Goal: Obtain resource: Download file/media

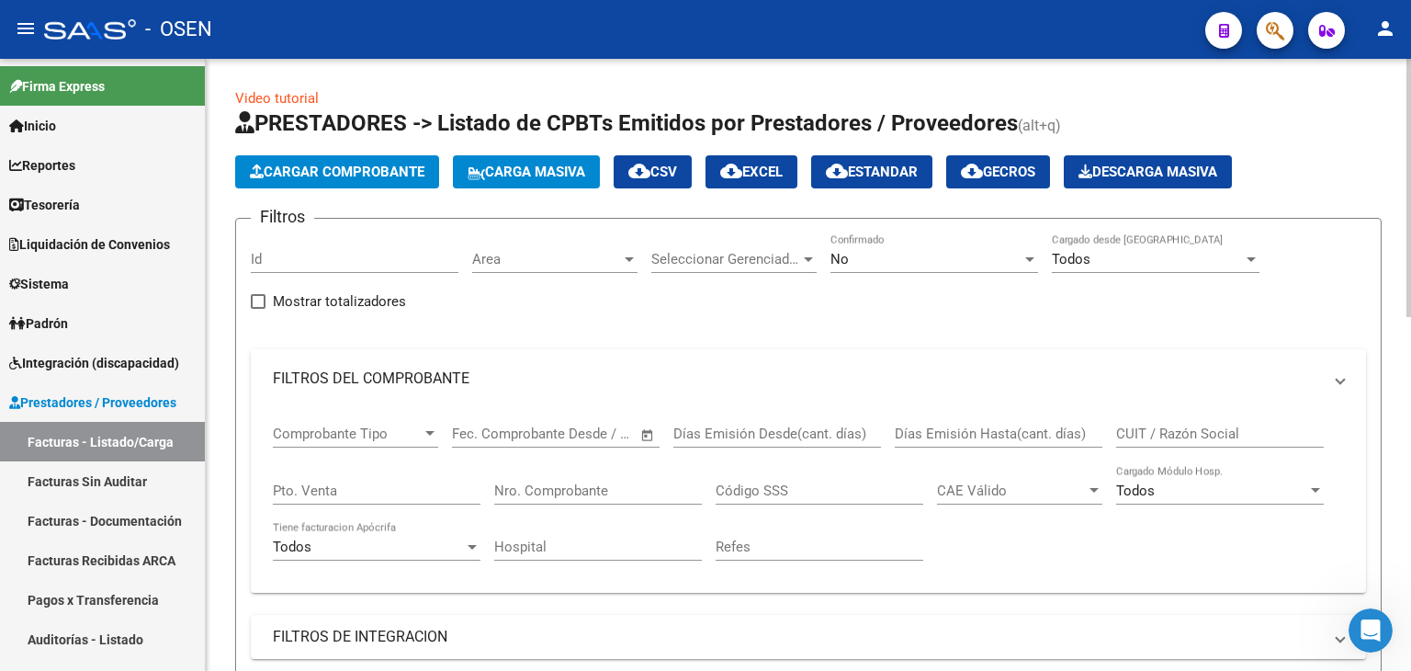
scroll to position [164, 0]
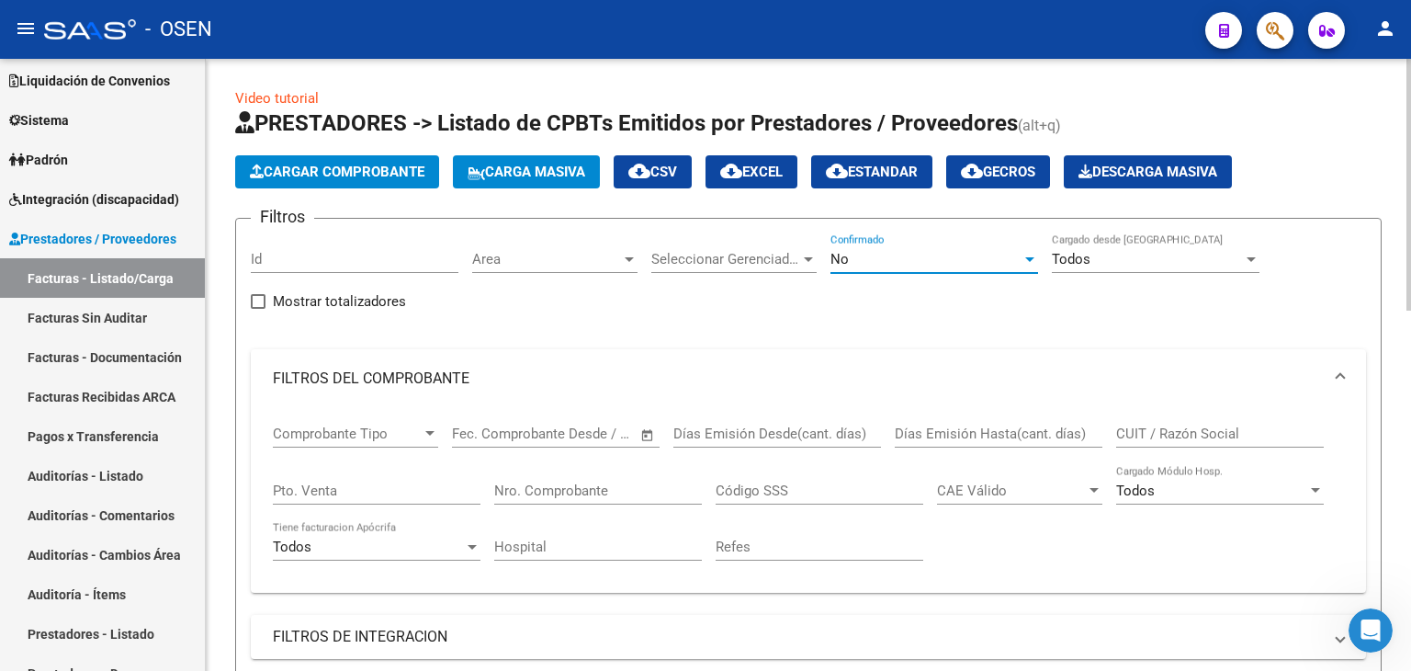
click at [880, 261] on div "No" at bounding box center [926, 259] width 191 height 17
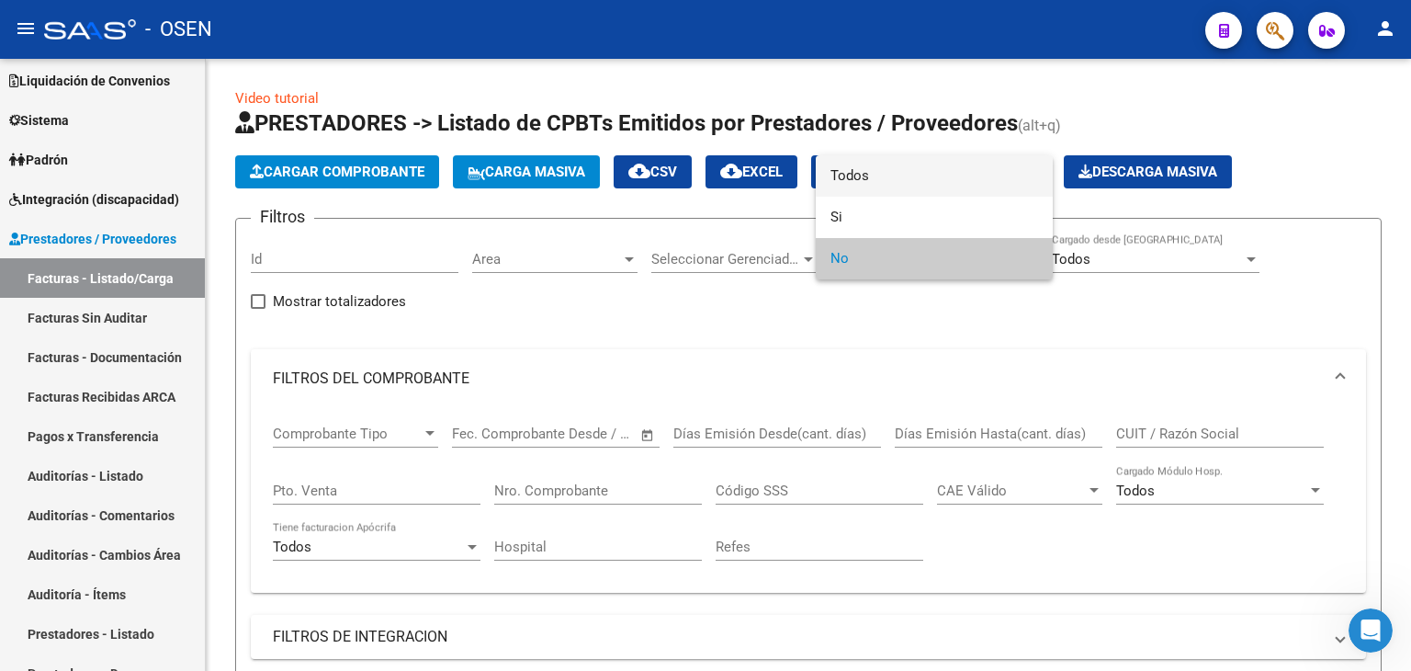
click at [870, 181] on span "Todos" at bounding box center [935, 175] width 208 height 41
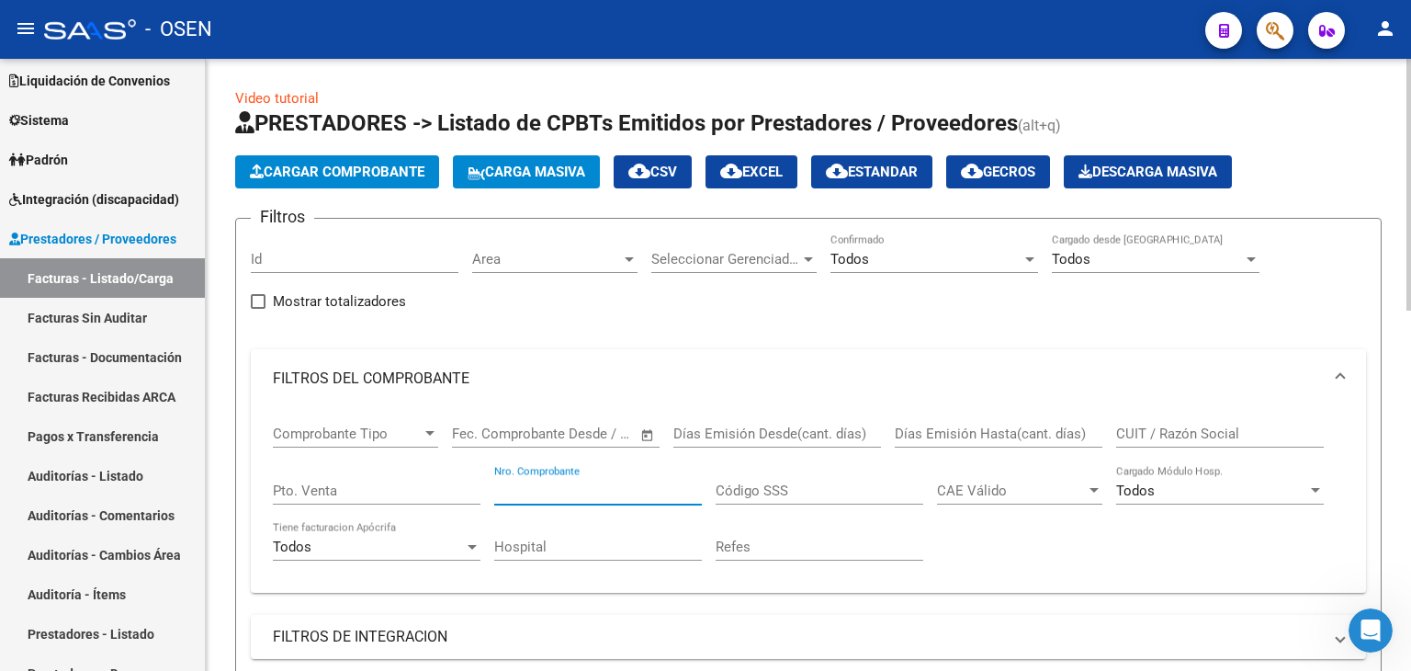
click at [558, 490] on input "Nro. Comprobante" at bounding box center [598, 490] width 208 height 17
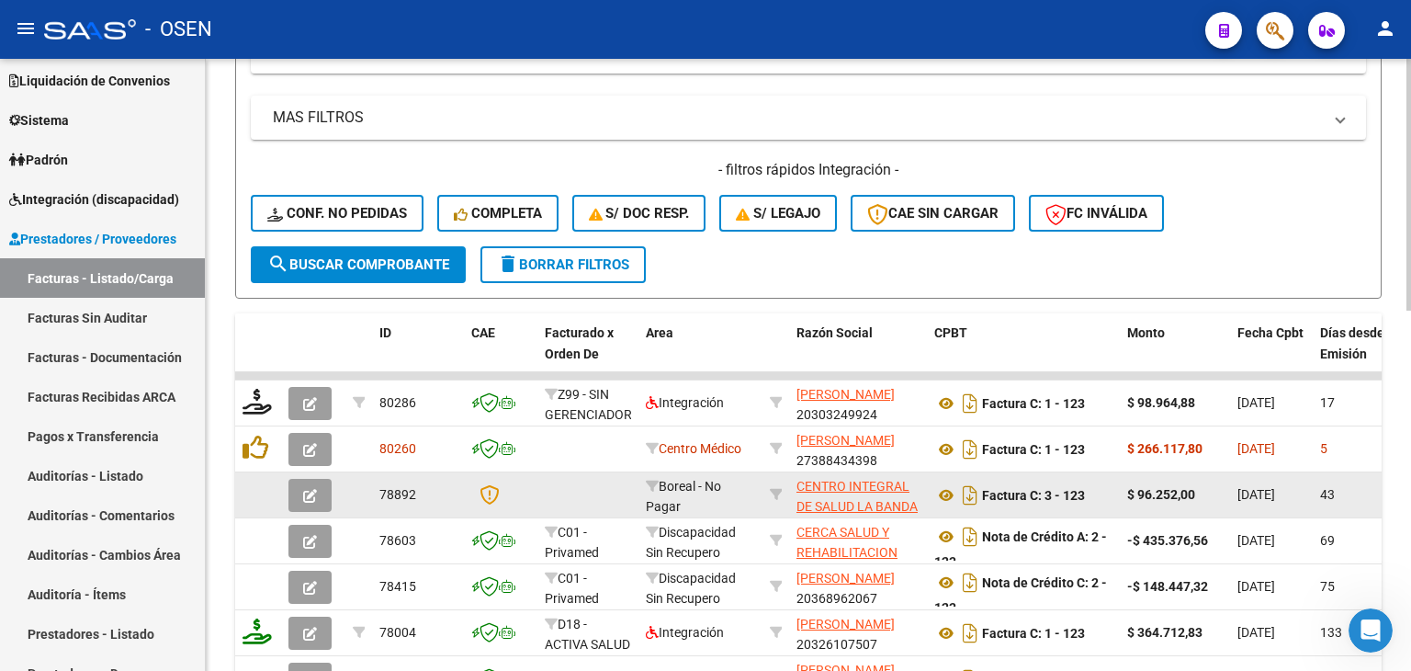
scroll to position [668, 0]
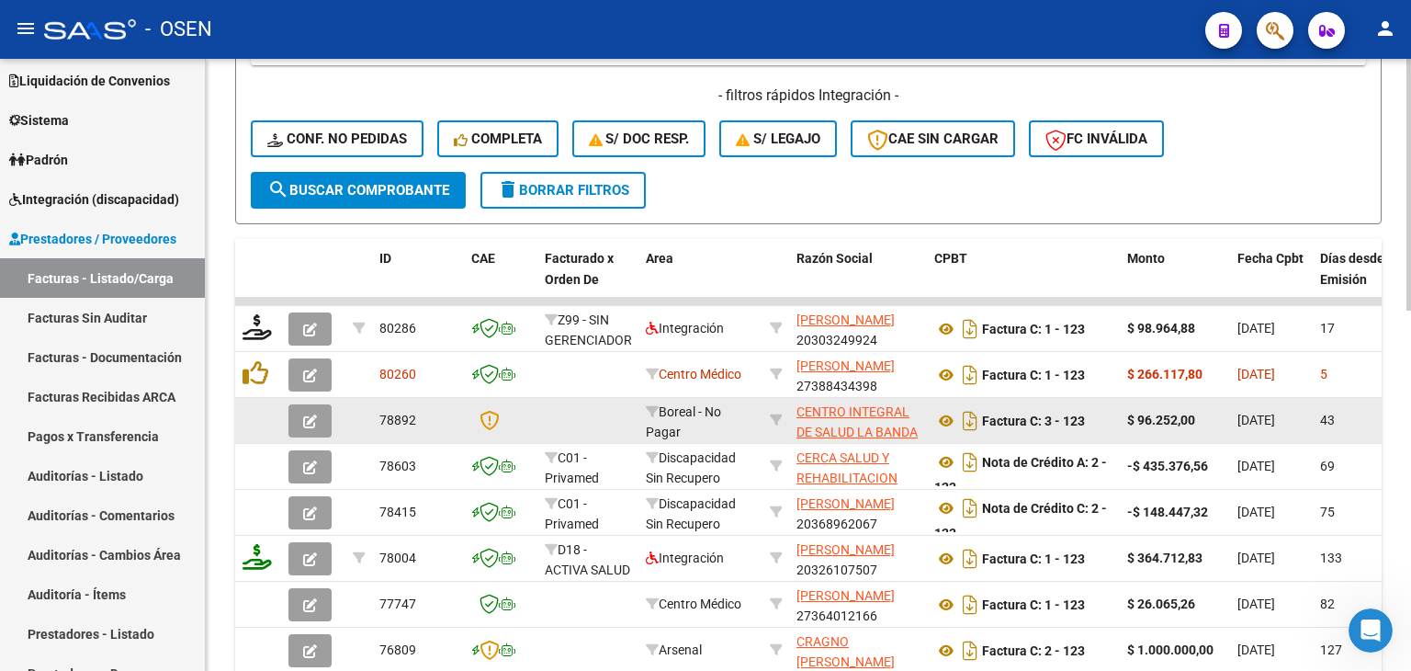
drag, startPoint x: 717, startPoint y: 314, endPoint x: 730, endPoint y: 388, distance: 74.8
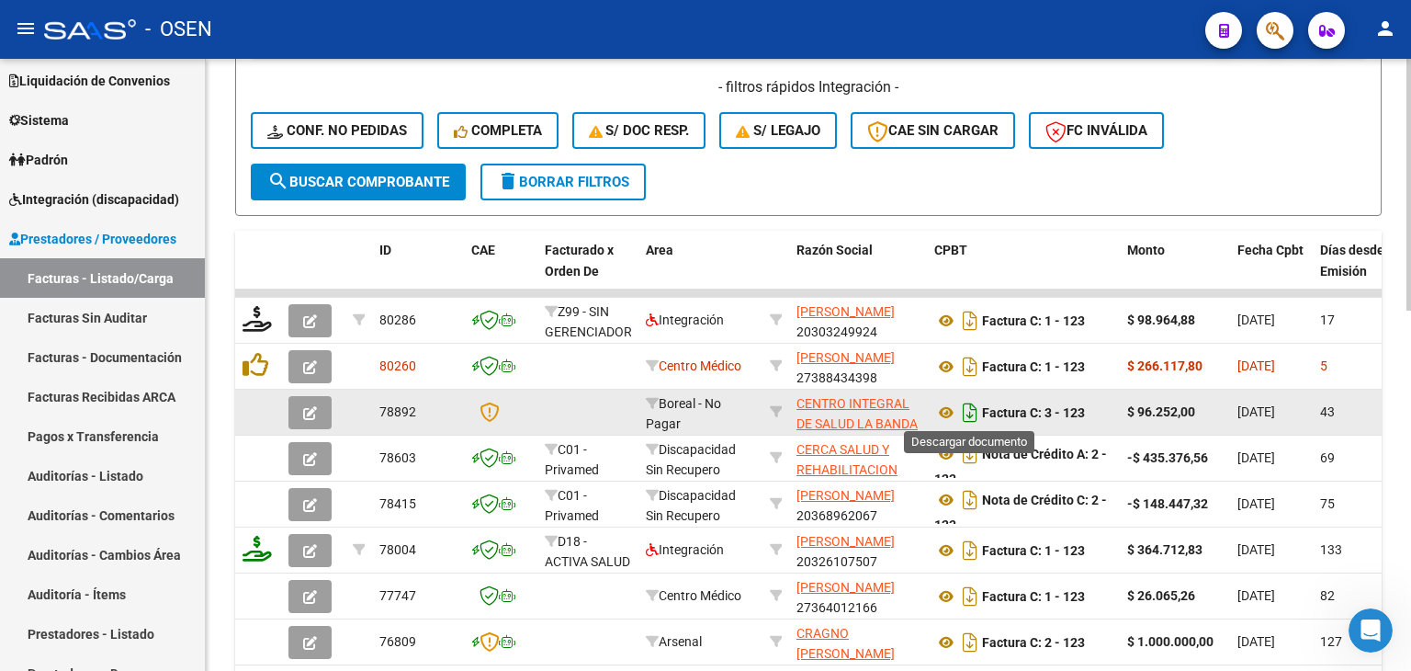
click at [967, 413] on icon "Descargar documento" at bounding box center [970, 412] width 24 height 29
drag, startPoint x: 1295, startPoint y: 171, endPoint x: 1273, endPoint y: 169, distance: 21.2
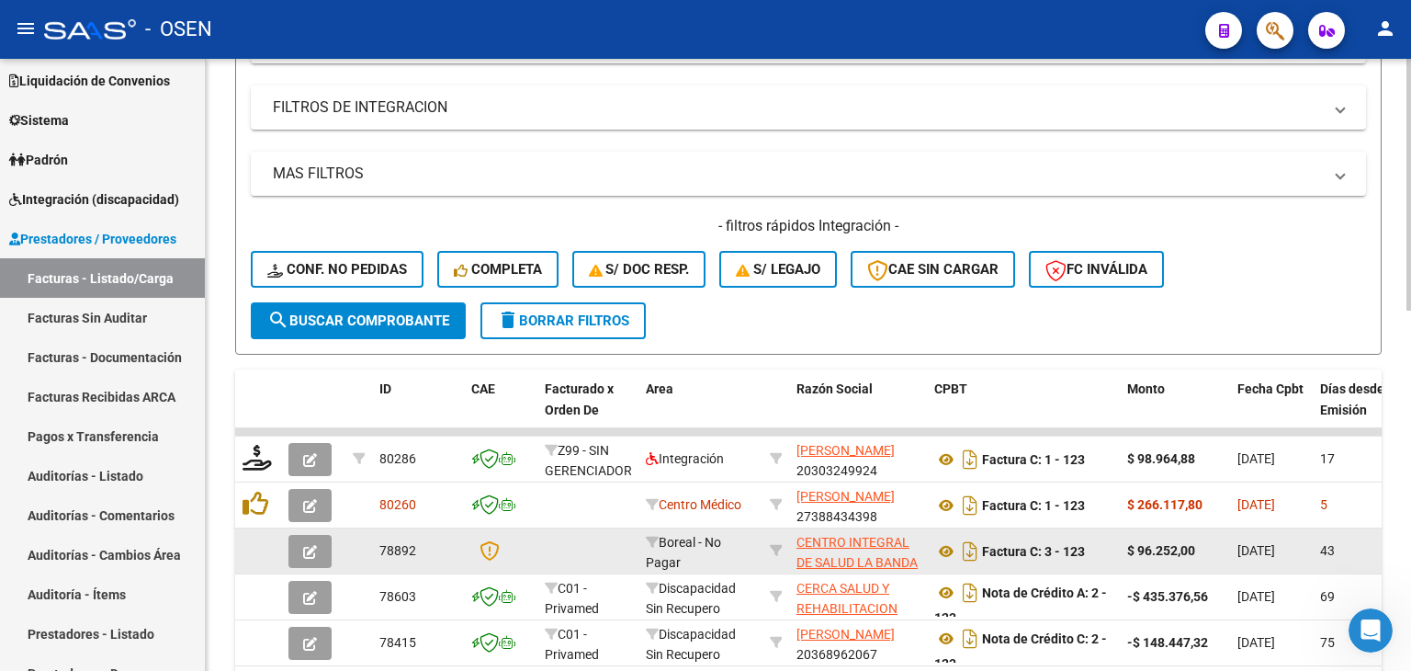
drag, startPoint x: 1345, startPoint y: 199, endPoint x: 1317, endPoint y: 107, distance: 97.1
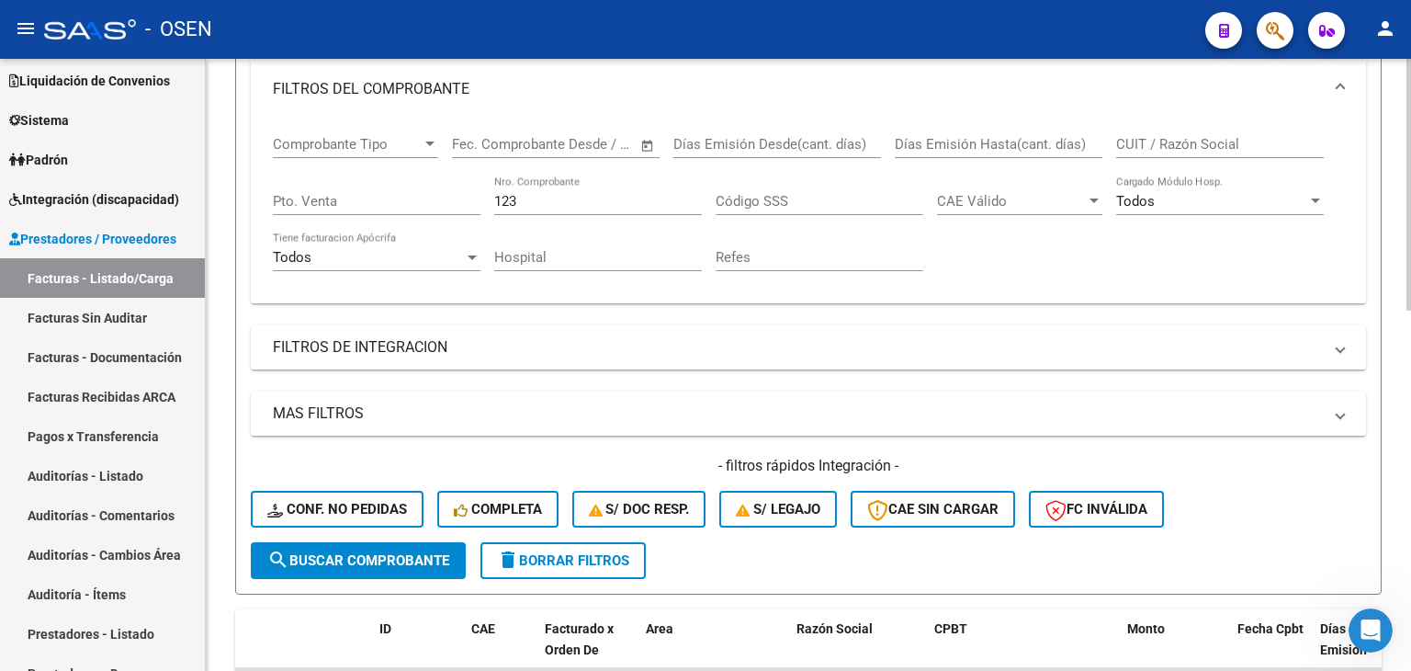
drag, startPoint x: 1251, startPoint y: 237, endPoint x: 1202, endPoint y: 181, distance: 74.8
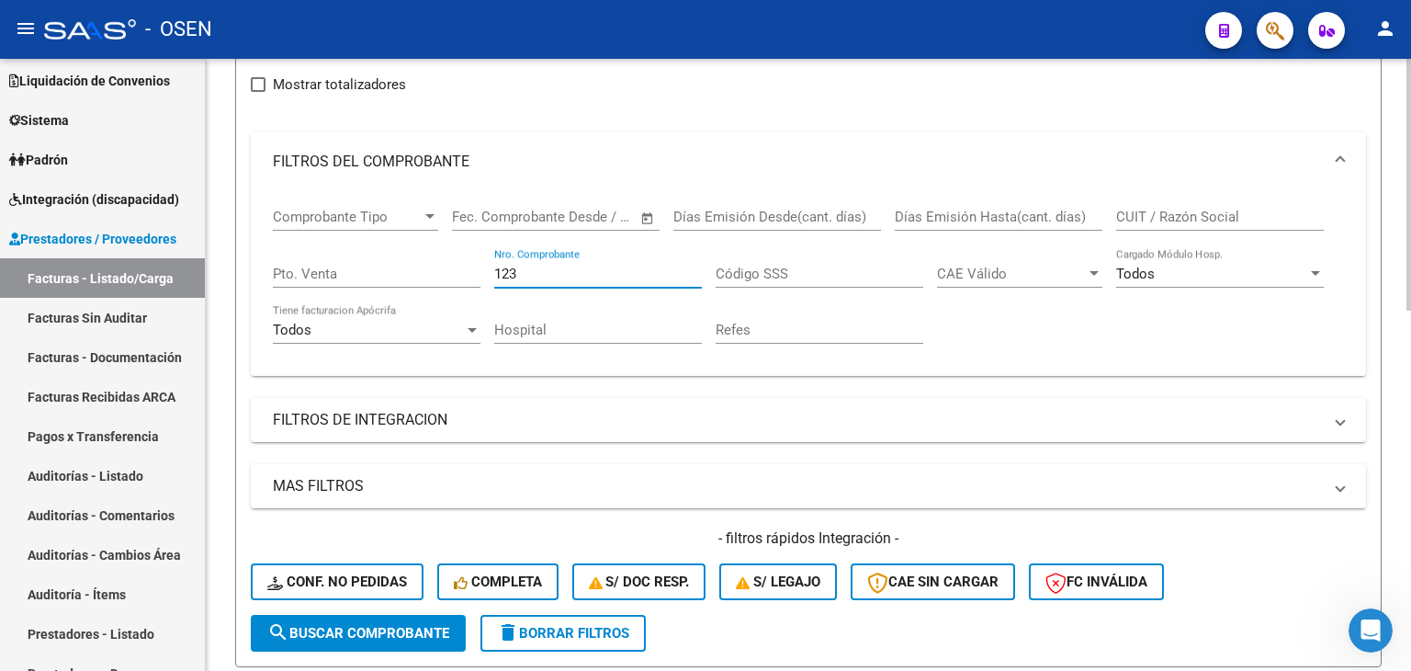
drag, startPoint x: 542, startPoint y: 277, endPoint x: 392, endPoint y: 283, distance: 149.9
click at [397, 287] on div "Comprobante Tipo Comprobante Tipo Fecha inicio – Fecha fin Fec. Comprobante Des…" at bounding box center [808, 276] width 1071 height 170
type input "4"
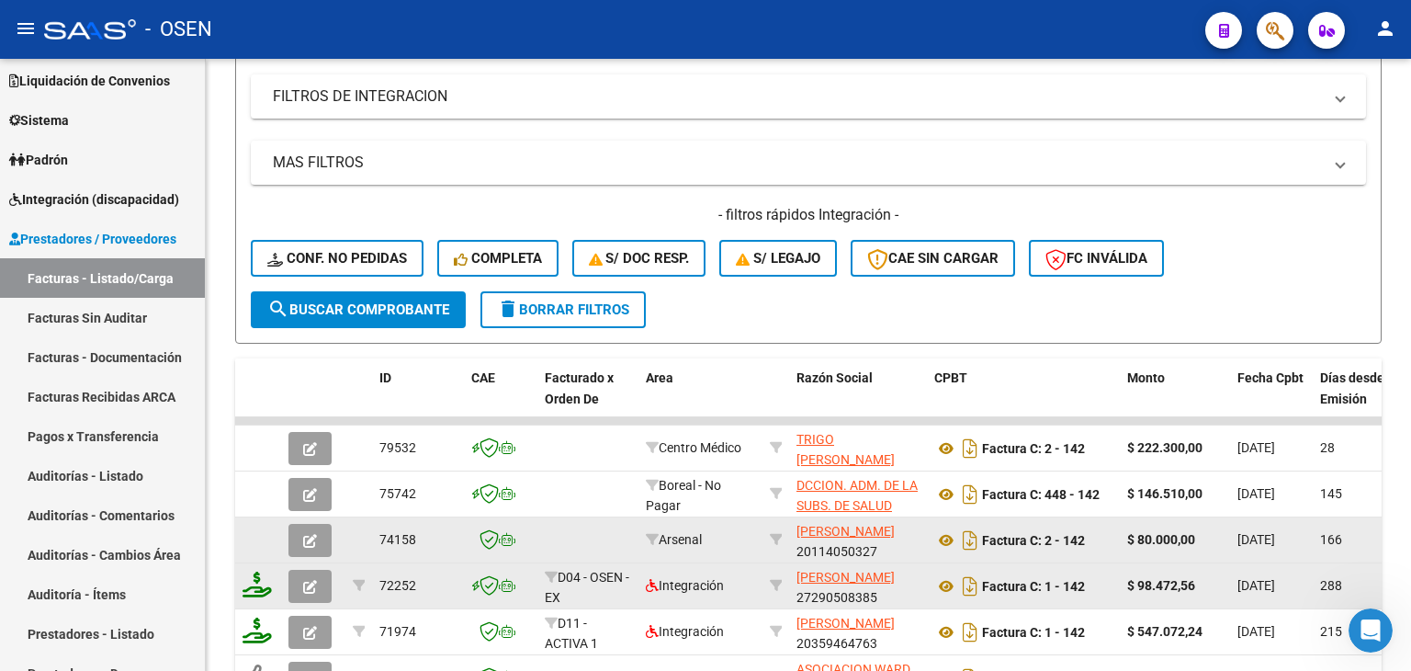
drag, startPoint x: 1062, startPoint y: 409, endPoint x: 1056, endPoint y: 430, distance: 22.1
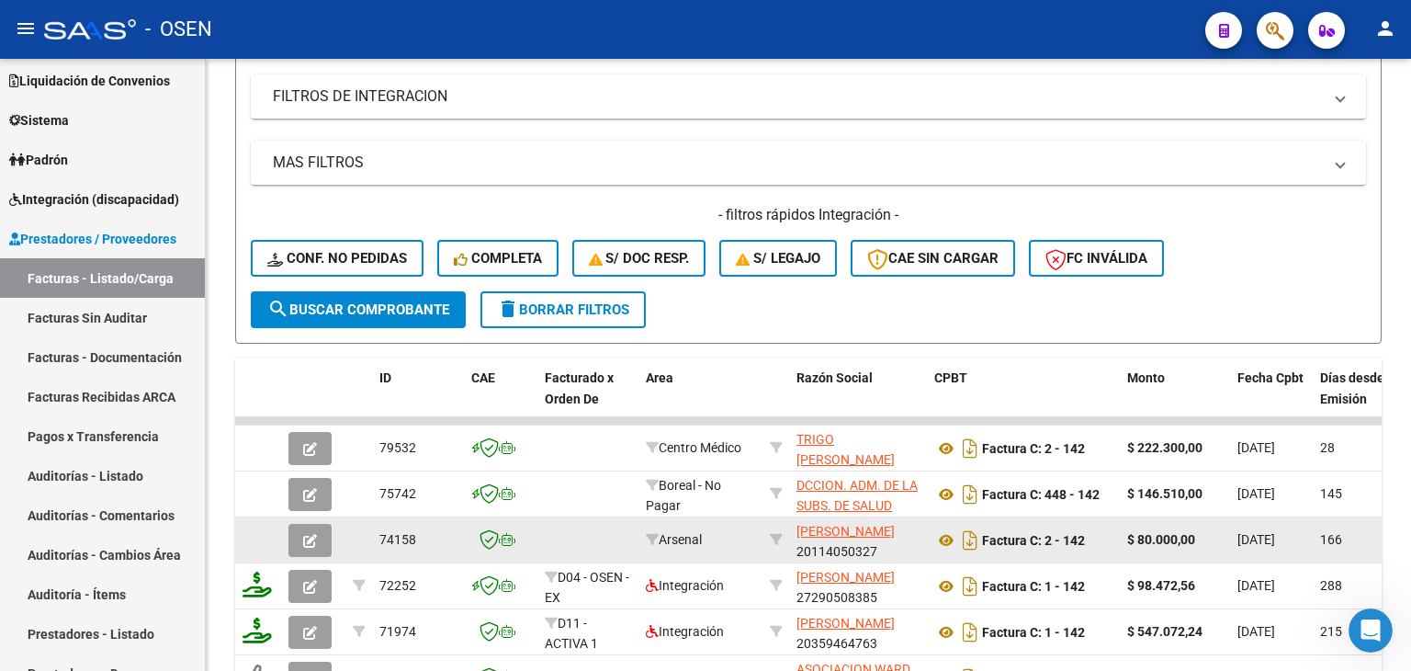
scroll to position [676, 0]
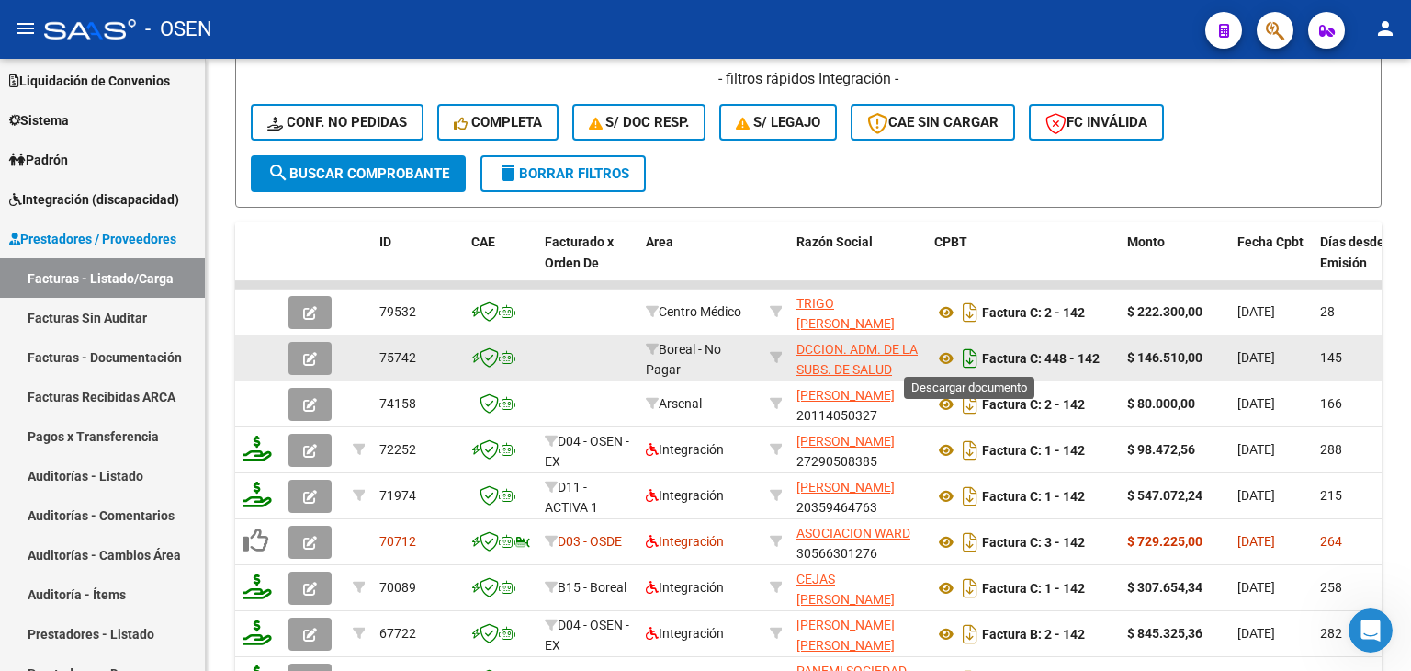
click at [967, 359] on icon "Descargar documento" at bounding box center [970, 358] width 24 height 29
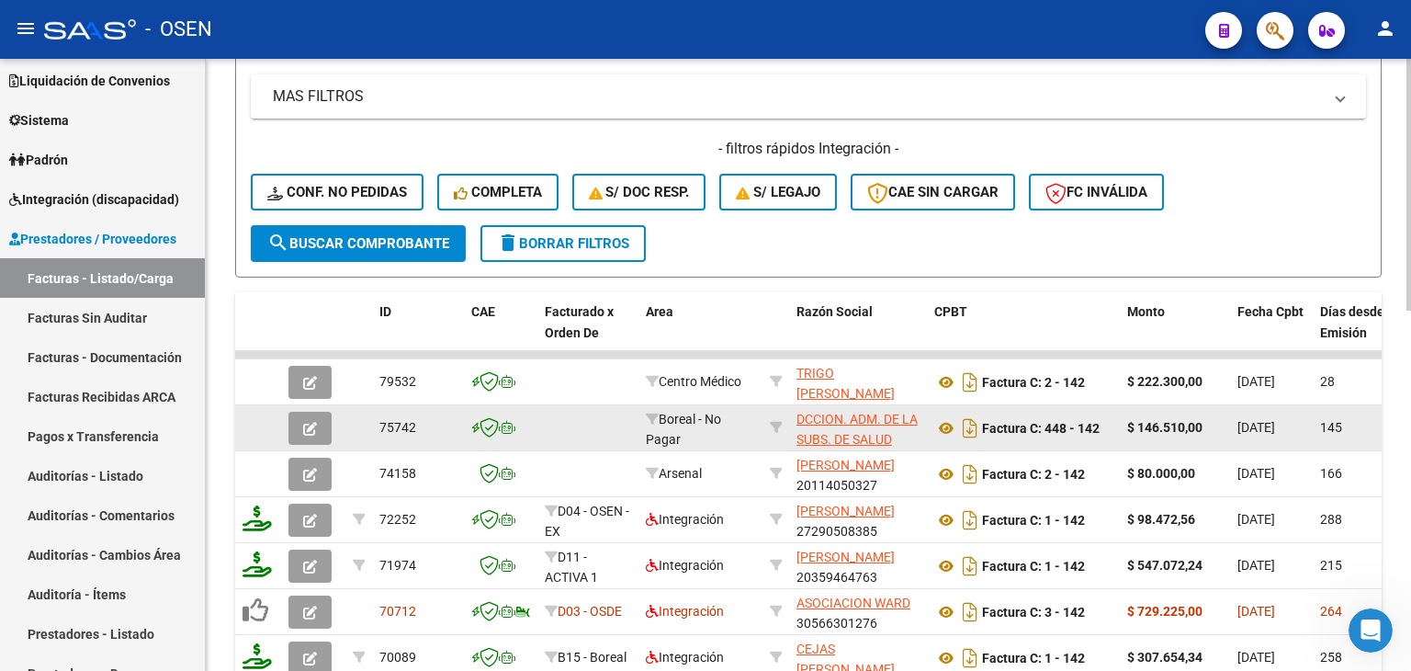
drag, startPoint x: 998, startPoint y: 203, endPoint x: 986, endPoint y: 60, distance: 143.8
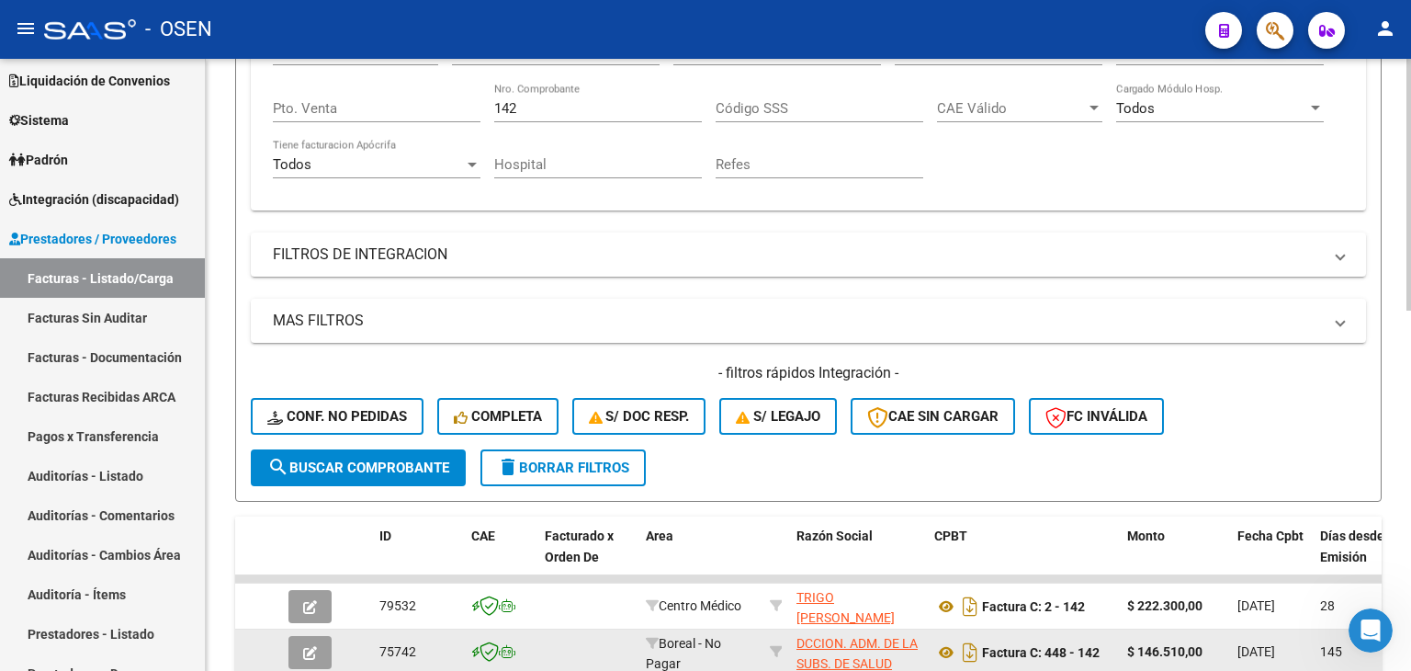
drag, startPoint x: 1003, startPoint y: 123, endPoint x: 925, endPoint y: 104, distance: 80.4
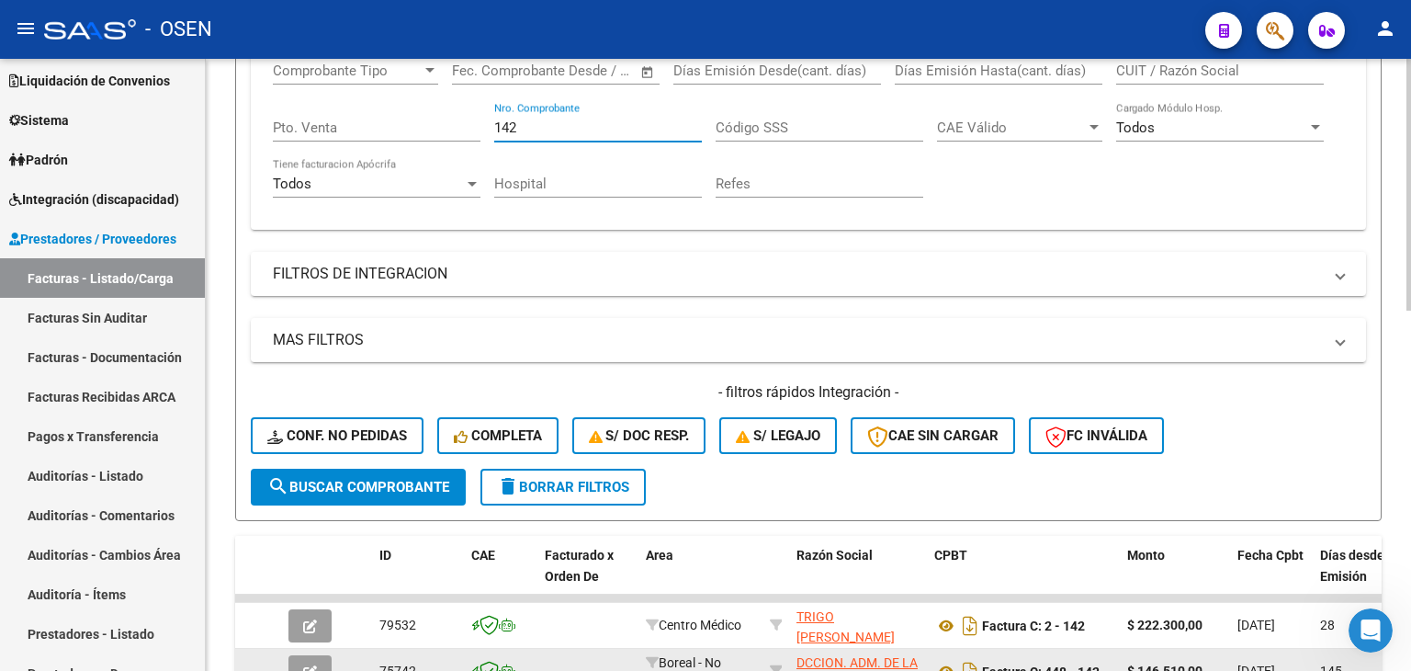
drag, startPoint x: 595, startPoint y: 129, endPoint x: 445, endPoint y: 129, distance: 150.7
click at [445, 129] on div "Comprobante Tipo Comprobante Tipo Fecha inicio – Fecha fin Fec. Comprobante Des…" at bounding box center [808, 130] width 1071 height 170
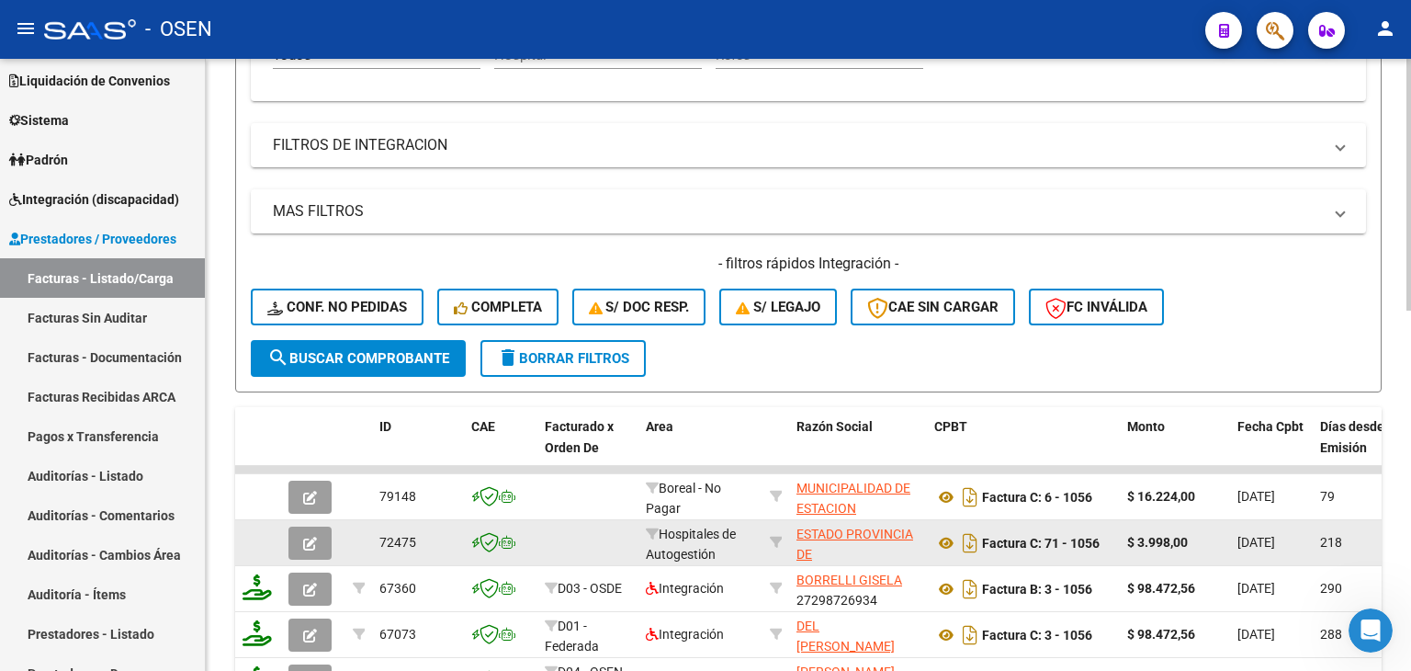
drag, startPoint x: 1113, startPoint y: 171, endPoint x: 1117, endPoint y: 262, distance: 91.1
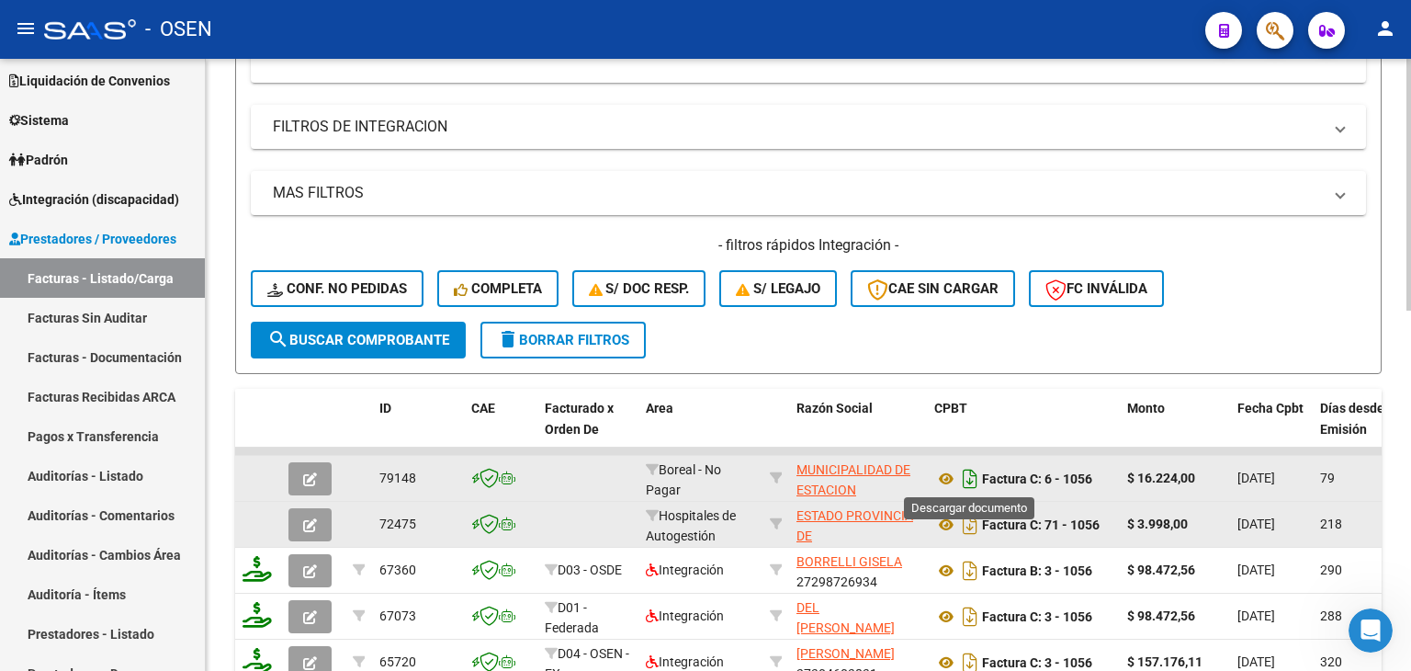
click at [976, 473] on icon "Descargar documento" at bounding box center [970, 478] width 24 height 29
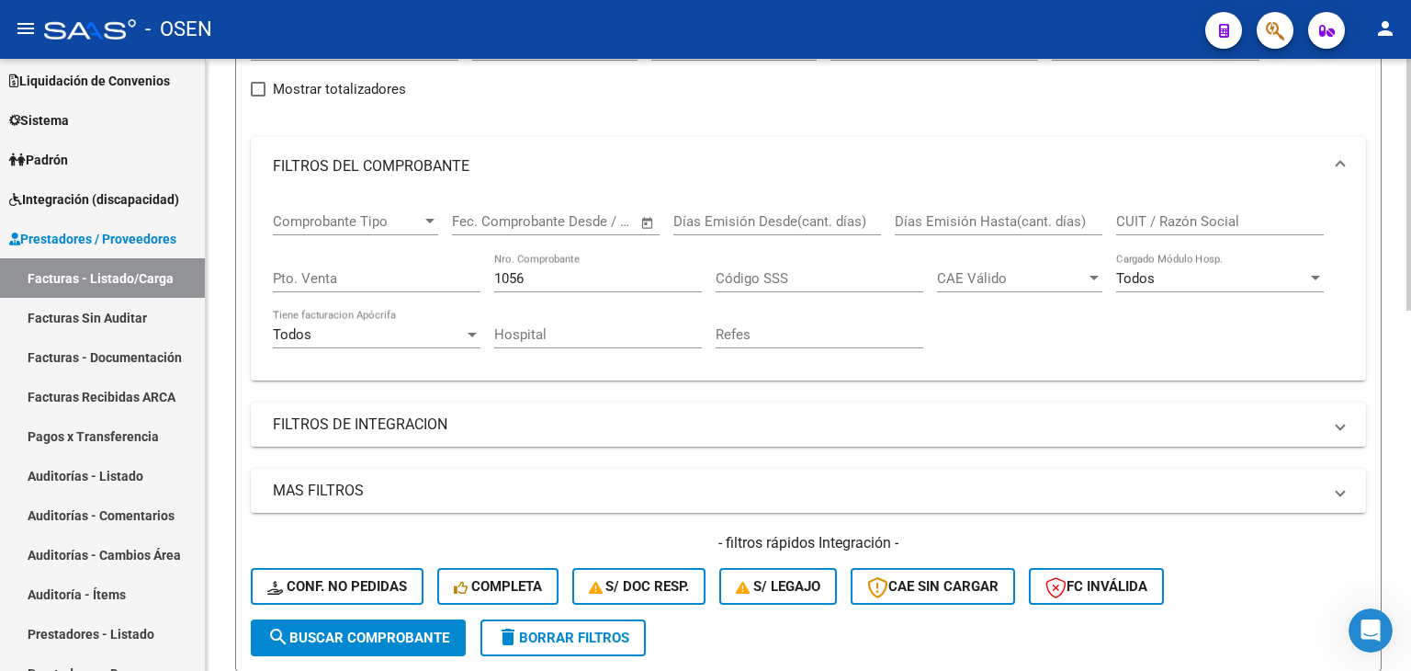
drag, startPoint x: 961, startPoint y: 176, endPoint x: 938, endPoint y: 121, distance: 59.7
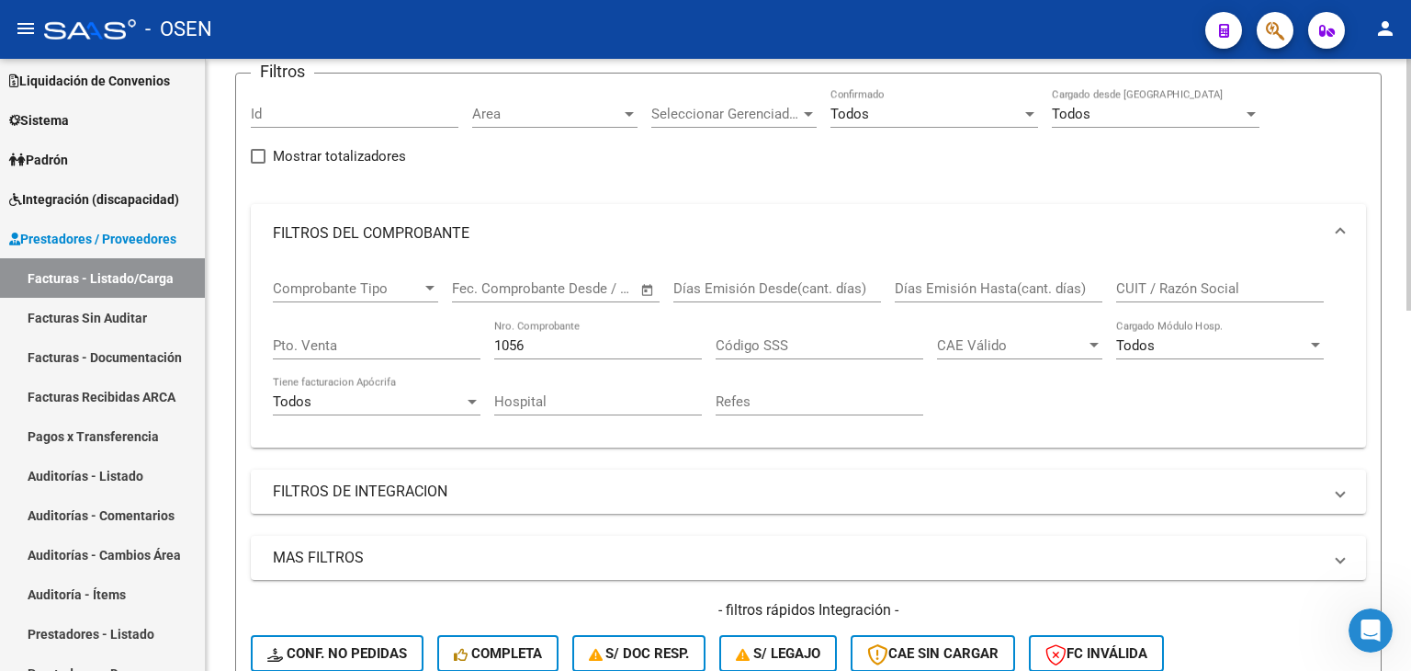
click at [1150, 188] on div "Filtros Id Area Area Seleccionar Gerenciador Seleccionar Gerenciador Todos Conf…" at bounding box center [808, 387] width 1115 height 598
click at [643, 355] on div "1056 Nro. Comprobante" at bounding box center [598, 340] width 208 height 40
click at [639, 345] on input "1056" at bounding box center [598, 345] width 208 height 17
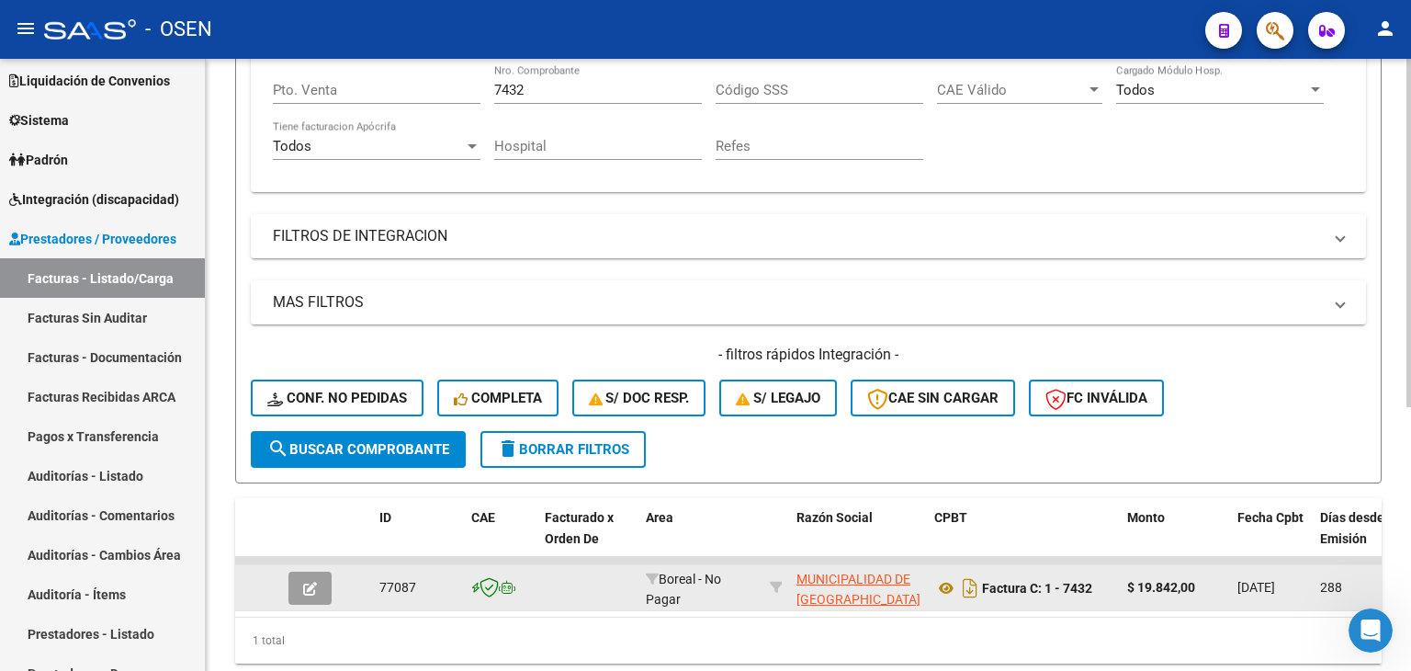
scroll to position [463, 0]
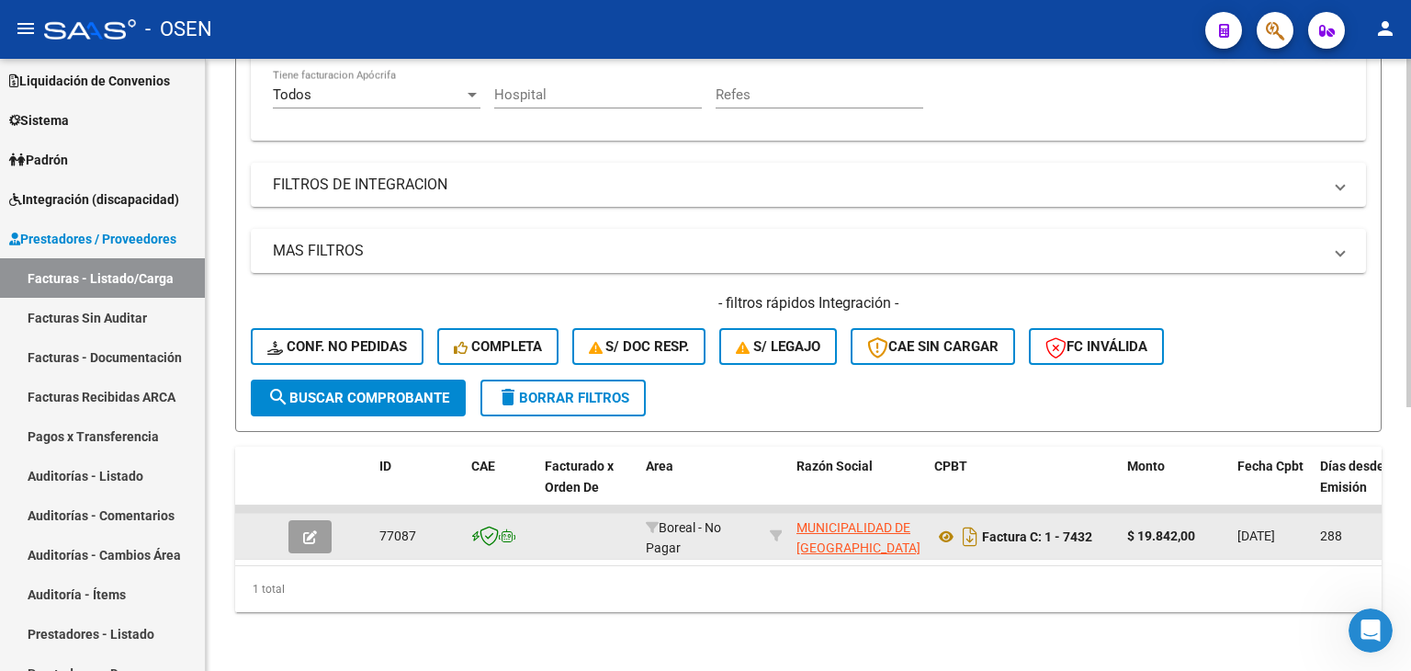
drag, startPoint x: 987, startPoint y: 422, endPoint x: 1003, endPoint y: 507, distance: 87.0
click at [967, 525] on icon "Descargar documento" at bounding box center [970, 536] width 24 height 29
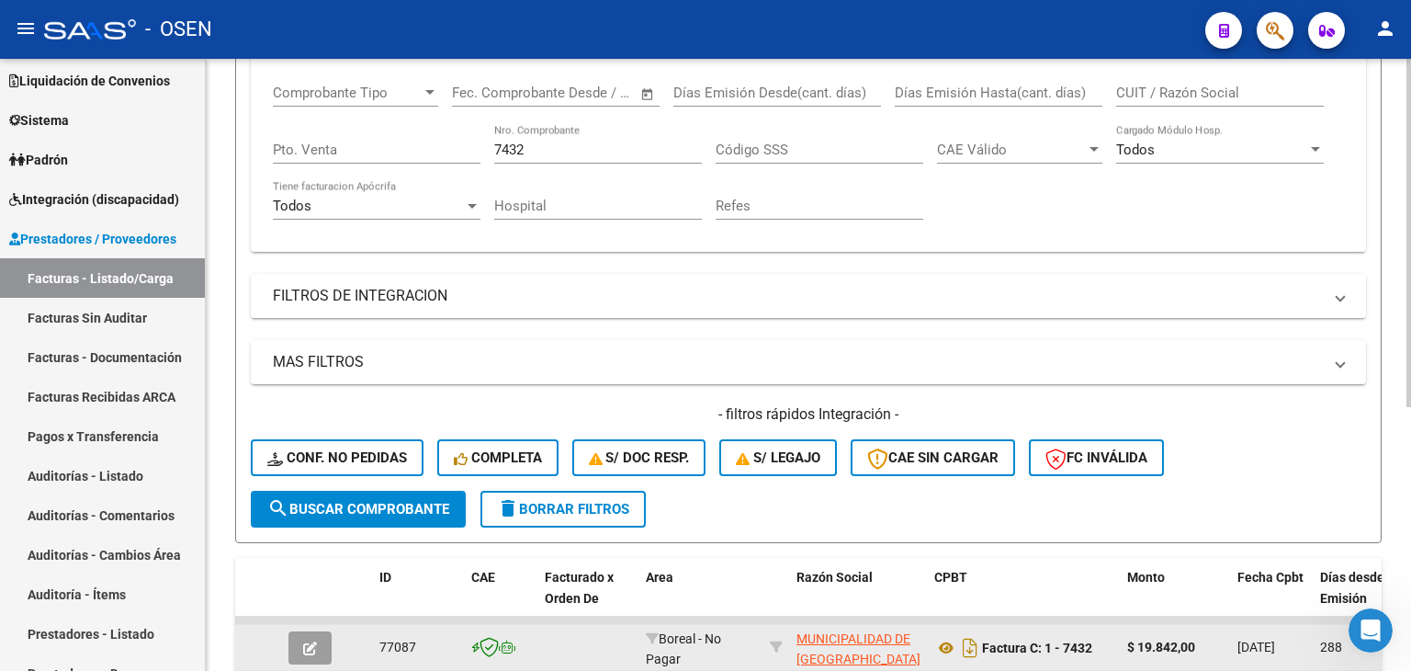
scroll to position [74, 0]
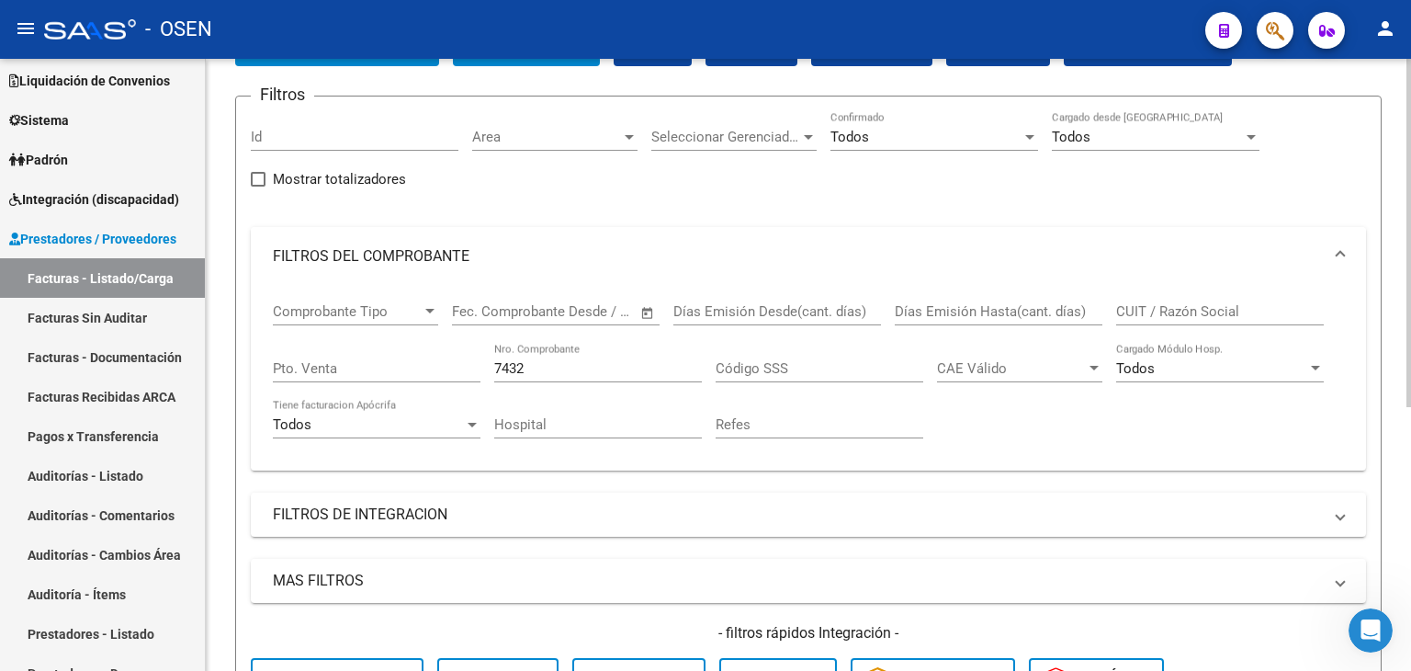
drag, startPoint x: 886, startPoint y: 446, endPoint x: 897, endPoint y: 303, distance: 142.8
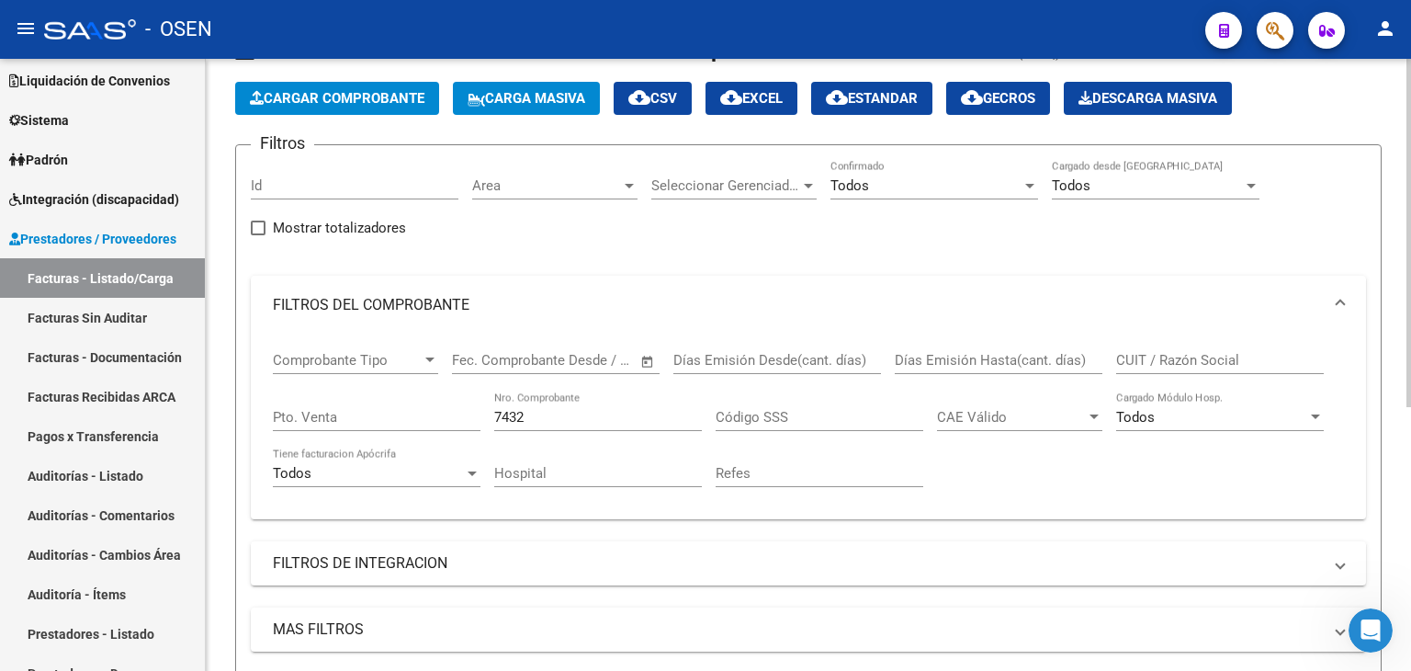
click at [612, 422] on input "7432" at bounding box center [598, 417] width 208 height 17
click at [557, 412] on input "7432" at bounding box center [598, 417] width 208 height 17
click at [550, 415] on input "7432" at bounding box center [598, 417] width 208 height 17
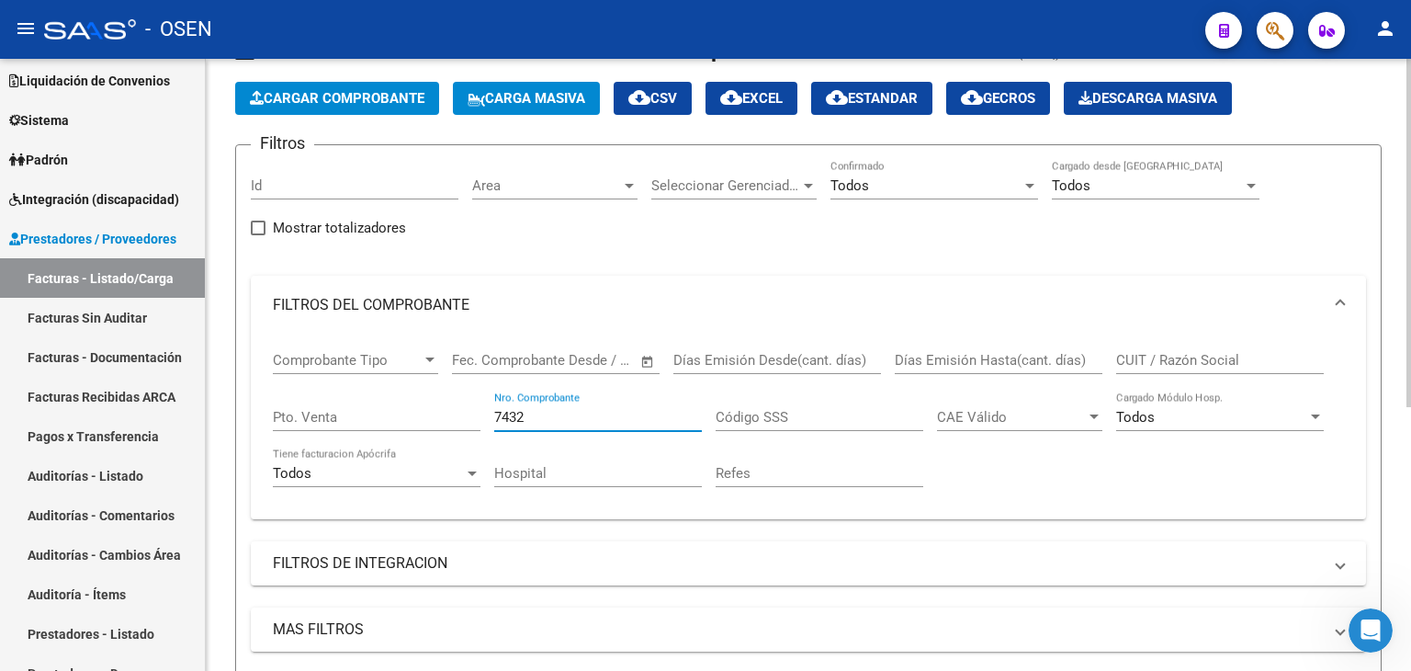
click at [550, 415] on input "7432" at bounding box center [598, 417] width 208 height 17
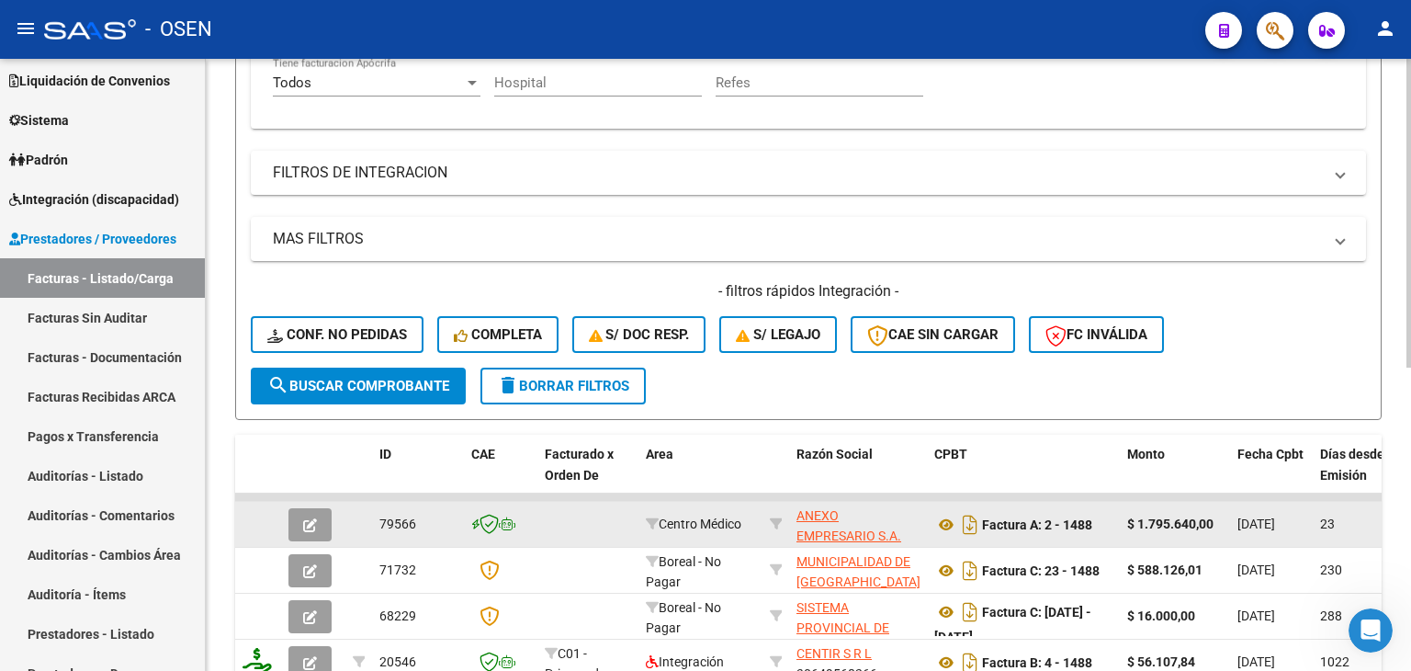
drag, startPoint x: 740, startPoint y: 284, endPoint x: 748, endPoint y: 389, distance: 105.1
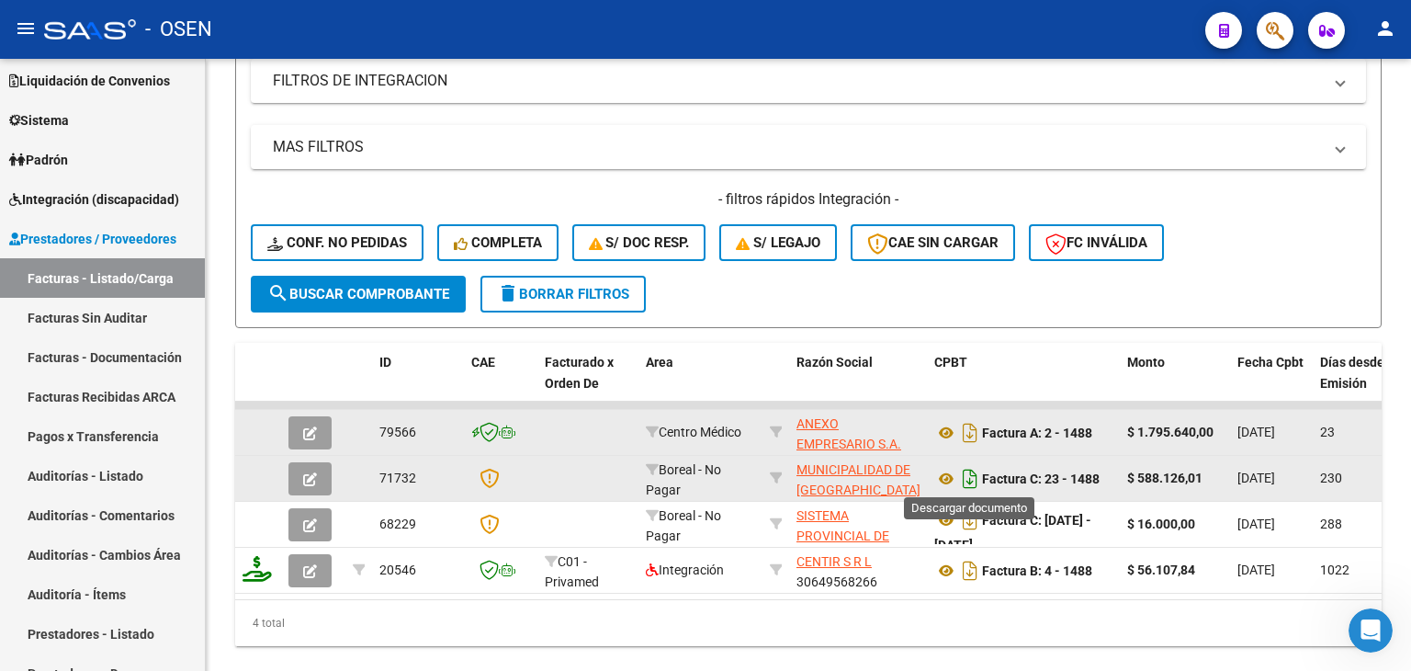
click at [969, 481] on icon "Descargar documento" at bounding box center [970, 478] width 24 height 29
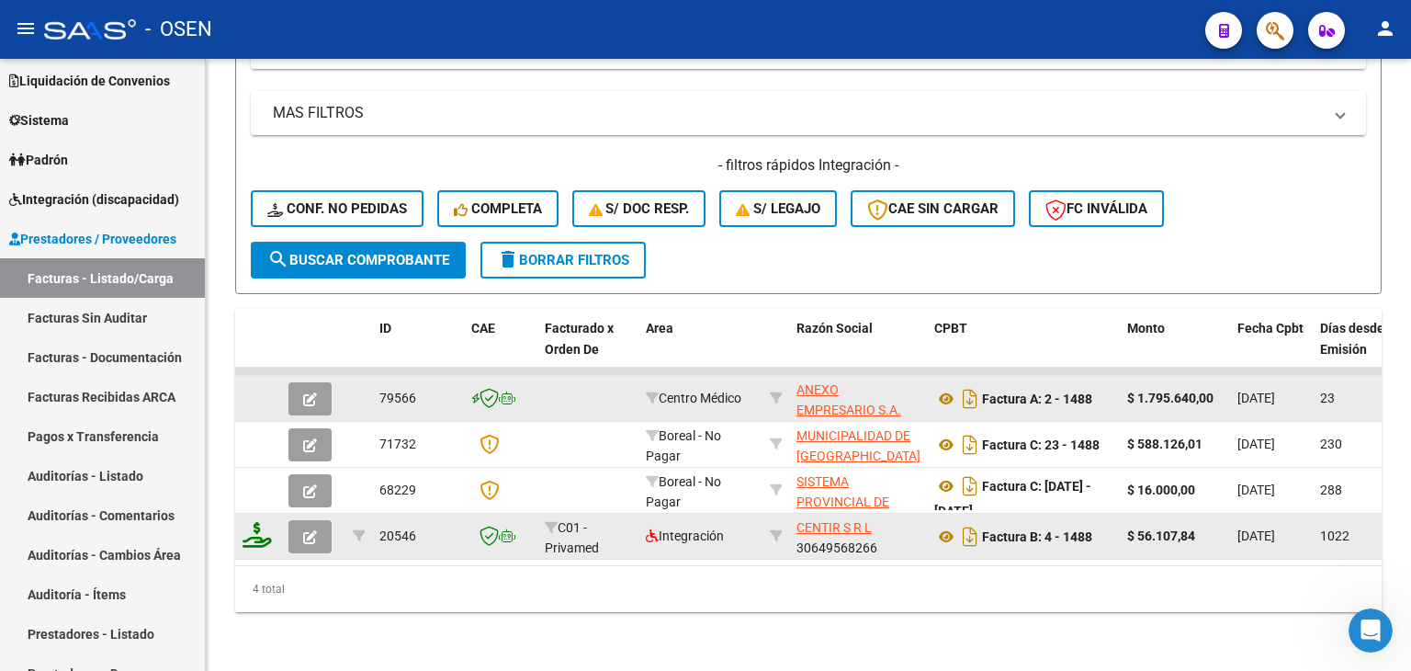
drag, startPoint x: 898, startPoint y: 492, endPoint x: 904, endPoint y: 519, distance: 27.4
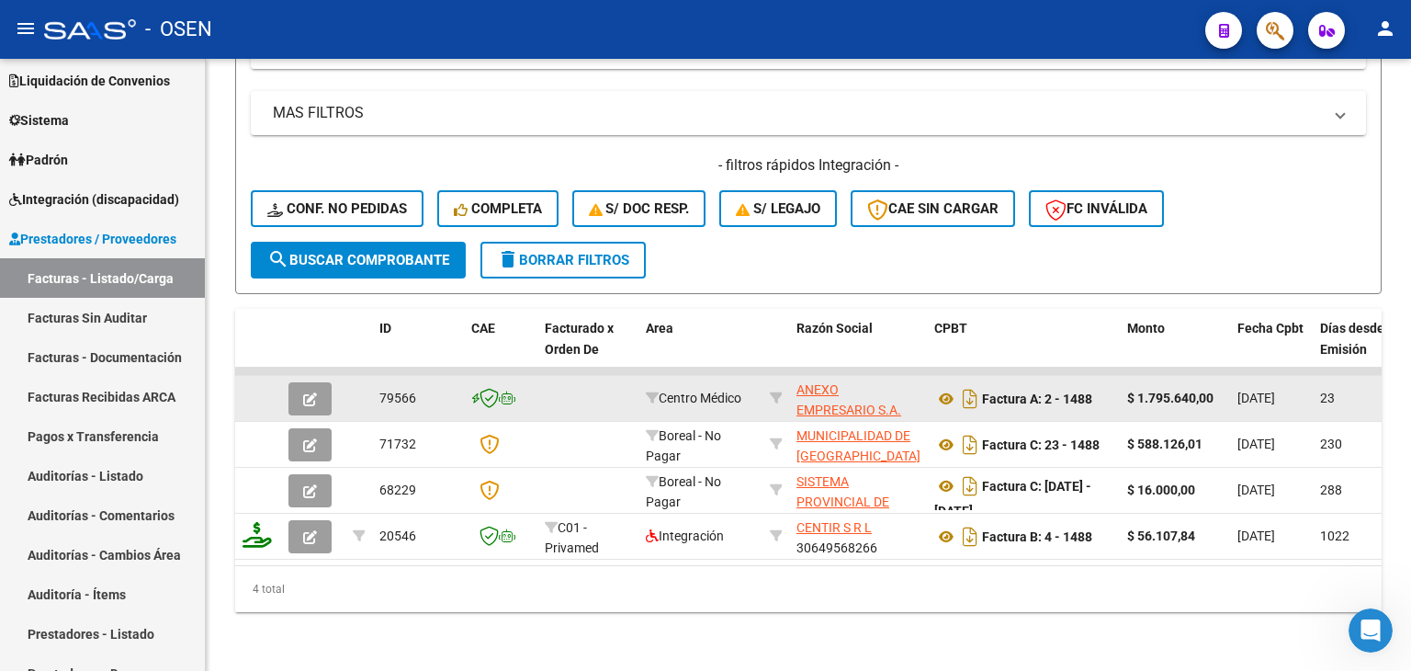
scroll to position [600, 0]
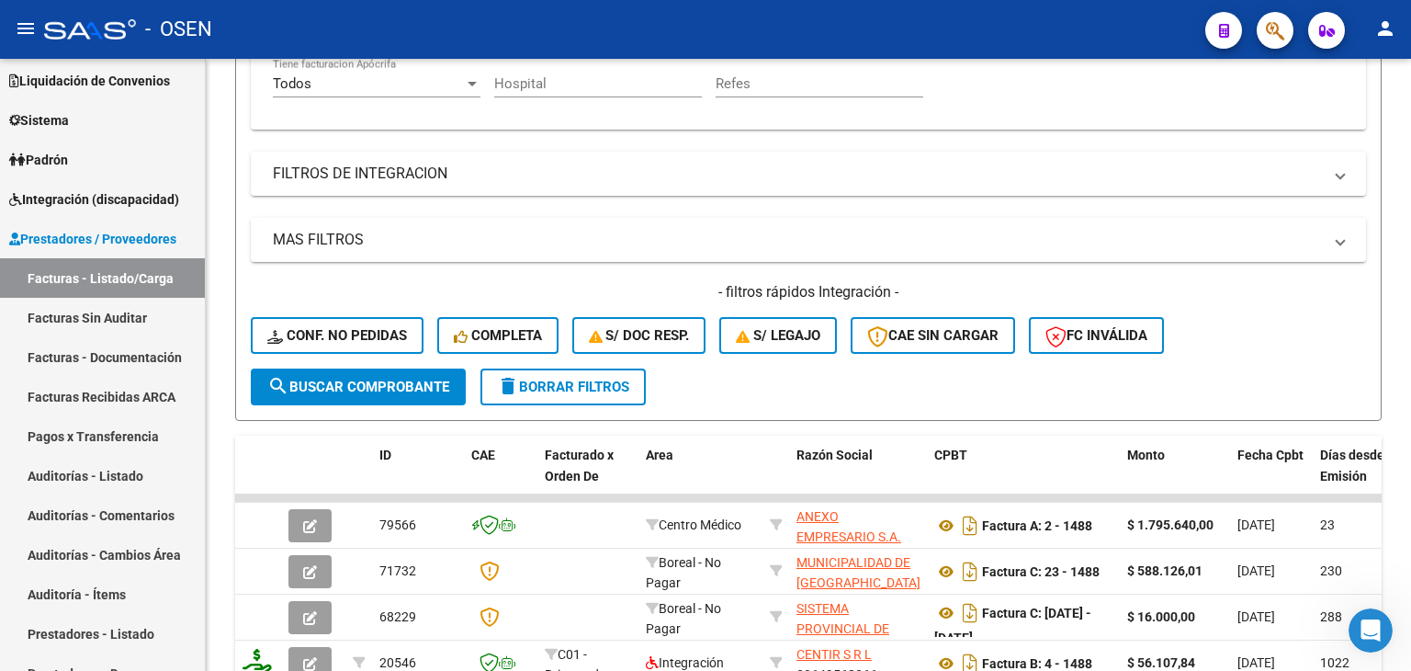
drag, startPoint x: 915, startPoint y: 403, endPoint x: 885, endPoint y: 449, distance: 55.0
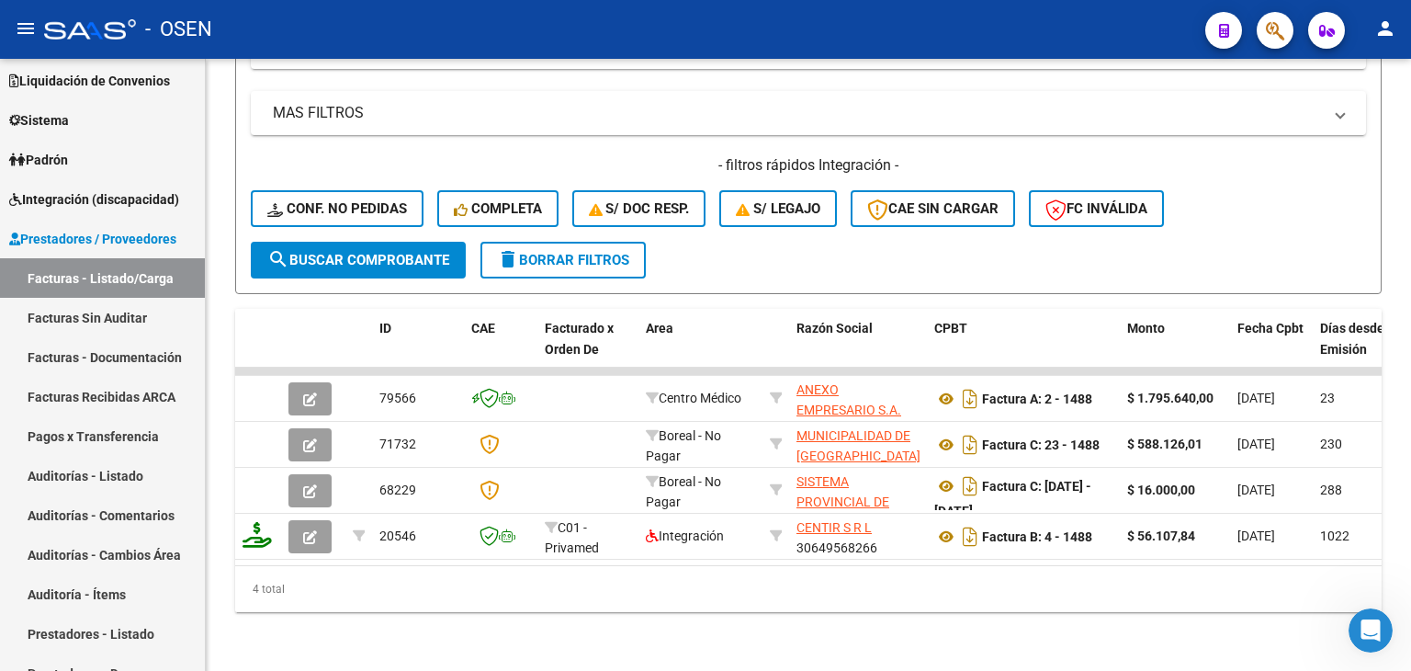
drag, startPoint x: 1088, startPoint y: 249, endPoint x: 1090, endPoint y: 353, distance: 103.8
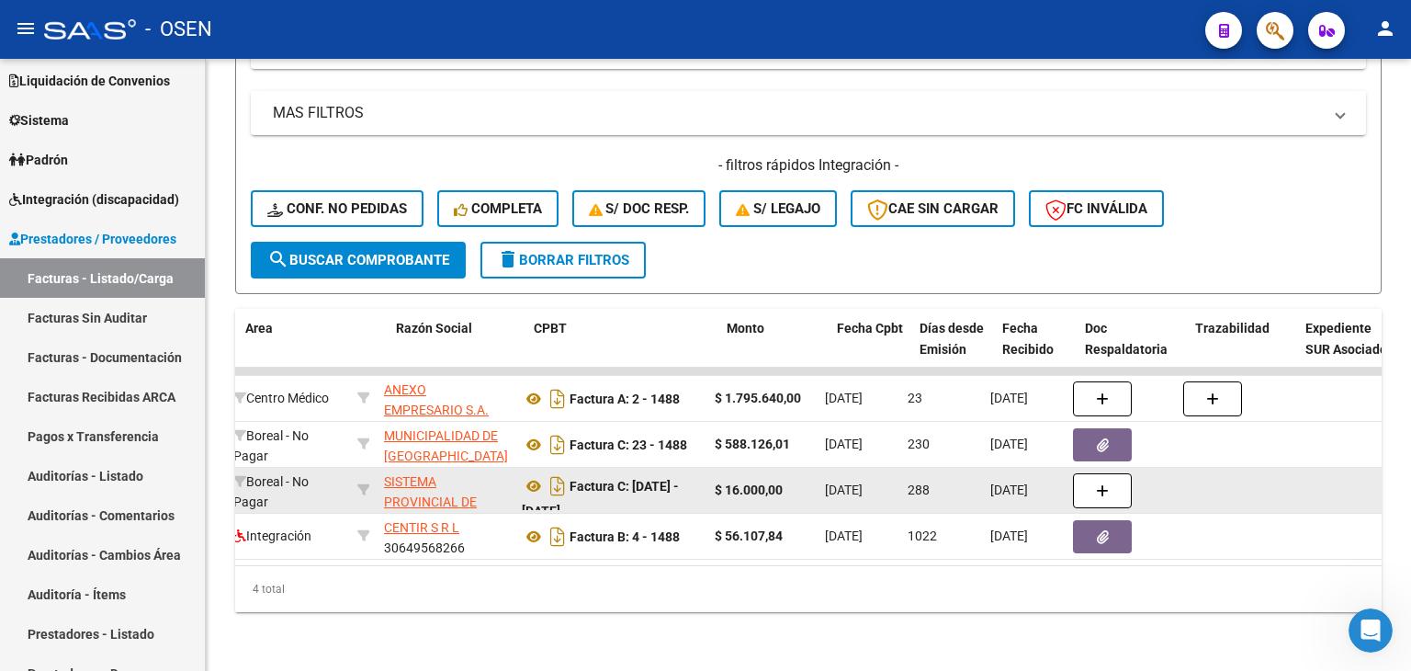
scroll to position [0, 401]
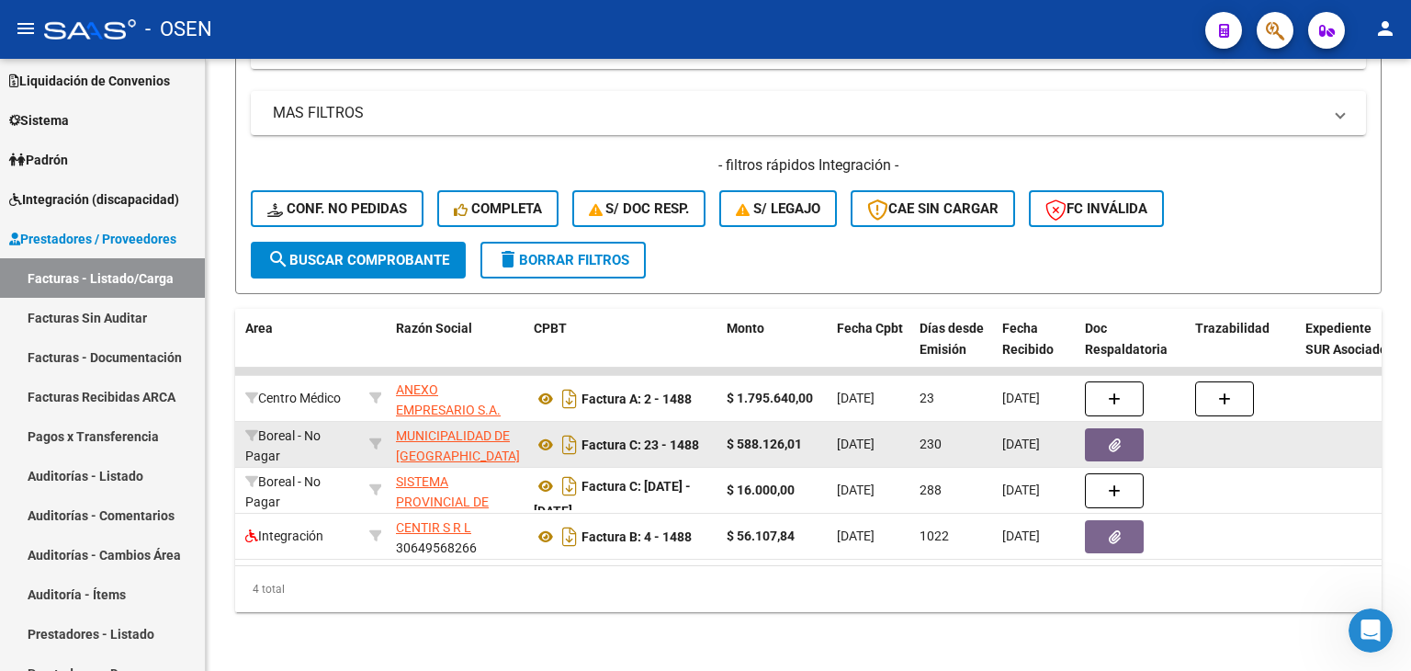
click at [1093, 428] on button "button" at bounding box center [1114, 444] width 59 height 33
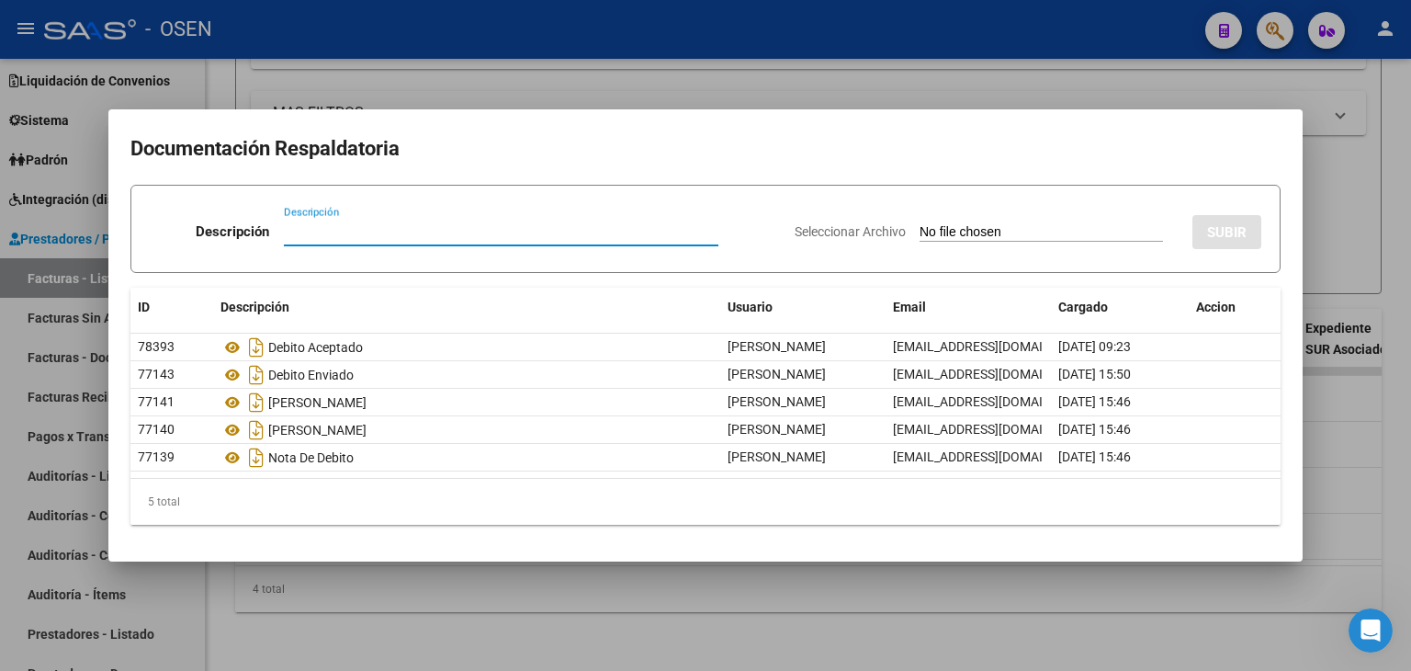
click at [401, 604] on div at bounding box center [705, 335] width 1411 height 671
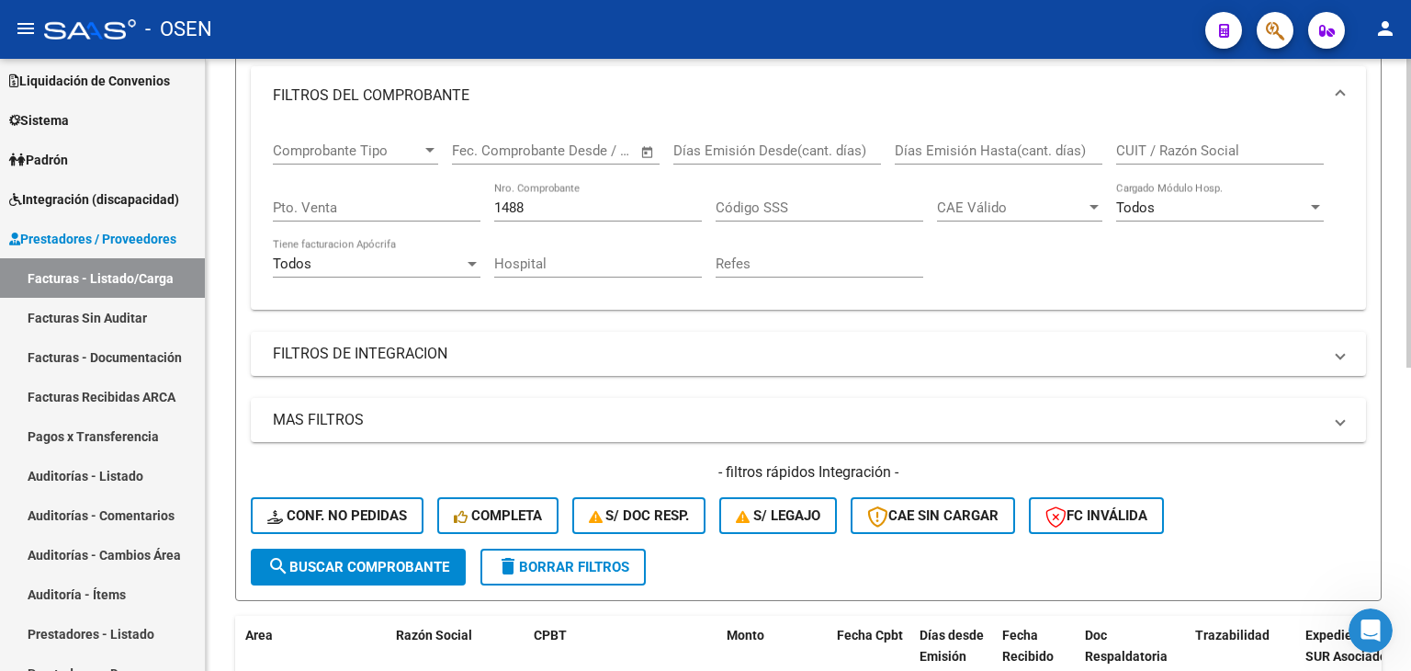
drag, startPoint x: 842, startPoint y: 262, endPoint x: 834, endPoint y: 211, distance: 51.1
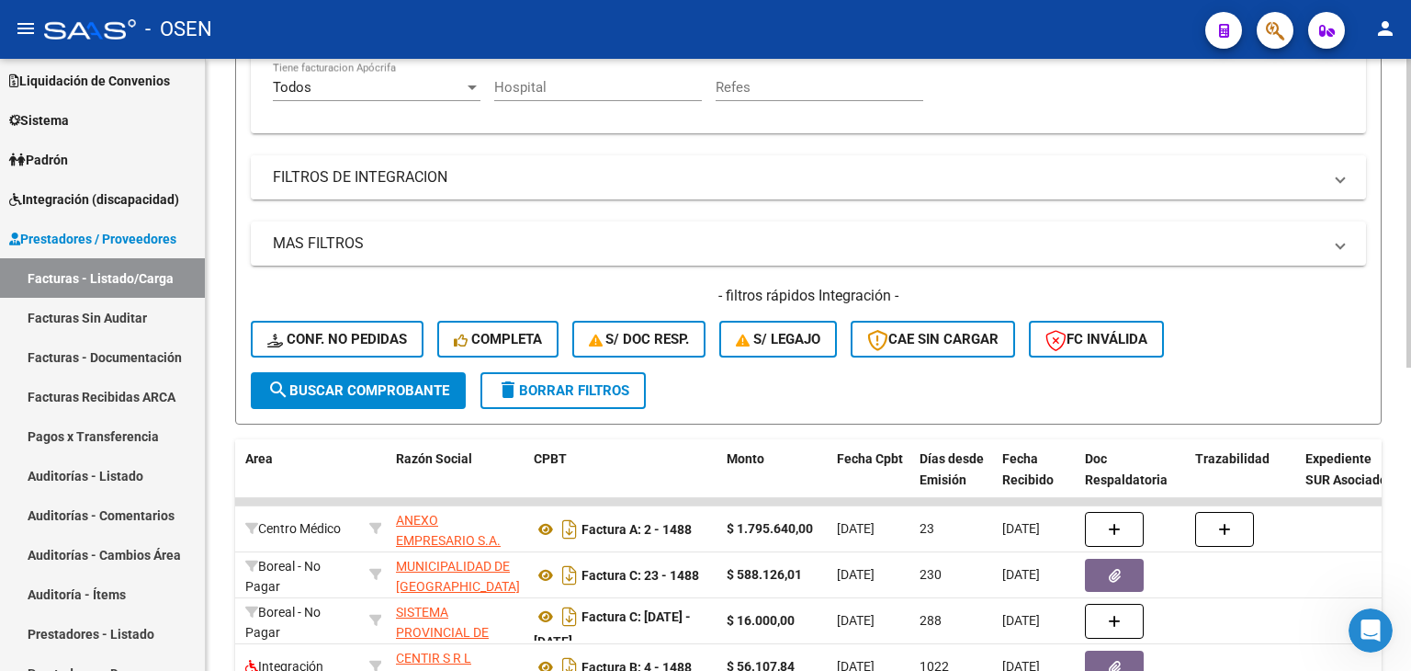
scroll to position [390, 0]
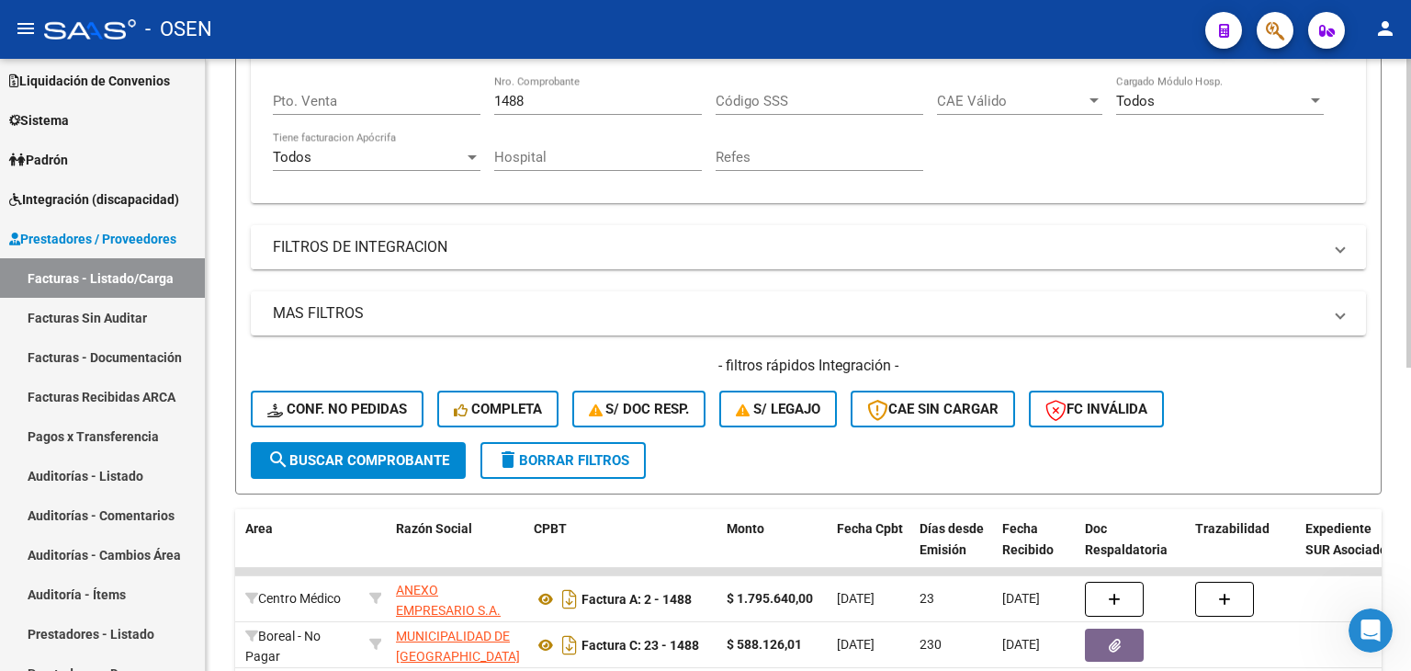
drag, startPoint x: 833, startPoint y: 252, endPoint x: 886, endPoint y: 206, distance: 69.7
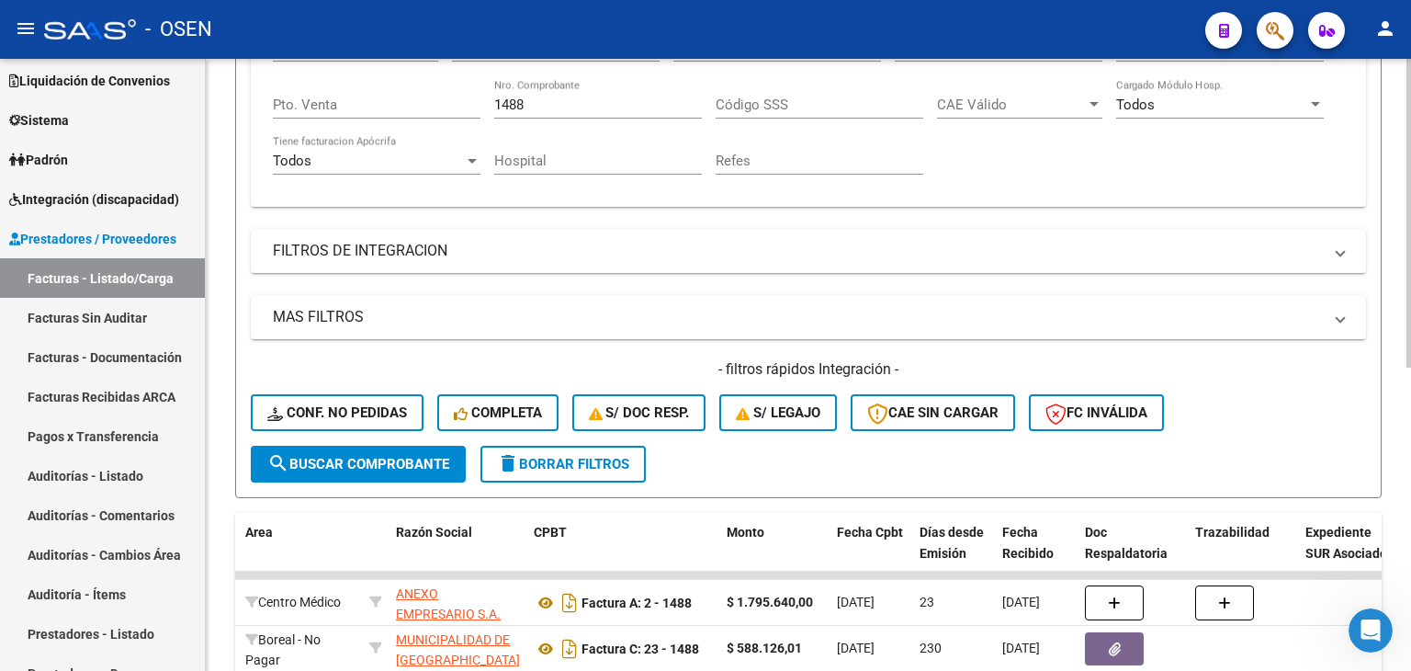
drag, startPoint x: 1062, startPoint y: 152, endPoint x: 558, endPoint y: 170, distance: 504.7
click at [535, 104] on input "1488" at bounding box center [598, 105] width 208 height 17
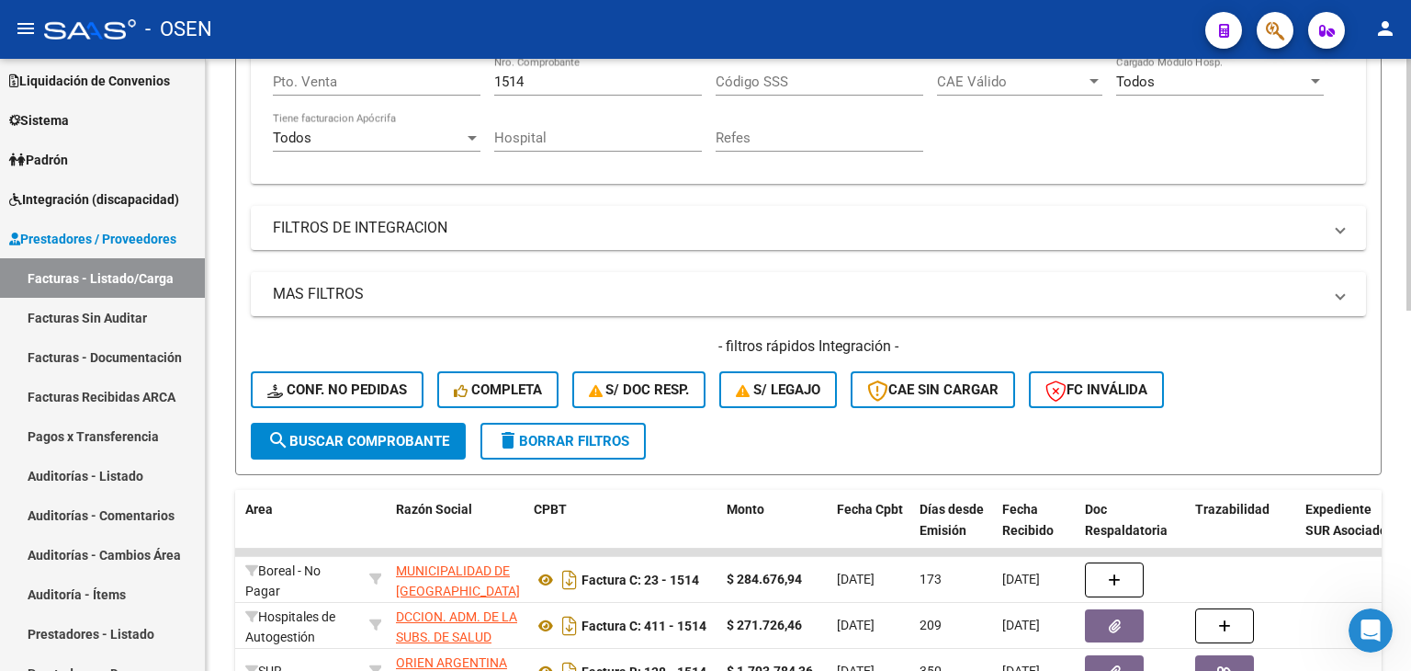
drag, startPoint x: 705, startPoint y: 273, endPoint x: 729, endPoint y: 335, distance: 66.9
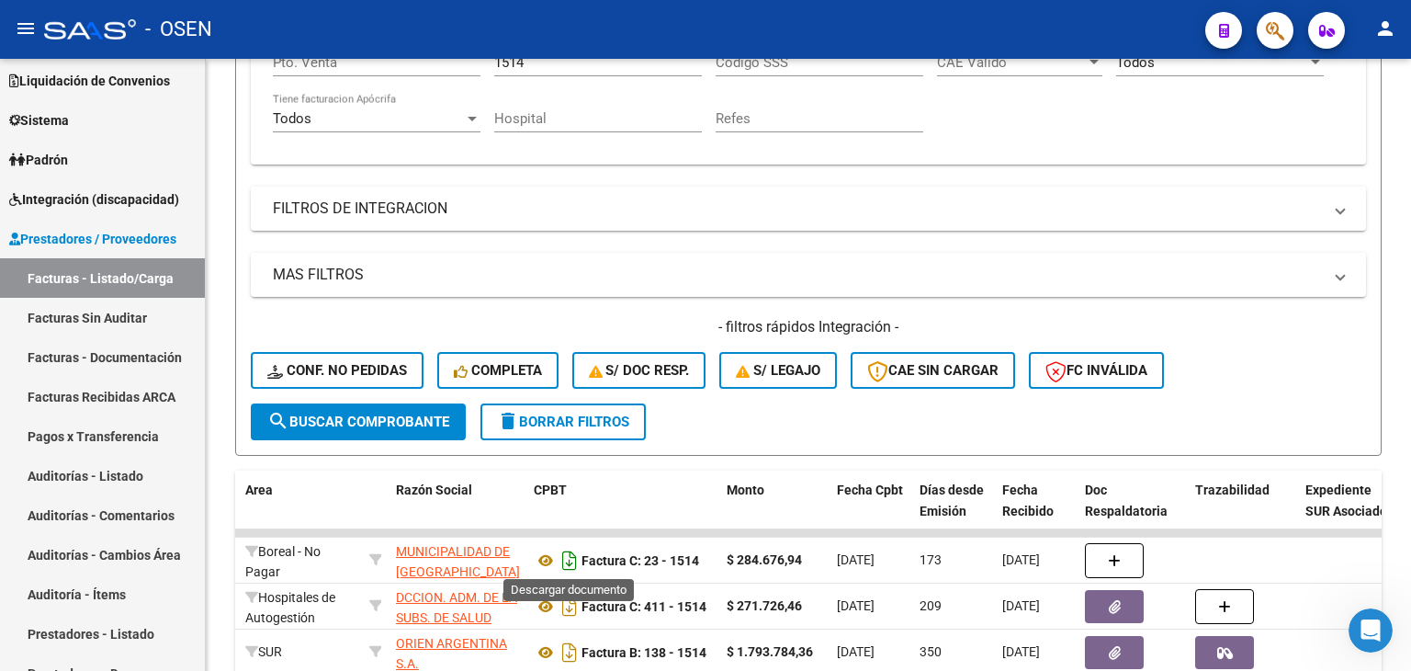
click at [568, 557] on icon "Descargar documento" at bounding box center [570, 560] width 24 height 29
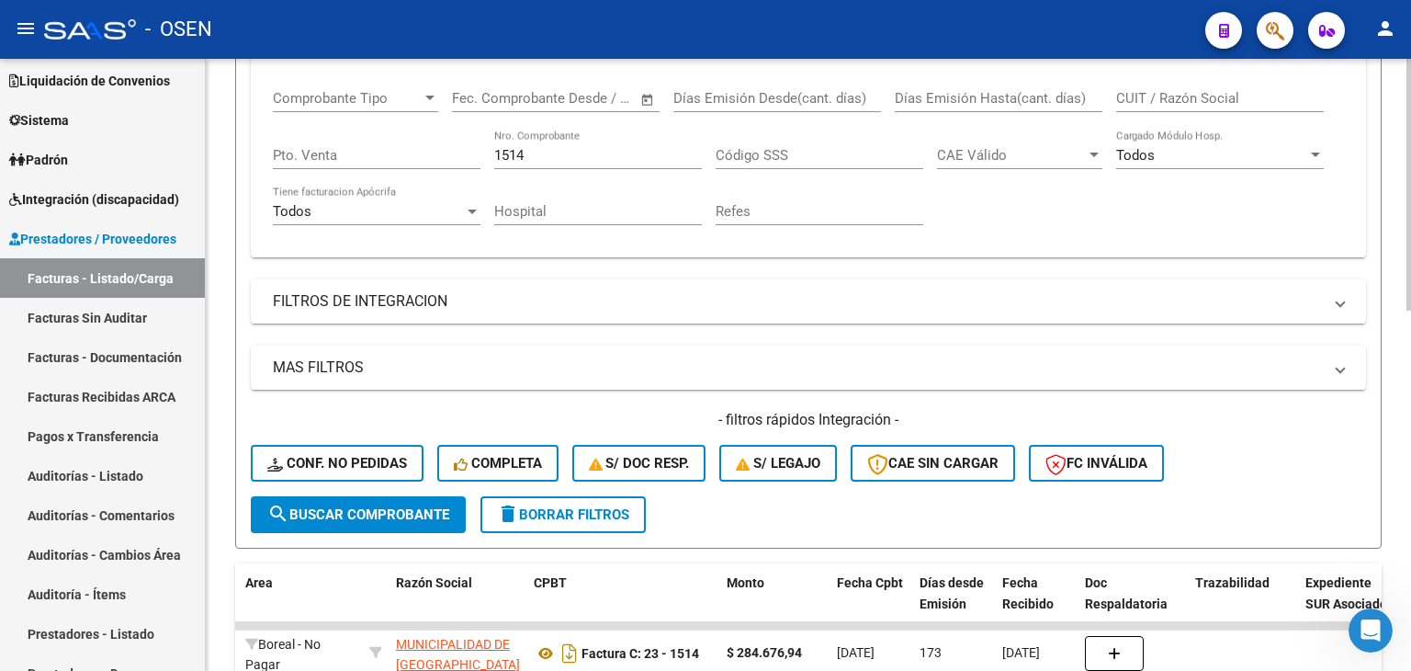
drag, startPoint x: 507, startPoint y: 225, endPoint x: 514, endPoint y: 198, distance: 27.4
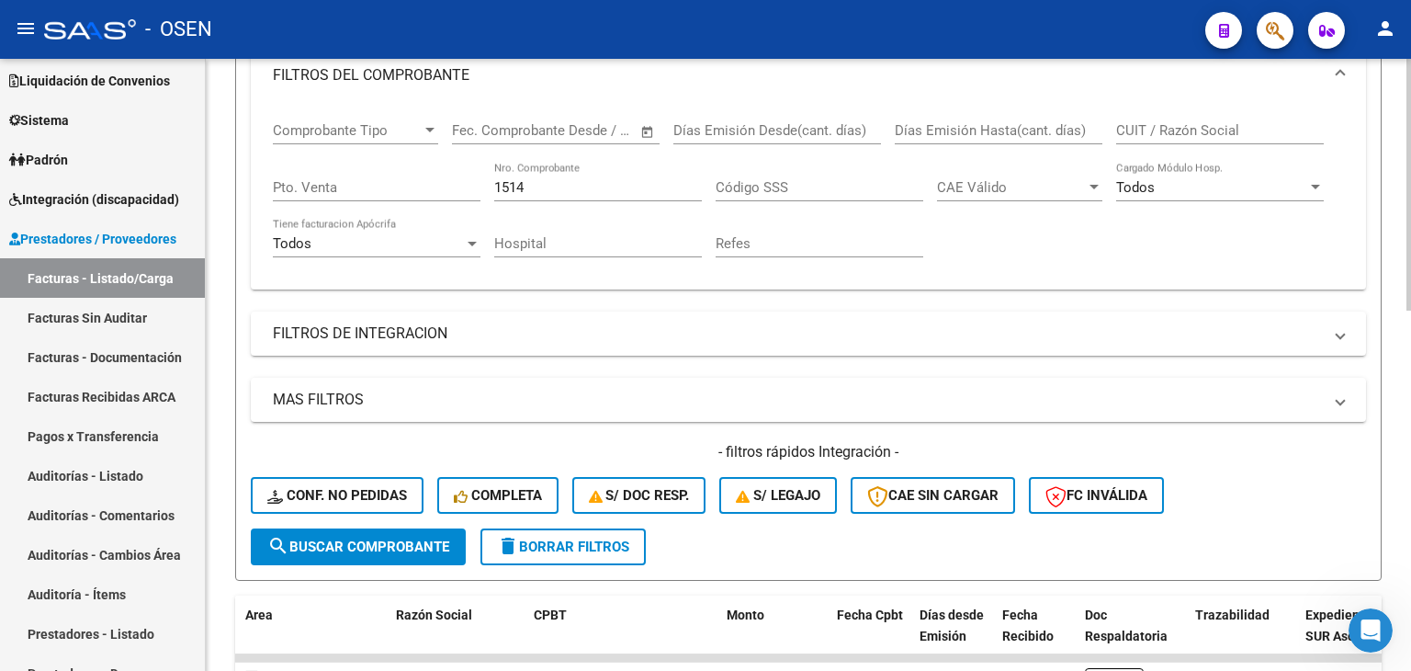
drag, startPoint x: 544, startPoint y: 188, endPoint x: 415, endPoint y: 199, distance: 129.1
click at [418, 199] on div "Comprobante Tipo Comprobante Tipo Fecha inicio – Fecha fin Fec. Comprobante Des…" at bounding box center [808, 190] width 1071 height 170
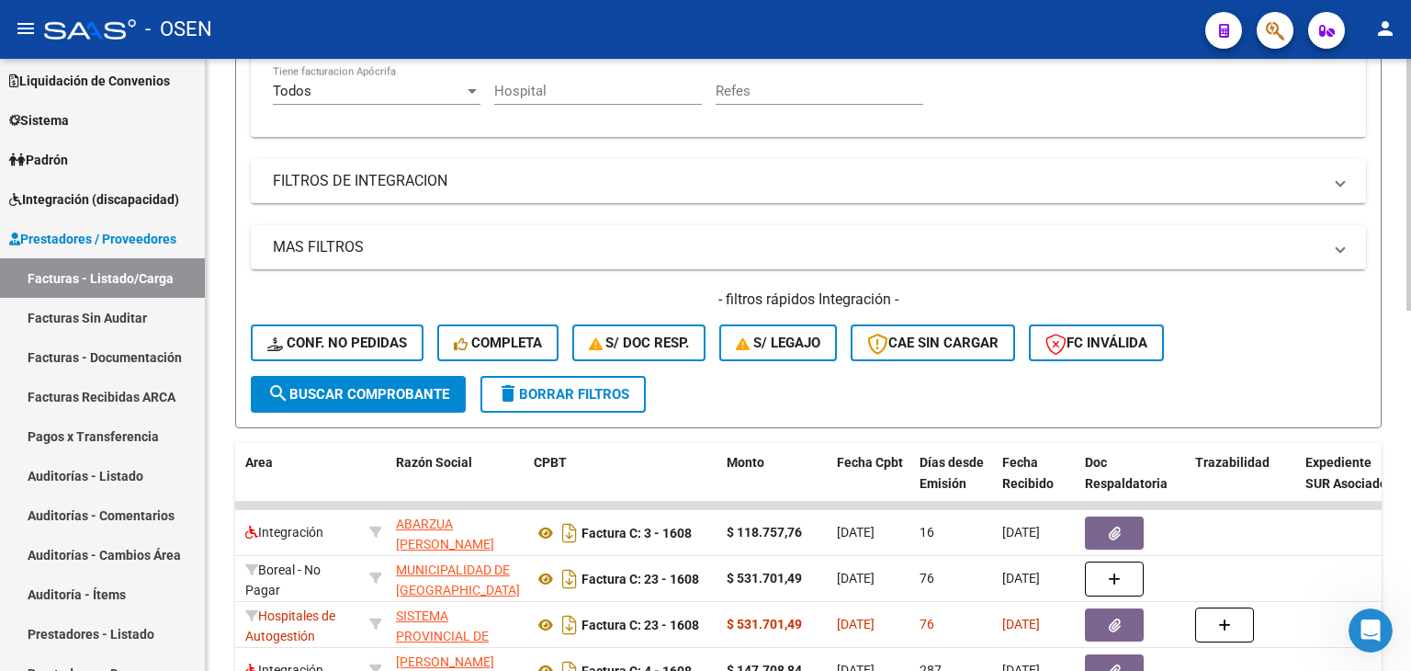
drag, startPoint x: 1038, startPoint y: 235, endPoint x: 1027, endPoint y: 309, distance: 74.3
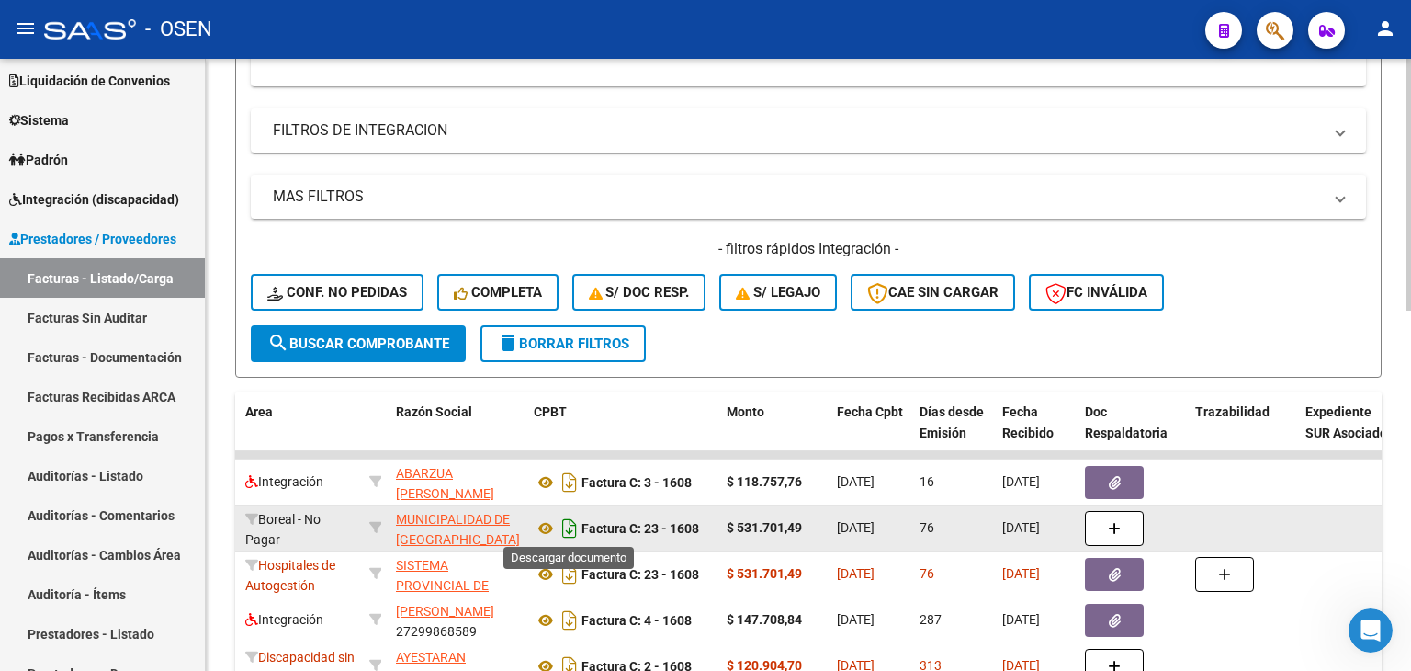
click at [567, 525] on icon "Descargar documento" at bounding box center [570, 528] width 24 height 29
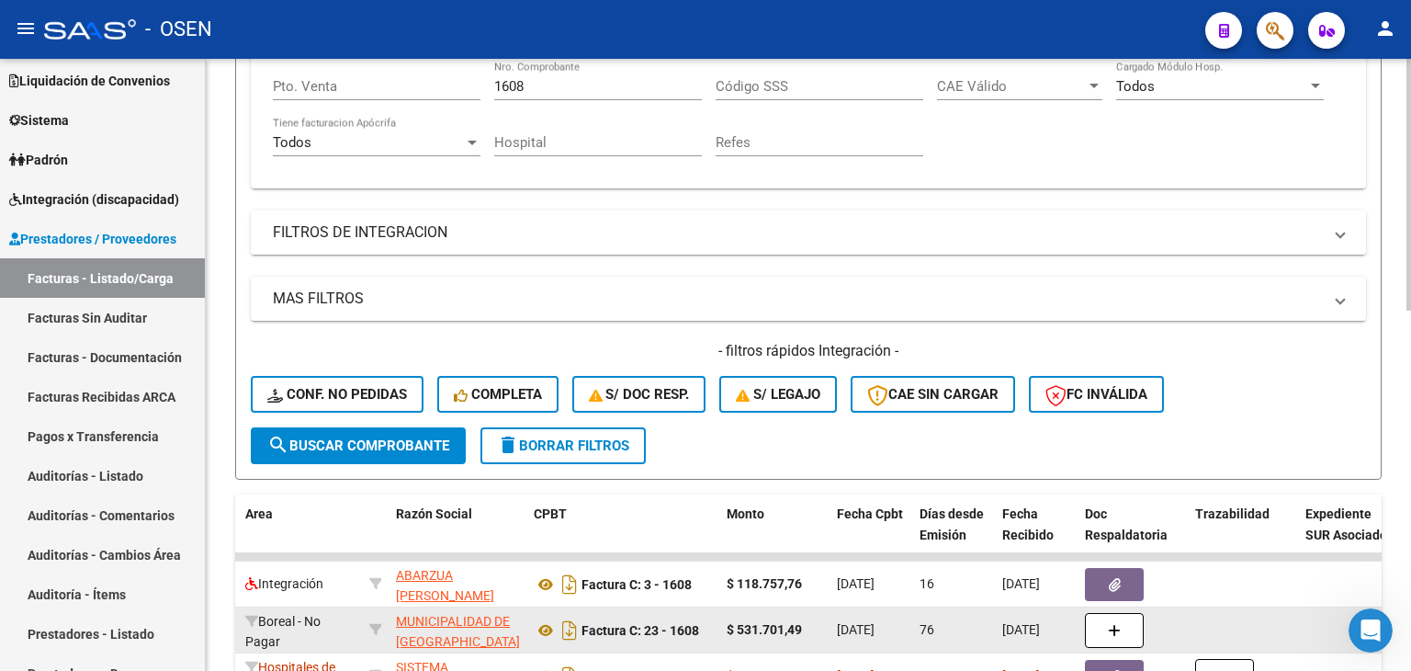
drag, startPoint x: 520, startPoint y: 225, endPoint x: 508, endPoint y: 132, distance: 93.6
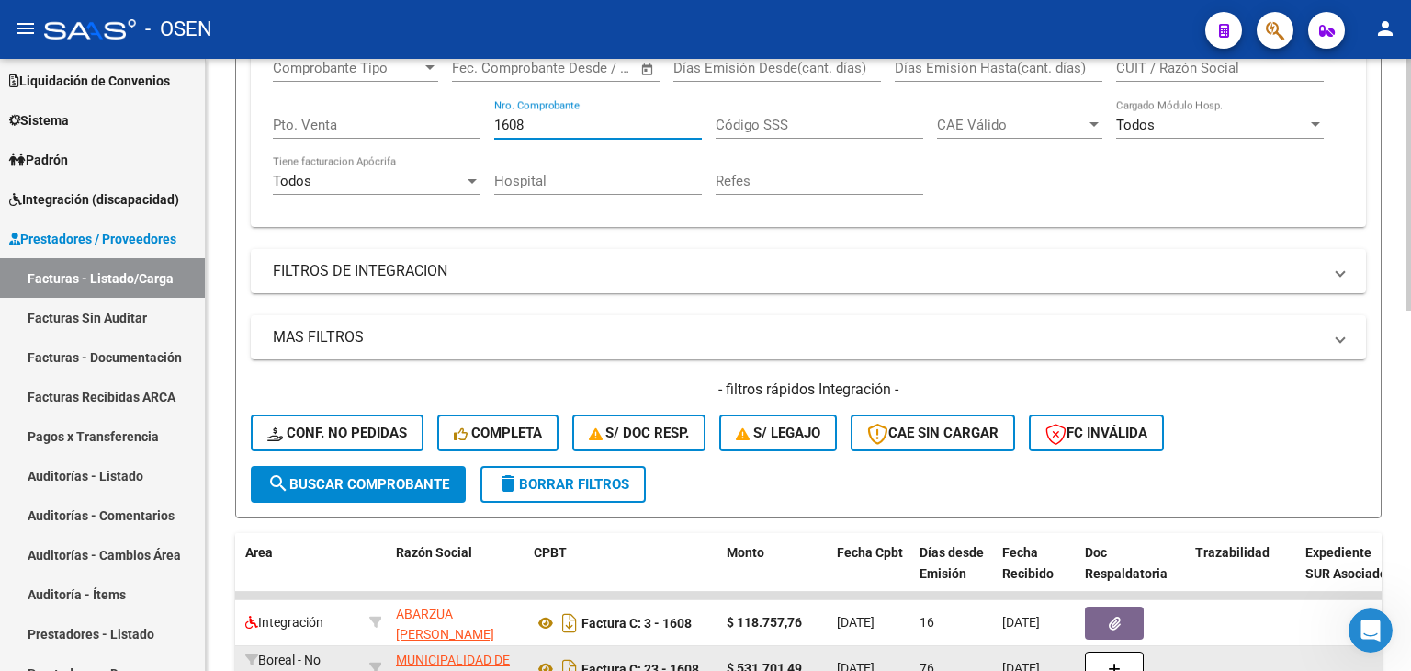
drag, startPoint x: 581, startPoint y: 127, endPoint x: 449, endPoint y: 99, distance: 134.2
click at [436, 122] on div "Comprobante Tipo Comprobante Tipo Fecha inicio – Fecha fin Fec. Comprobante Des…" at bounding box center [808, 127] width 1071 height 170
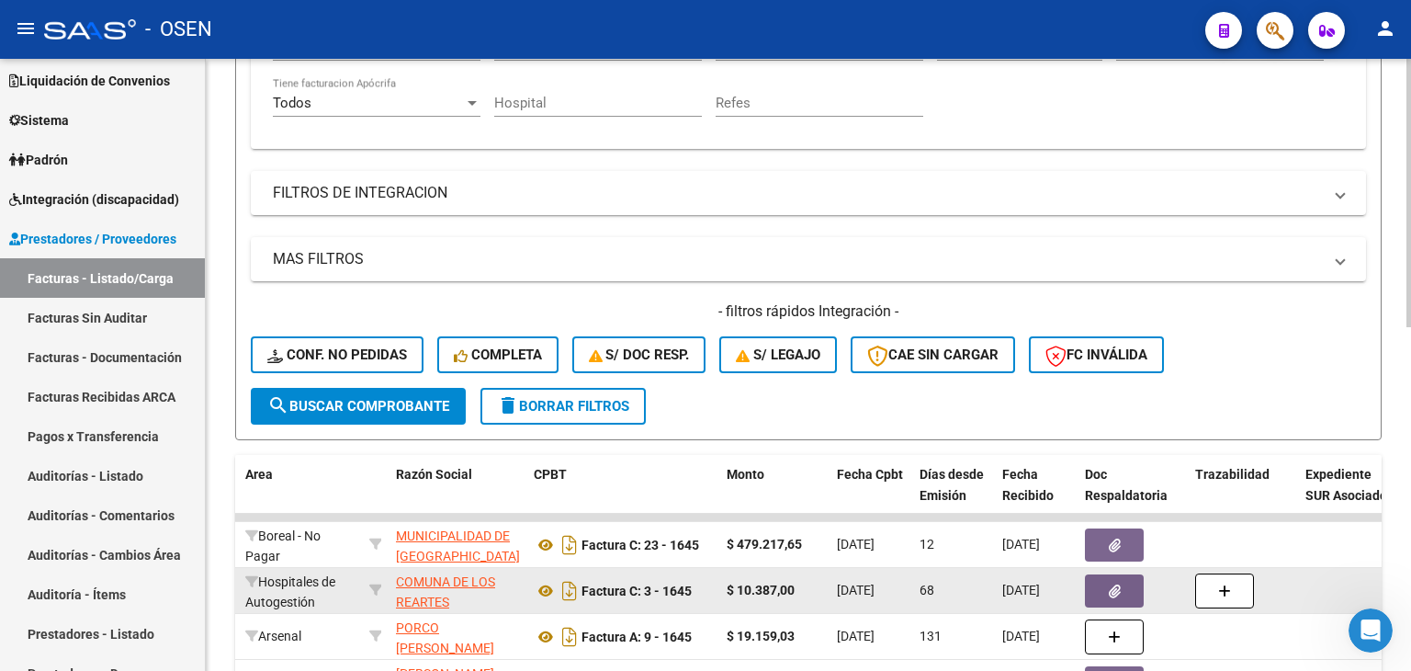
scroll to position [503, 0]
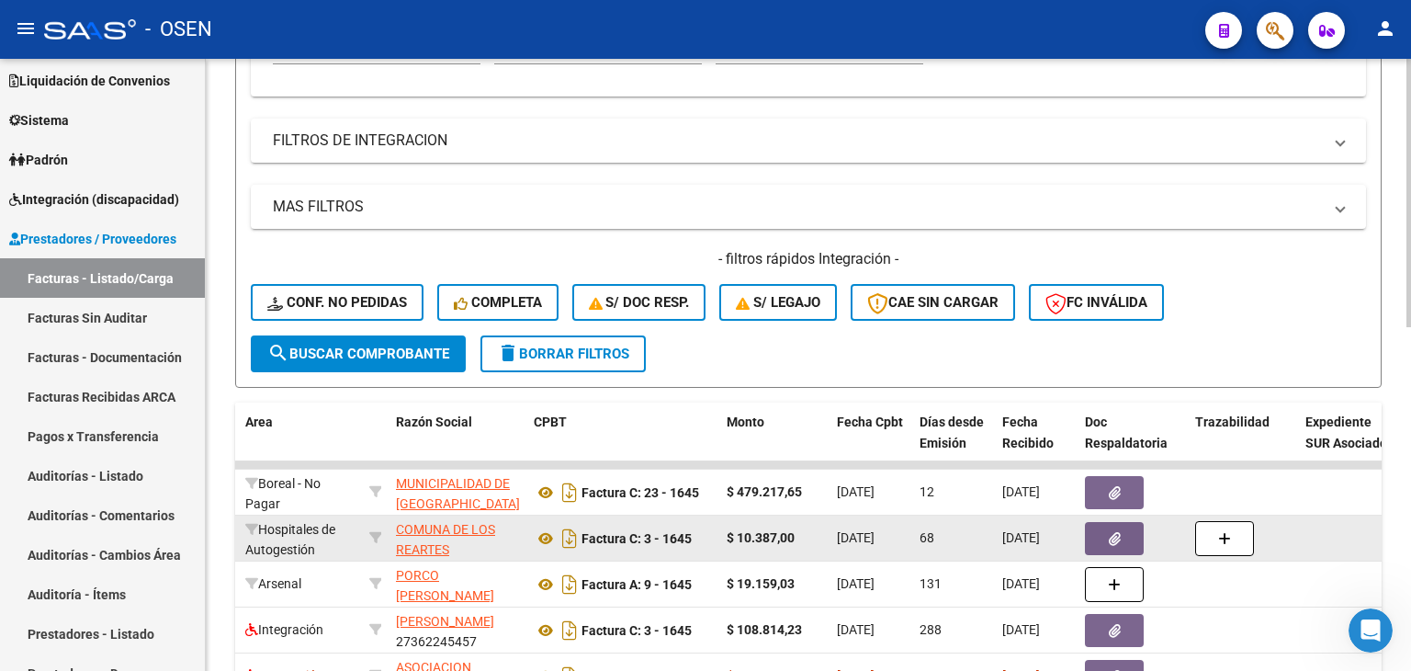
drag, startPoint x: 867, startPoint y: 277, endPoint x: 878, endPoint y: 356, distance: 79.8
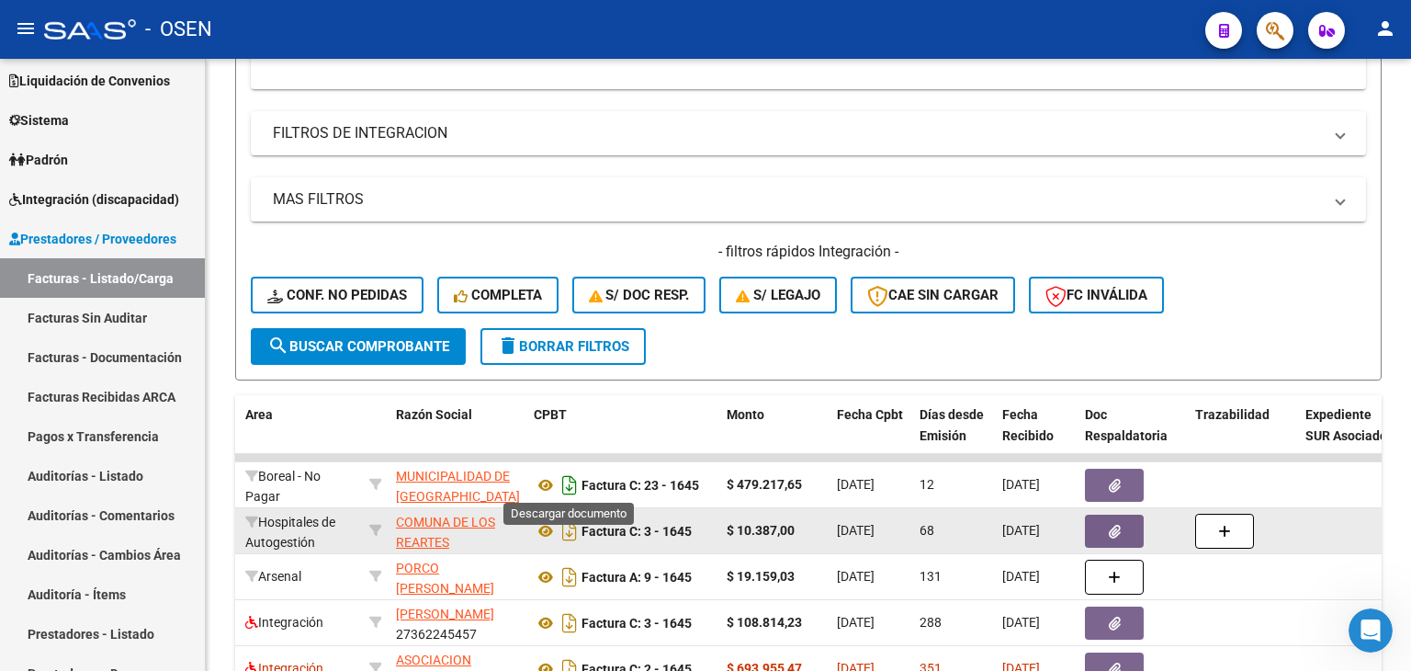
click at [567, 484] on icon "Descargar documento" at bounding box center [570, 484] width 24 height 29
click at [96, 284] on link "Facturas - Listado/Carga" at bounding box center [102, 278] width 205 height 40
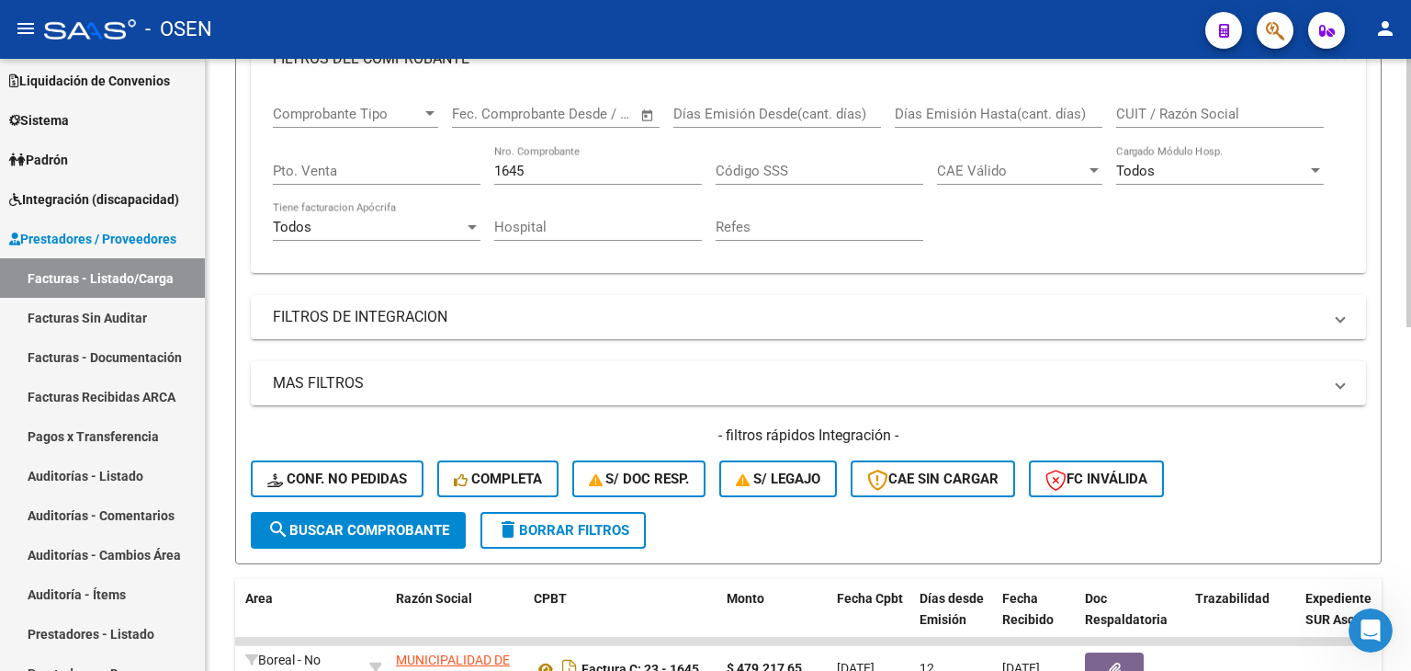
drag, startPoint x: 721, startPoint y: 250, endPoint x: 725, endPoint y: 187, distance: 62.6
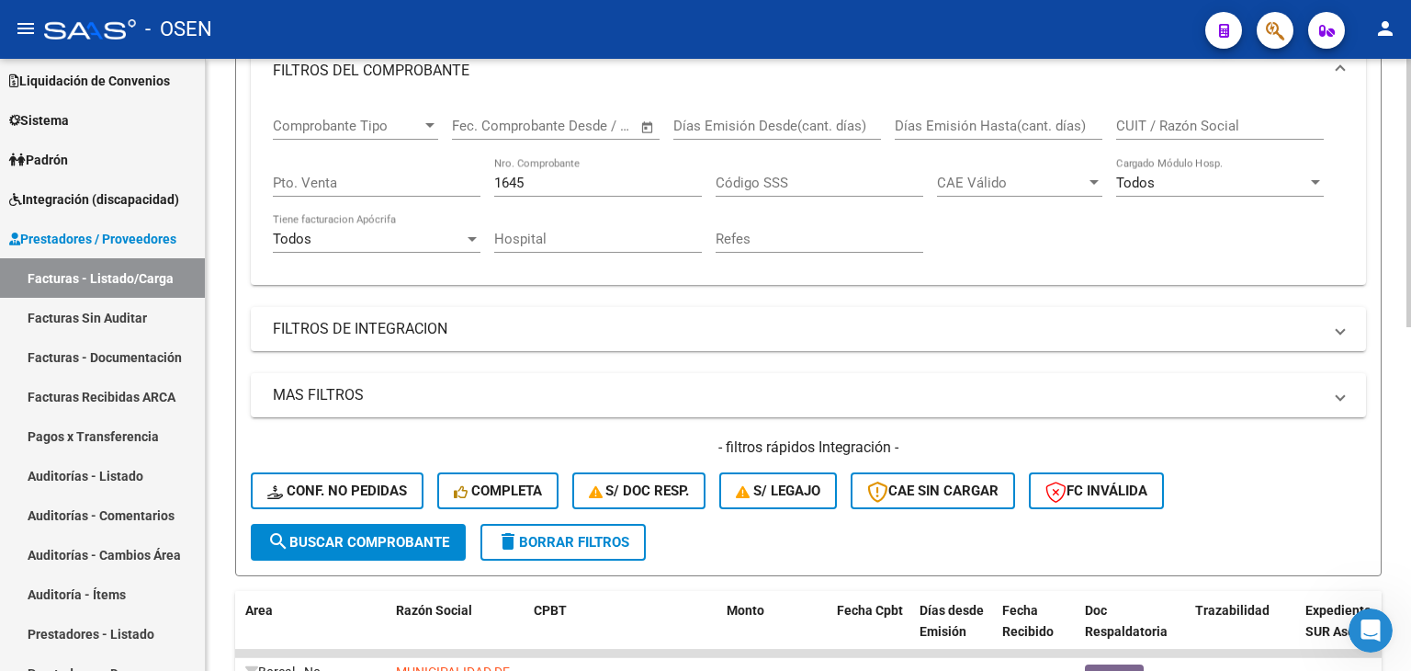
click at [582, 190] on div "1645 Nro. Comprobante" at bounding box center [598, 177] width 208 height 40
type input "1"
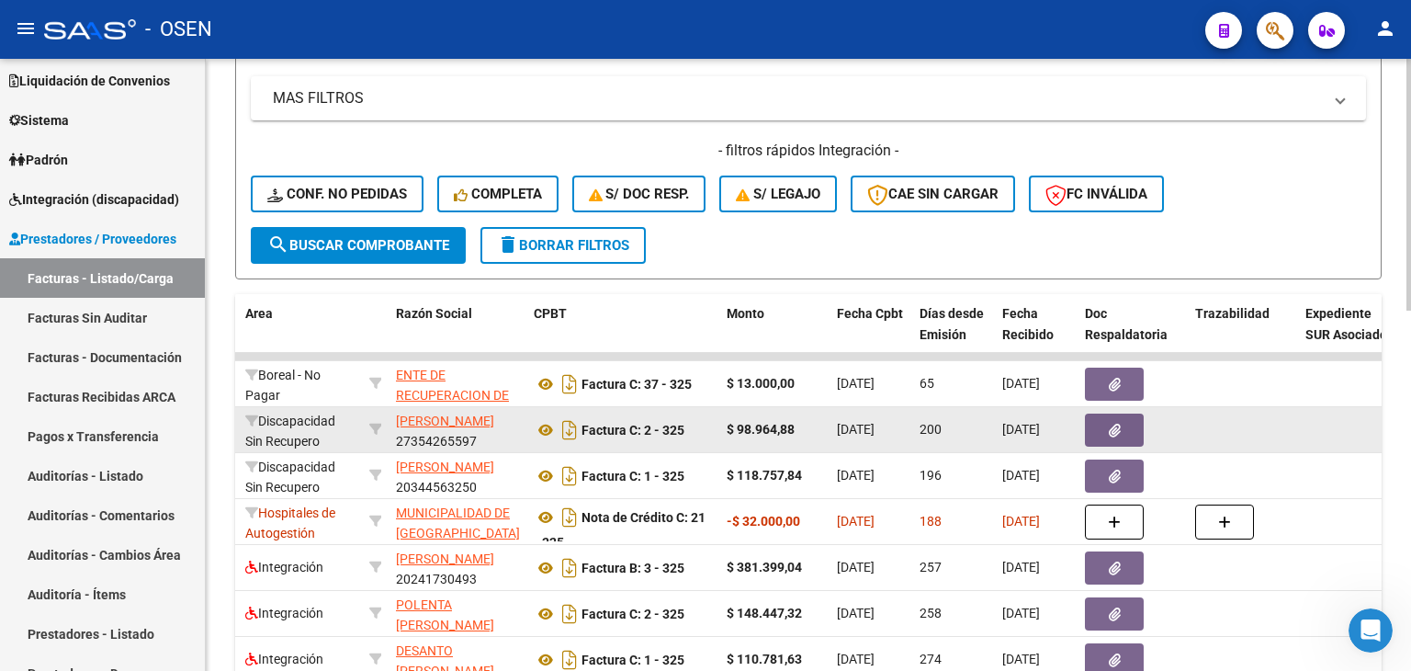
drag, startPoint x: 1003, startPoint y: 251, endPoint x: 1006, endPoint y: 326, distance: 75.4
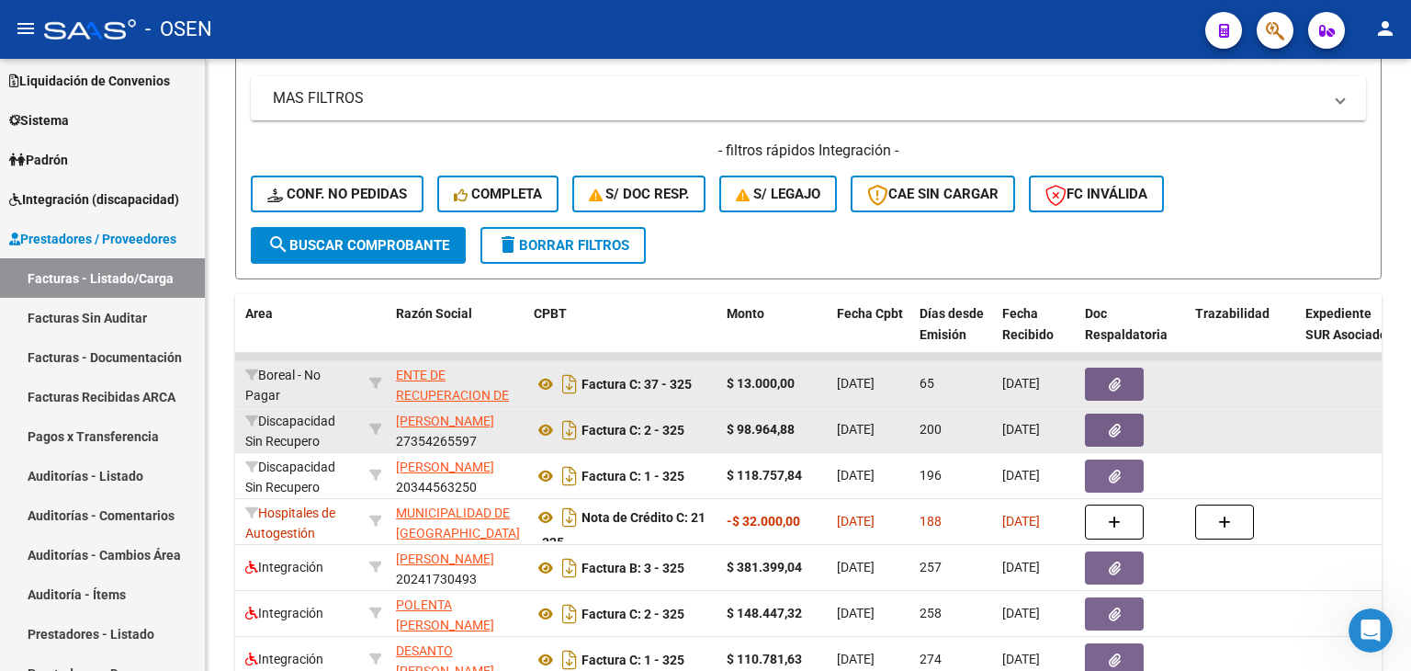
scroll to position [636, 0]
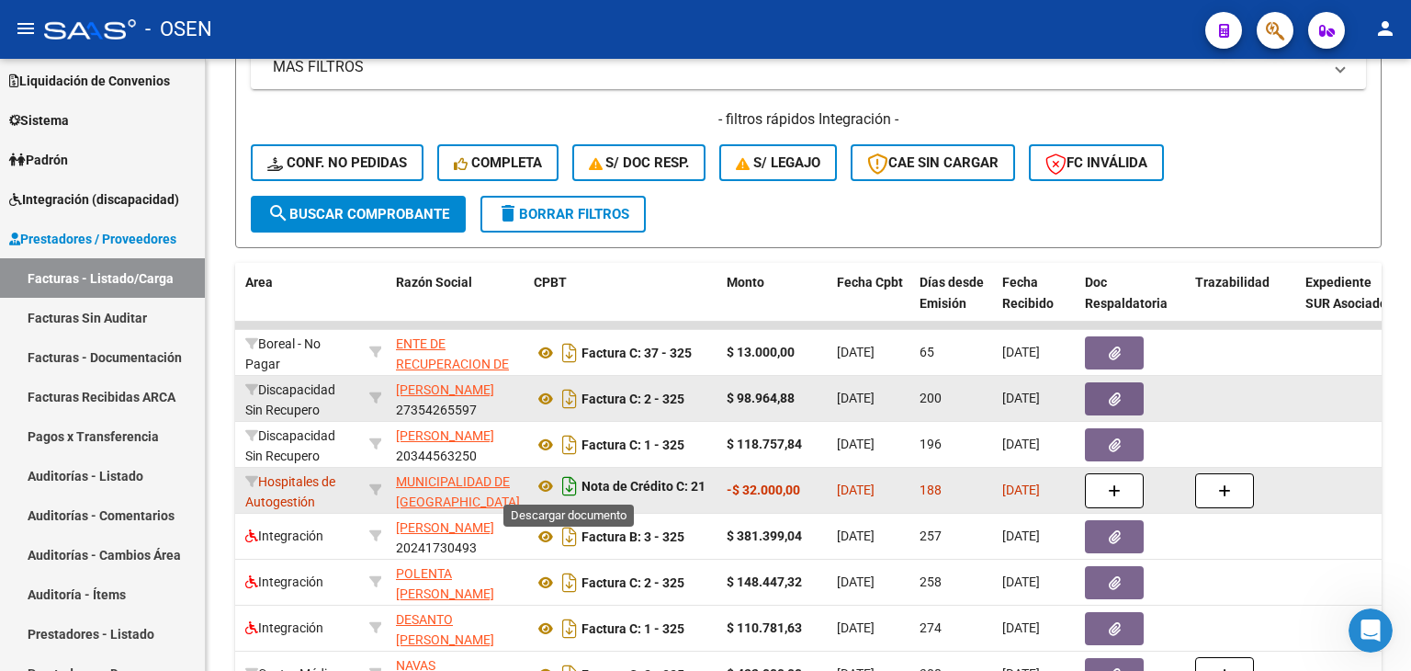
click at [567, 484] on icon "Descargar documento" at bounding box center [570, 485] width 24 height 29
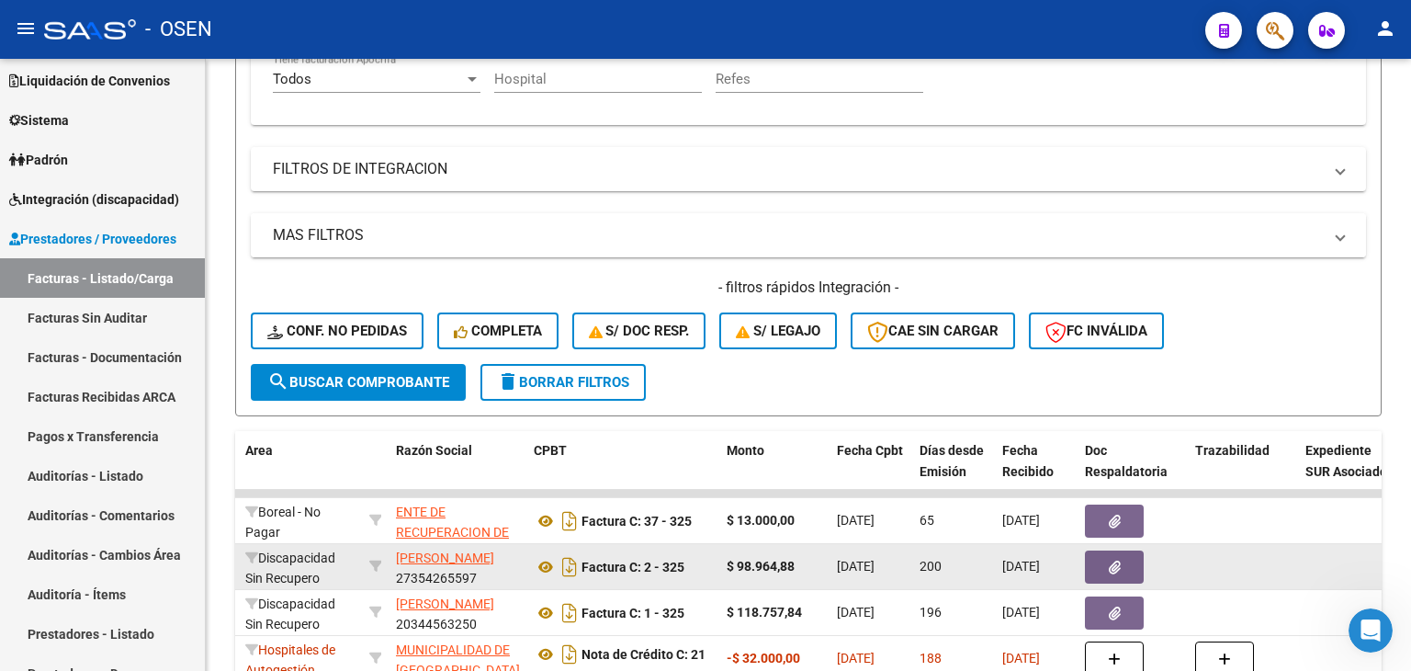
drag, startPoint x: 810, startPoint y: 469, endPoint x: 800, endPoint y: 343, distance: 126.3
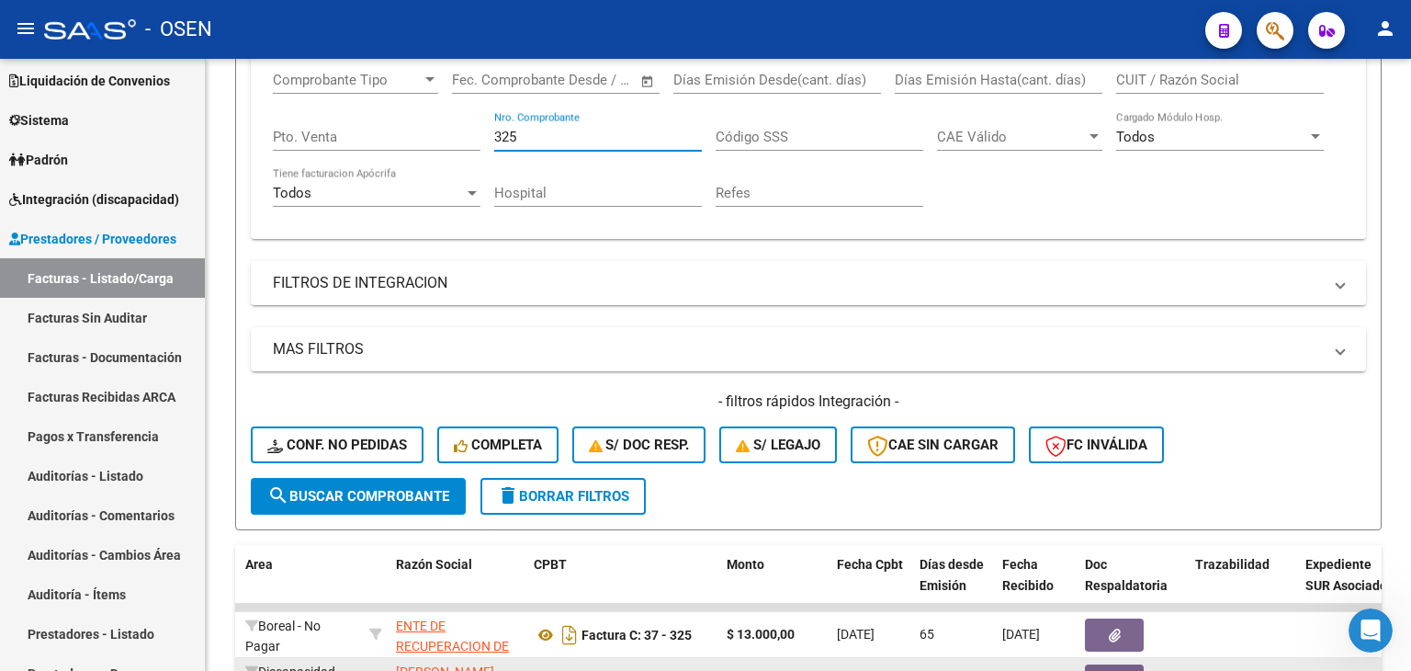
click at [533, 138] on input "325" at bounding box center [598, 137] width 208 height 17
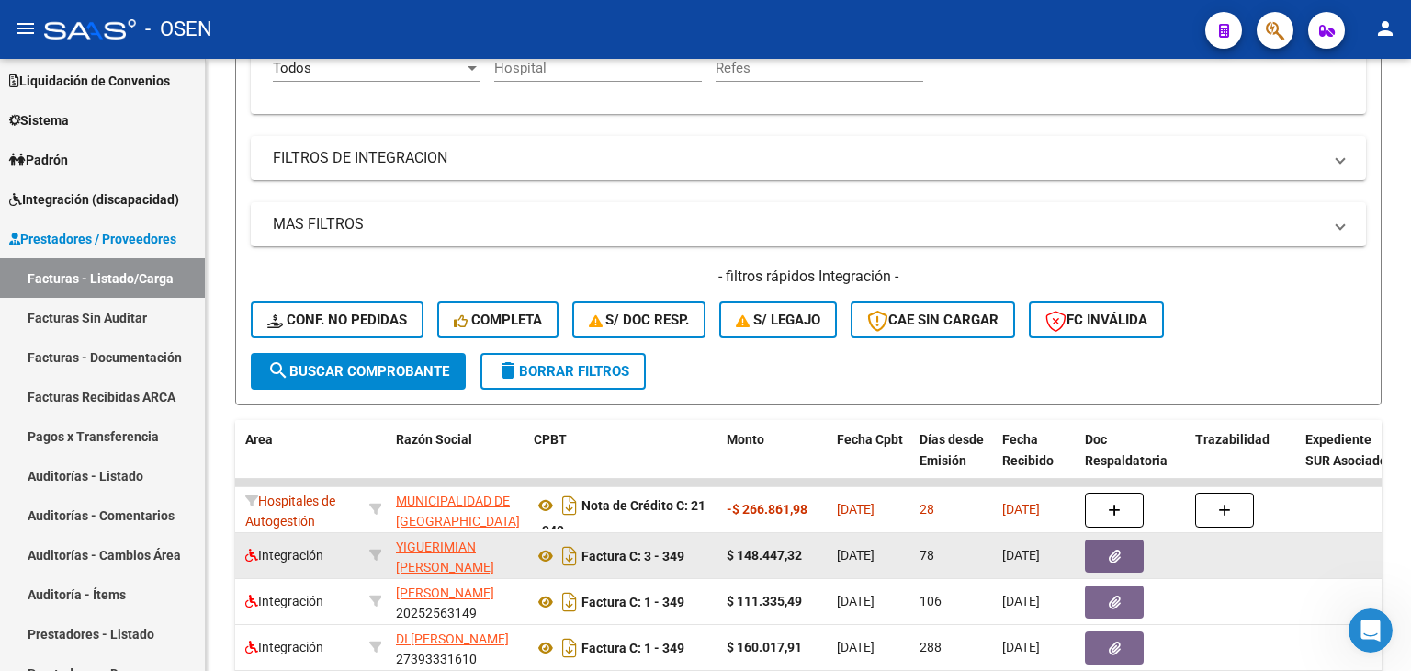
scroll to position [554, 0]
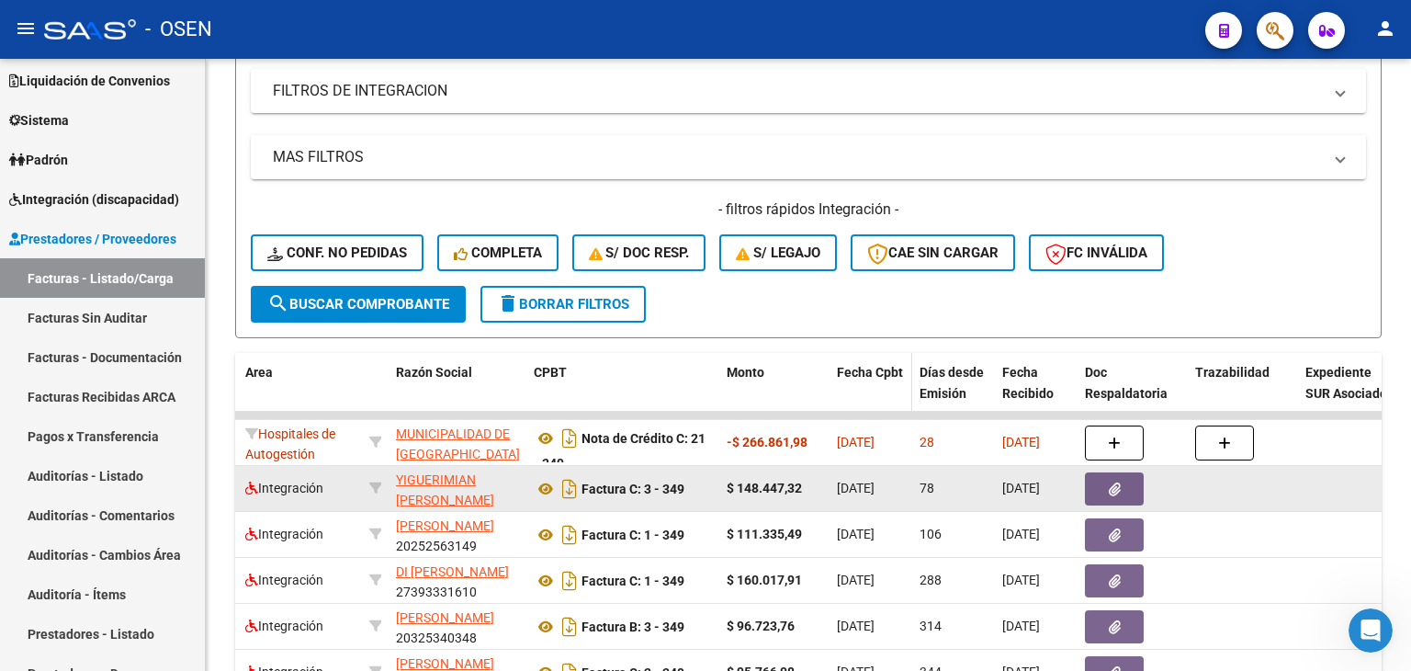
drag, startPoint x: 915, startPoint y: 299, endPoint x: 852, endPoint y: 371, distance: 96.4
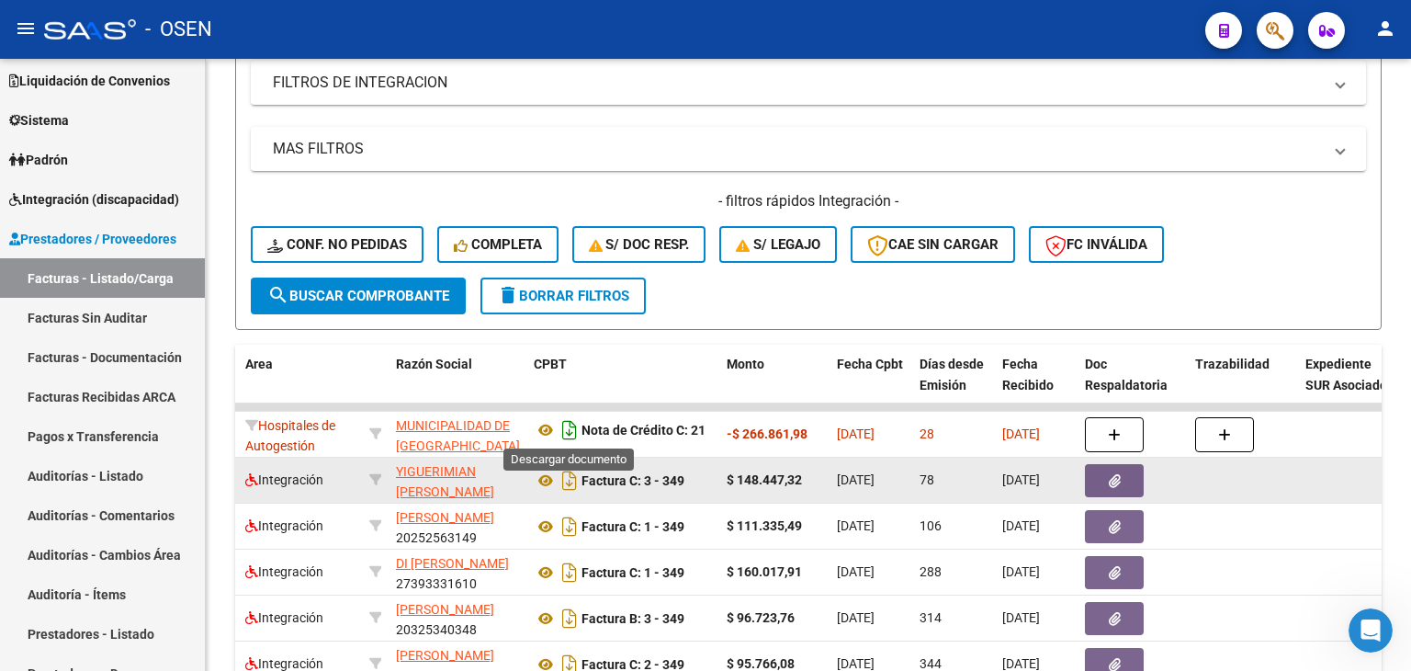
click at [564, 431] on icon "Descargar documento" at bounding box center [570, 429] width 24 height 29
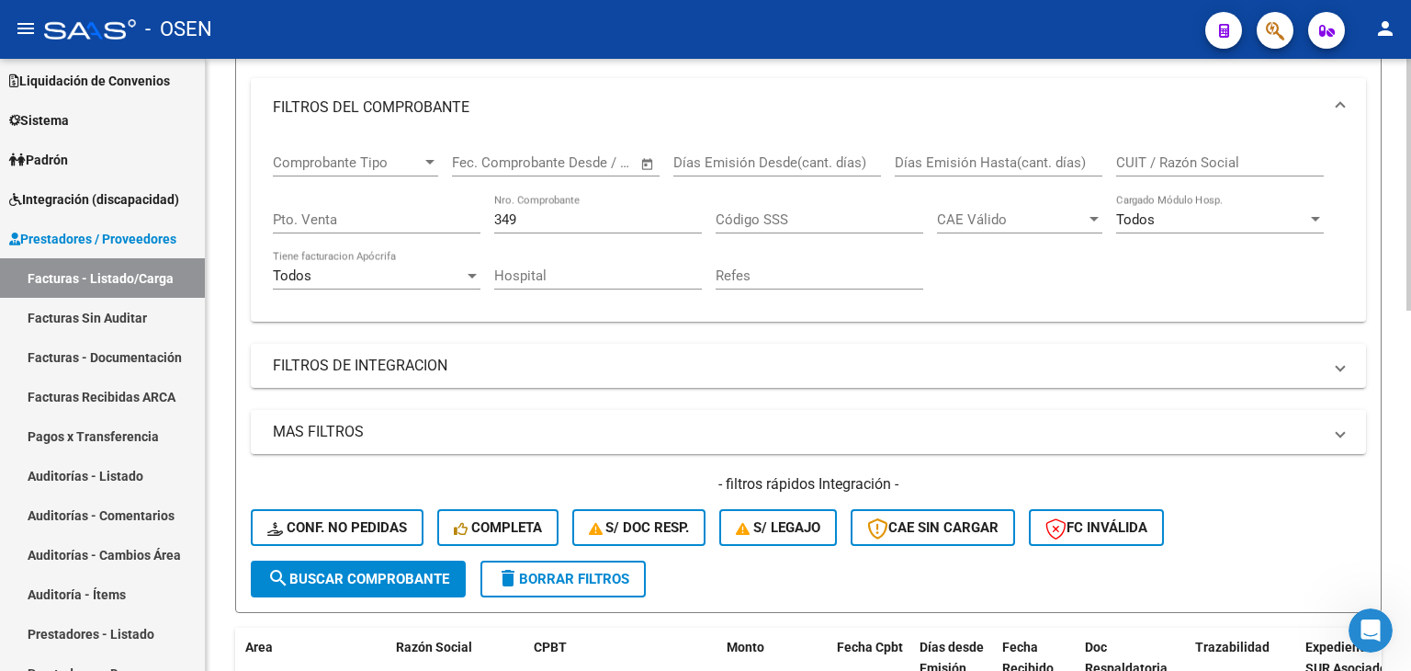
drag, startPoint x: 775, startPoint y: 321, endPoint x: 749, endPoint y: 238, distance: 86.9
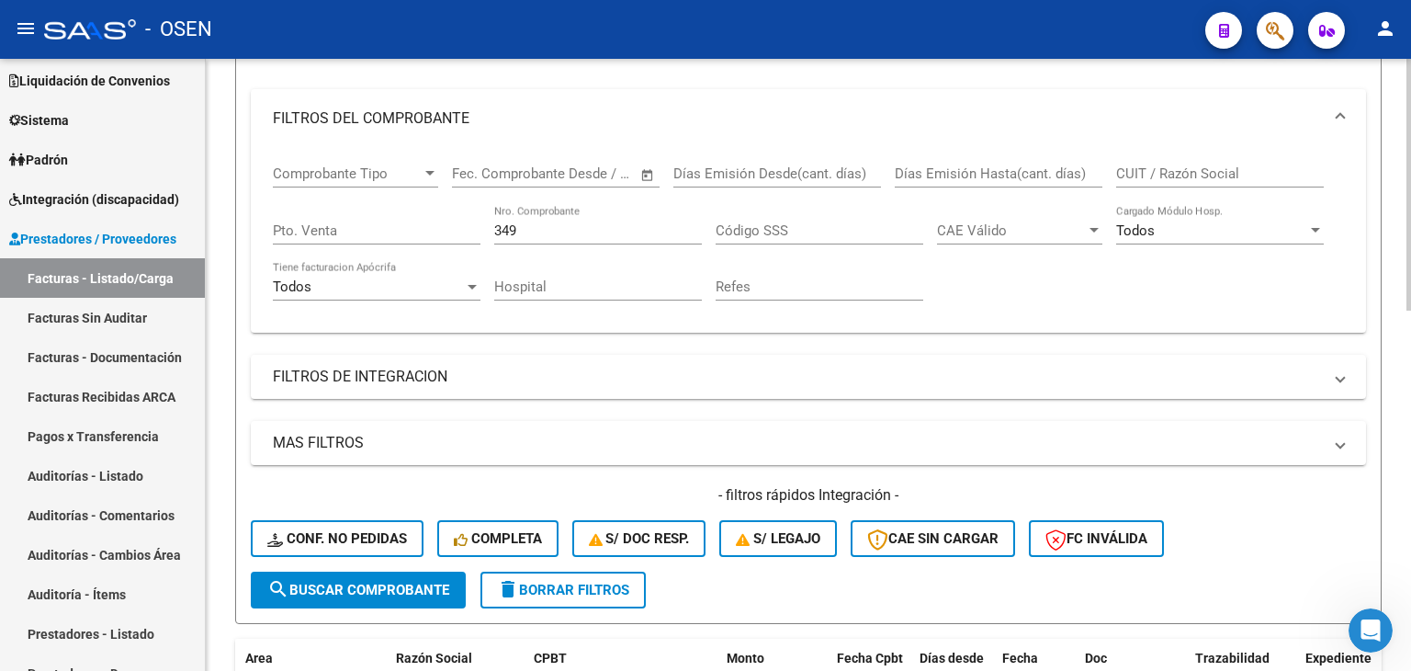
click at [568, 222] on input "349" at bounding box center [598, 230] width 208 height 17
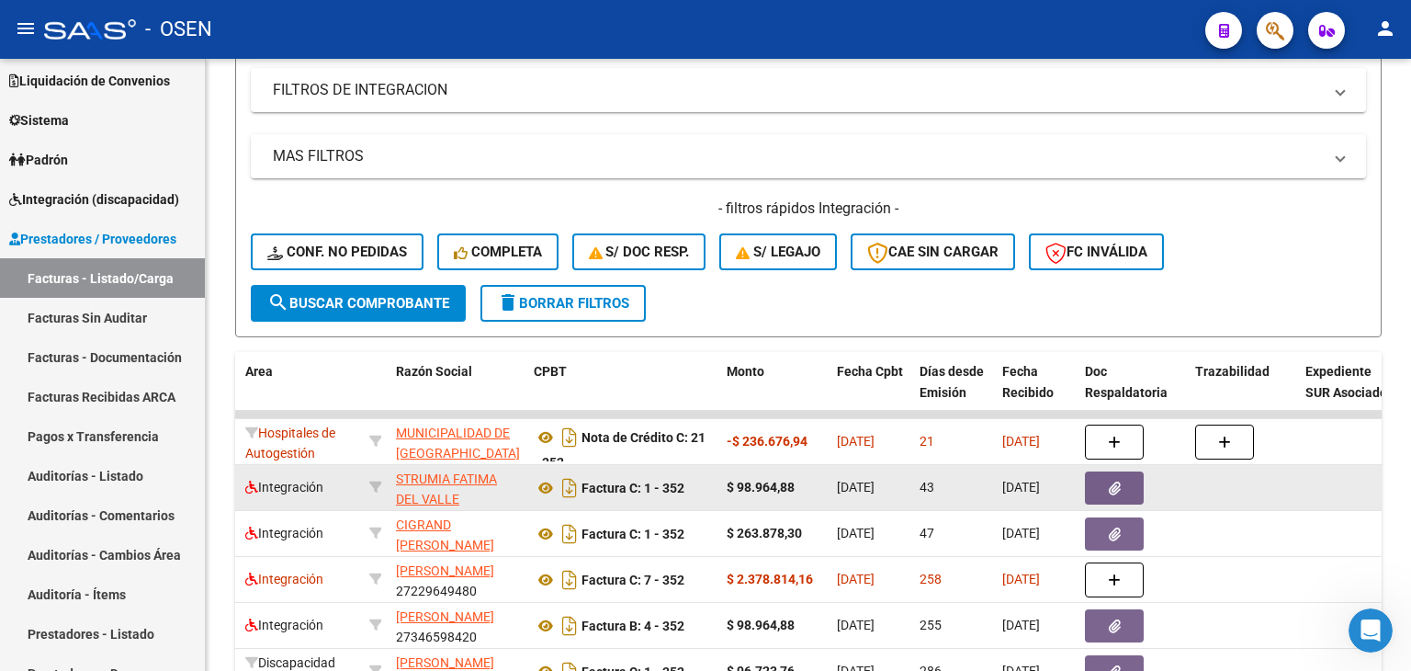
drag, startPoint x: 1040, startPoint y: 302, endPoint x: 988, endPoint y: 394, distance: 105.8
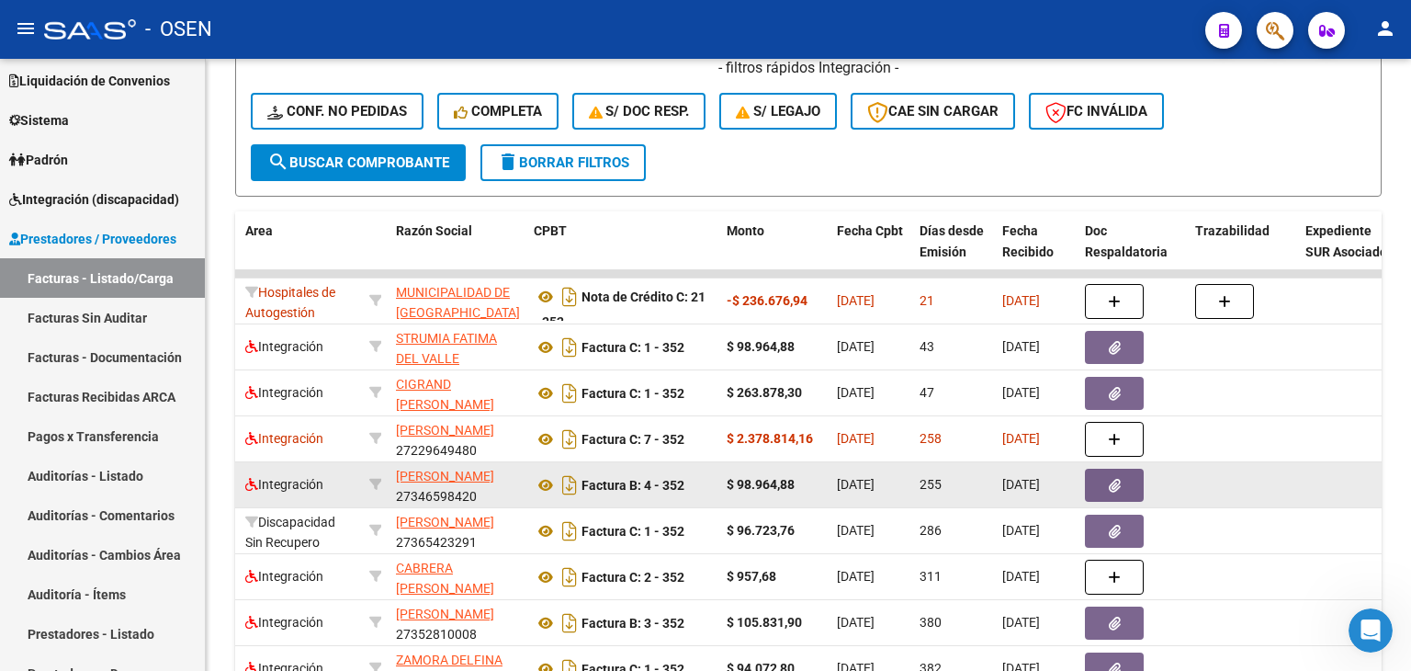
scroll to position [702, 0]
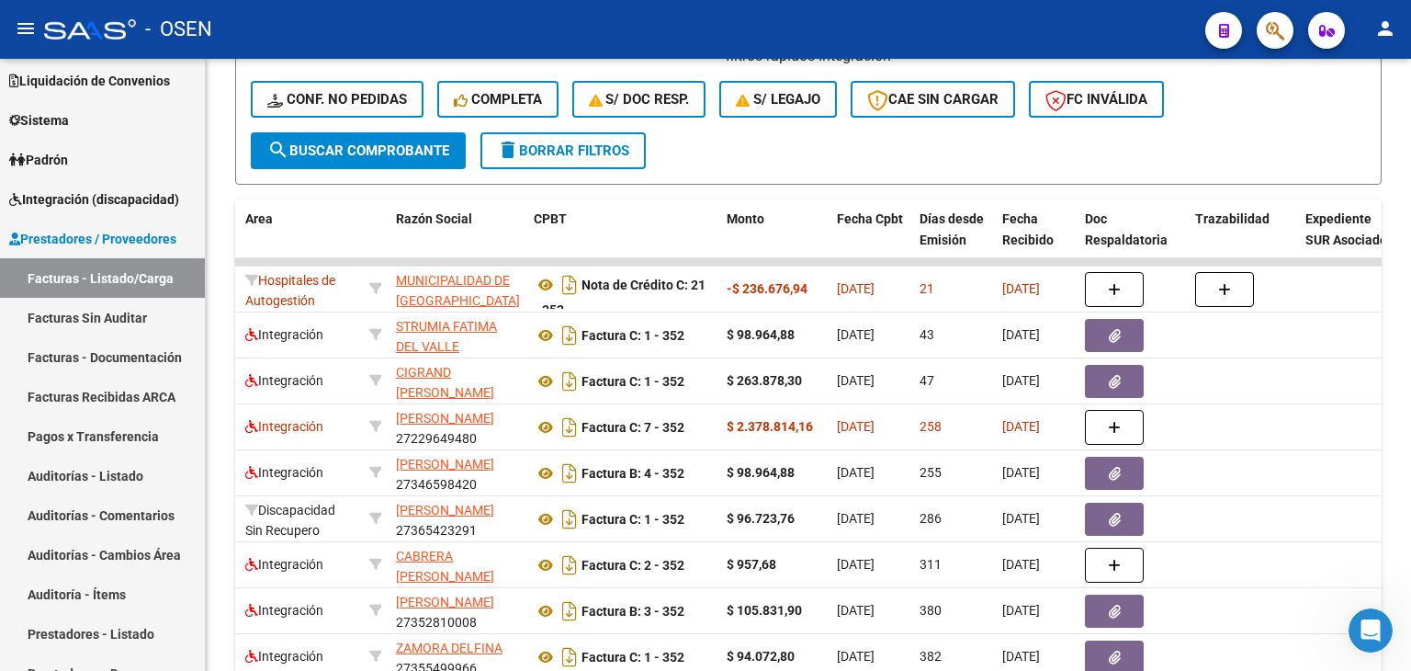
drag, startPoint x: 735, startPoint y: 475, endPoint x: 680, endPoint y: 424, distance: 75.4
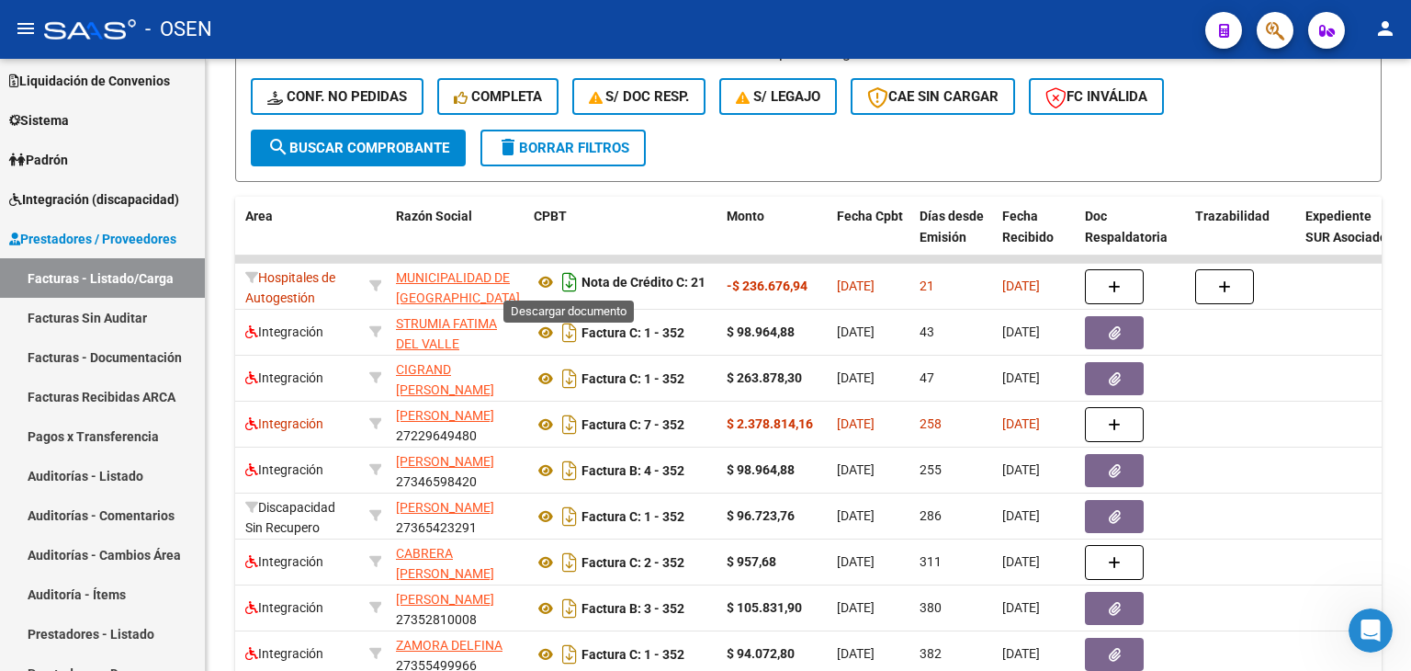
click at [564, 280] on icon "Descargar documento" at bounding box center [570, 281] width 24 height 29
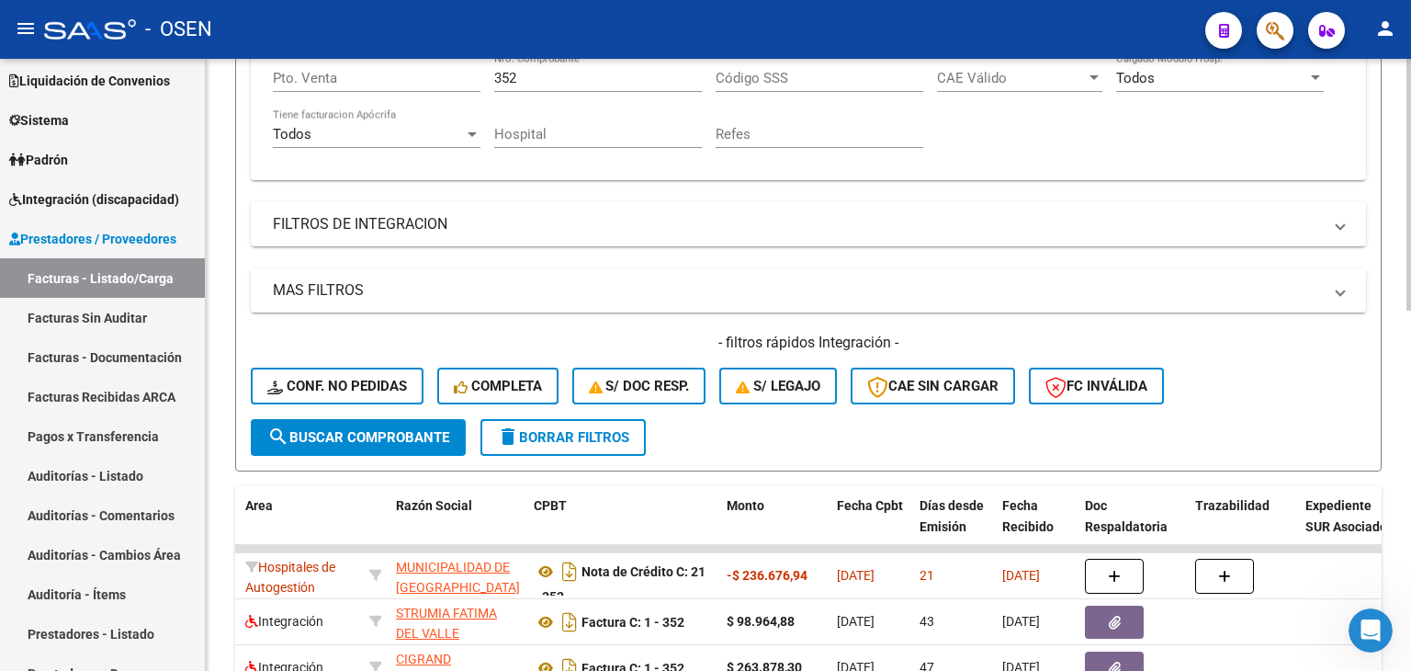
drag, startPoint x: 644, startPoint y: 215, endPoint x: 586, endPoint y: 209, distance: 58.1
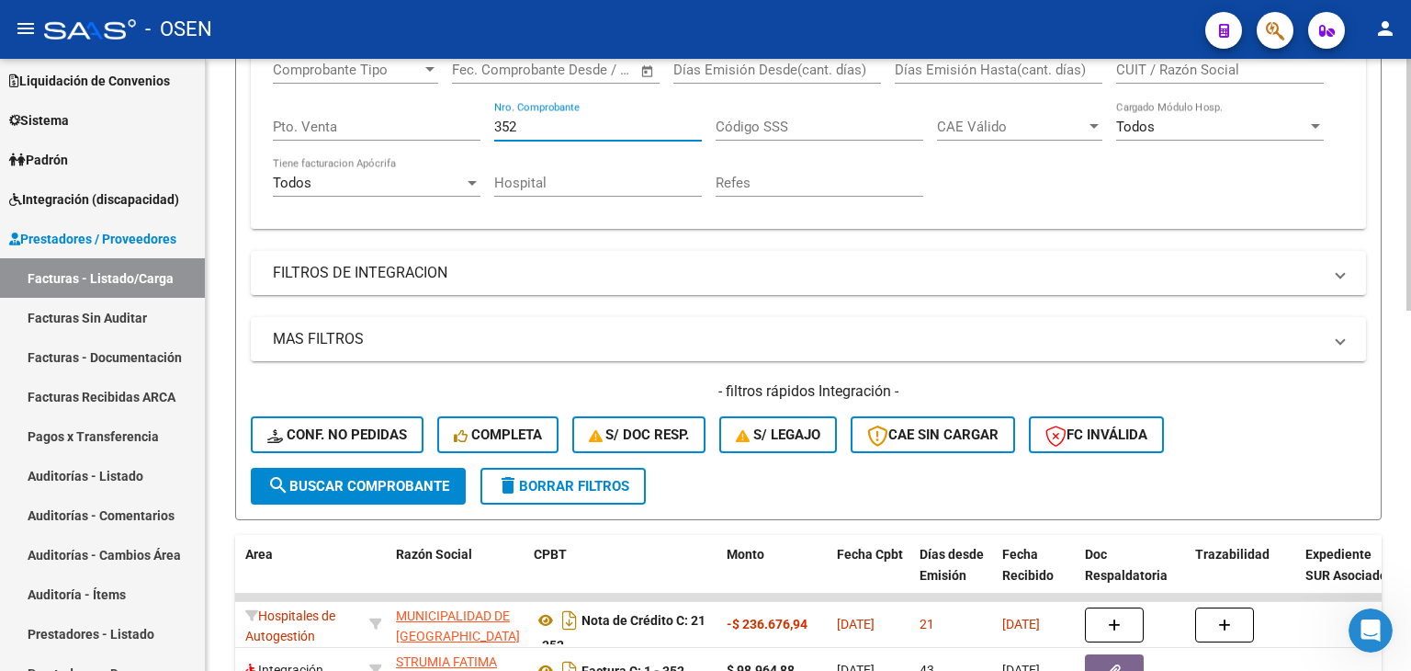
click at [577, 122] on input "352" at bounding box center [598, 127] width 208 height 17
type input "354"
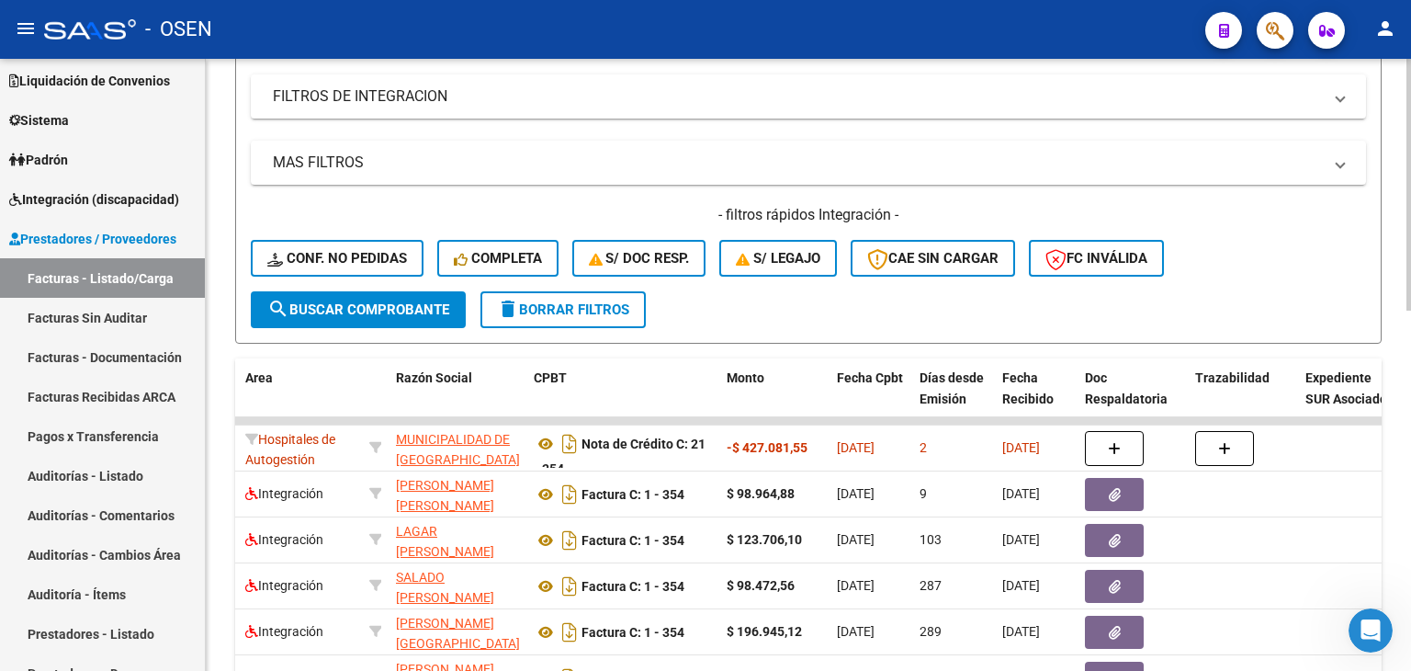
drag, startPoint x: 1013, startPoint y: 171, endPoint x: 1003, endPoint y: 289, distance: 119.0
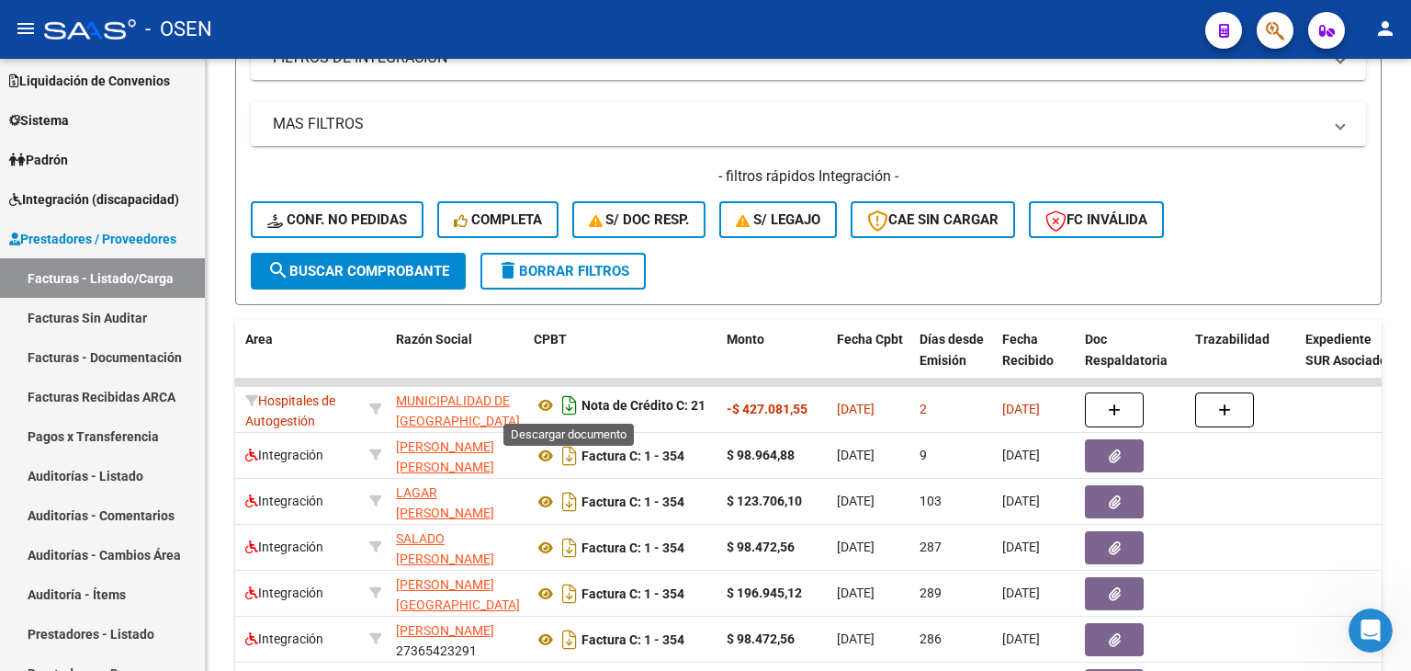
click at [576, 404] on icon "Descargar documento" at bounding box center [570, 404] width 24 height 29
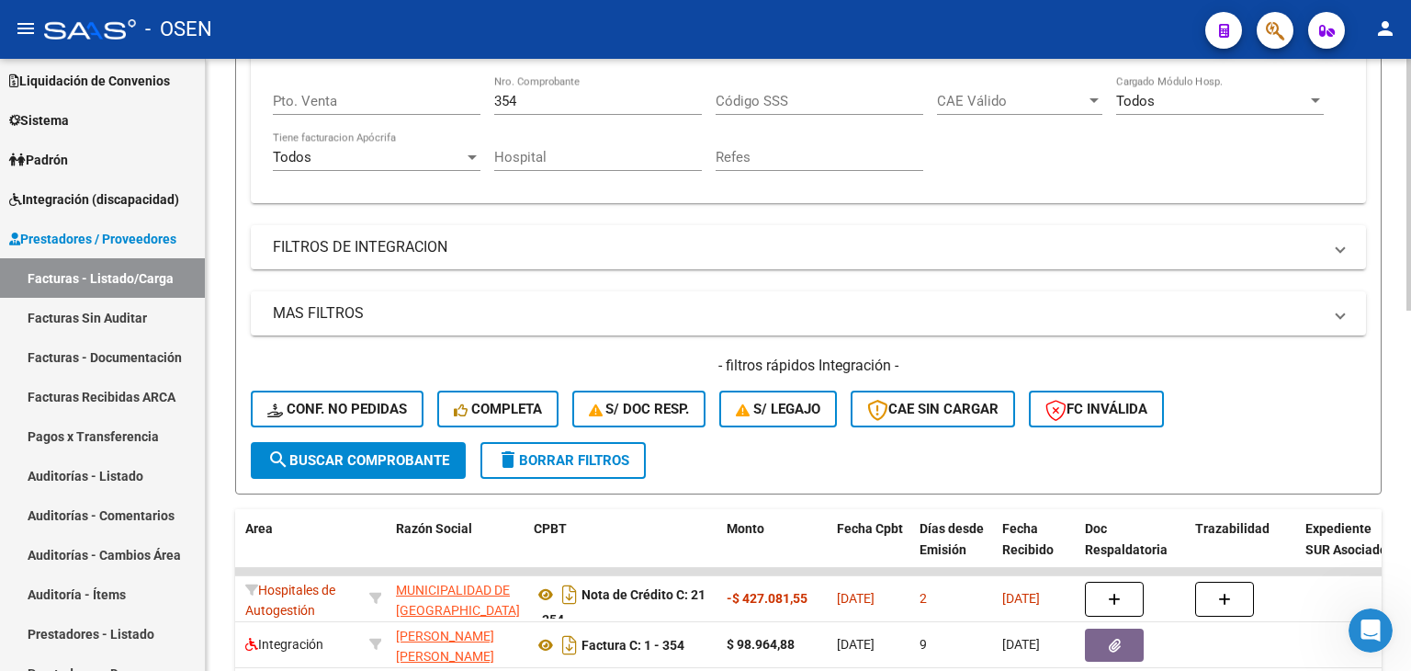
drag, startPoint x: 797, startPoint y: 268, endPoint x: 751, endPoint y: 233, distance: 58.4
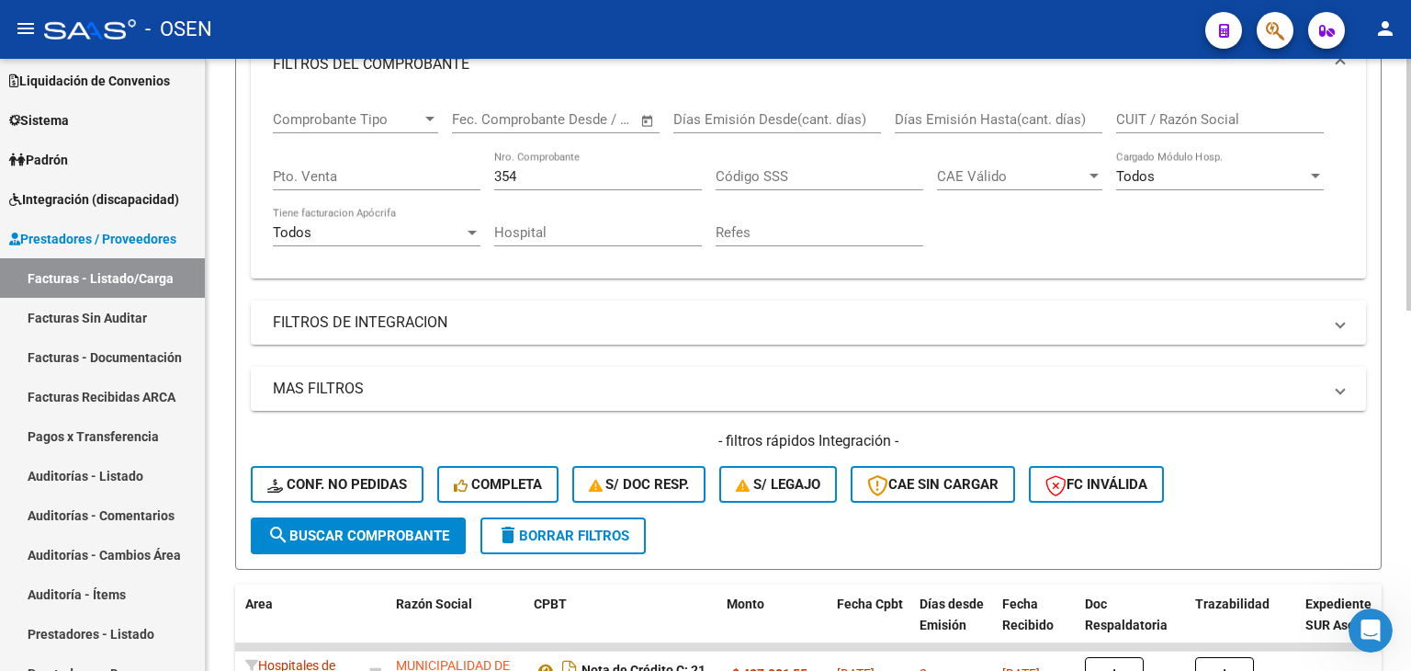
click at [551, 179] on input "354" at bounding box center [598, 176] width 208 height 17
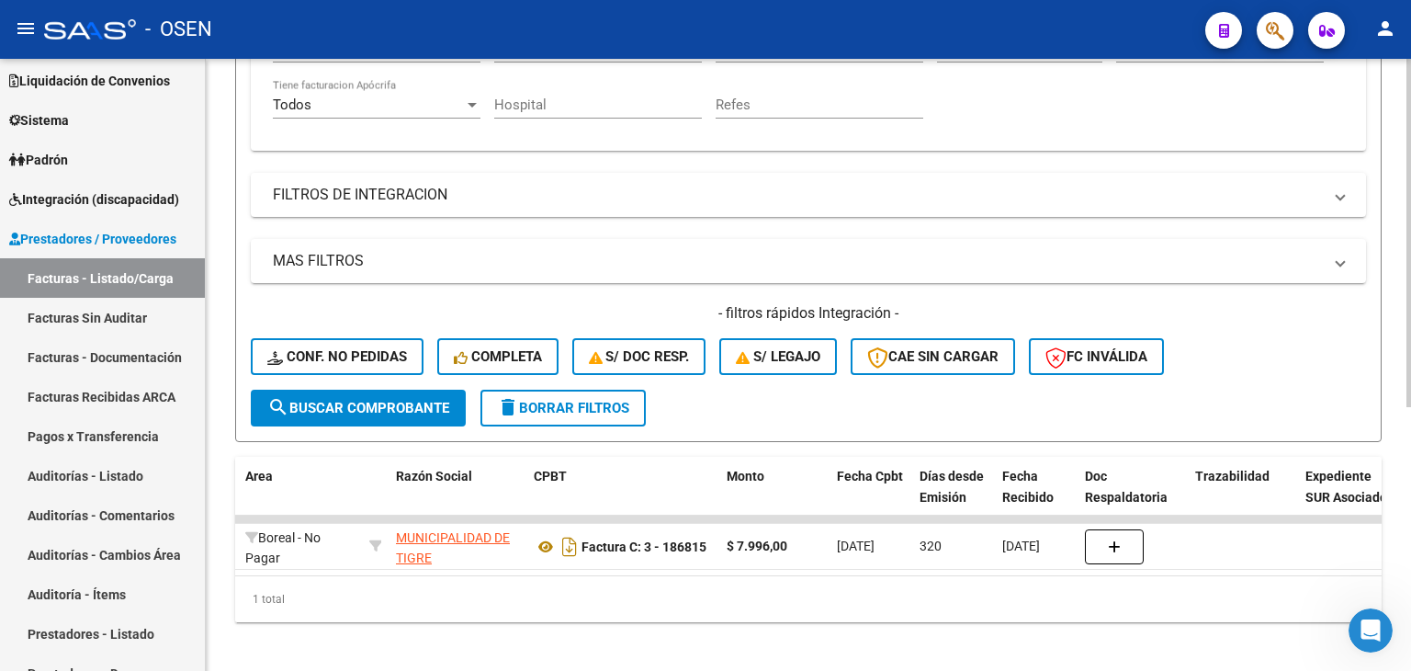
scroll to position [463, 0]
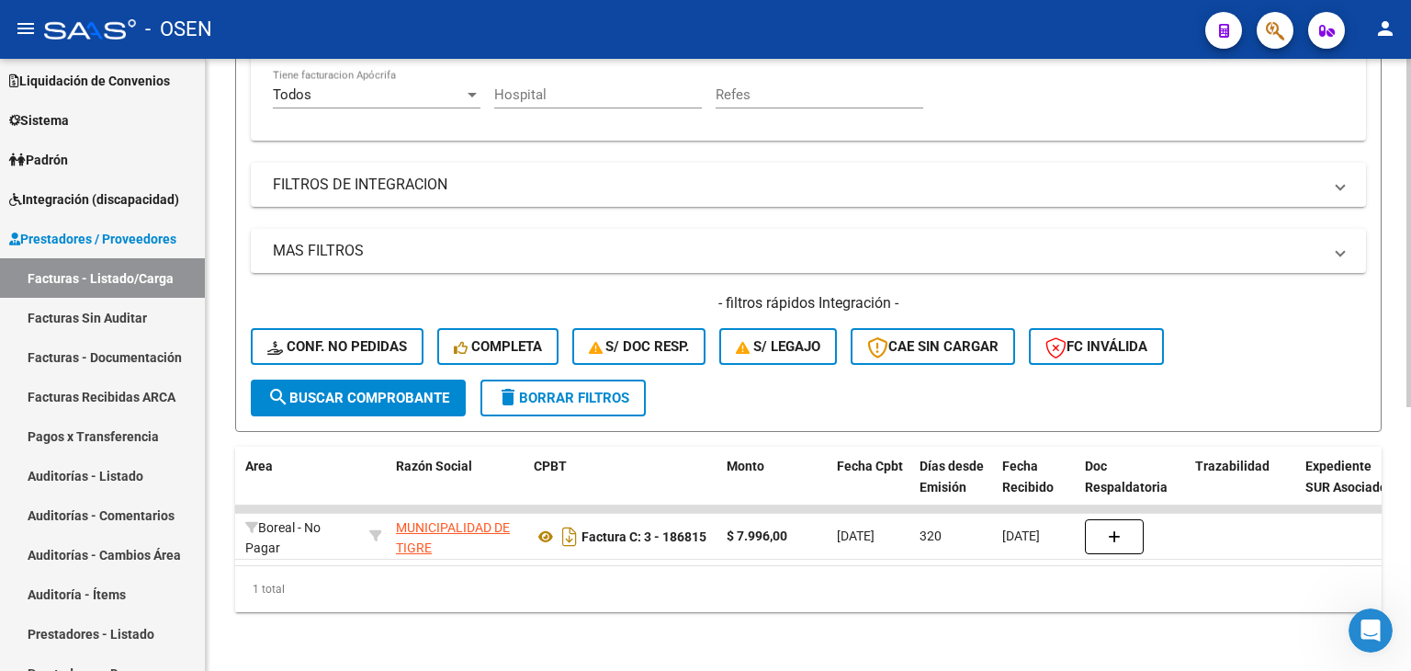
drag, startPoint x: 964, startPoint y: 248, endPoint x: 962, endPoint y: 350, distance: 102.0
click at [571, 526] on icon "Descargar documento" at bounding box center [570, 536] width 24 height 29
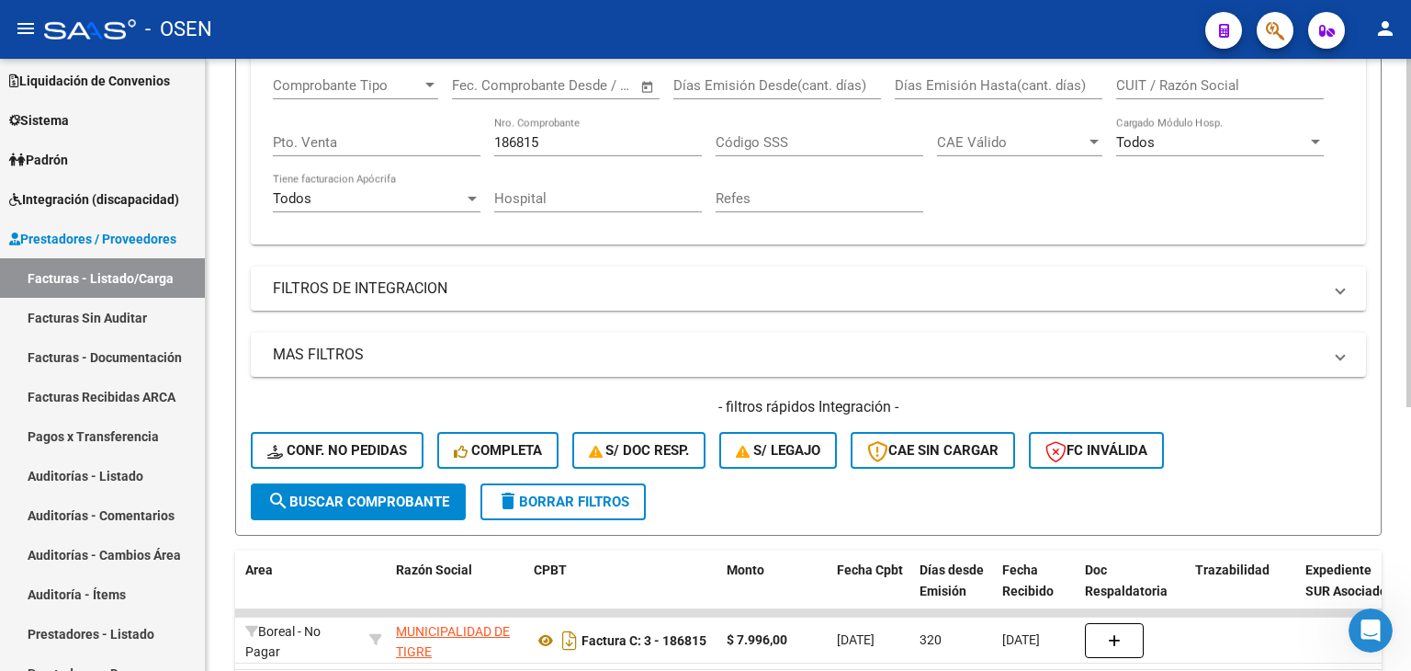
drag, startPoint x: 661, startPoint y: 260, endPoint x: 636, endPoint y: 194, distance: 70.6
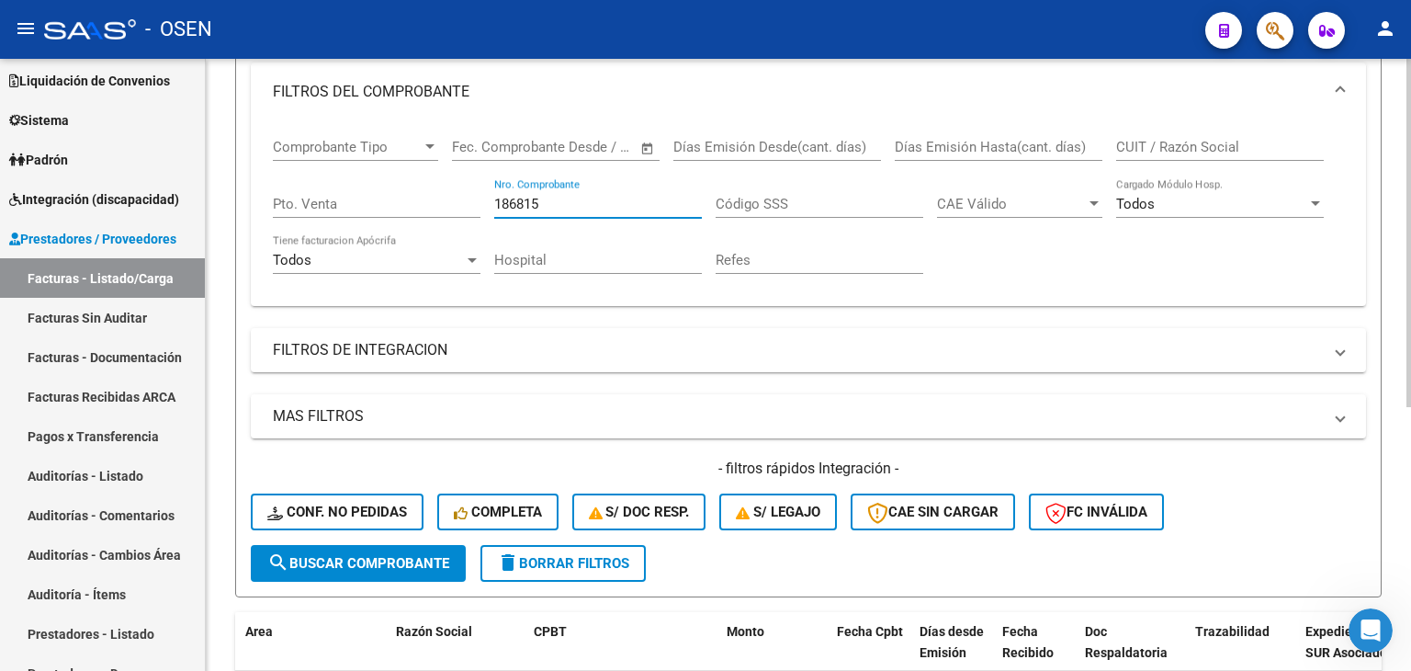
click at [605, 205] on input "186815" at bounding box center [598, 204] width 208 height 17
type input "1"
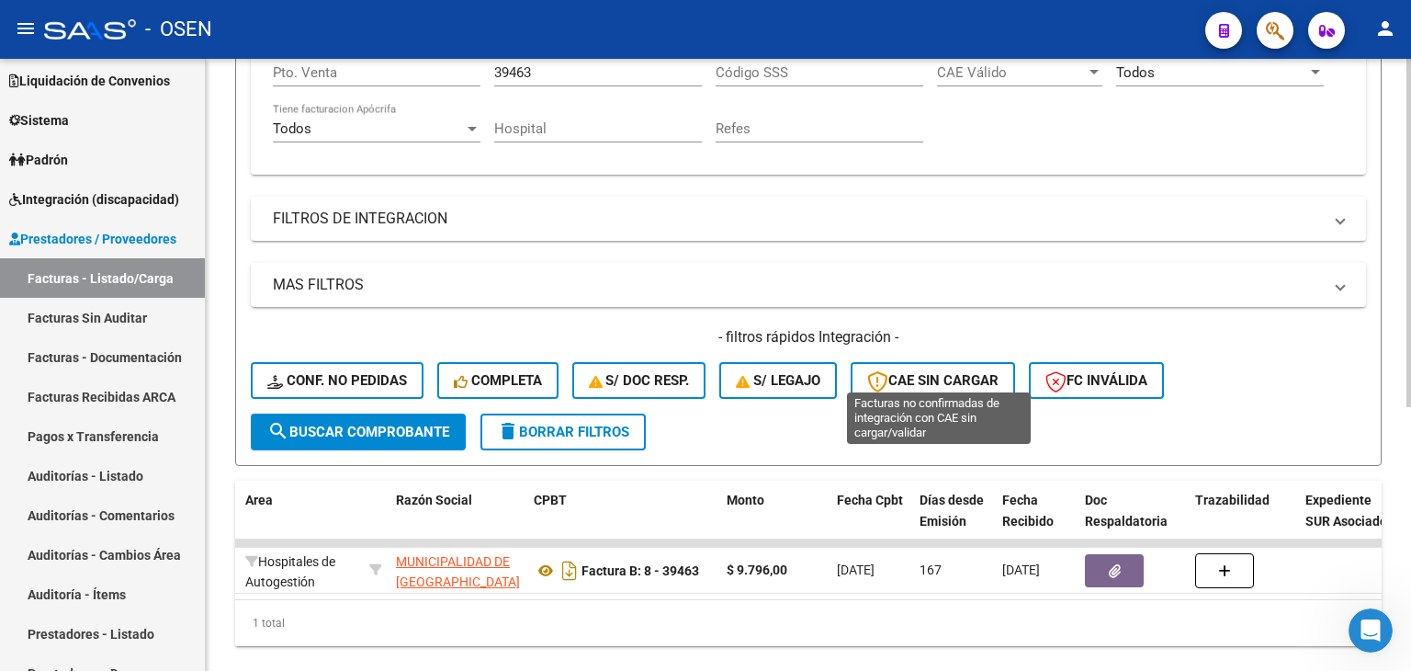
scroll to position [463, 0]
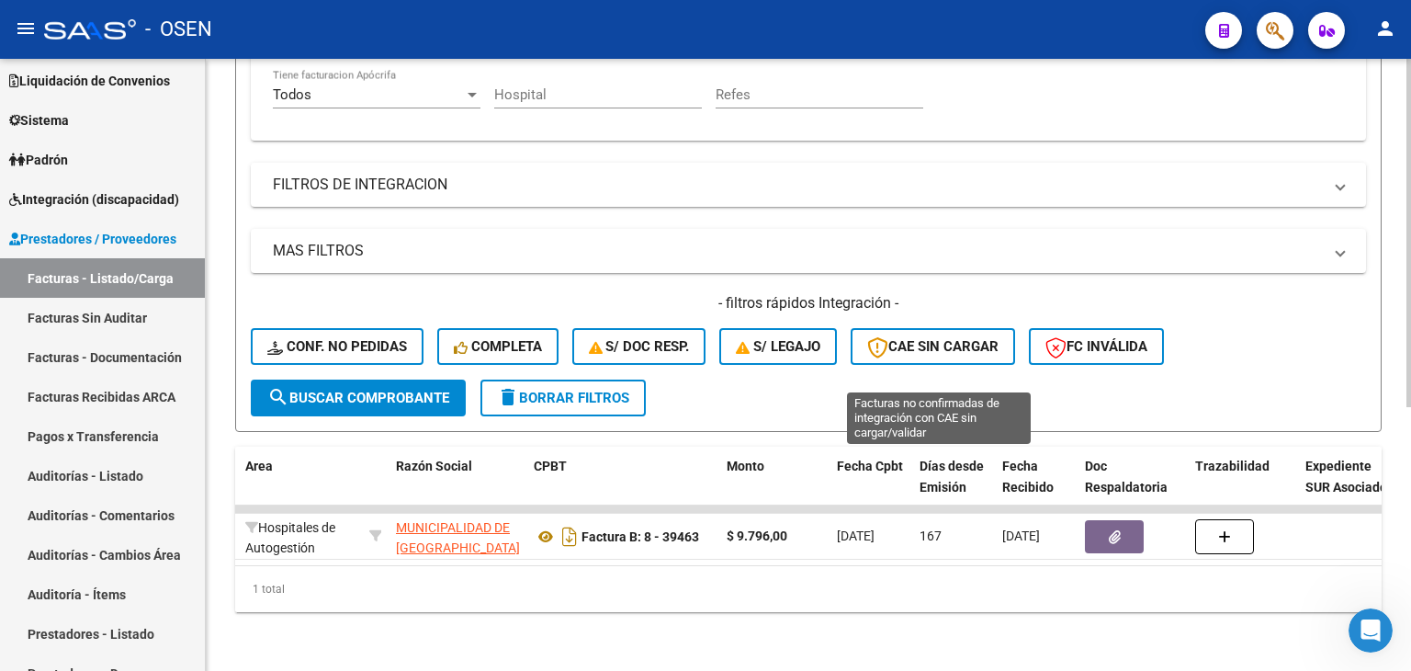
drag, startPoint x: 967, startPoint y: 244, endPoint x: 969, endPoint y: 361, distance: 116.7
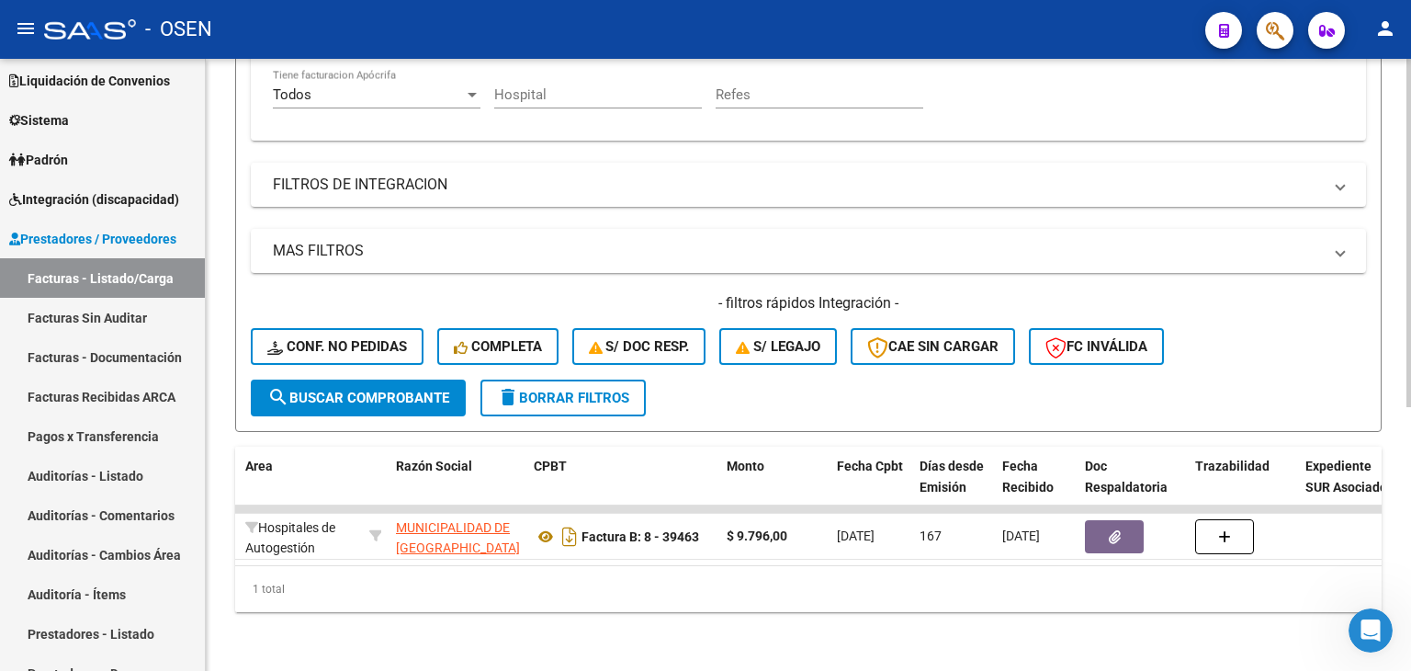
click at [1249, 296] on h4 "- filtros rápidos Integración -" at bounding box center [808, 303] width 1115 height 20
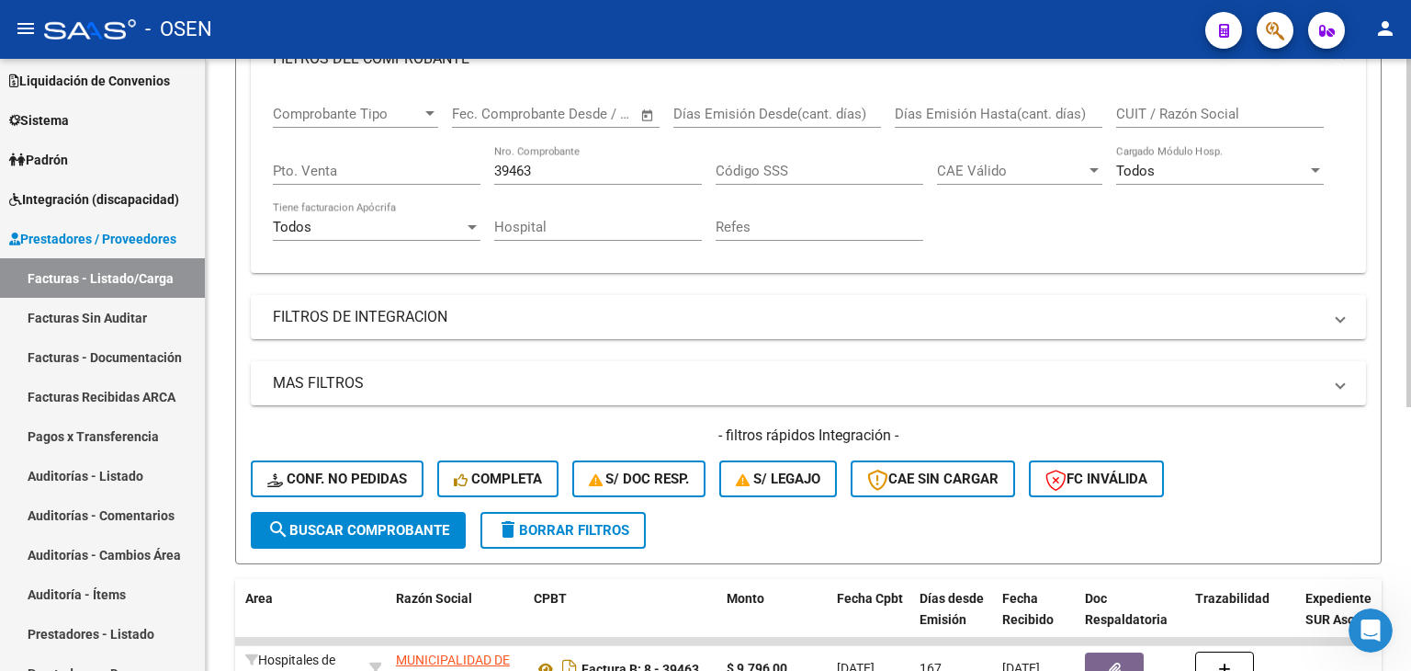
drag, startPoint x: 1306, startPoint y: 381, endPoint x: 1266, endPoint y: 258, distance: 129.6
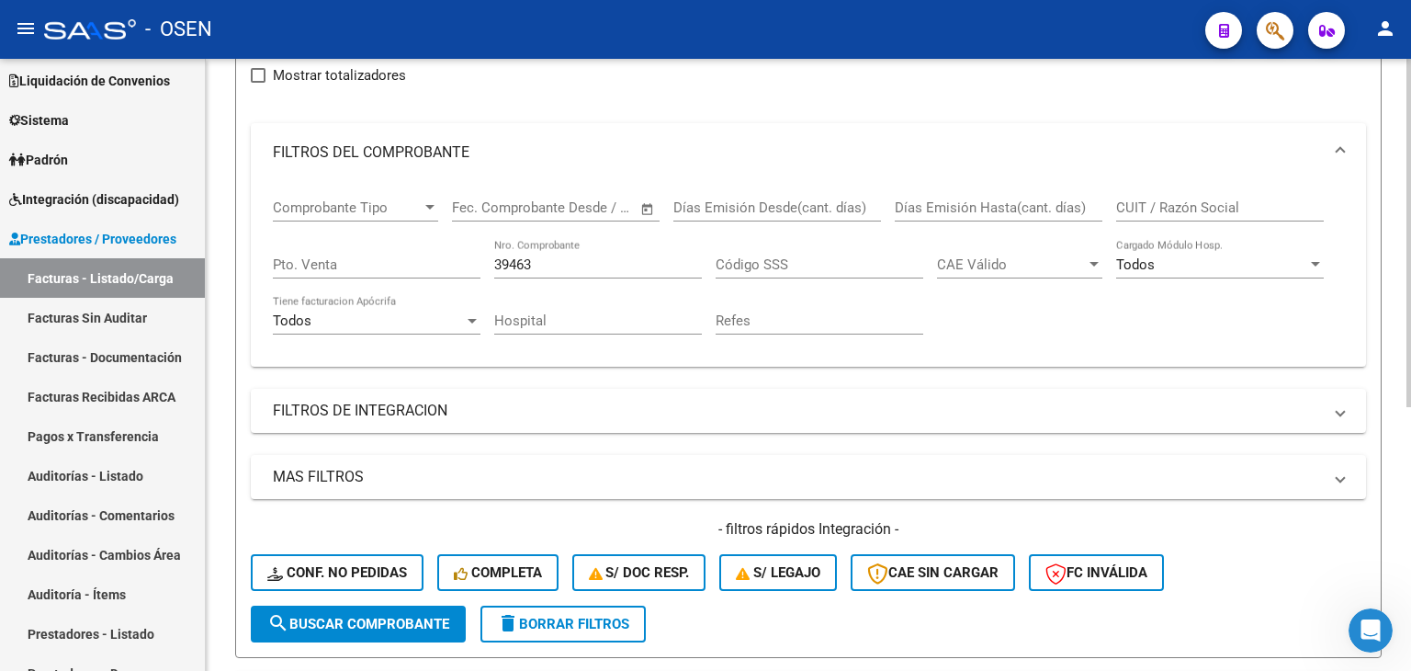
click at [563, 265] on input "39463" at bounding box center [598, 264] width 208 height 17
click at [568, 266] on input "39463" at bounding box center [598, 264] width 208 height 17
click at [570, 266] on input "39463" at bounding box center [598, 264] width 208 height 17
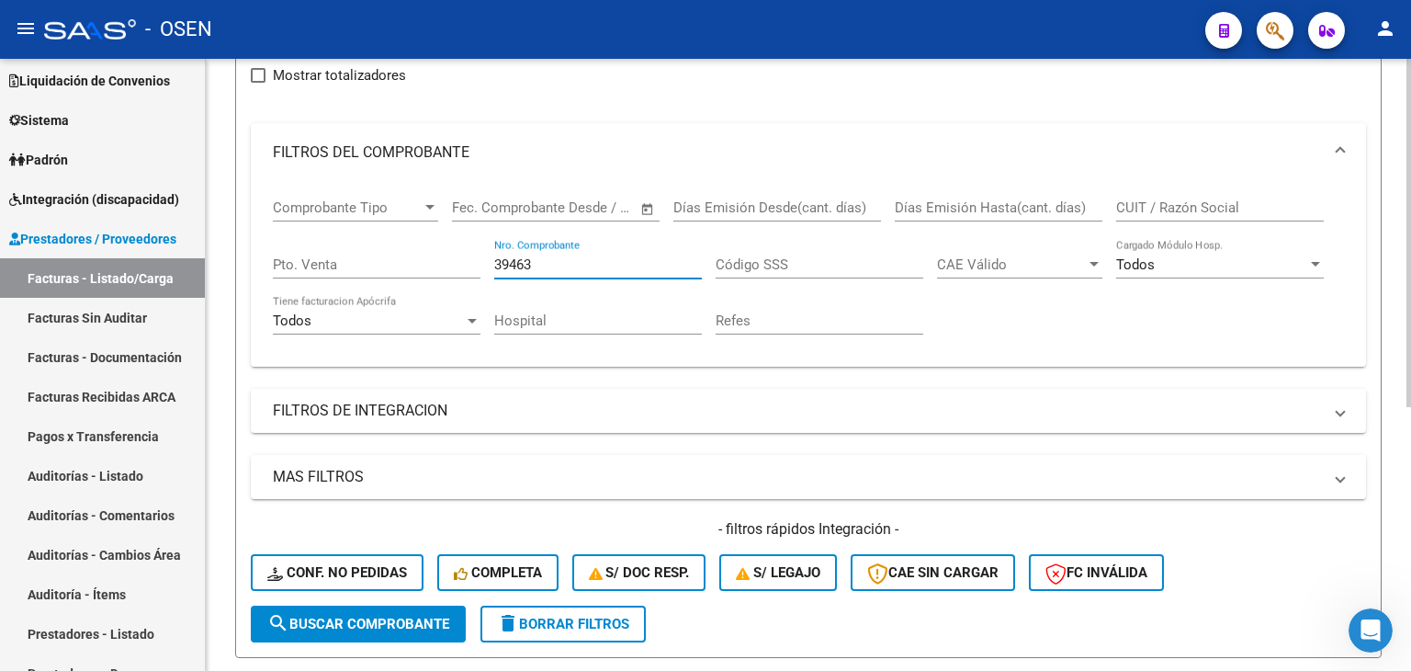
click at [570, 266] on input "39463" at bounding box center [598, 264] width 208 height 17
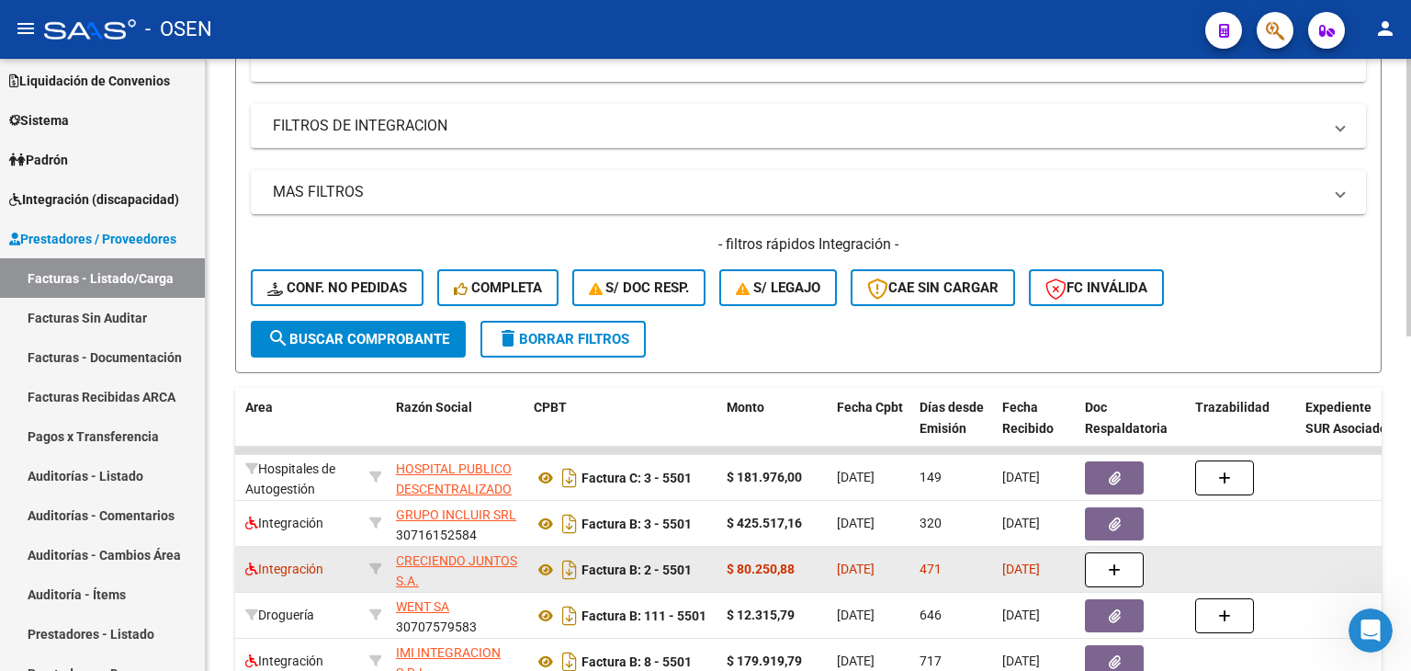
drag, startPoint x: 1034, startPoint y: 318, endPoint x: 1018, endPoint y: 464, distance: 146.9
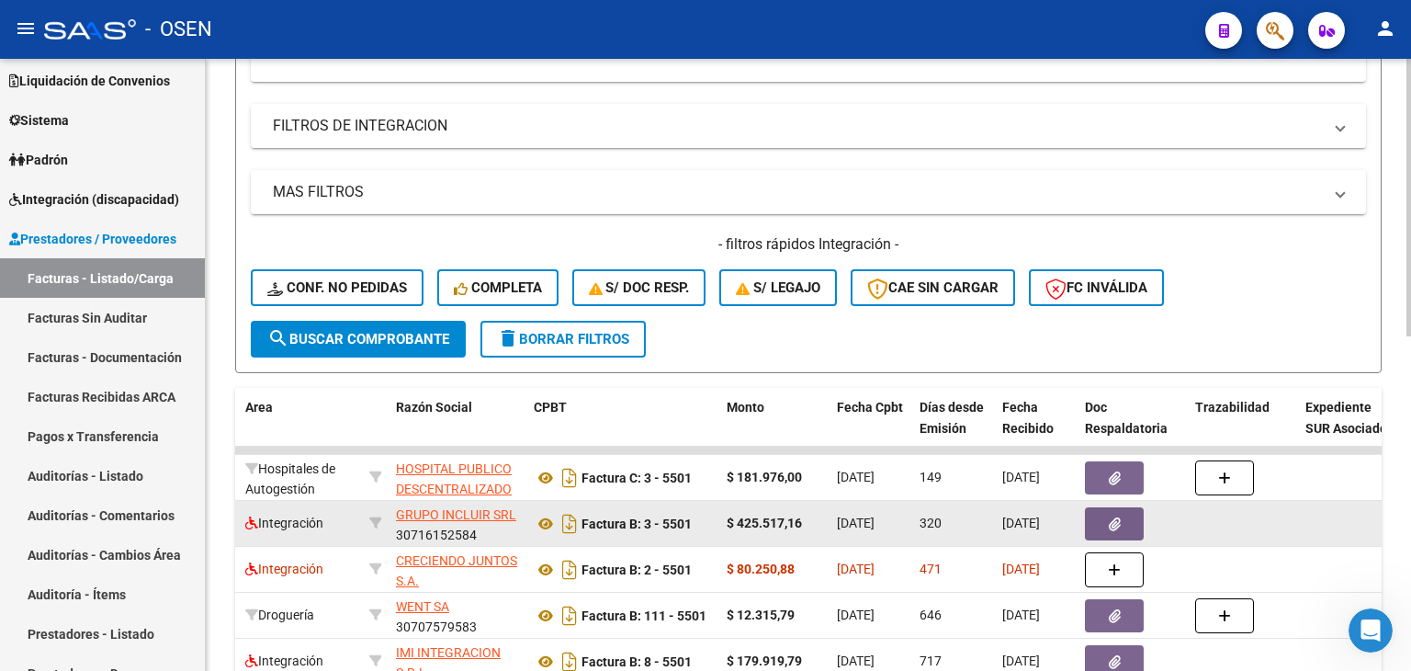
scroll to position [589, 0]
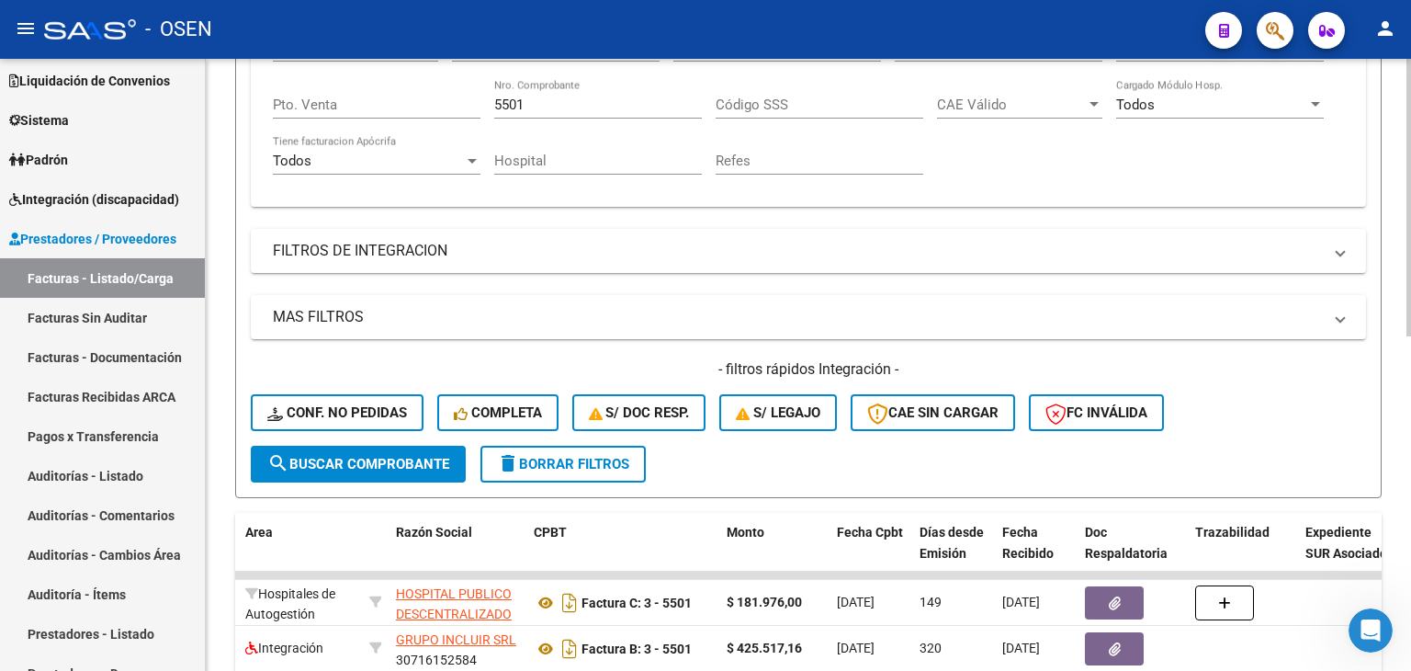
drag, startPoint x: 1221, startPoint y: 196, endPoint x: 1078, endPoint y: 167, distance: 146.1
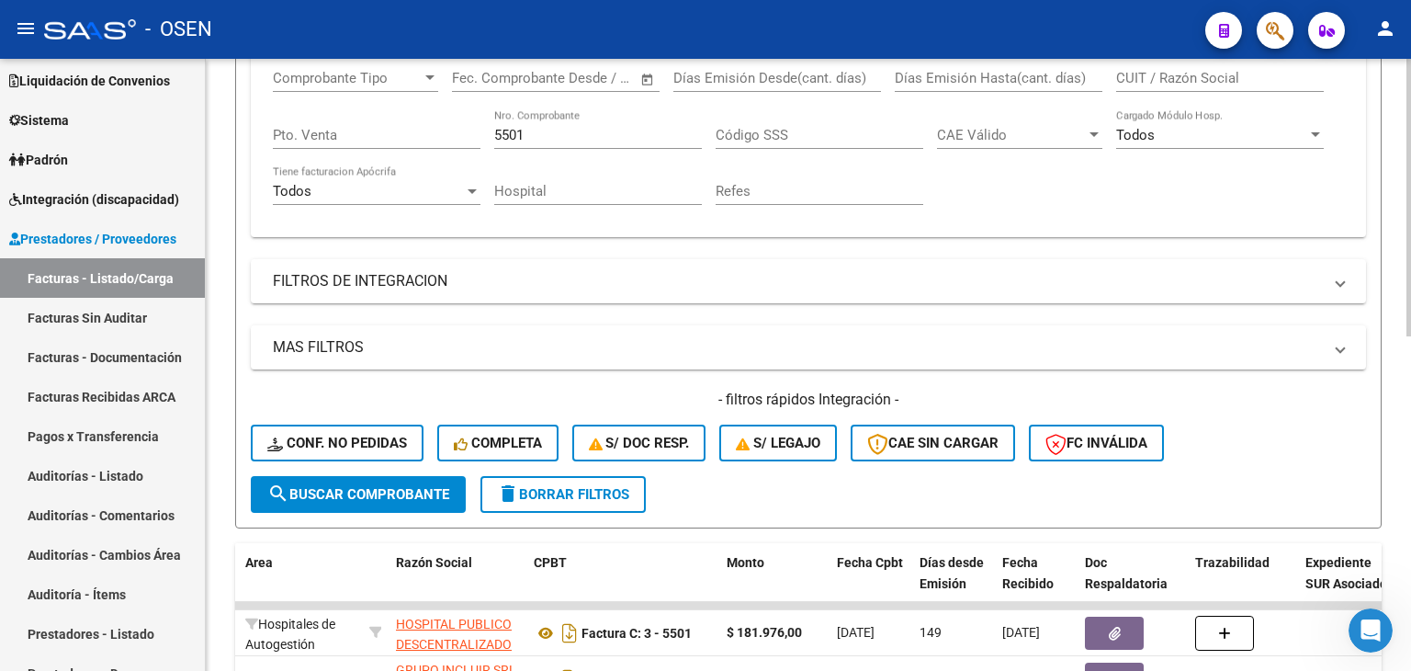
click at [512, 131] on input "5501" at bounding box center [598, 135] width 208 height 17
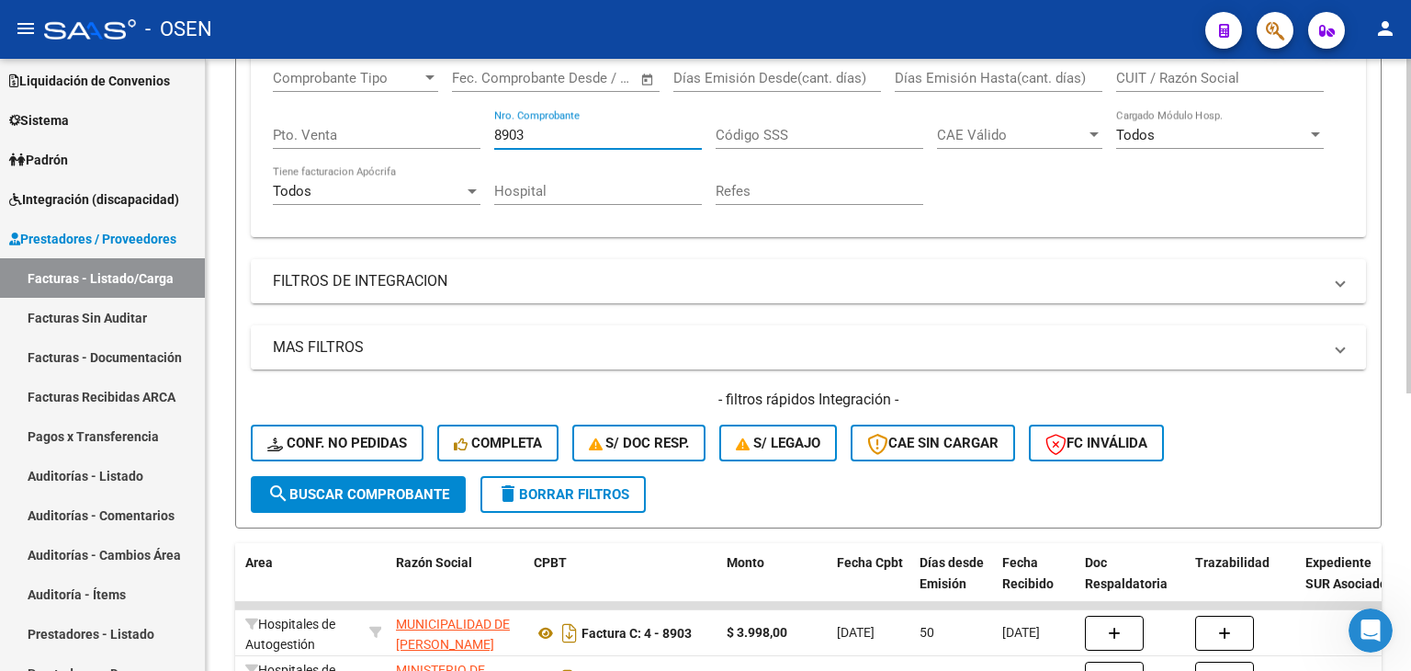
type input "8903"
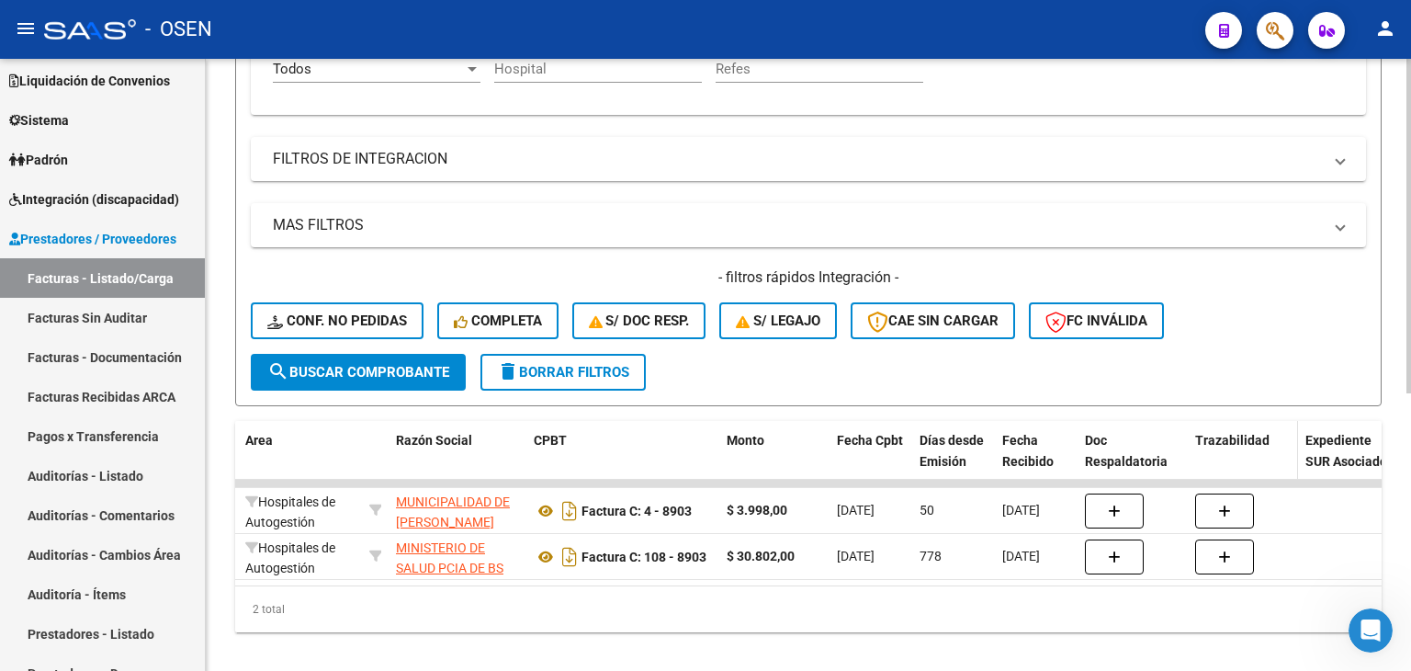
scroll to position [508, 0]
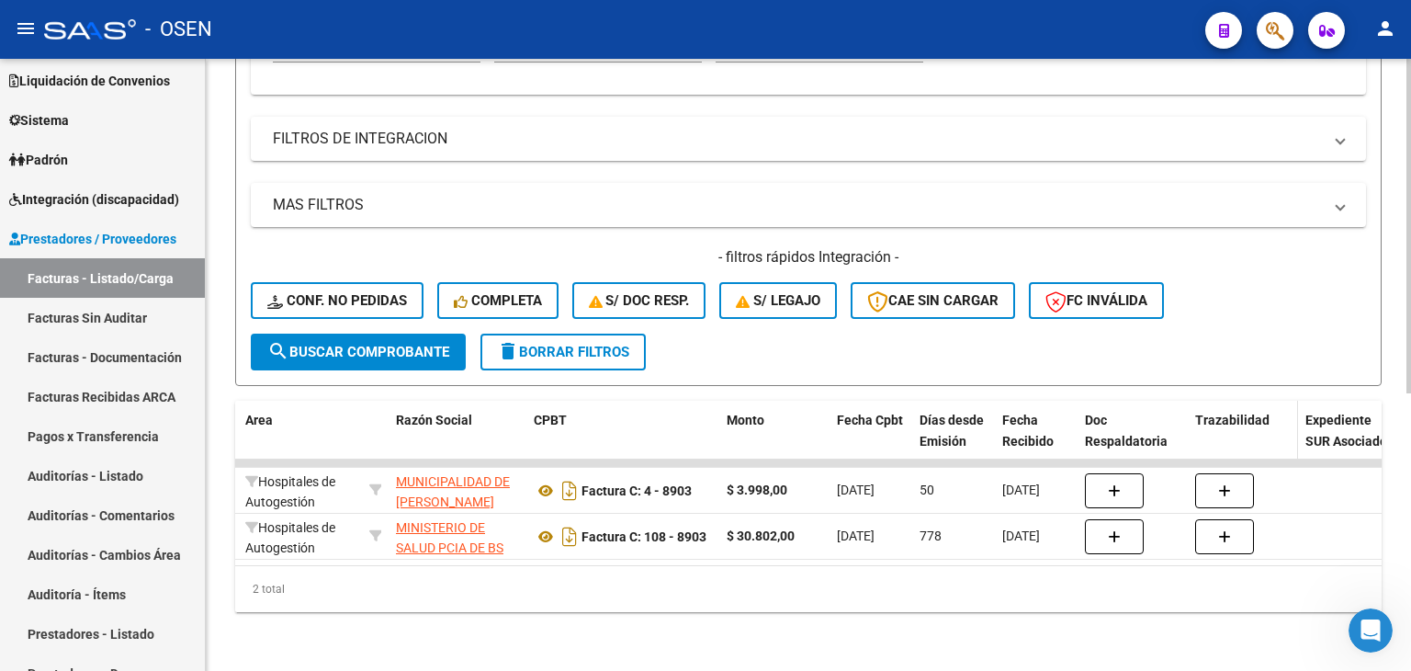
drag, startPoint x: 1283, startPoint y: 336, endPoint x: 1246, endPoint y: 394, distance: 68.6
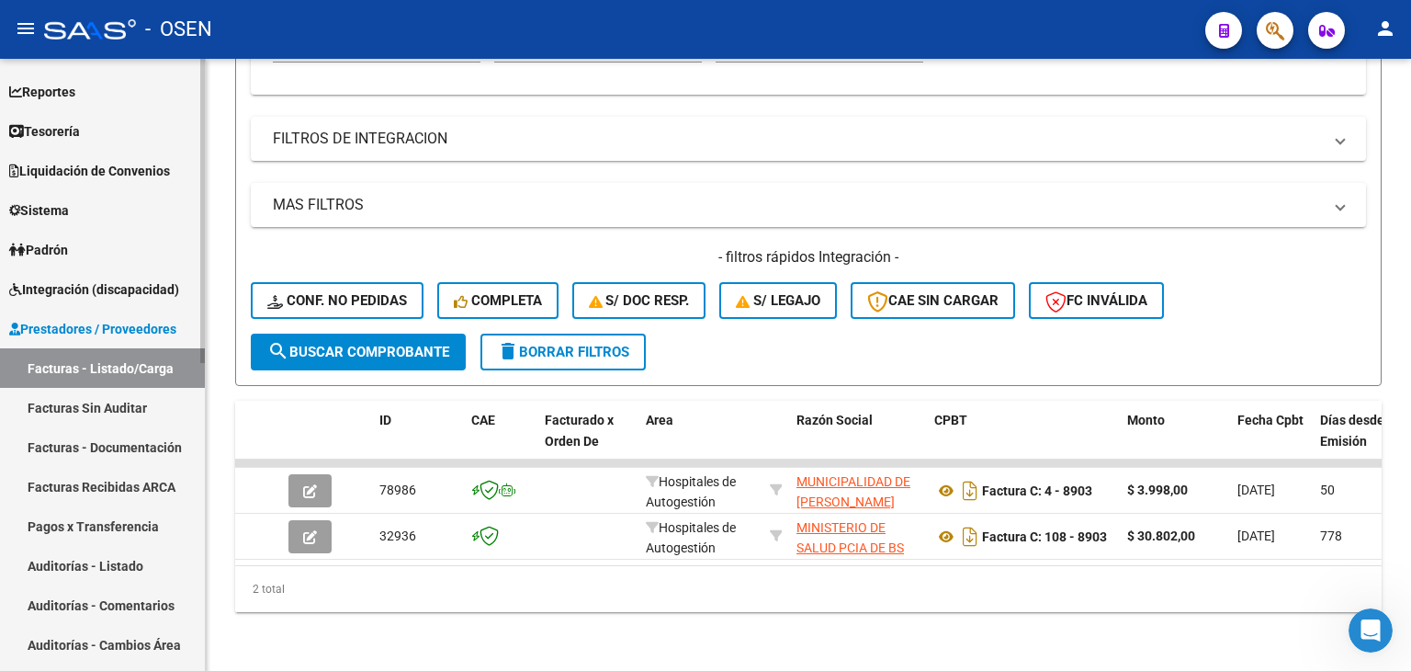
scroll to position [0, 0]
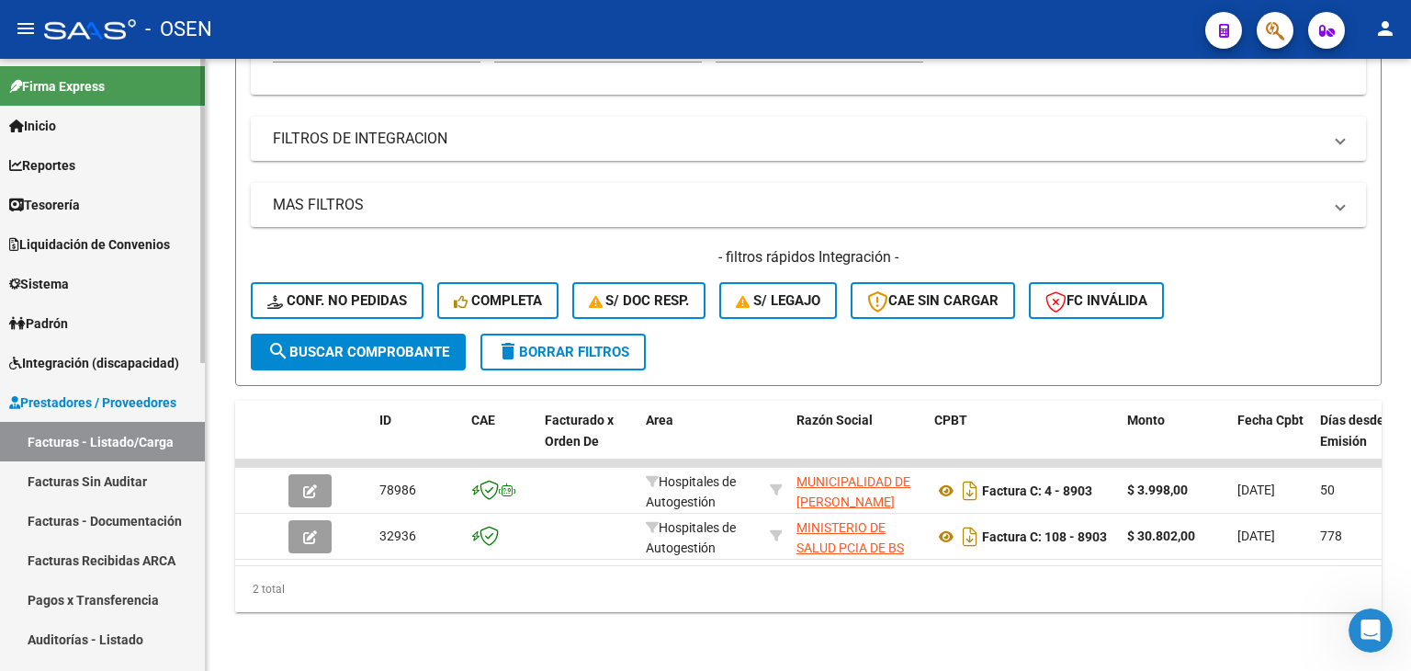
click at [196, 117] on div "Firma Express Inicio Calendario SSS Instructivos Contacto OS Reportes Tablero d…" at bounding box center [104, 675] width 209 height 1232
click at [92, 206] on link "Tesorería" at bounding box center [102, 205] width 205 height 40
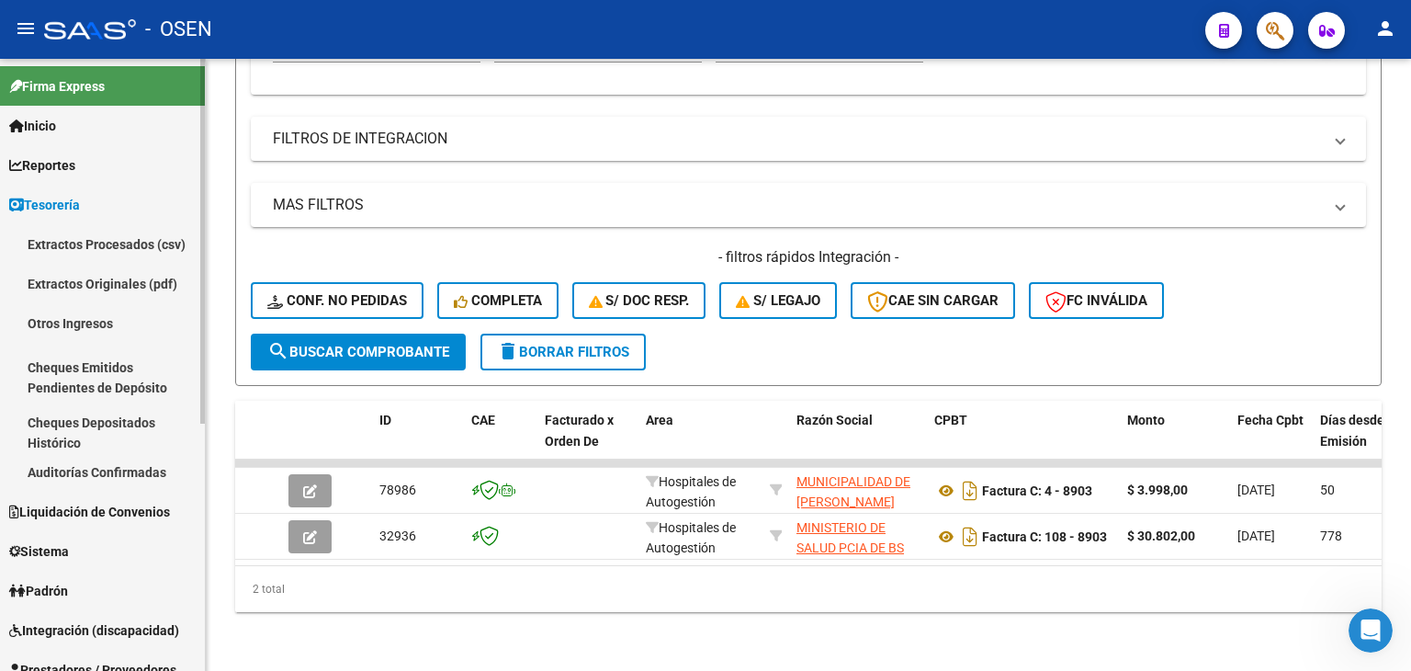
click at [113, 465] on link "Auditorías Confirmadas" at bounding box center [102, 472] width 205 height 40
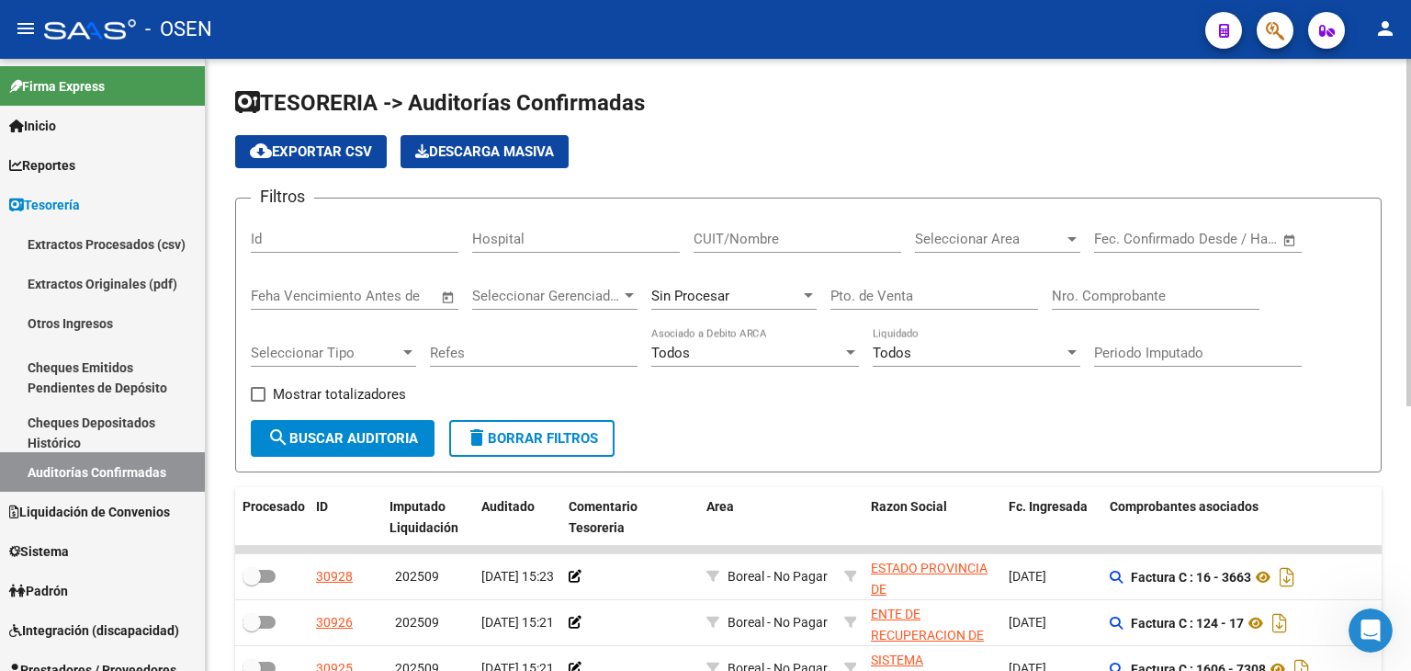
click at [1085, 295] on input "Nro. Comprobante" at bounding box center [1156, 296] width 208 height 17
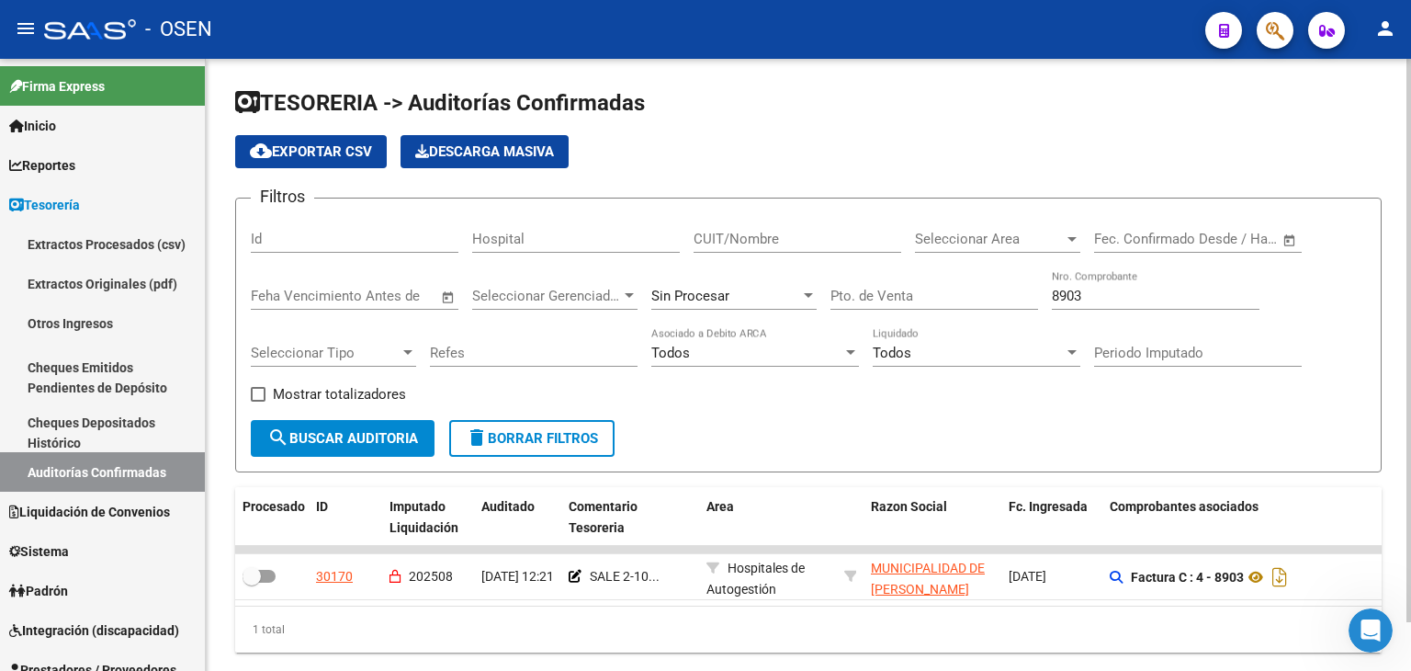
click at [1163, 408] on div "Filtros Id Hospital CUIT/Nombre Seleccionar Area Seleccionar Area Fecha inicio …" at bounding box center [808, 316] width 1115 height 207
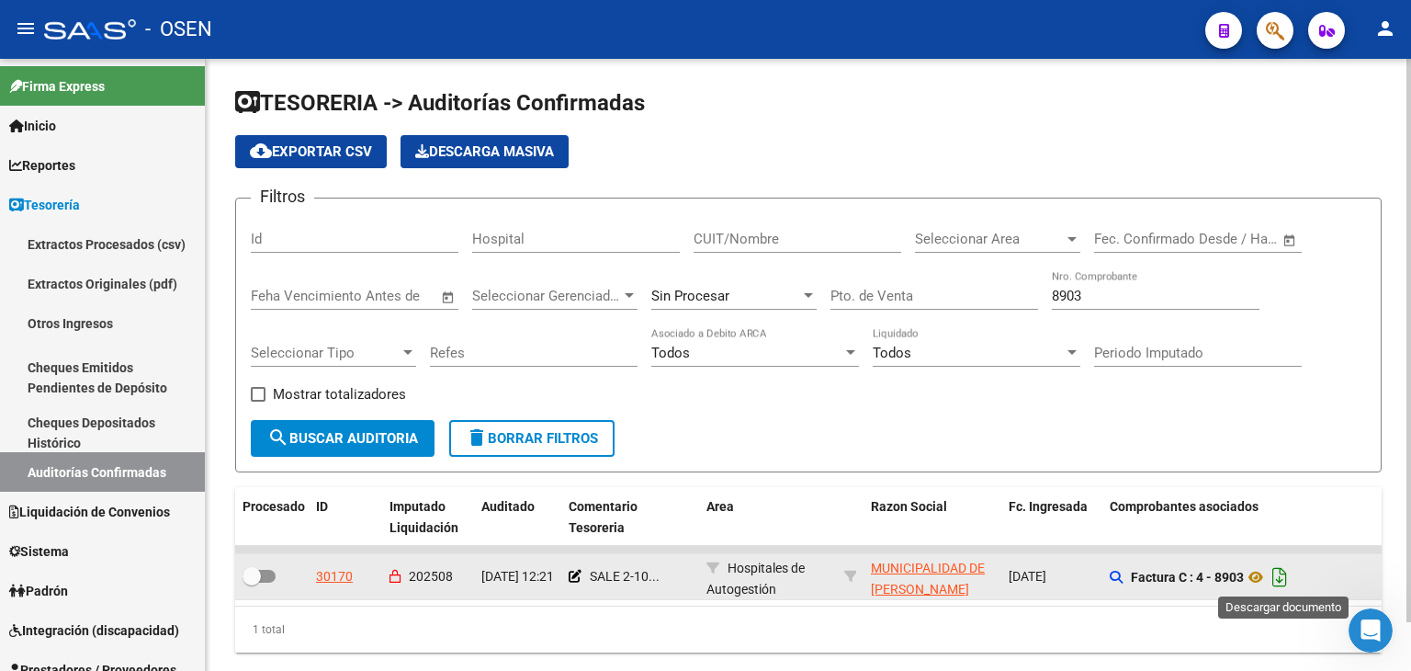
click at [1280, 571] on icon "Descargar documento" at bounding box center [1280, 576] width 24 height 29
drag, startPoint x: 1012, startPoint y: 431, endPoint x: 1062, endPoint y: 361, distance: 86.2
click at [1016, 424] on form "Filtros Id Hospital CUIT/Nombre Seleccionar Area Seleccionar Area Fecha inicio …" at bounding box center [808, 335] width 1147 height 275
click at [1080, 288] on input "8903" at bounding box center [1156, 296] width 208 height 17
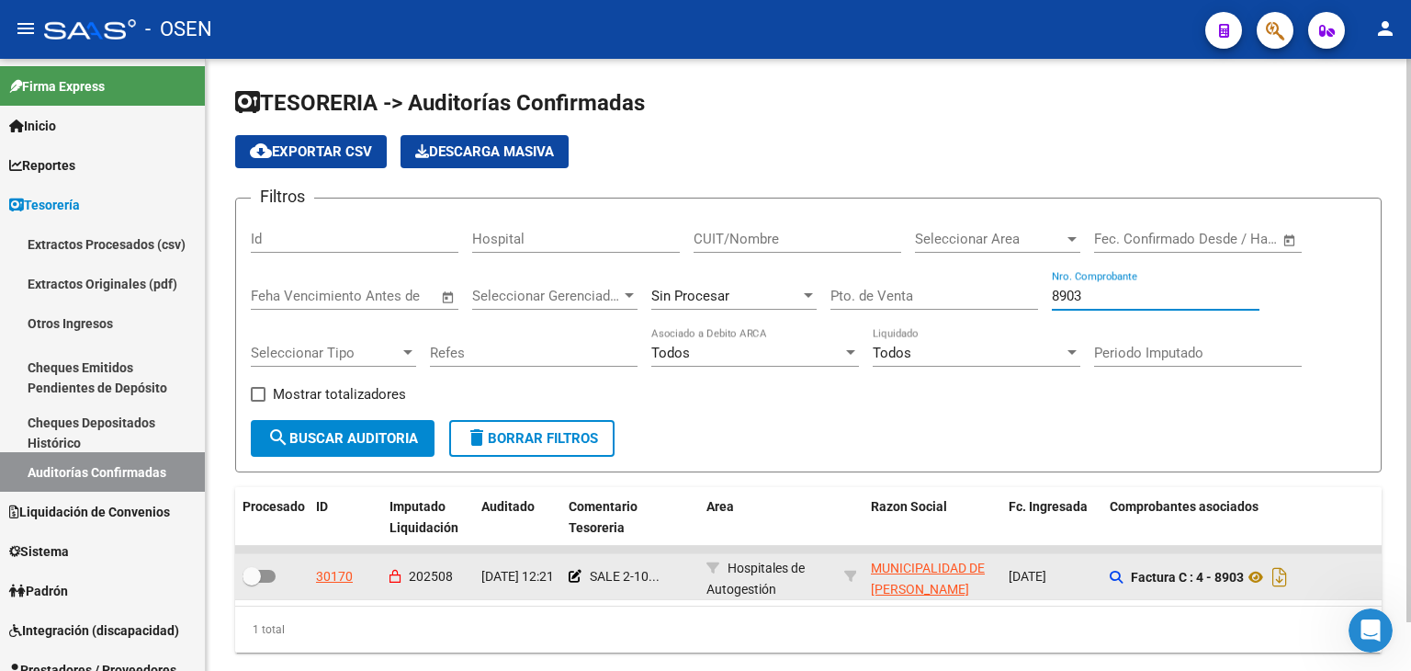
click at [1080, 288] on input "8903" at bounding box center [1156, 296] width 208 height 17
type input "22141"
click at [1170, 390] on div "Filtros Id Hospital CUIT/Nombre Seleccionar Area Seleccionar Area Fecha inicio …" at bounding box center [808, 316] width 1115 height 207
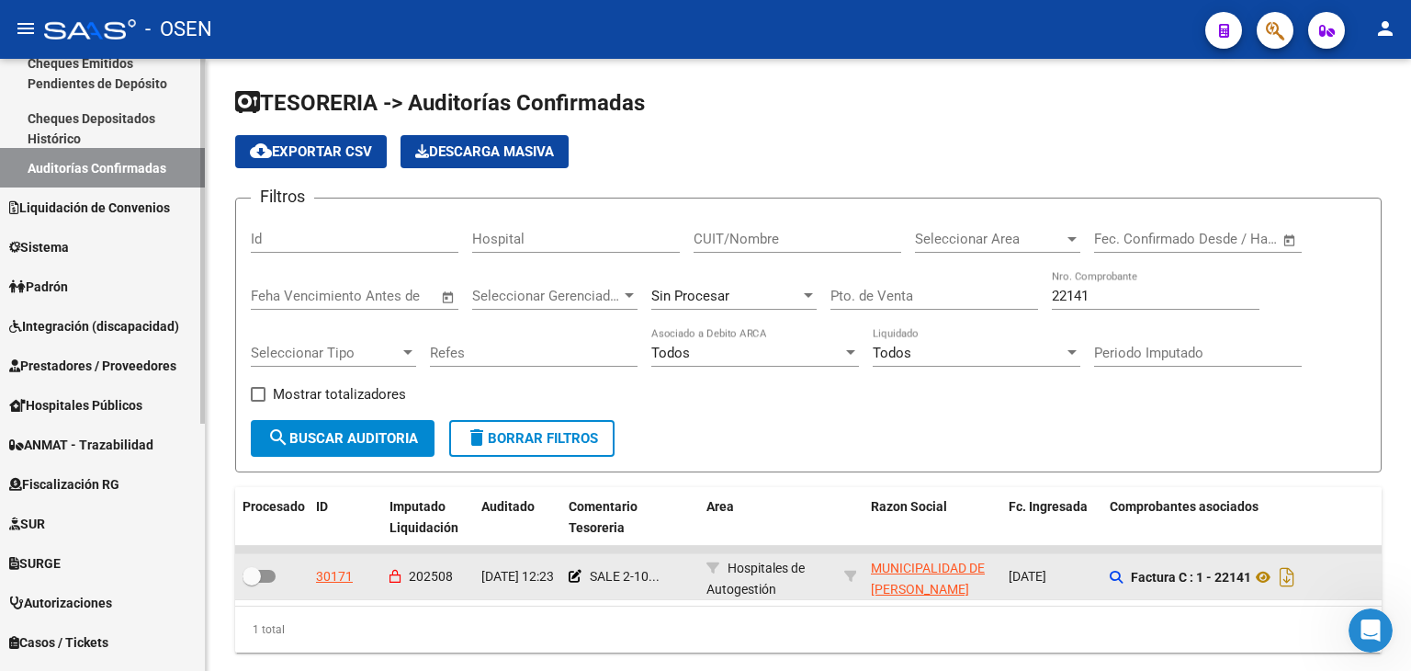
click at [198, 530] on div "Firma Express Inicio Calendario SSS Instructivos Contacto OS Reportes Tablero d…" at bounding box center [104, 267] width 209 height 1025
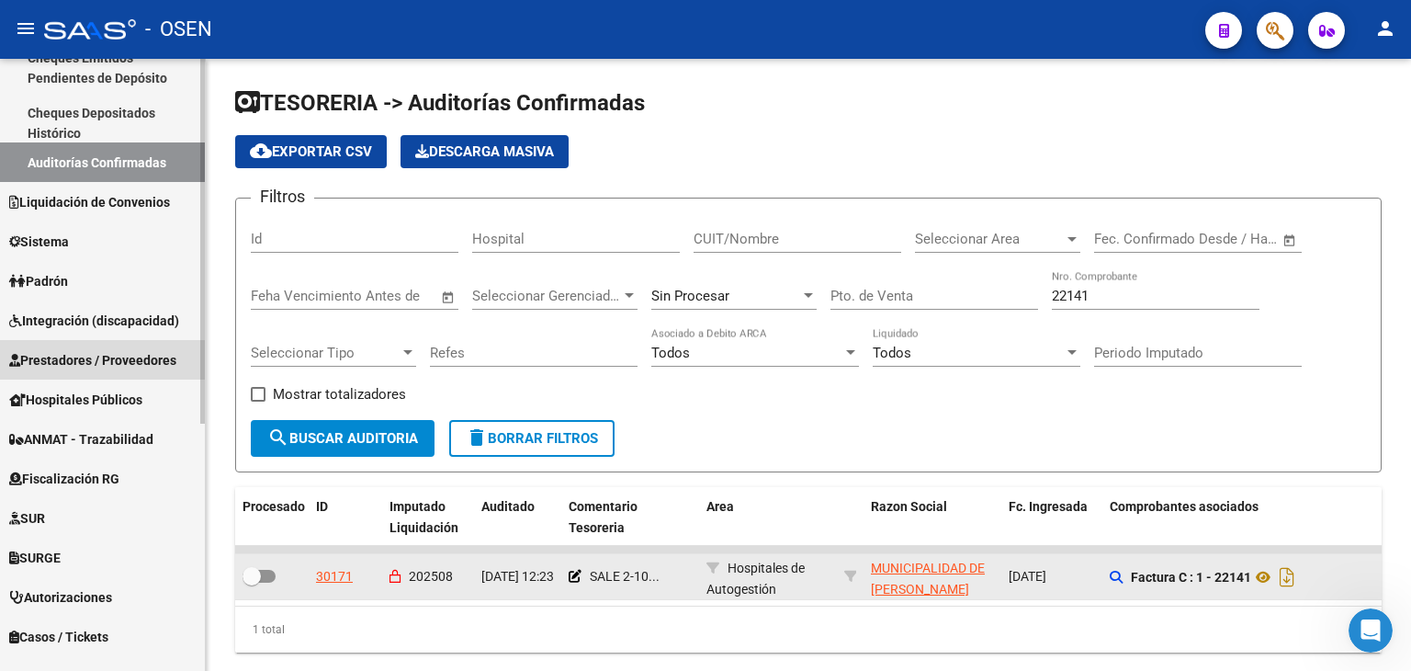
click at [84, 366] on span "Prestadores / Proveedores" at bounding box center [92, 360] width 167 height 20
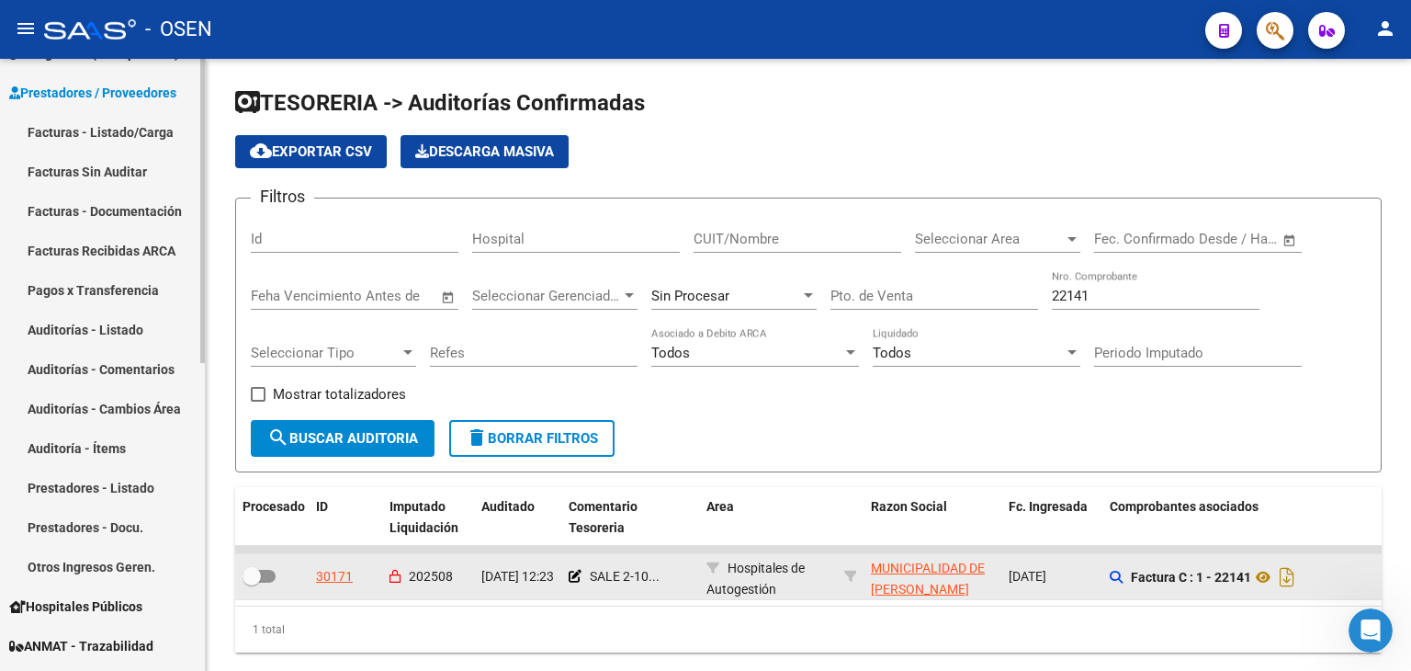
click at [93, 129] on link "Facturas - Listado/Carga" at bounding box center [102, 132] width 205 height 40
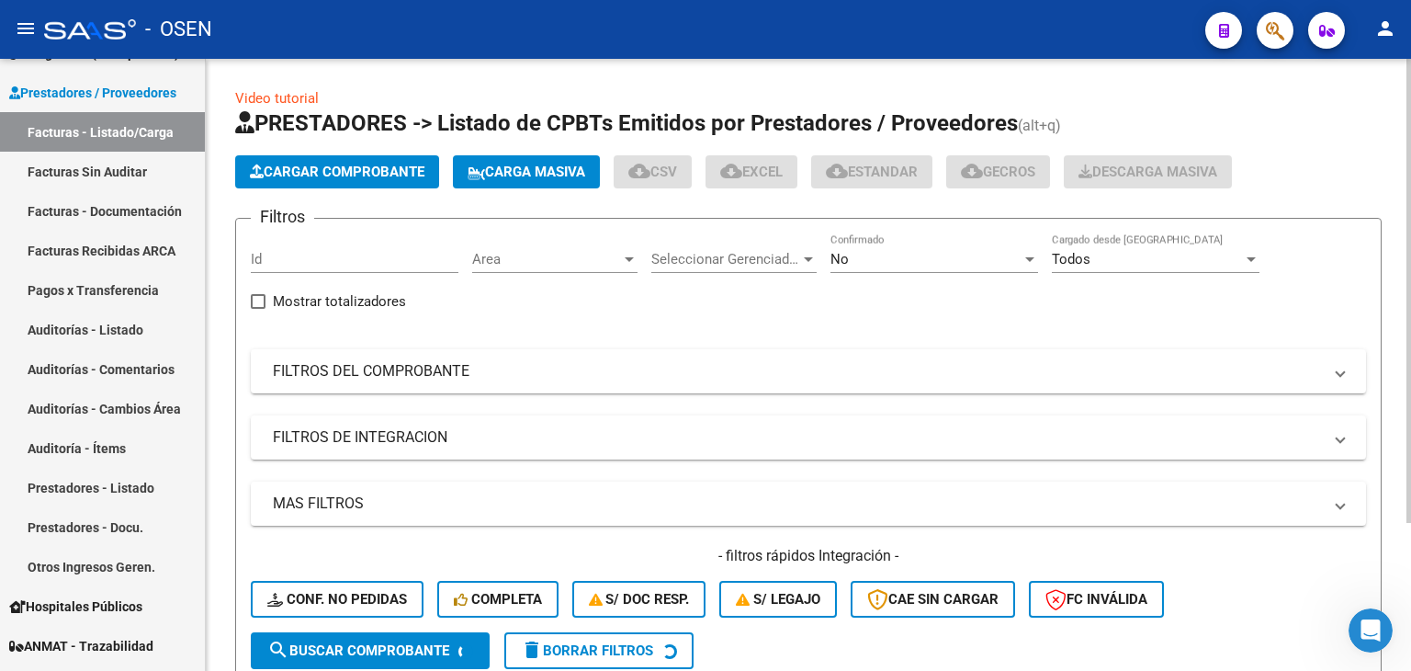
drag, startPoint x: 972, startPoint y: 383, endPoint x: 875, endPoint y: 286, distance: 137.7
click at [971, 382] on mat-expansion-panel-header "FILTROS DEL COMPROBANTE" at bounding box center [808, 371] width 1115 height 44
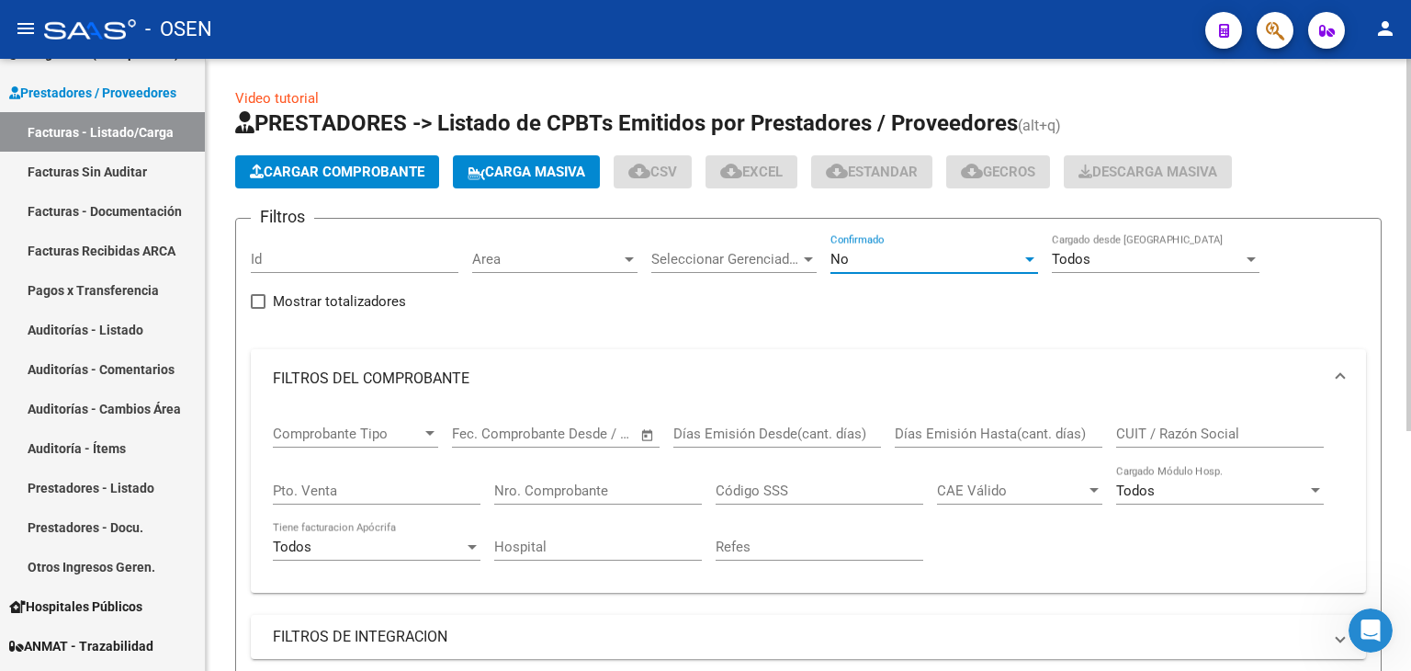
click at [869, 262] on div "No" at bounding box center [926, 259] width 191 height 17
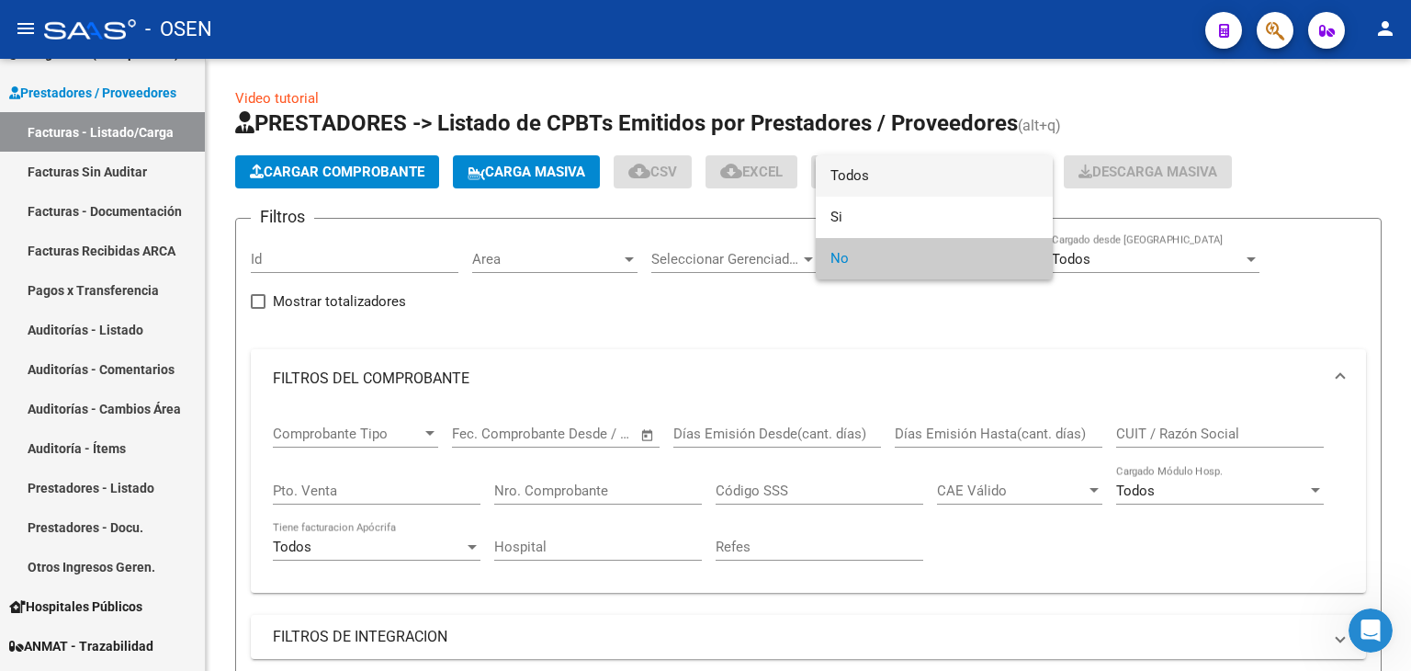
click at [845, 185] on span "Todos" at bounding box center [935, 175] width 208 height 41
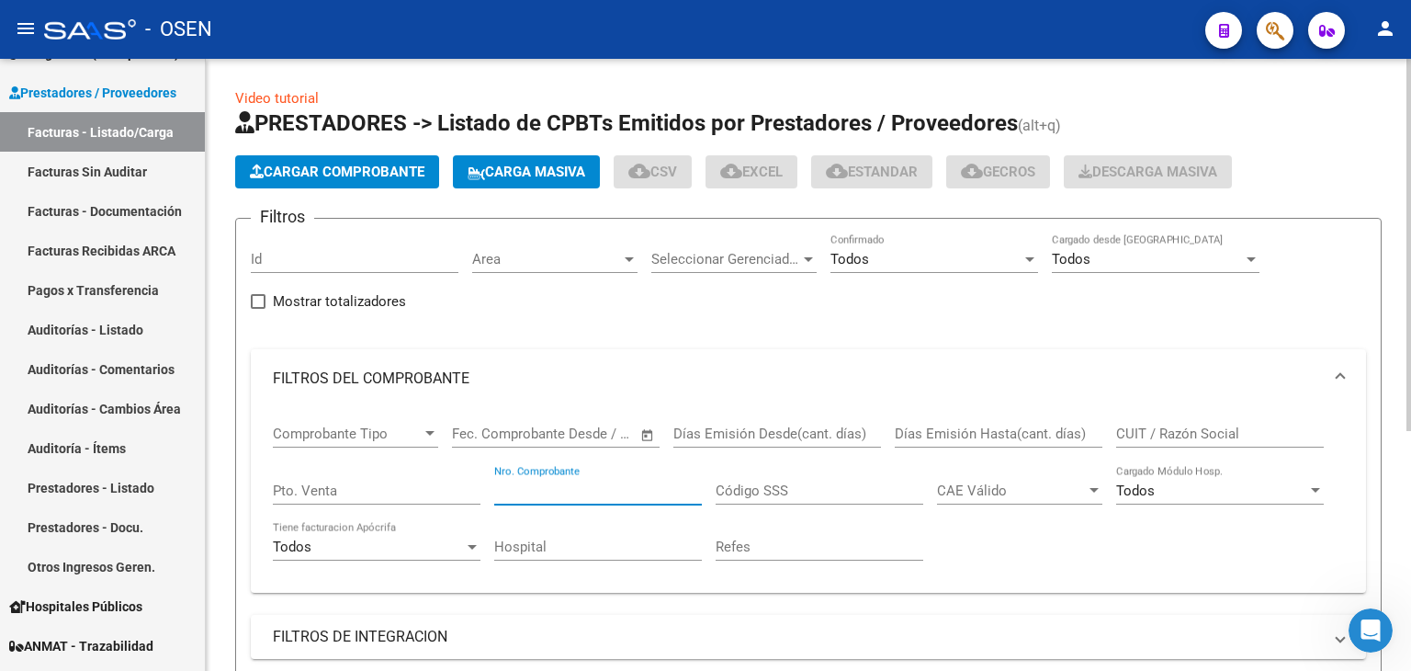
click at [581, 493] on input "Nro. Comprobante" at bounding box center [598, 490] width 208 height 17
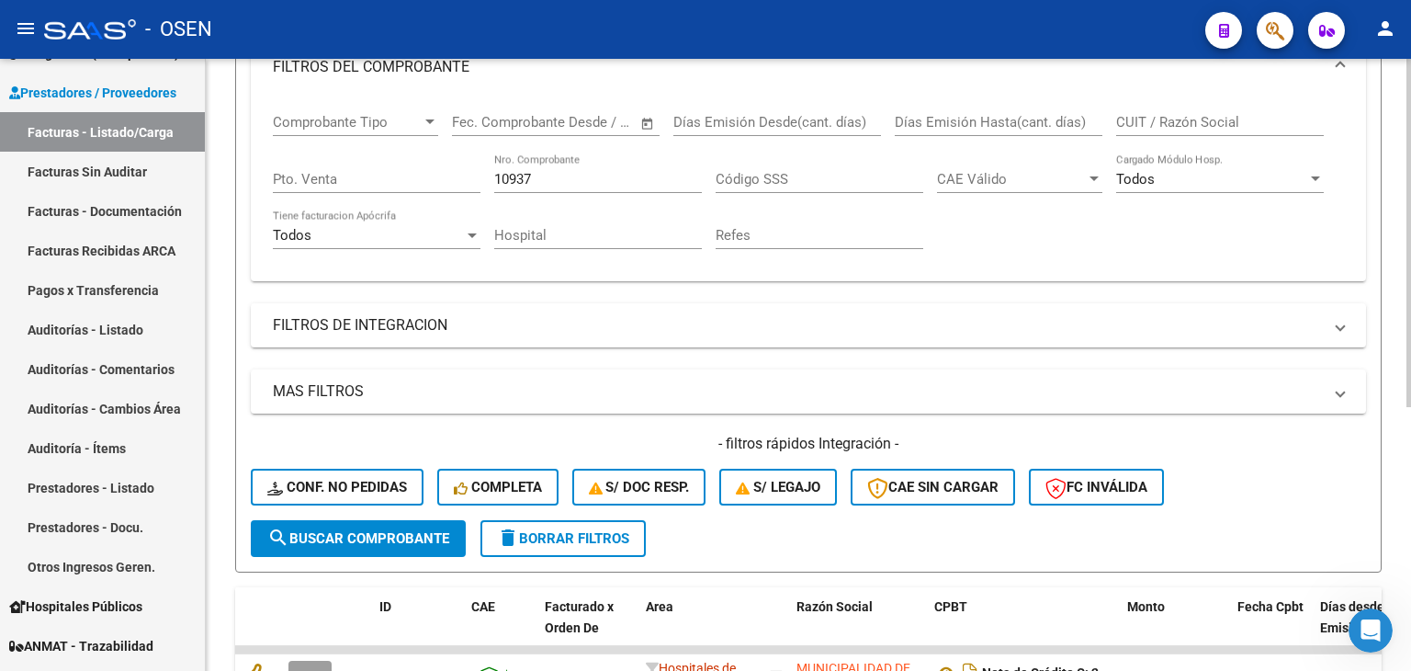
scroll to position [463, 0]
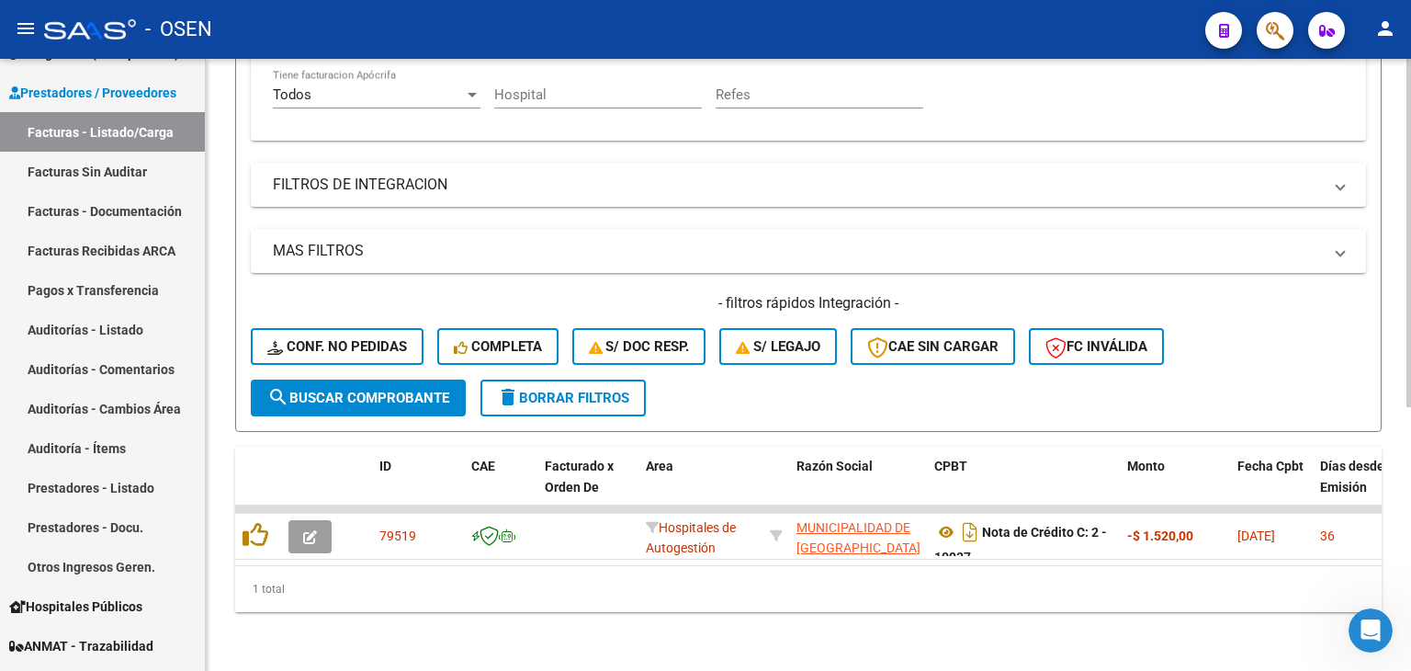
drag, startPoint x: 800, startPoint y: 354, endPoint x: 816, endPoint y: 441, distance: 88.7
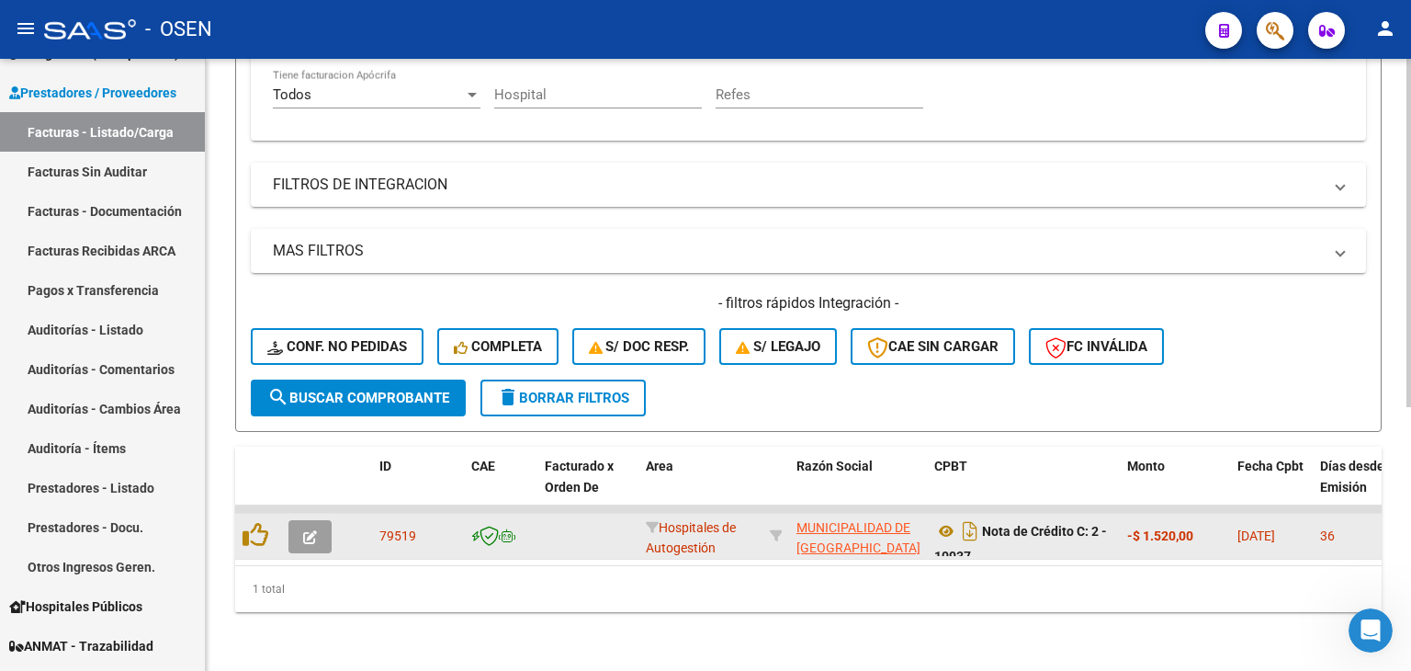
scroll to position [0, 0]
click at [967, 519] on icon "Descargar documento" at bounding box center [970, 531] width 24 height 29
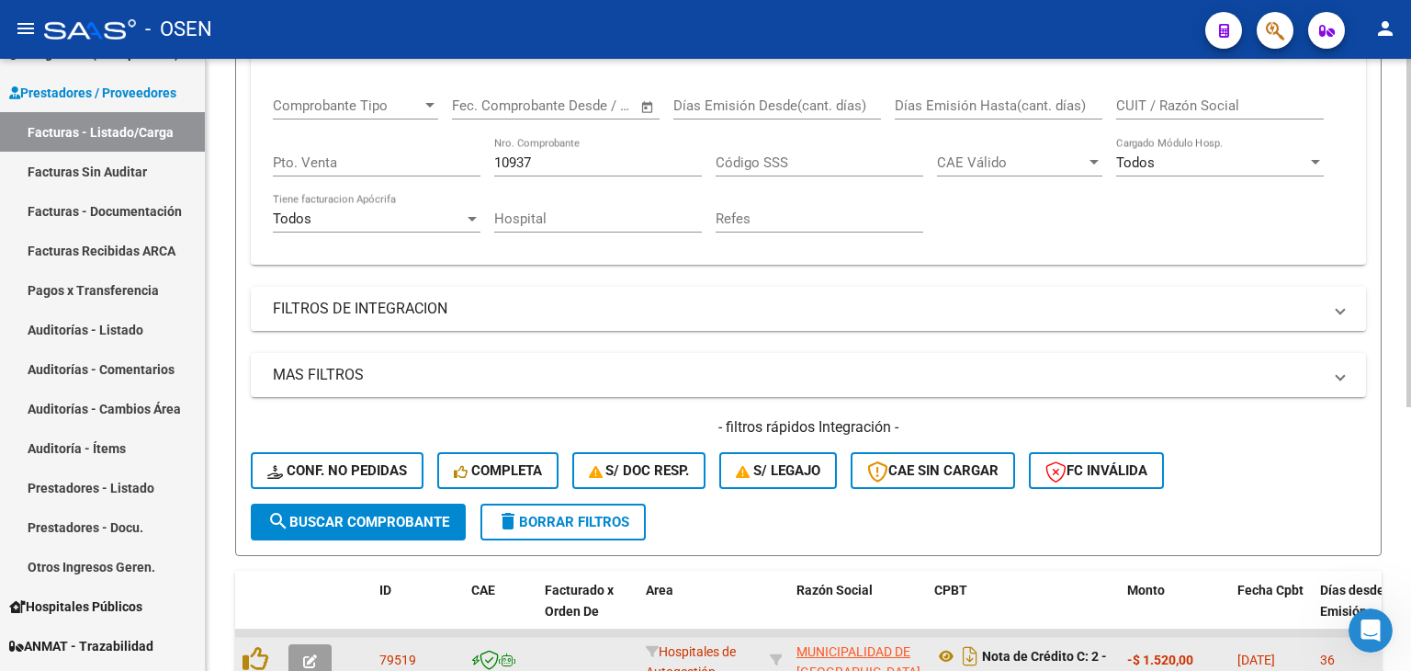
drag, startPoint x: 1253, startPoint y: 316, endPoint x: 1253, endPoint y: 210, distance: 105.7
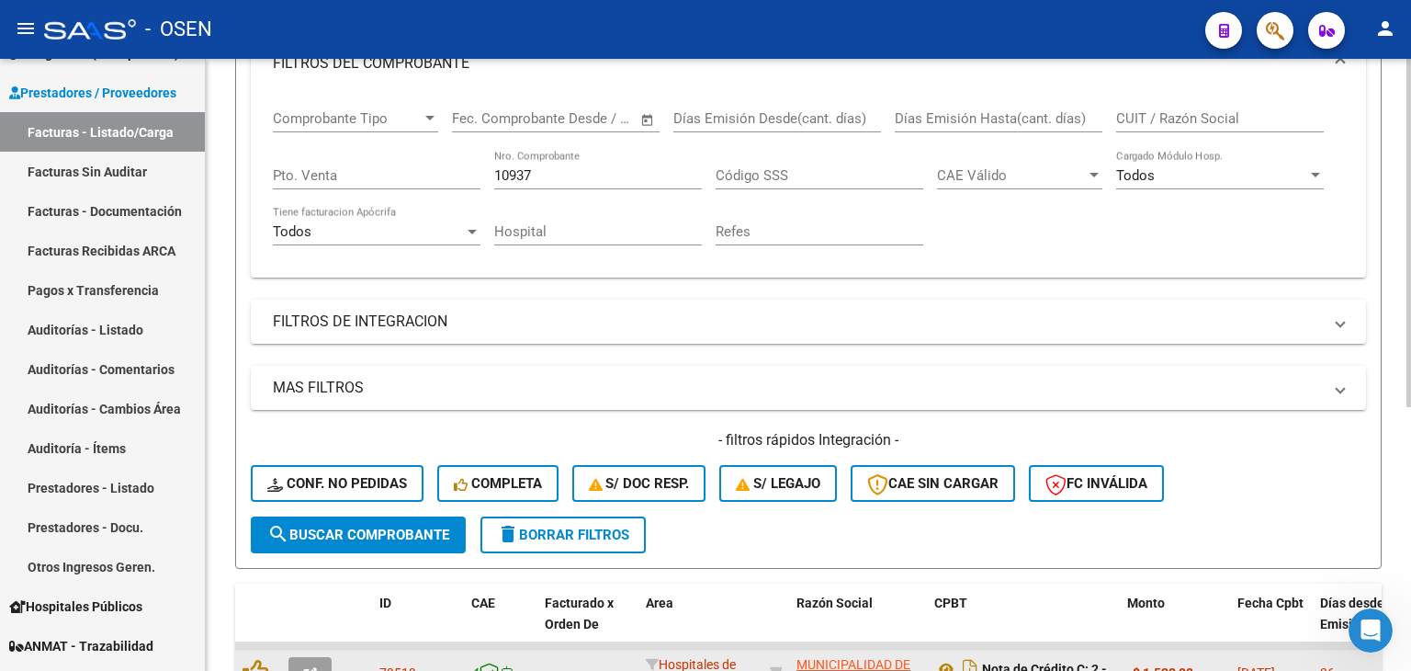
click at [537, 171] on input "10937" at bounding box center [598, 175] width 208 height 17
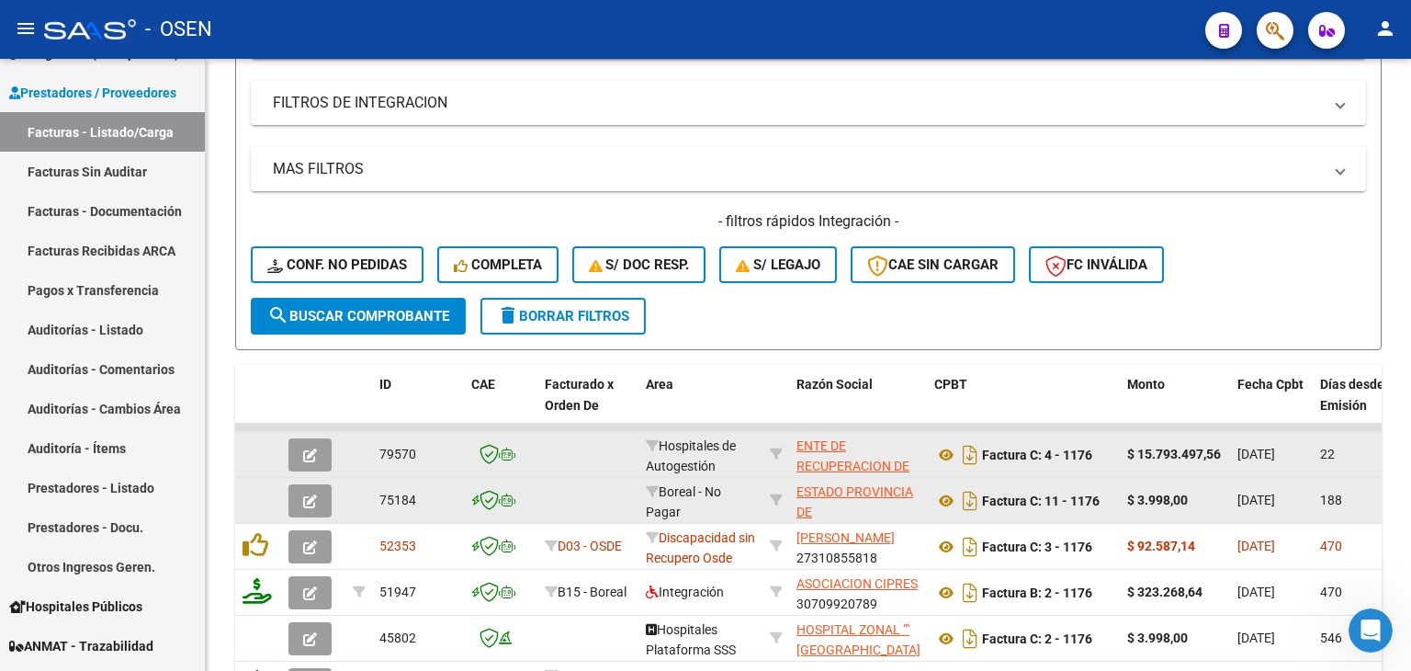
drag, startPoint x: 956, startPoint y: 254, endPoint x: 928, endPoint y: 336, distance: 86.3
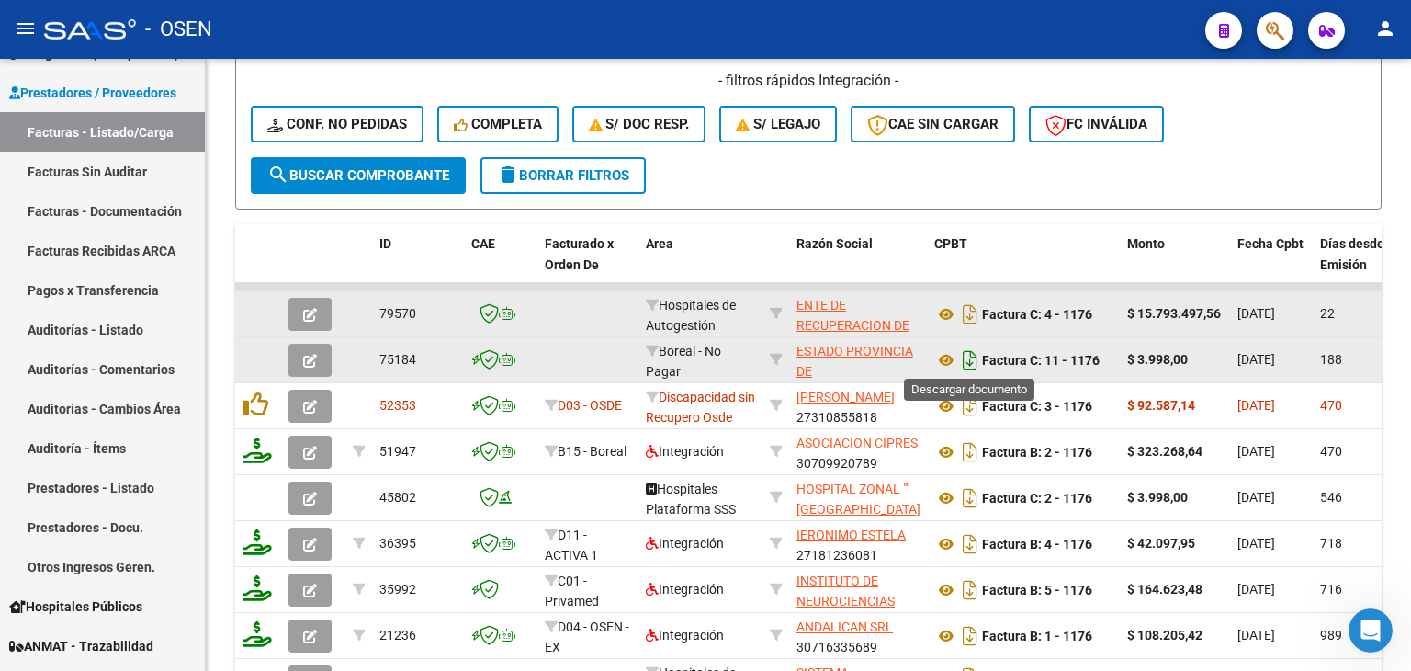
click at [970, 362] on icon "Descargar documento" at bounding box center [970, 359] width 24 height 29
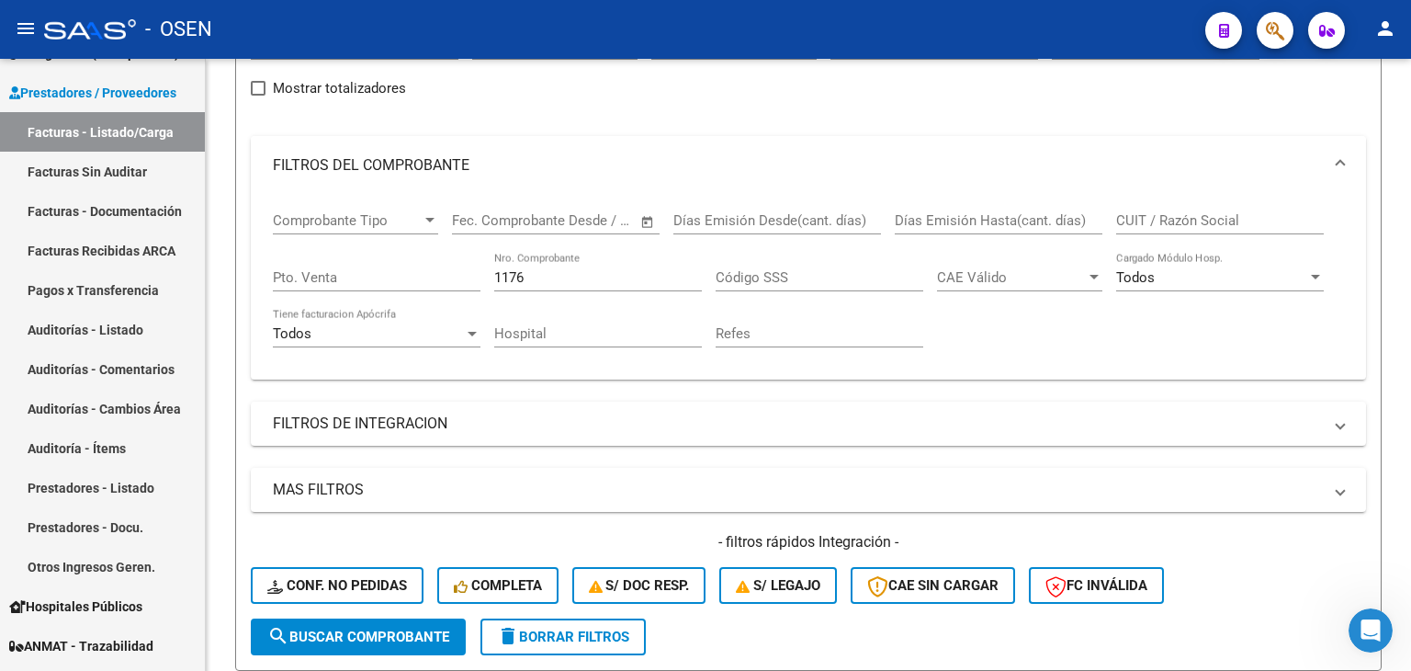
drag, startPoint x: 912, startPoint y: 355, endPoint x: 889, endPoint y: 247, distance: 109.9
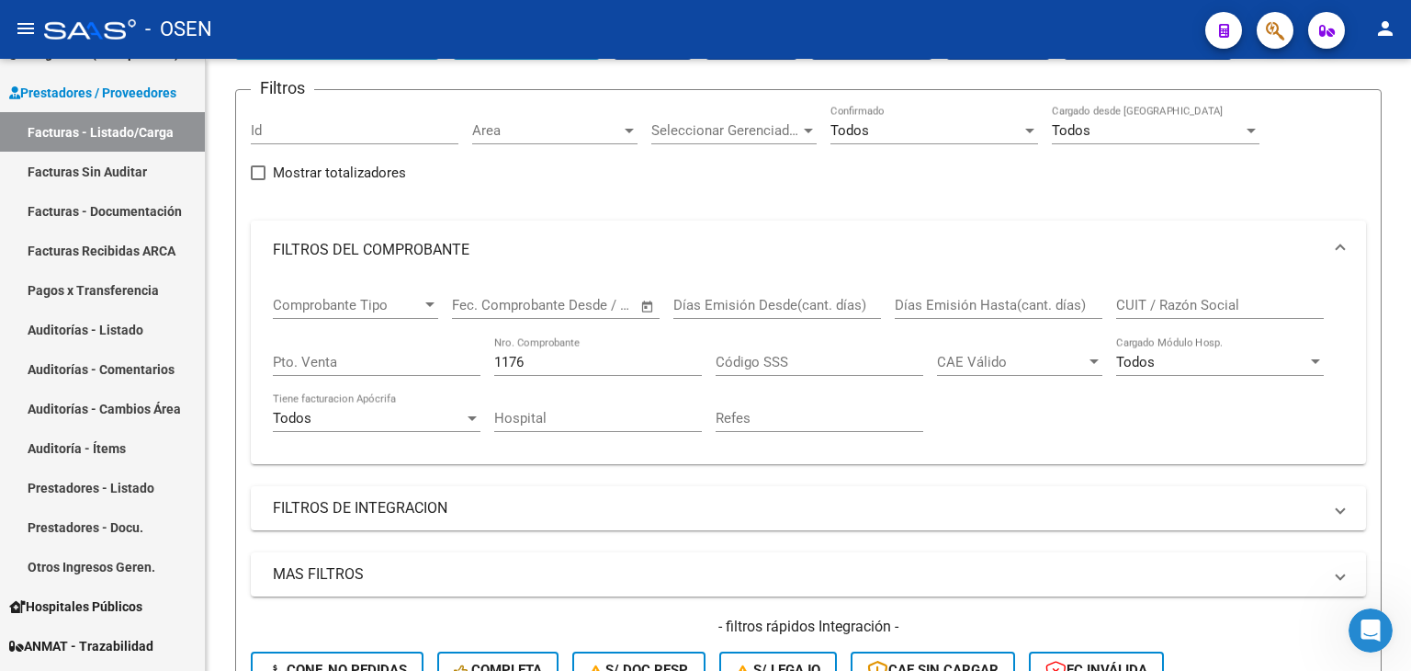
click at [593, 361] on input "1176" at bounding box center [598, 362] width 208 height 17
click at [606, 379] on div "1176 Nro. Comprobante" at bounding box center [598, 364] width 208 height 57
click at [609, 363] on input "1176" at bounding box center [598, 362] width 208 height 17
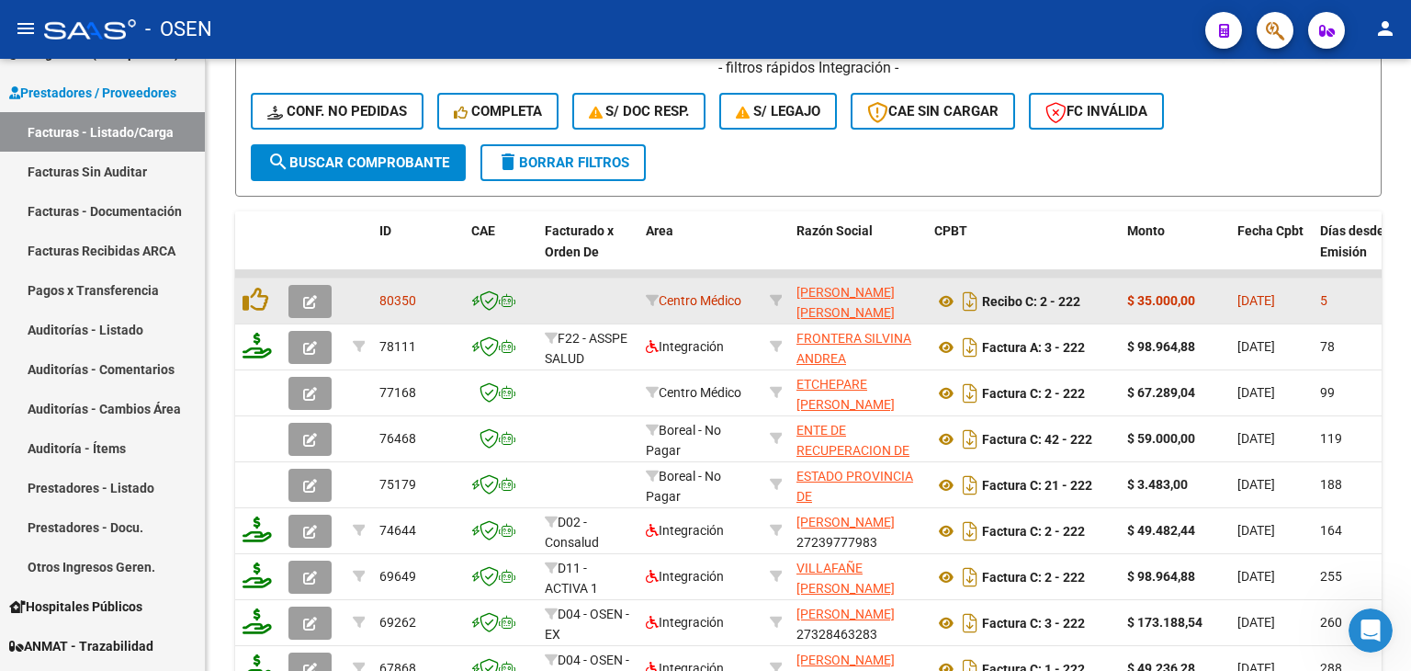
drag, startPoint x: 1030, startPoint y: 421, endPoint x: 1040, endPoint y: 493, distance: 73.3
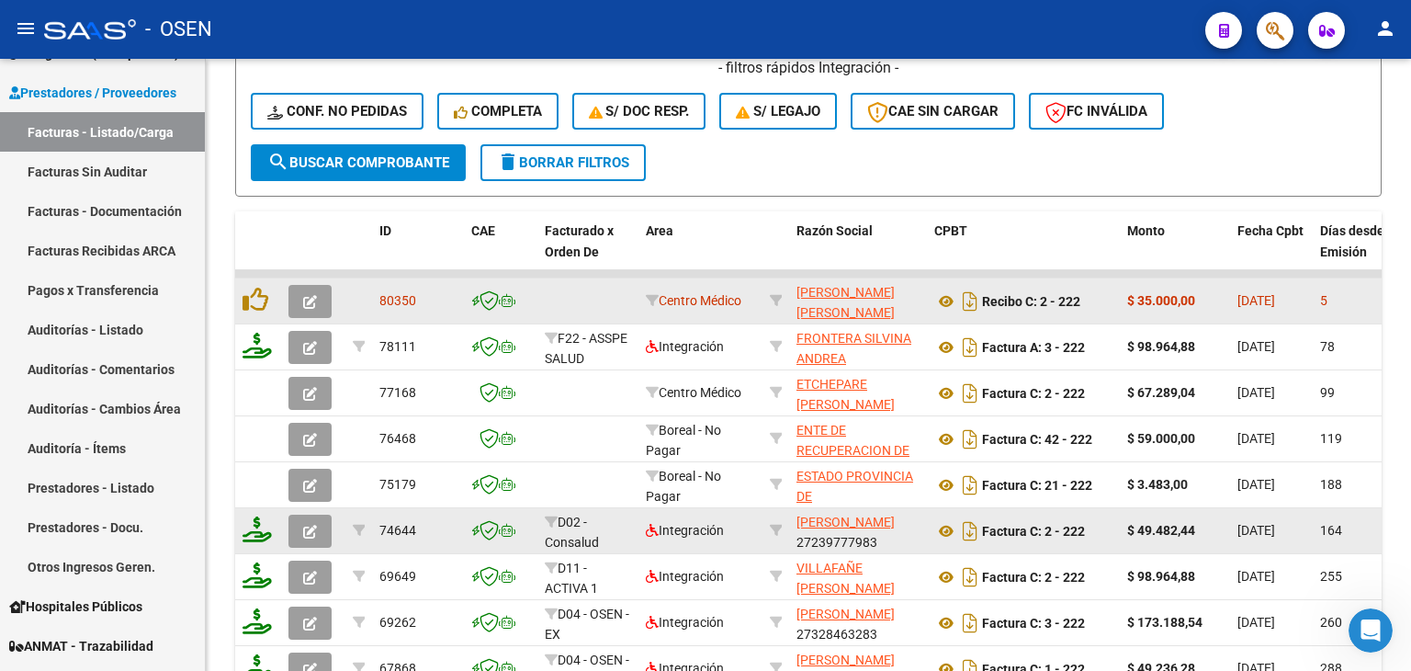
scroll to position [709, 0]
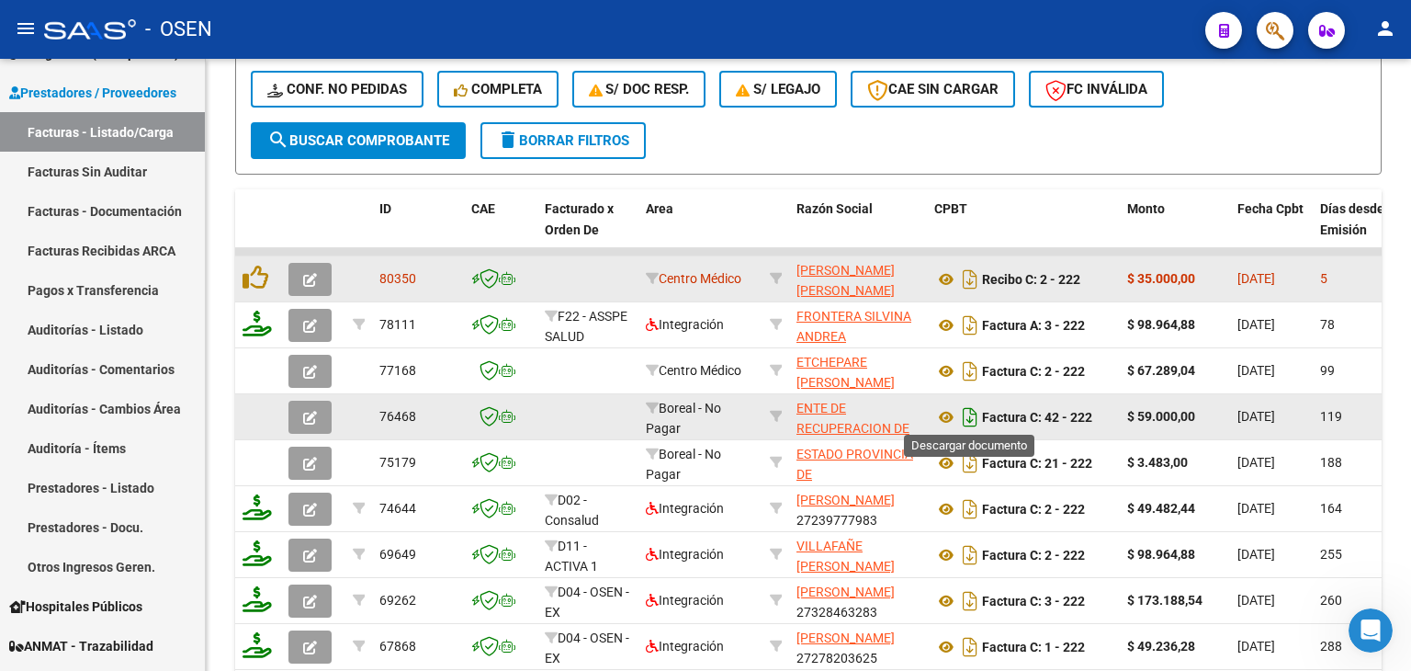
click at [964, 411] on icon "Descargar documento" at bounding box center [970, 416] width 24 height 29
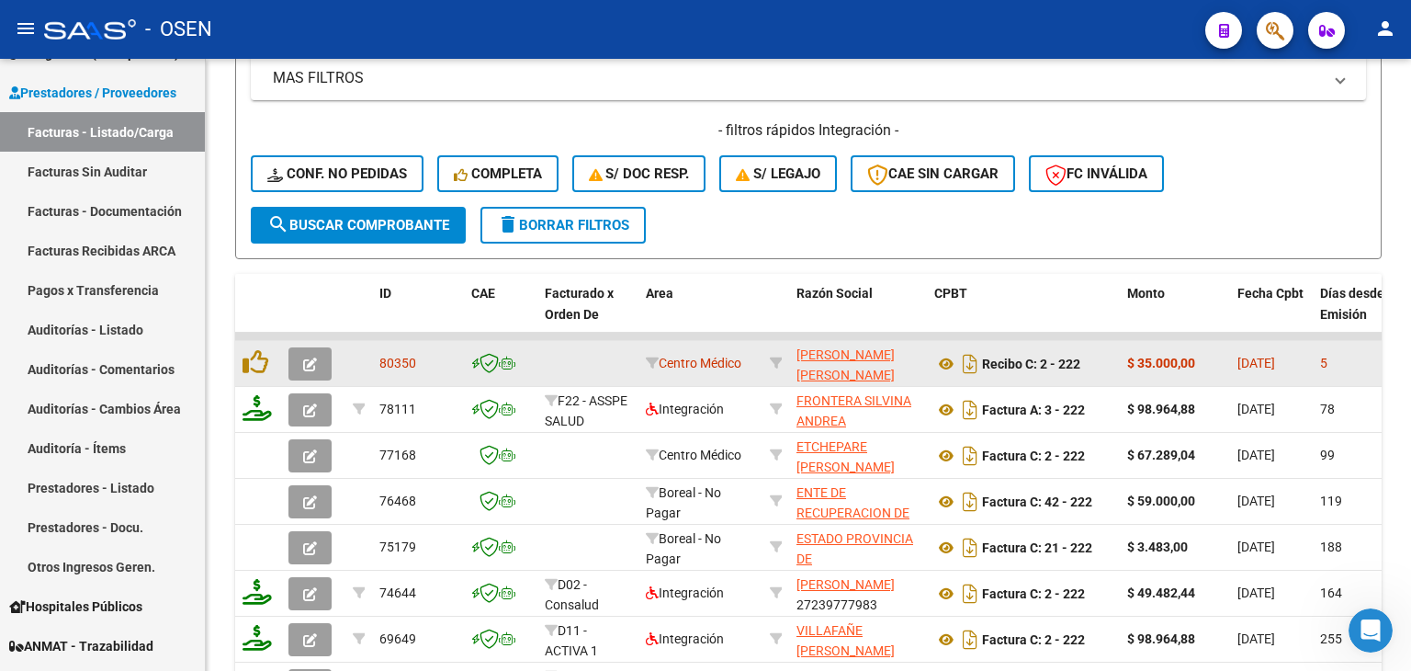
drag, startPoint x: 861, startPoint y: 394, endPoint x: 850, endPoint y: 270, distance: 124.5
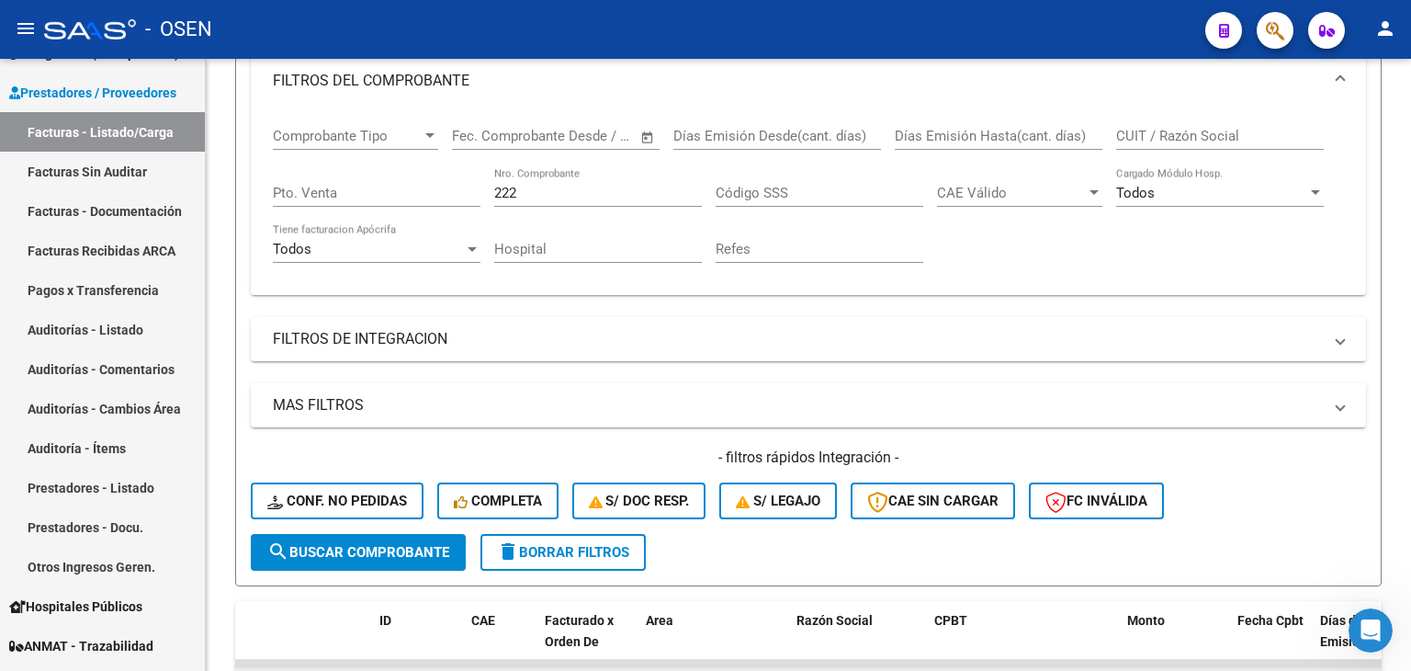
scroll to position [0, 0]
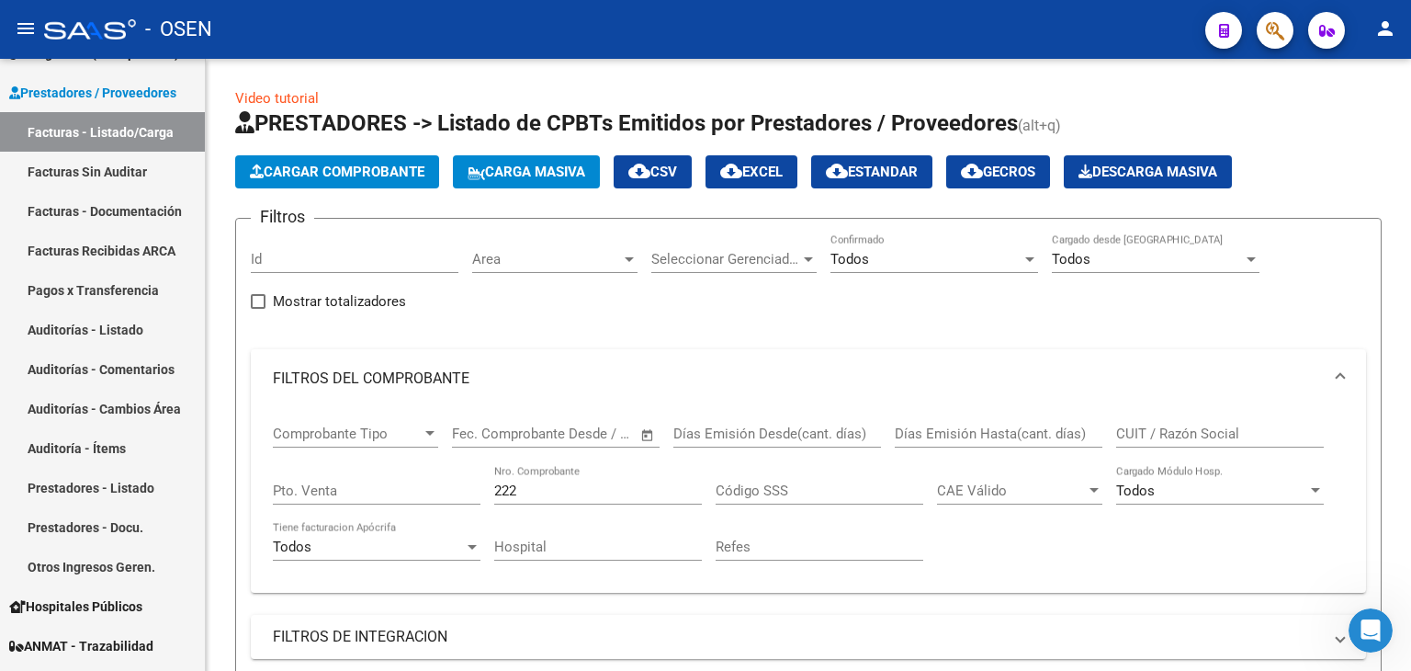
drag, startPoint x: 1025, startPoint y: 261, endPoint x: 831, endPoint y: 280, distance: 195.7
drag, startPoint x: 554, startPoint y: 485, endPoint x: 454, endPoint y: 489, distance: 100.2
click at [454, 488] on div "Comprobante Tipo Comprobante Tipo Fecha inicio – Fecha fin Fec. Comprobante Des…" at bounding box center [808, 493] width 1071 height 170
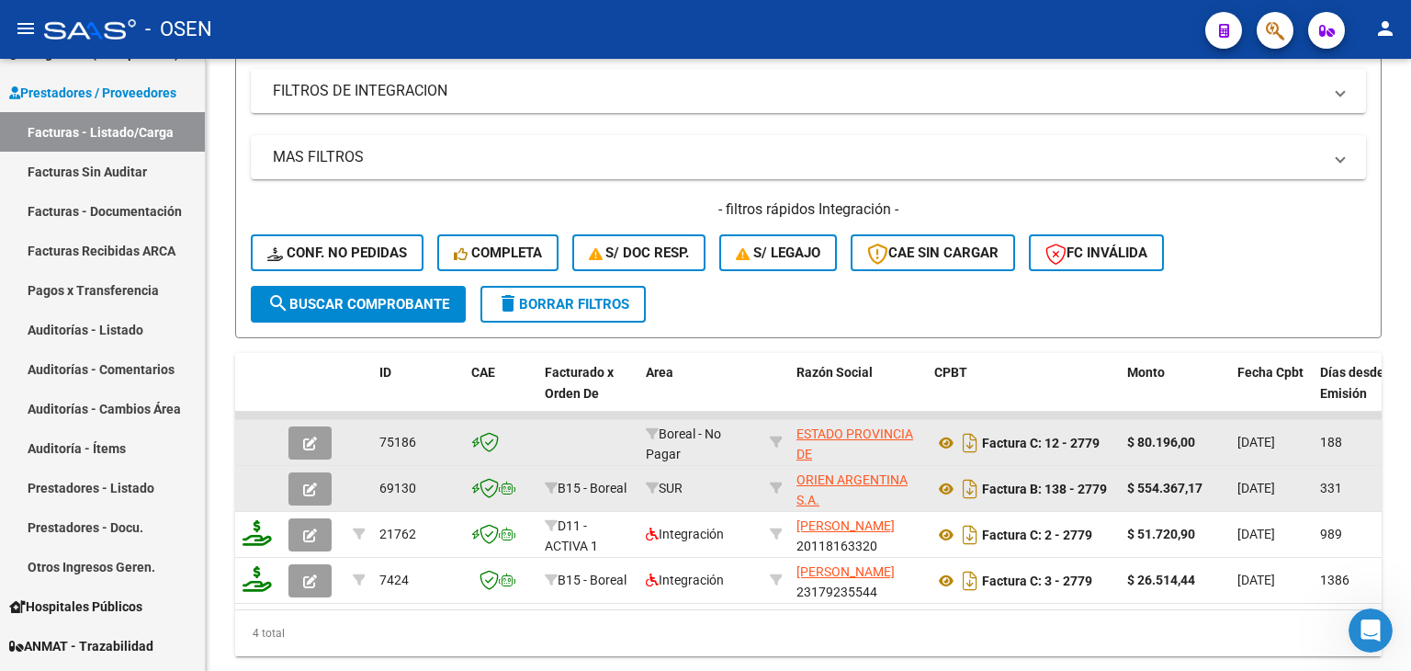
drag, startPoint x: 726, startPoint y: 325, endPoint x: 759, endPoint y: 424, distance: 103.7
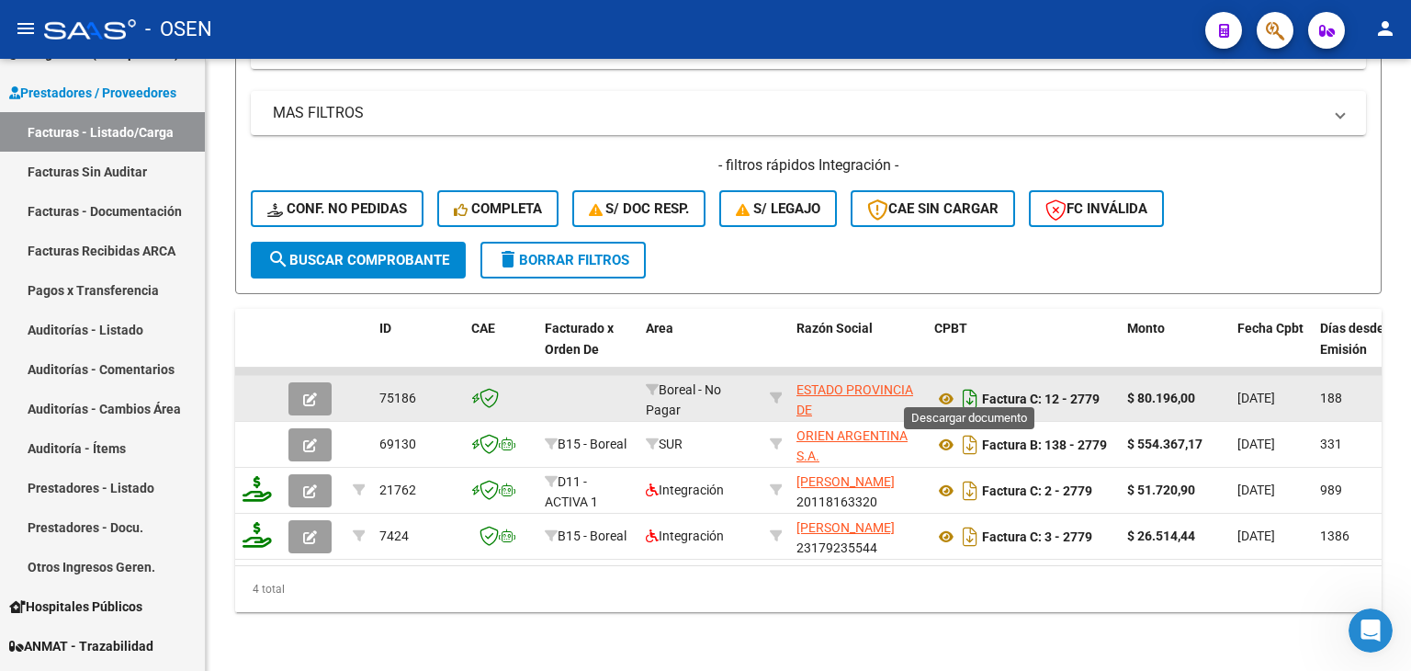
click at [967, 390] on icon "Descargar documento" at bounding box center [970, 398] width 24 height 29
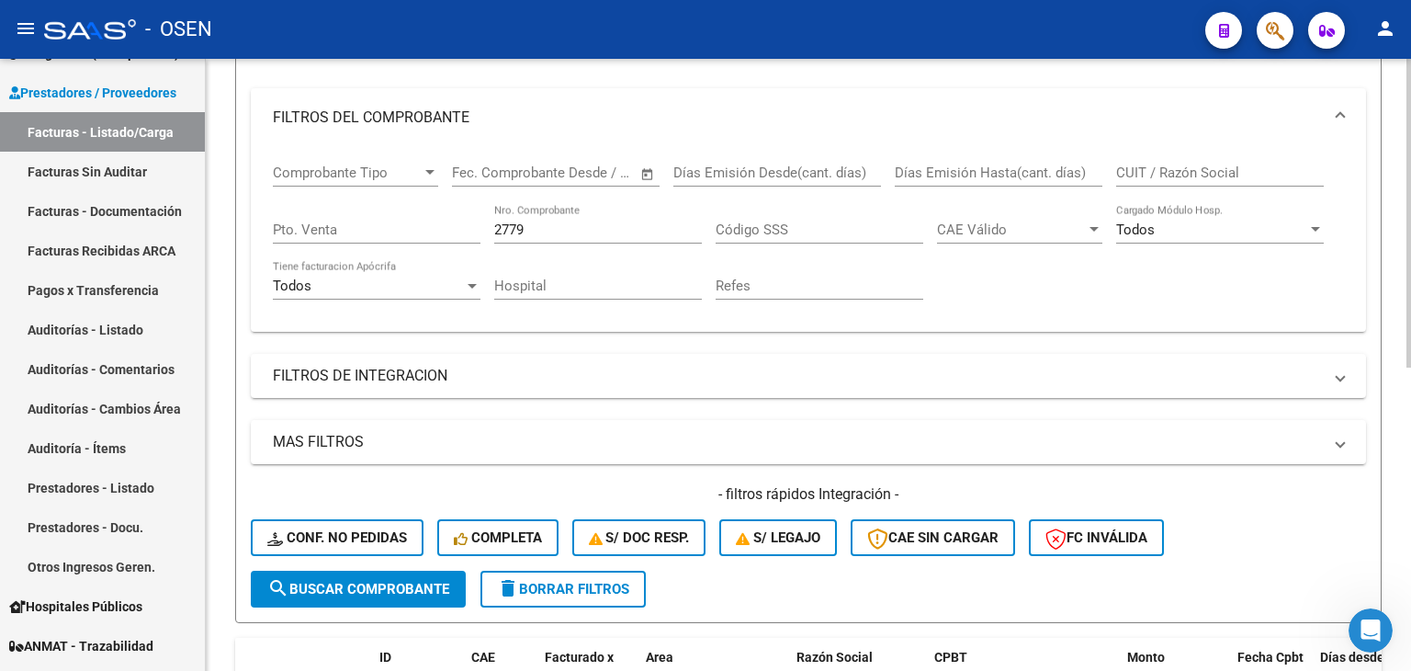
scroll to position [70, 0]
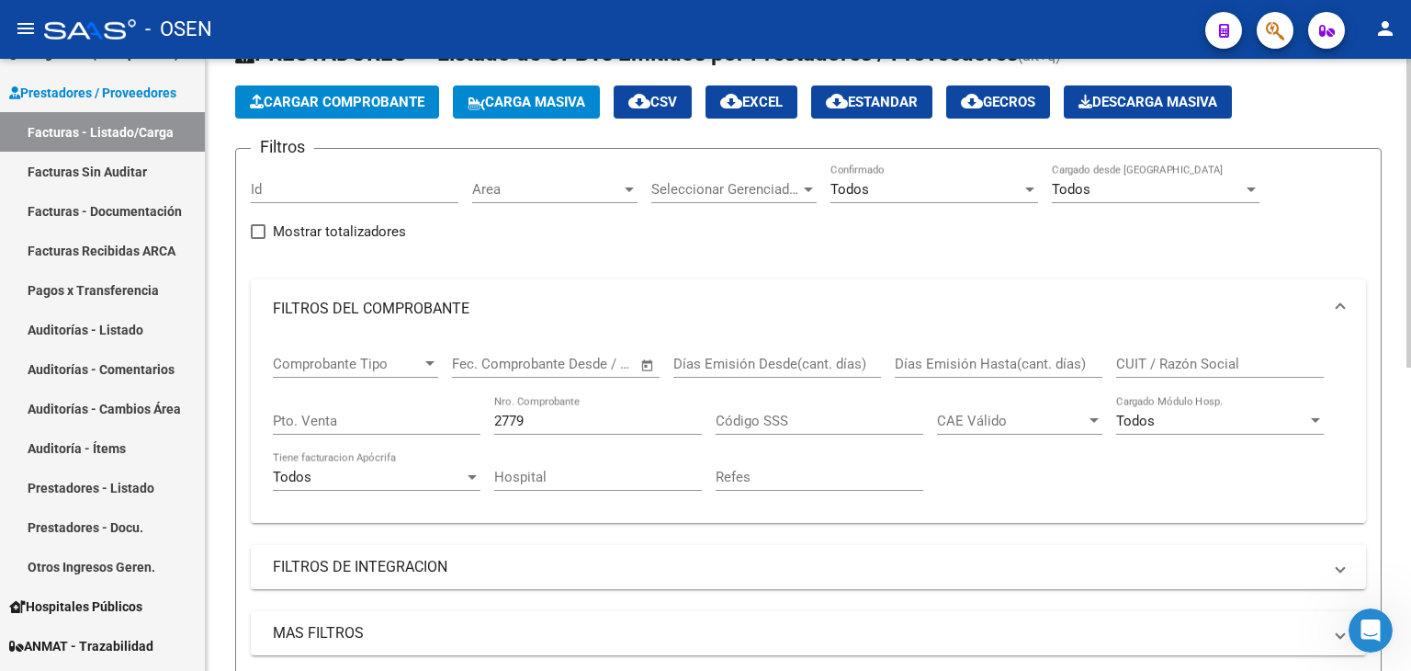
drag, startPoint x: 900, startPoint y: 262, endPoint x: 831, endPoint y: 246, distance: 71.6
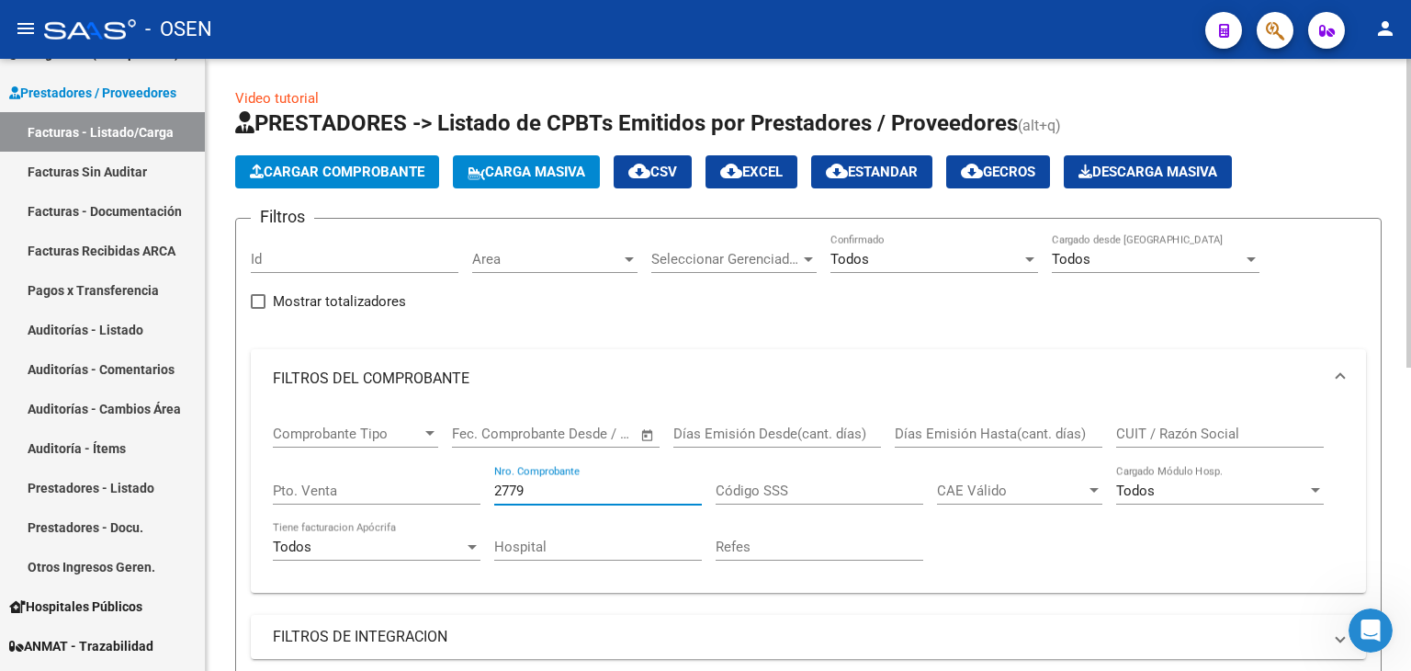
click at [571, 495] on input "2779" at bounding box center [598, 490] width 208 height 17
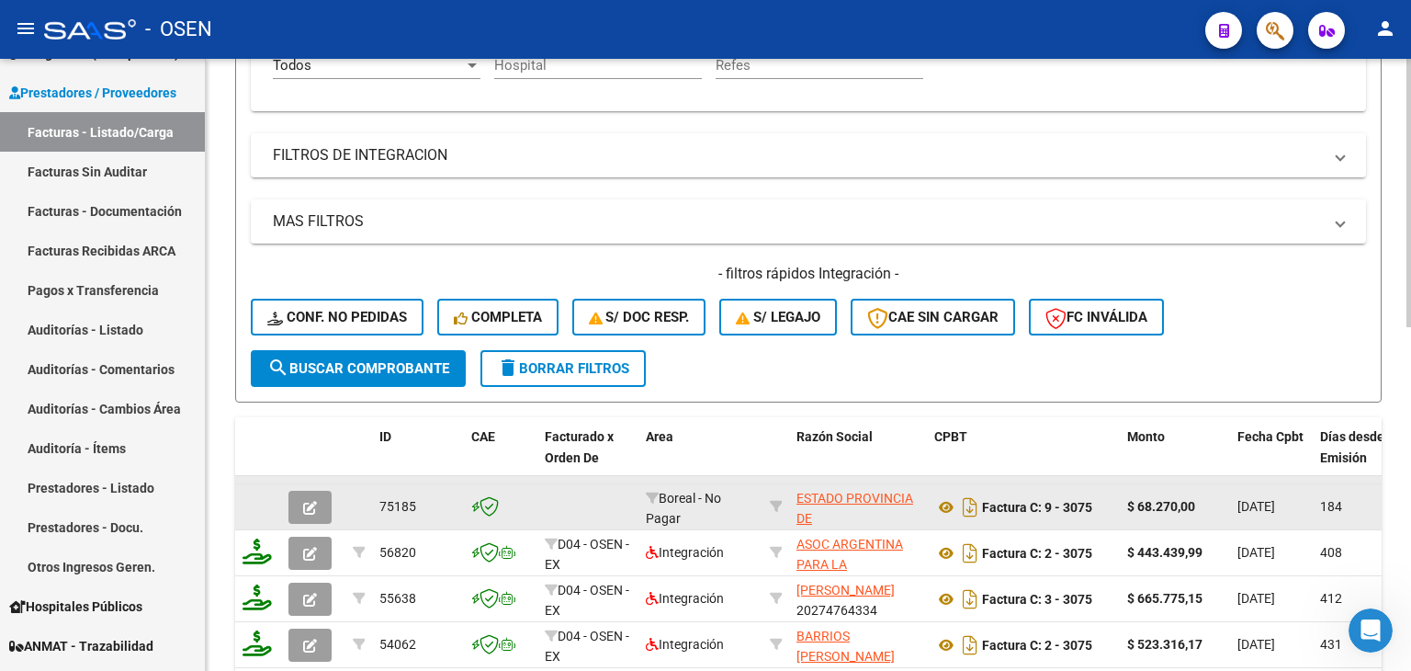
drag, startPoint x: 786, startPoint y: 324, endPoint x: 836, endPoint y: 423, distance: 110.5
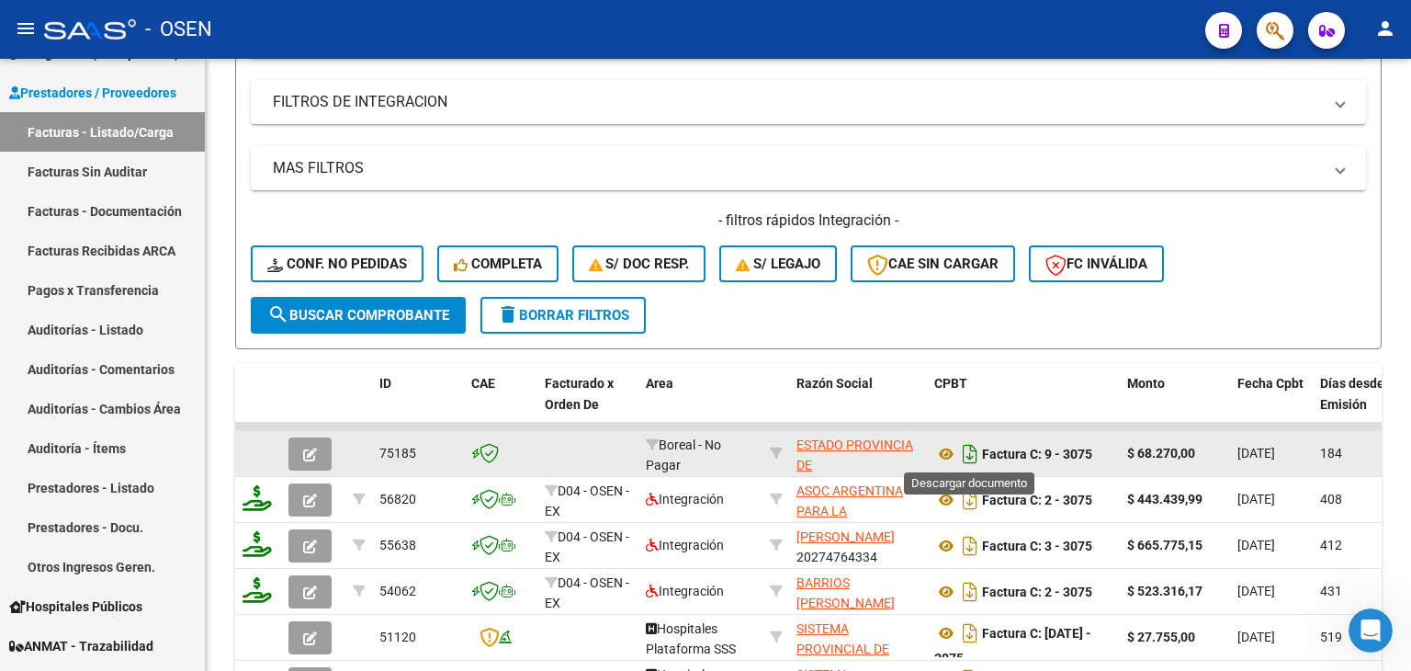
click at [974, 449] on icon "Descargar documento" at bounding box center [970, 453] width 24 height 29
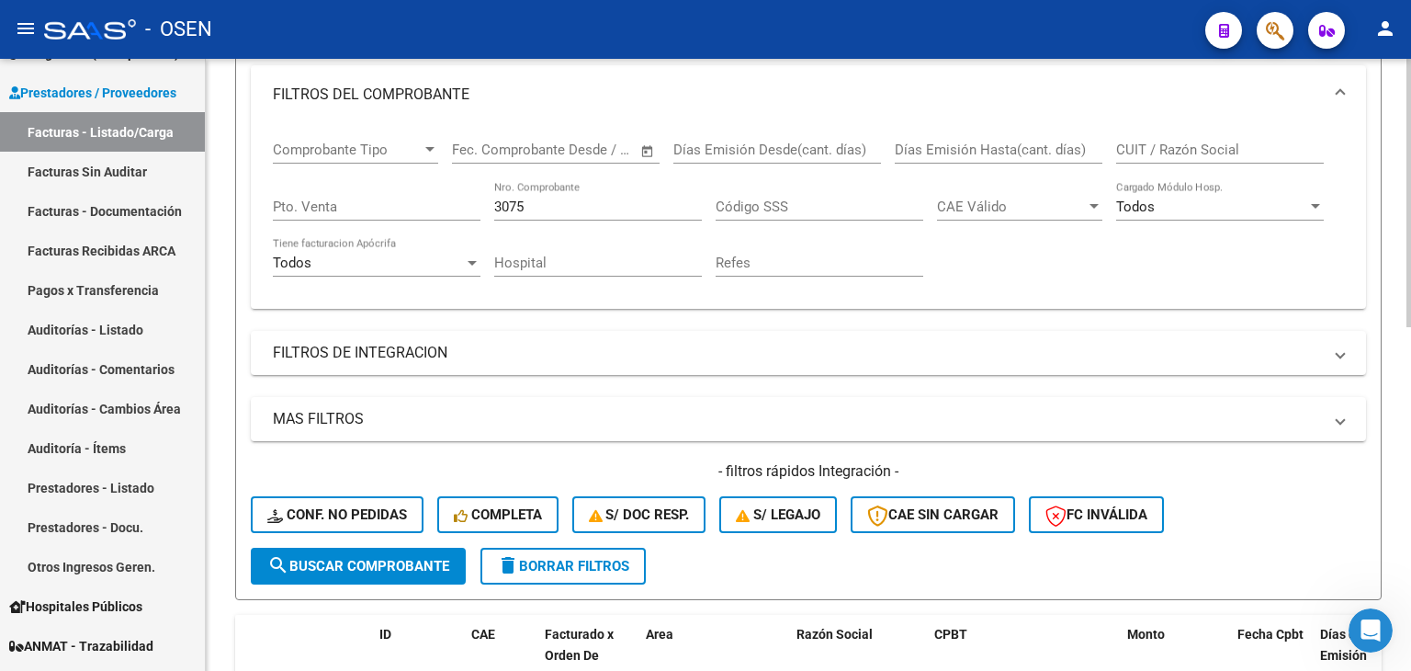
scroll to position [0, 0]
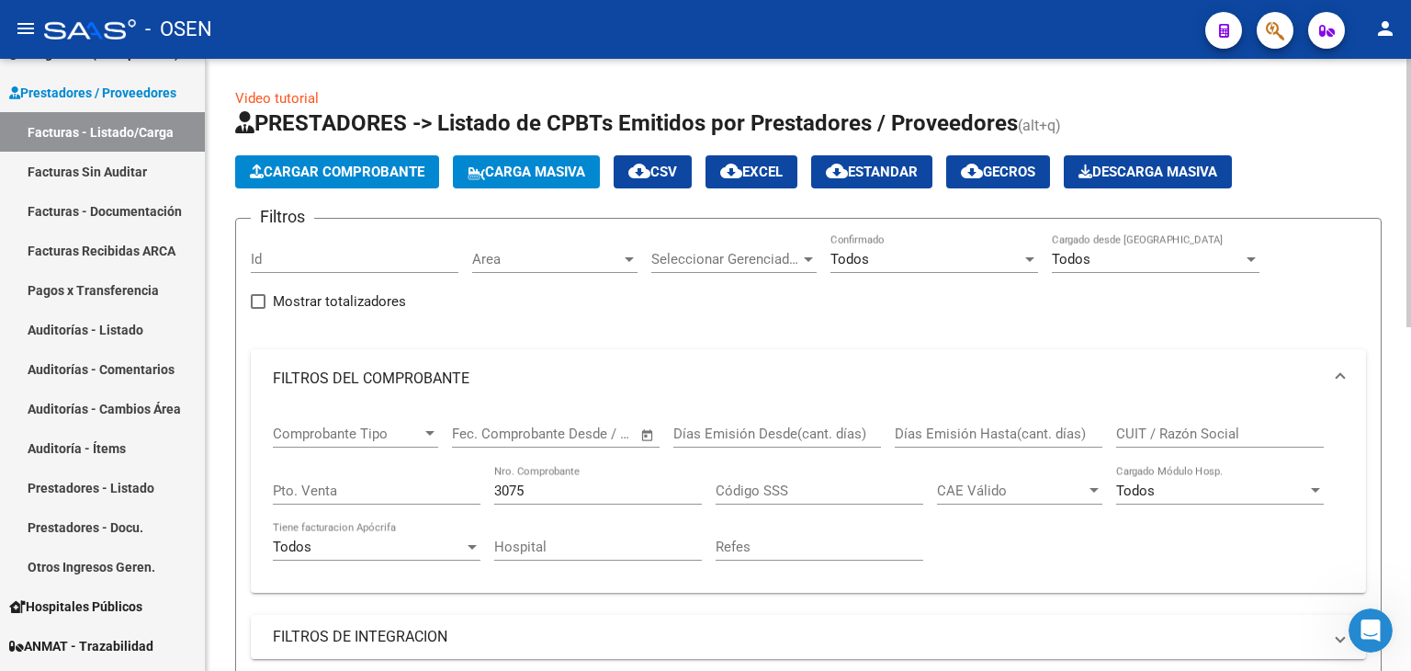
drag, startPoint x: 901, startPoint y: 335, endPoint x: 882, endPoint y: 177, distance: 159.2
click at [559, 492] on input "3075" at bounding box center [598, 490] width 208 height 17
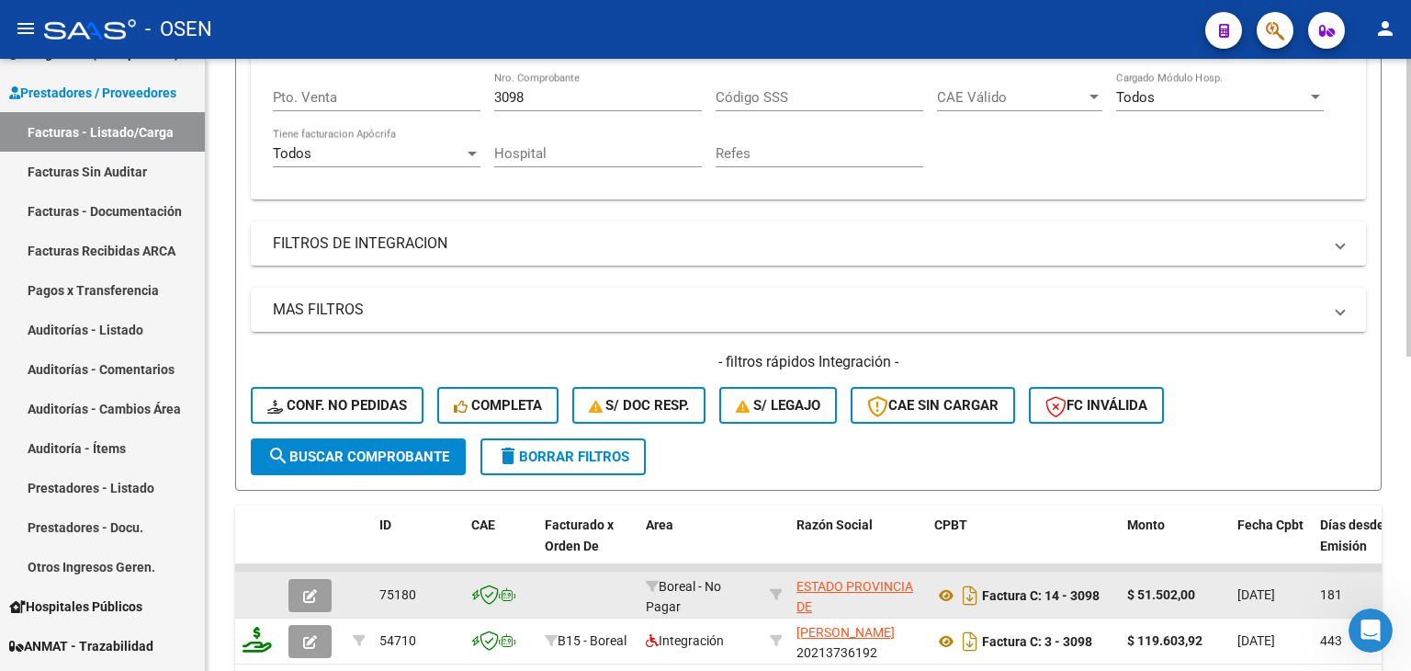
drag, startPoint x: 769, startPoint y: 313, endPoint x: 783, endPoint y: 425, distance: 112.9
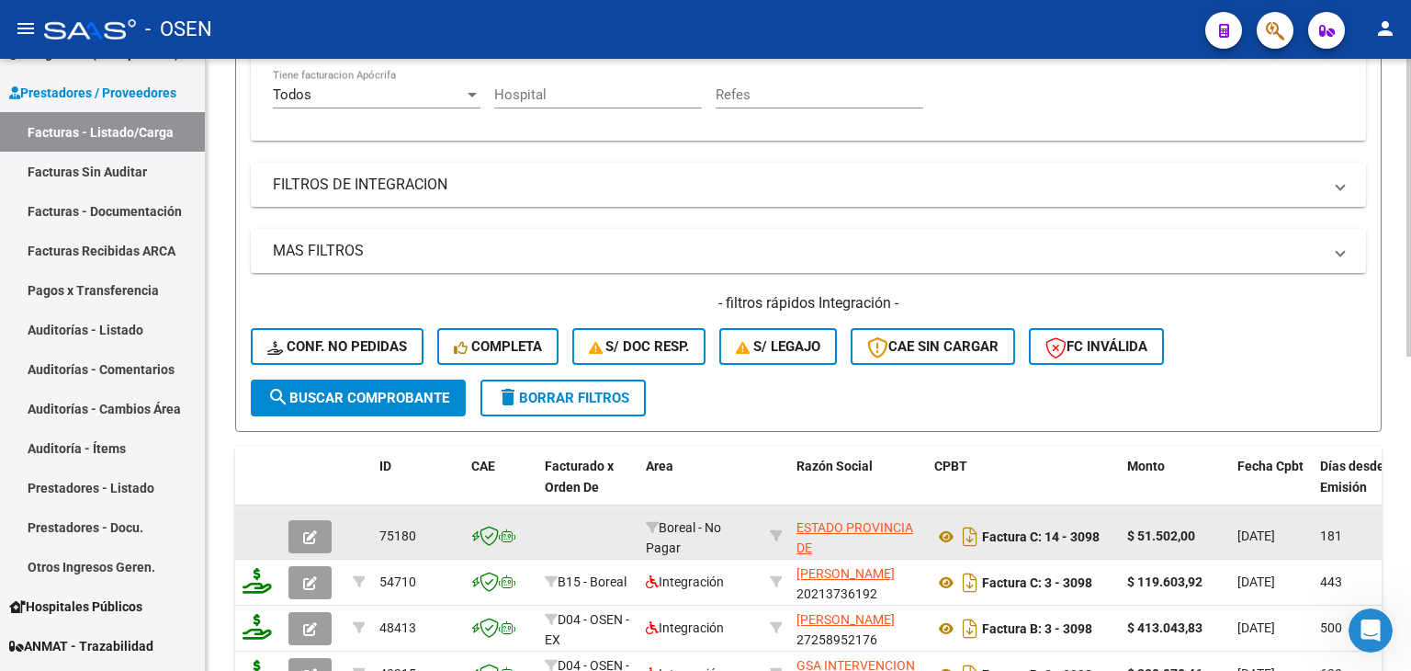
drag, startPoint x: 846, startPoint y: 452, endPoint x: 856, endPoint y: 495, distance: 44.3
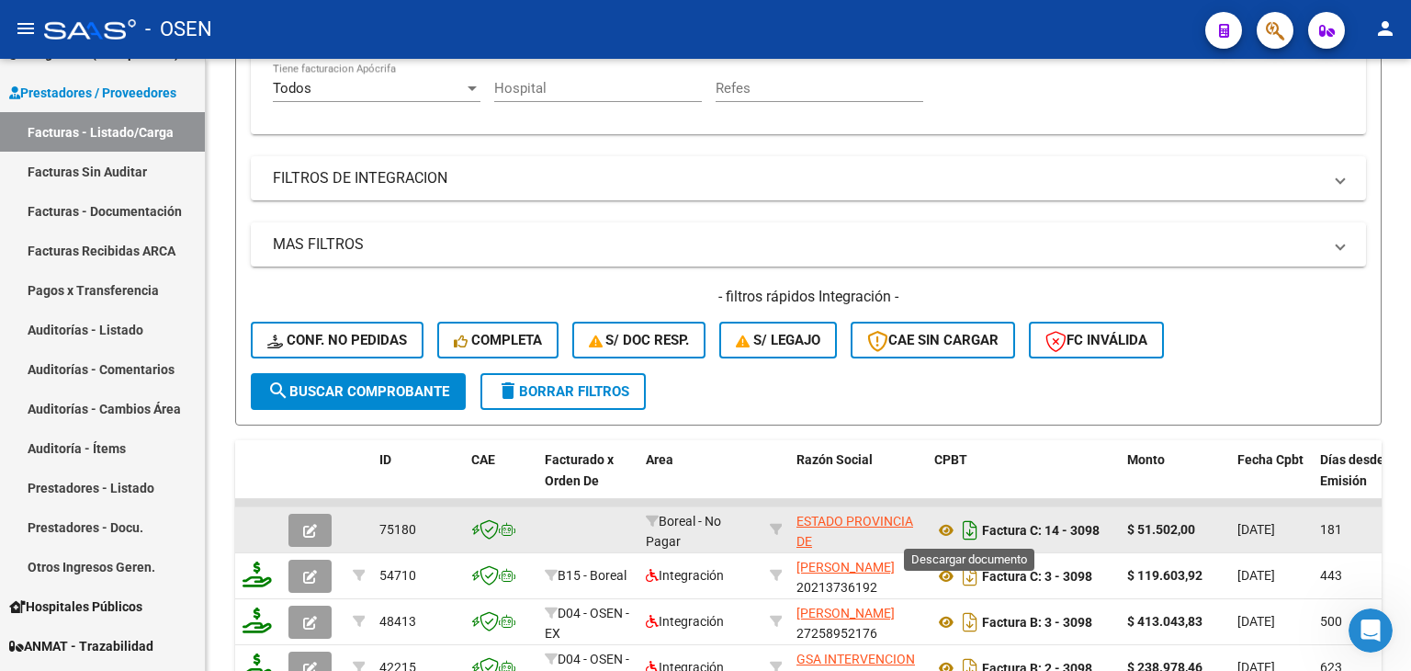
click at [967, 526] on icon "Descargar documento" at bounding box center [970, 529] width 24 height 29
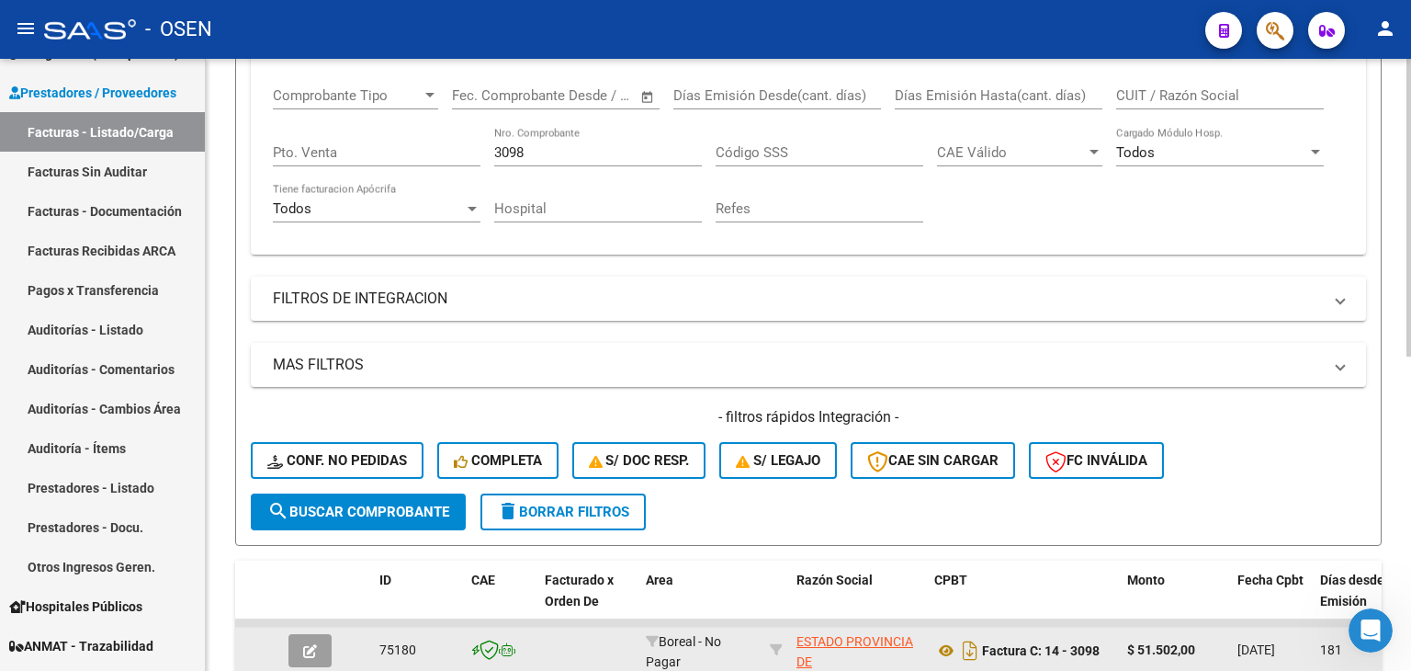
scroll to position [0, 0]
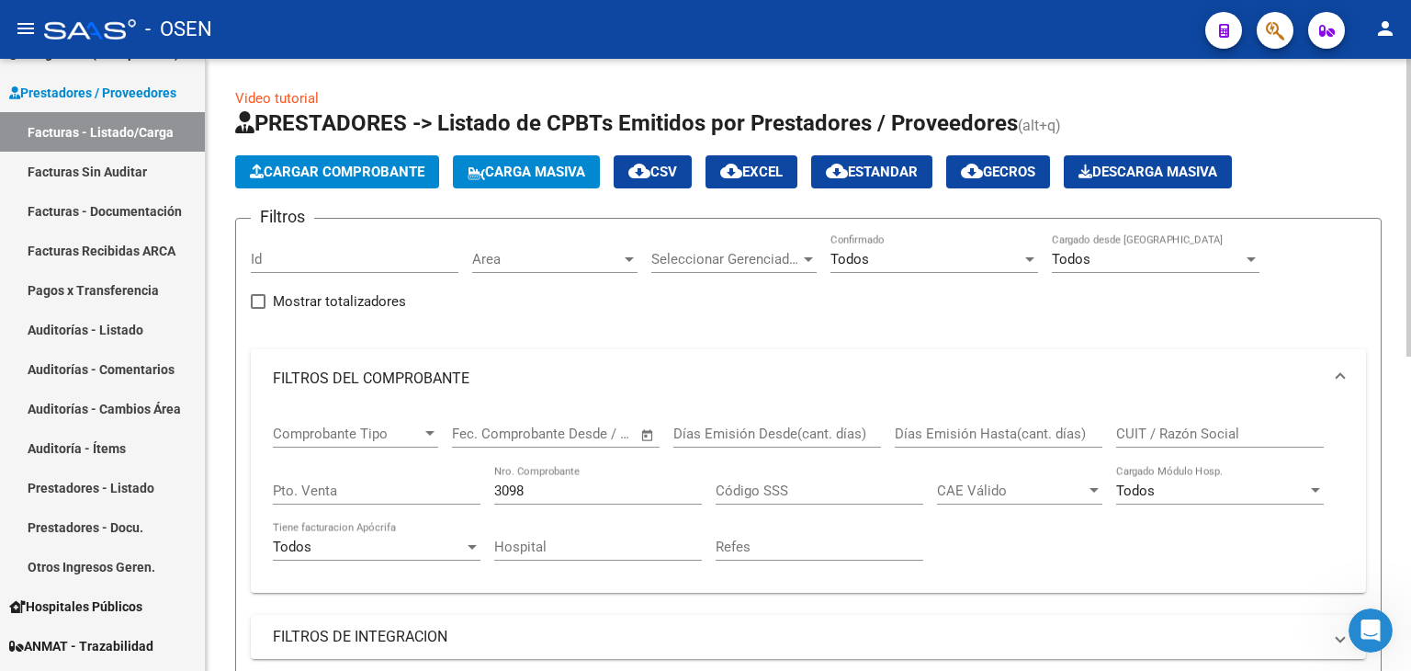
drag, startPoint x: 866, startPoint y: 427, endPoint x: 803, endPoint y: 228, distance: 209.2
click at [544, 503] on div "3098 Nro. Comprobante" at bounding box center [598, 493] width 208 height 57
click at [545, 492] on input "3098" at bounding box center [598, 490] width 208 height 17
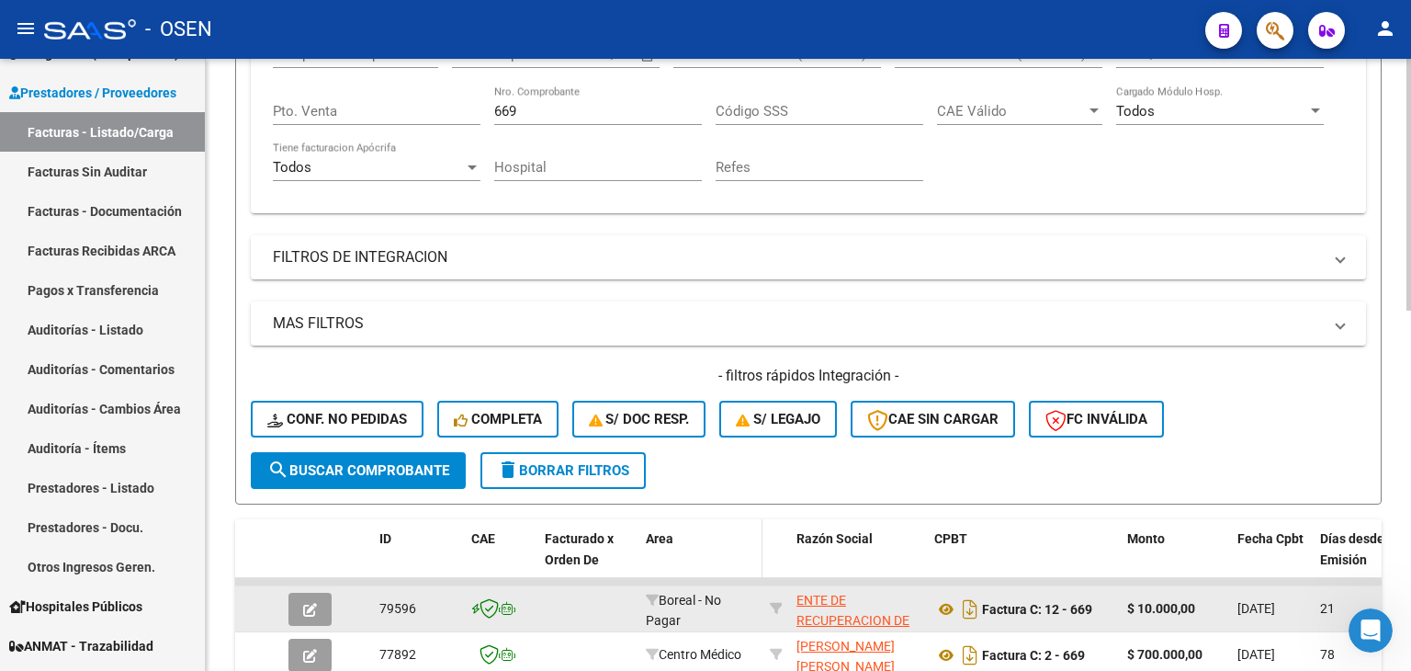
drag, startPoint x: 726, startPoint y: 343, endPoint x: 734, endPoint y: 446, distance: 103.2
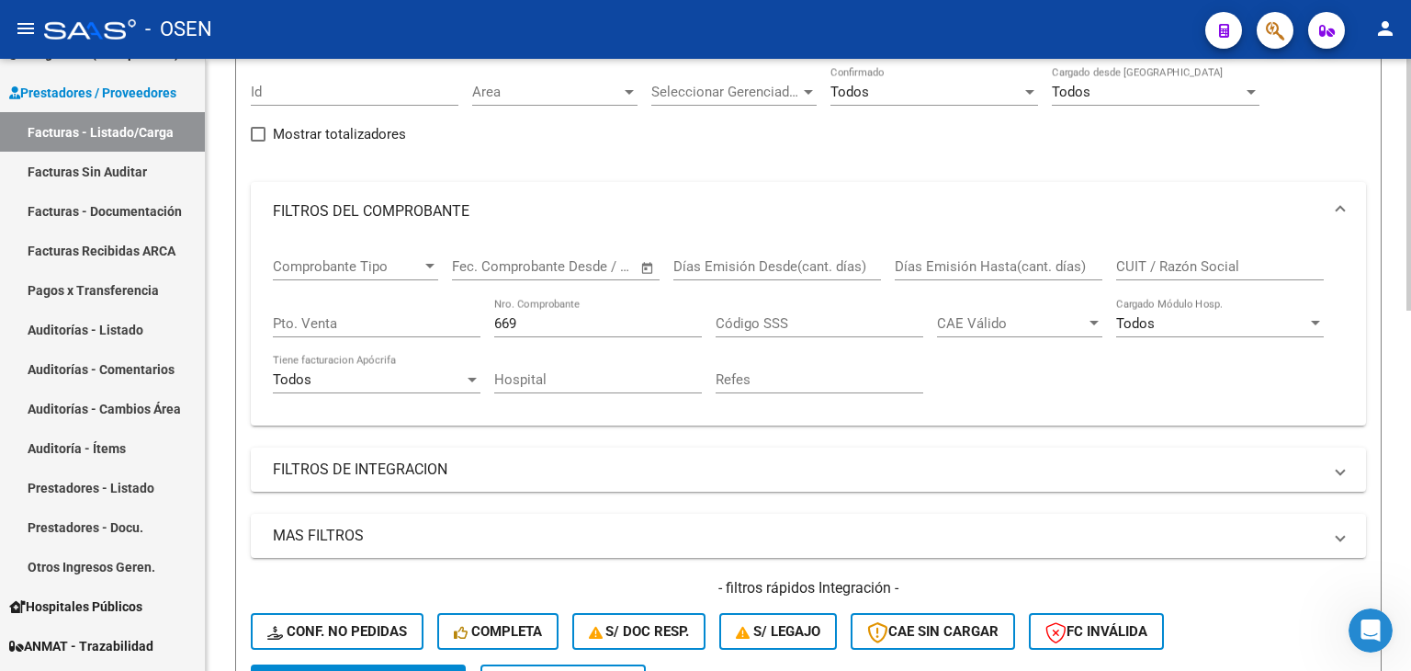
drag, startPoint x: 517, startPoint y: 237, endPoint x: 539, endPoint y: 255, distance: 28.7
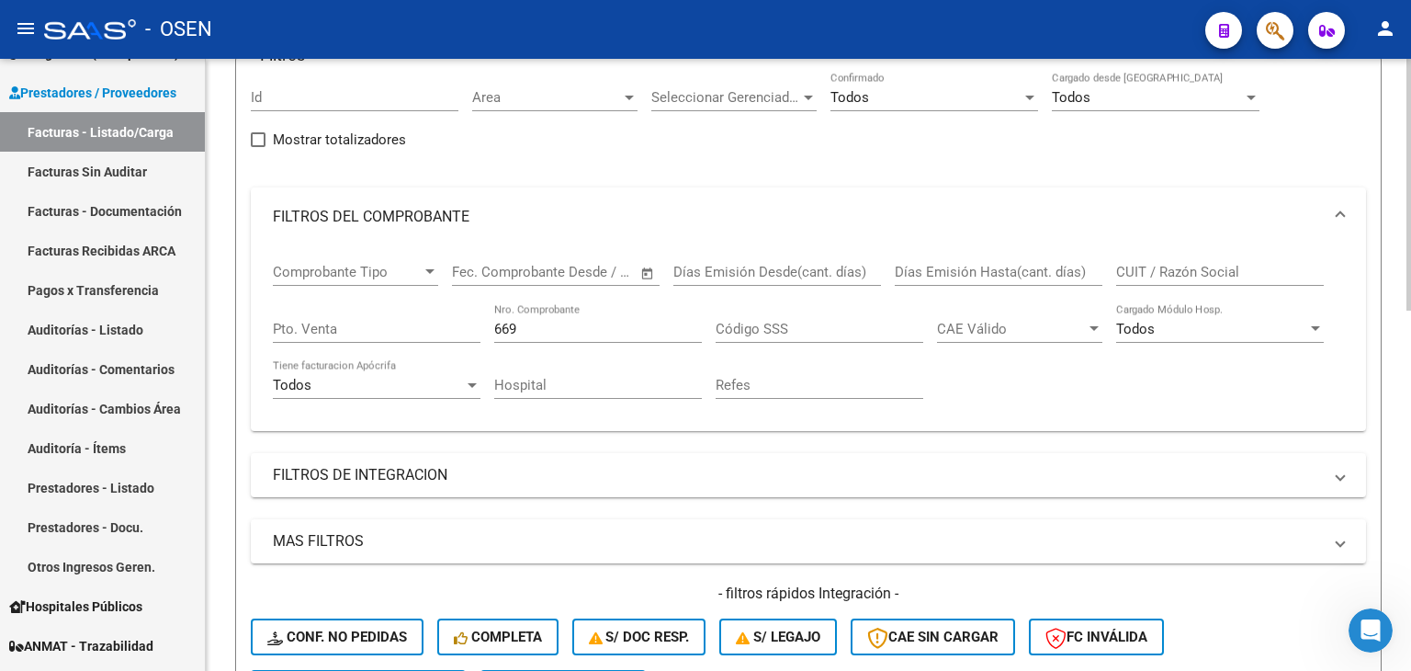
drag, startPoint x: 529, startPoint y: 322, endPoint x: 338, endPoint y: 310, distance: 191.5
click at [347, 324] on div "Comprobante Tipo Comprobante Tipo Fecha inicio – Fecha fin Fec. Comprobante Des…" at bounding box center [808, 331] width 1071 height 170
type input "222"
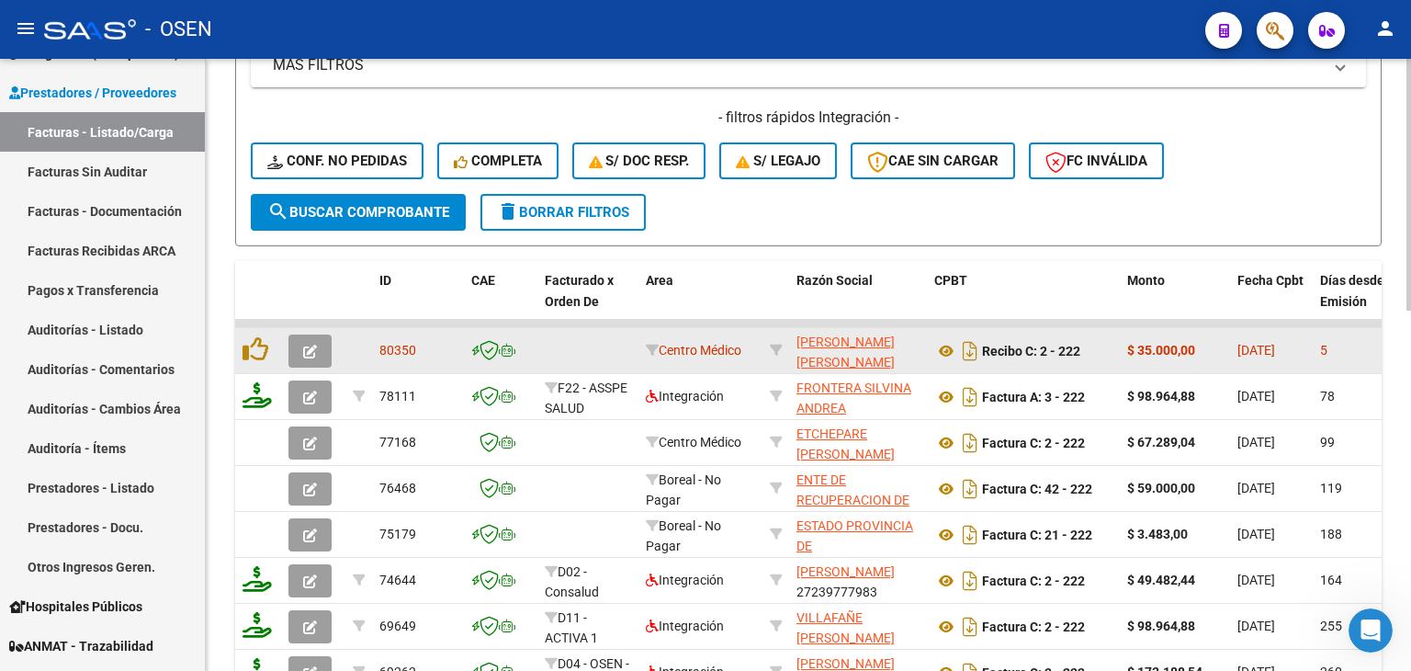
drag, startPoint x: 812, startPoint y: 170, endPoint x: 822, endPoint y: 218, distance: 48.8
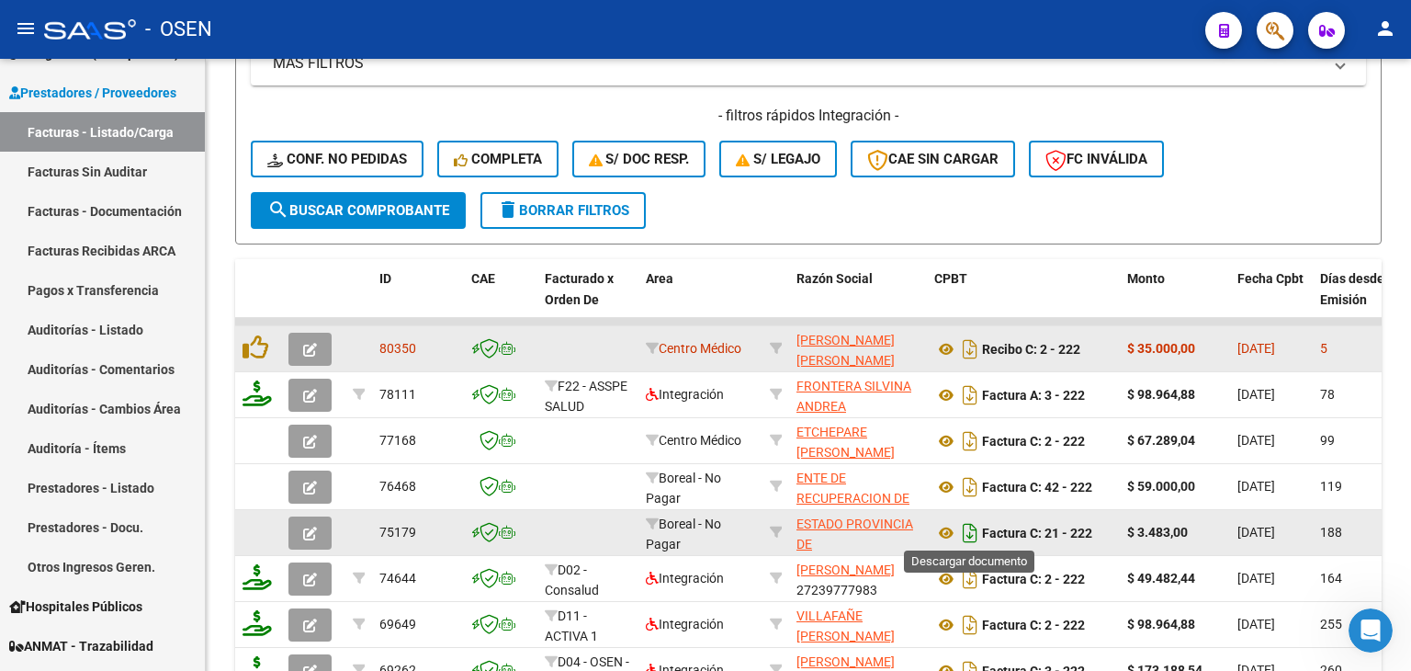
click at [971, 535] on icon "Descargar documento" at bounding box center [970, 532] width 24 height 29
drag, startPoint x: 1047, startPoint y: 227, endPoint x: 1029, endPoint y: 223, distance: 18.7
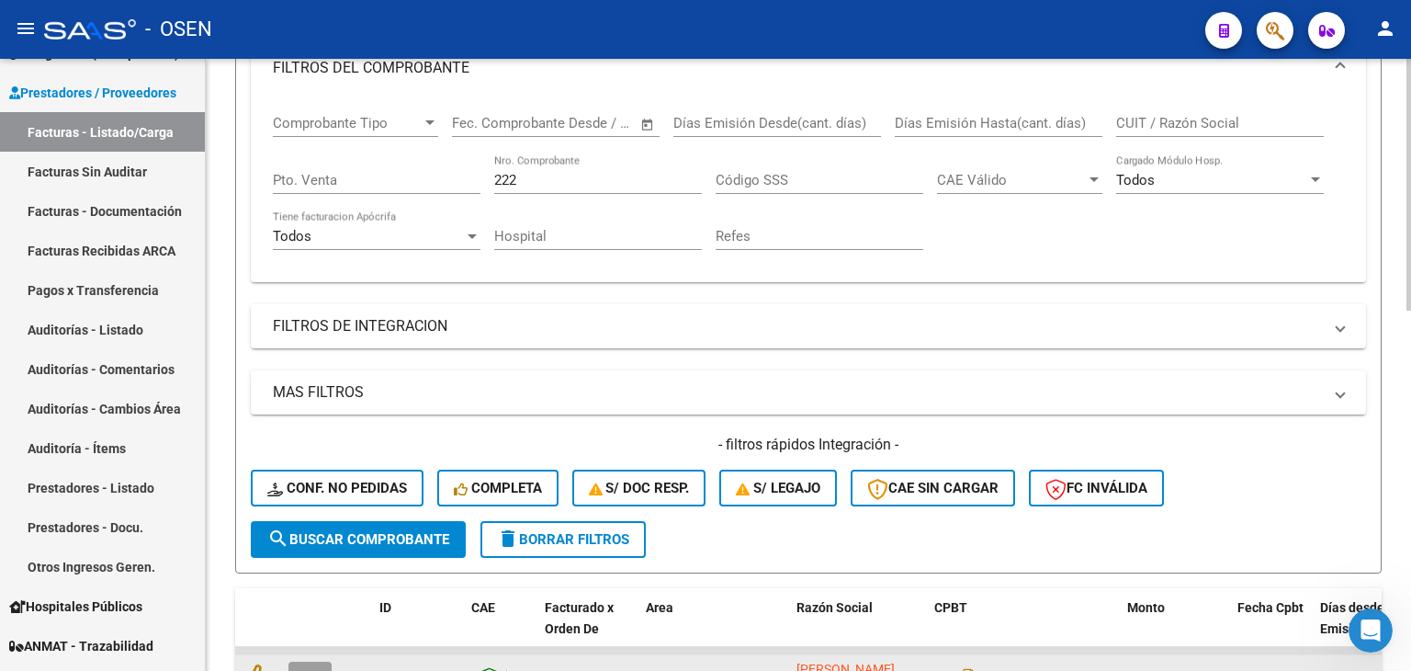
drag, startPoint x: 889, startPoint y: 261, endPoint x: 761, endPoint y: 199, distance: 142.6
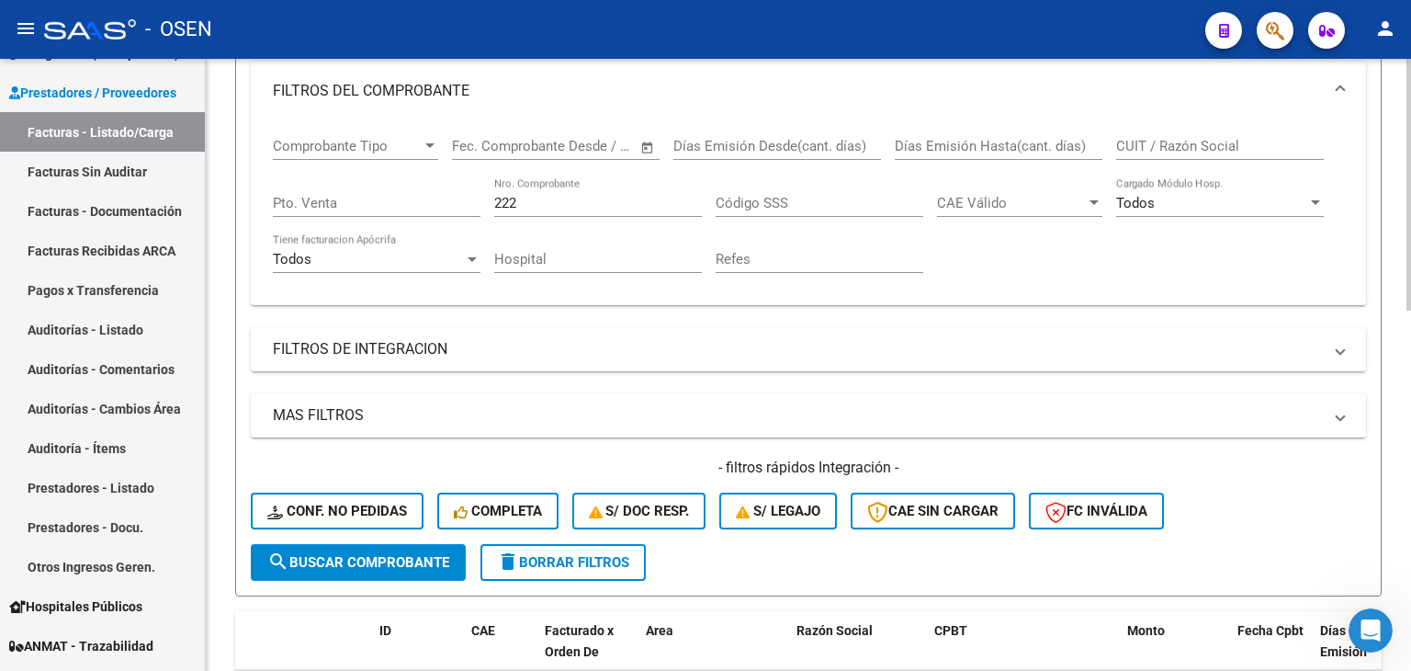
click at [1179, 140] on input "CUIT / Razón Social" at bounding box center [1220, 146] width 208 height 17
type input "SAN LUIS"
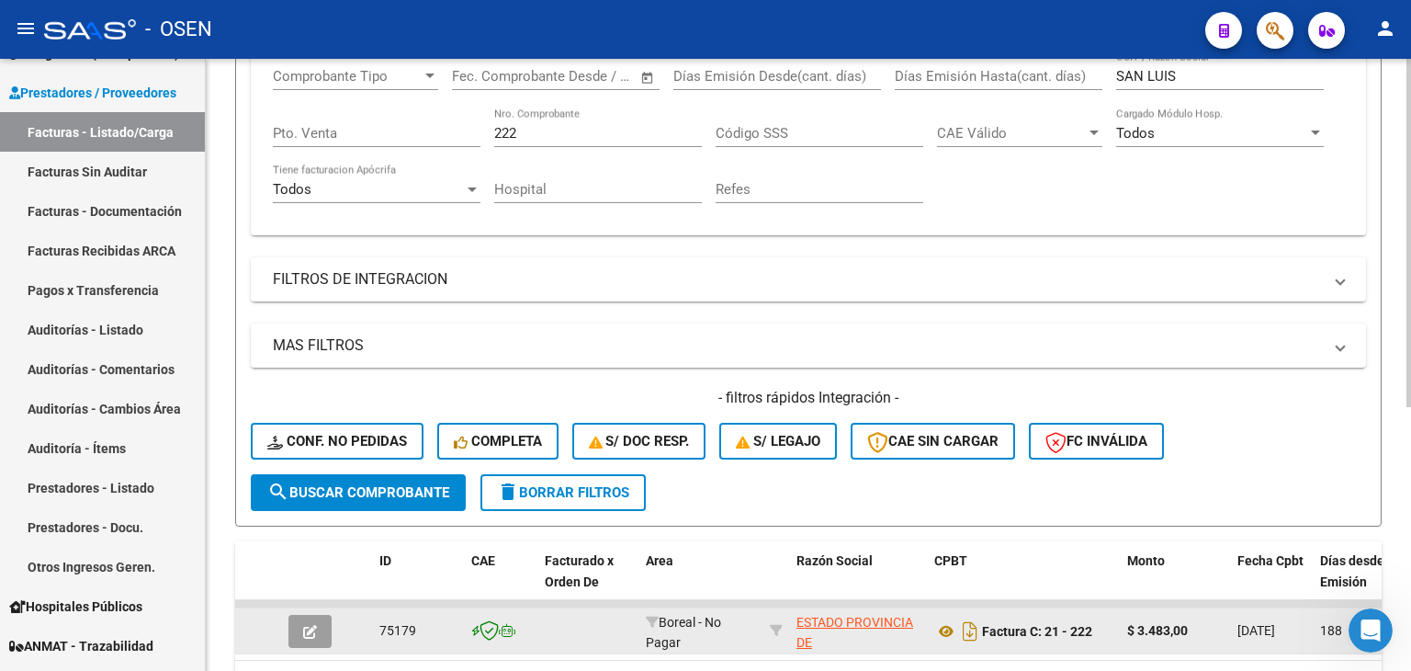
drag, startPoint x: 1058, startPoint y: 274, endPoint x: 1033, endPoint y: 208, distance: 71.0
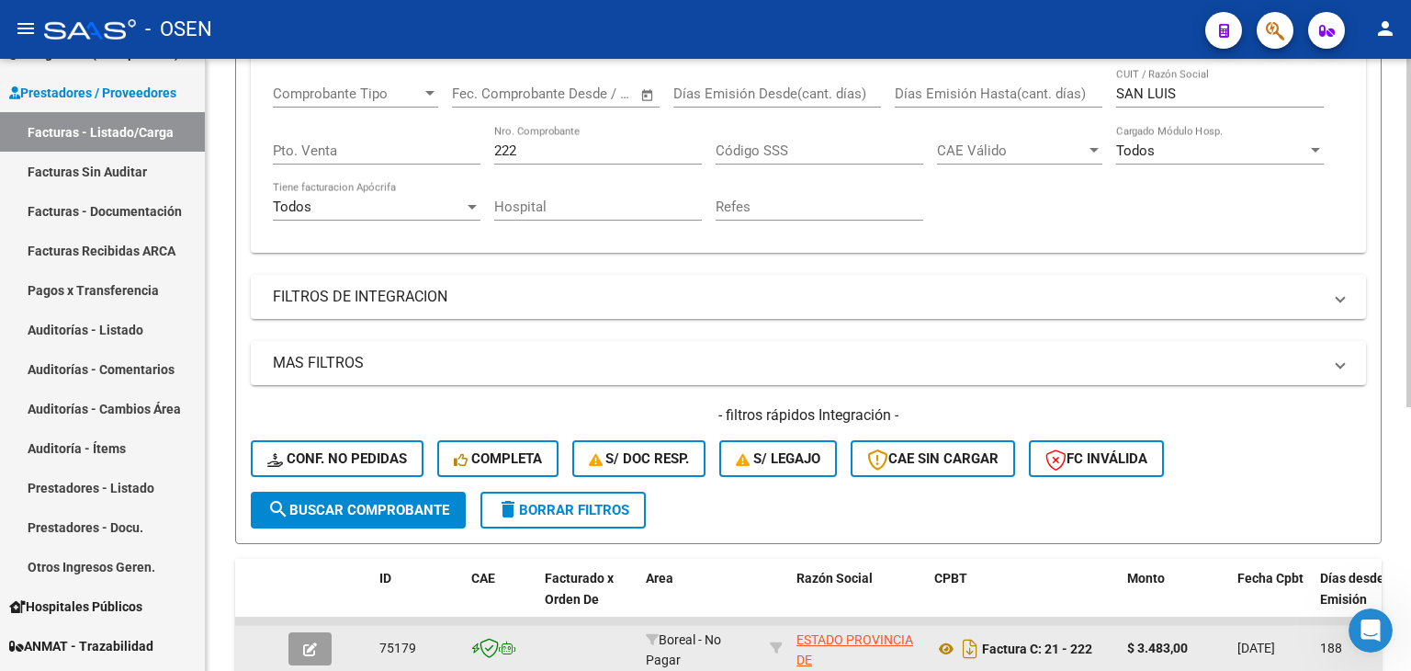
click at [543, 153] on input "222" at bounding box center [598, 150] width 208 height 17
click at [544, 153] on input "222" at bounding box center [598, 150] width 208 height 17
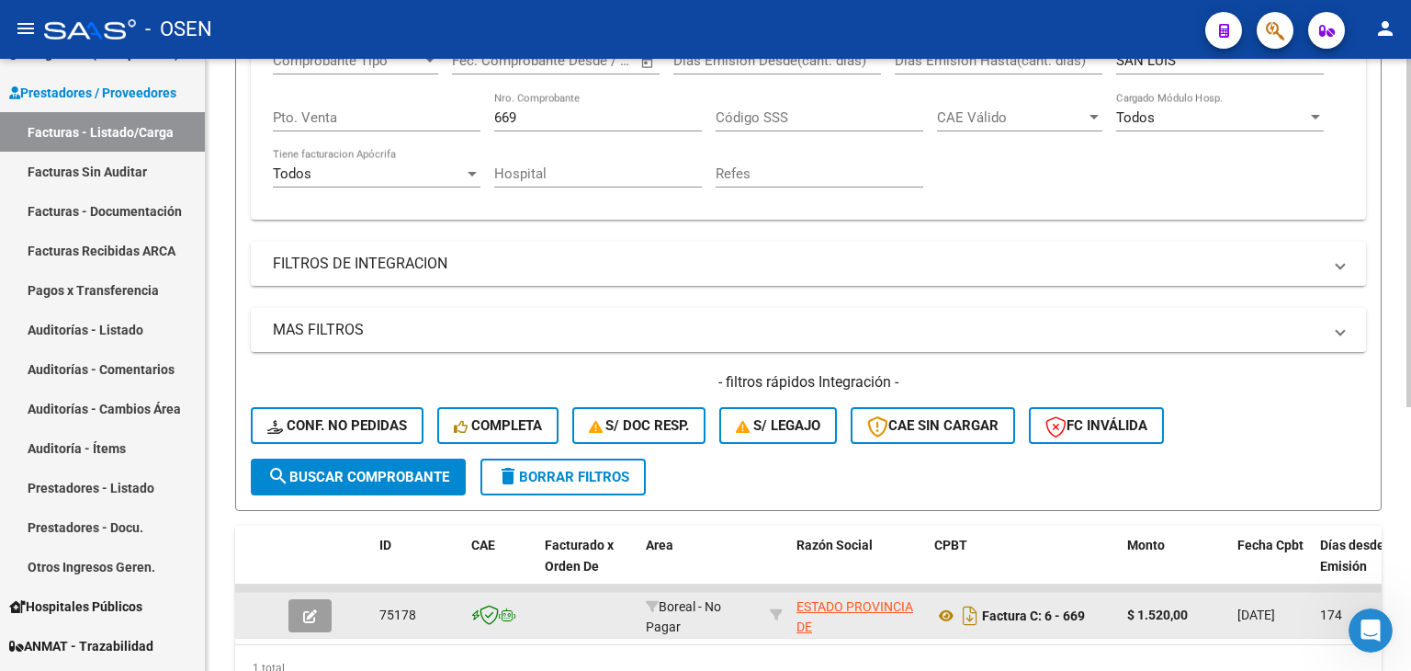
scroll to position [391, 0]
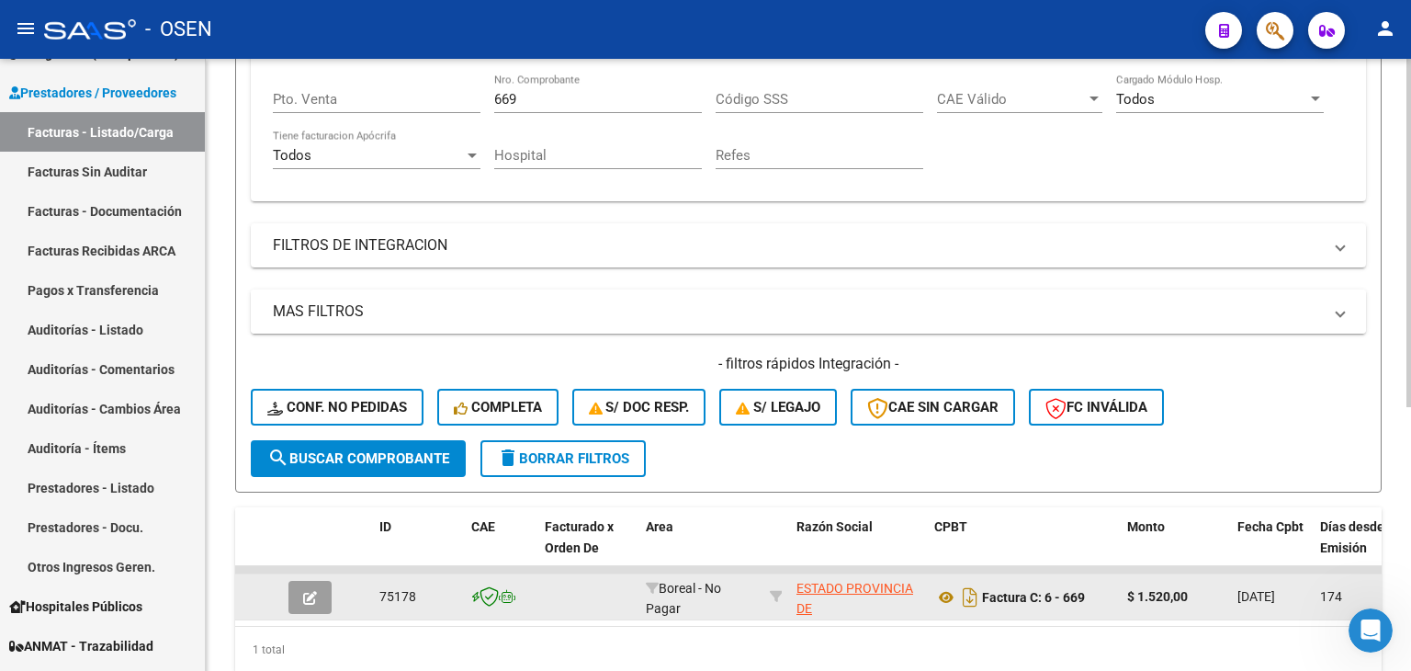
drag, startPoint x: 866, startPoint y: 288, endPoint x: 882, endPoint y: 326, distance: 40.8
click at [969, 594] on icon "Descargar documento" at bounding box center [970, 596] width 24 height 29
click at [544, 103] on input "669" at bounding box center [598, 99] width 208 height 17
click at [544, 100] on input "669" at bounding box center [598, 99] width 208 height 17
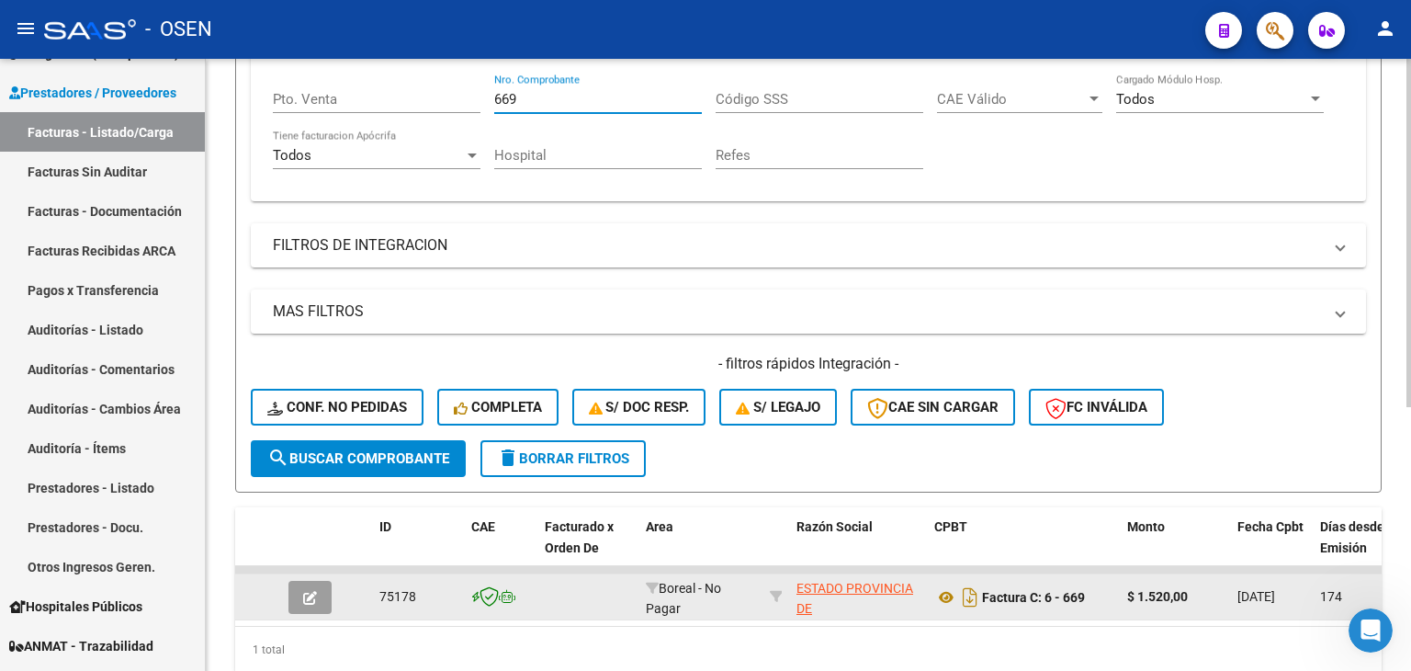
click at [498, 94] on input "669" at bounding box center [598, 99] width 208 height 17
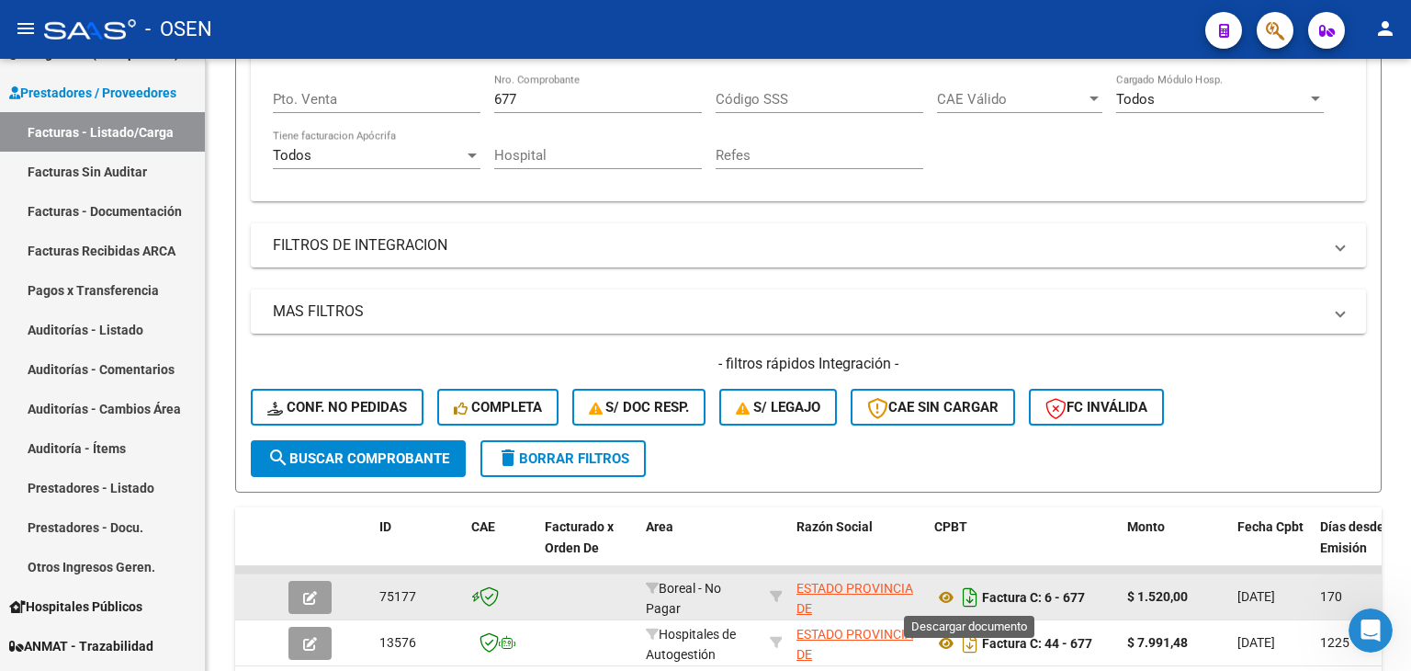
click at [970, 598] on icon "Descargar documento" at bounding box center [970, 596] width 24 height 29
click at [582, 93] on input "677" at bounding box center [598, 99] width 208 height 17
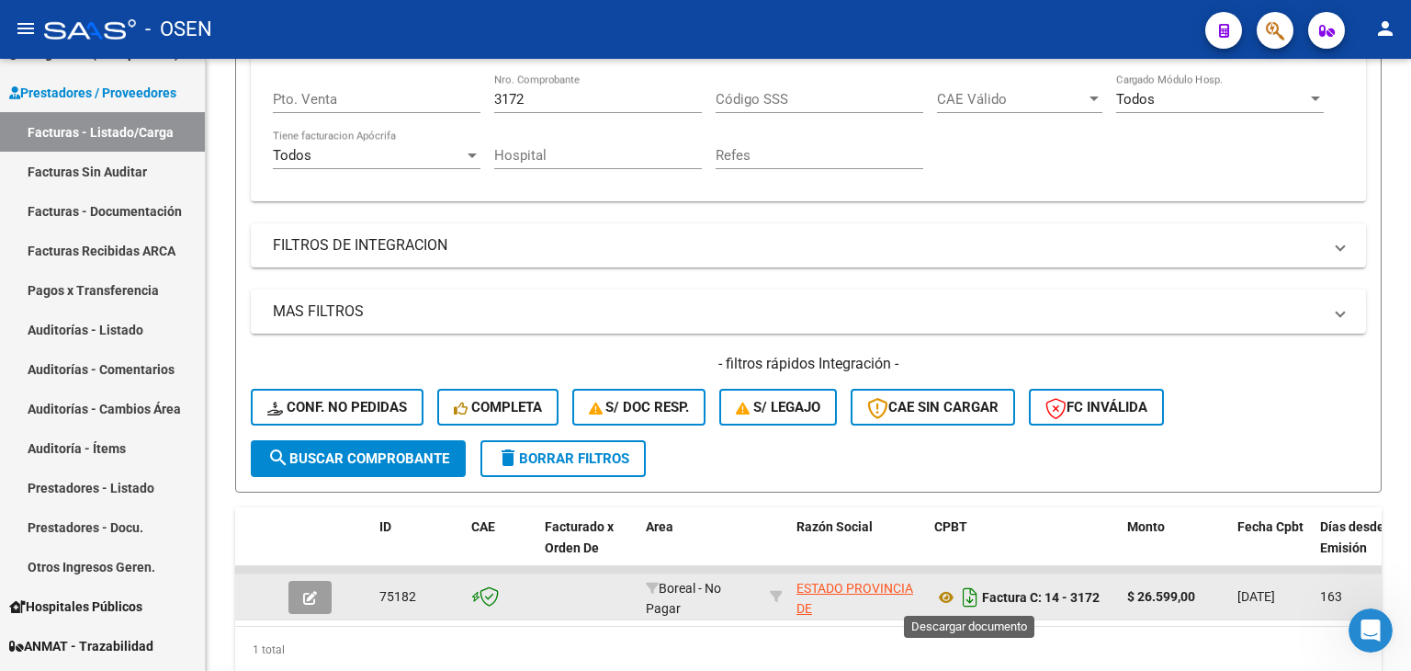
click at [970, 592] on icon "Descargar documento" at bounding box center [970, 596] width 24 height 29
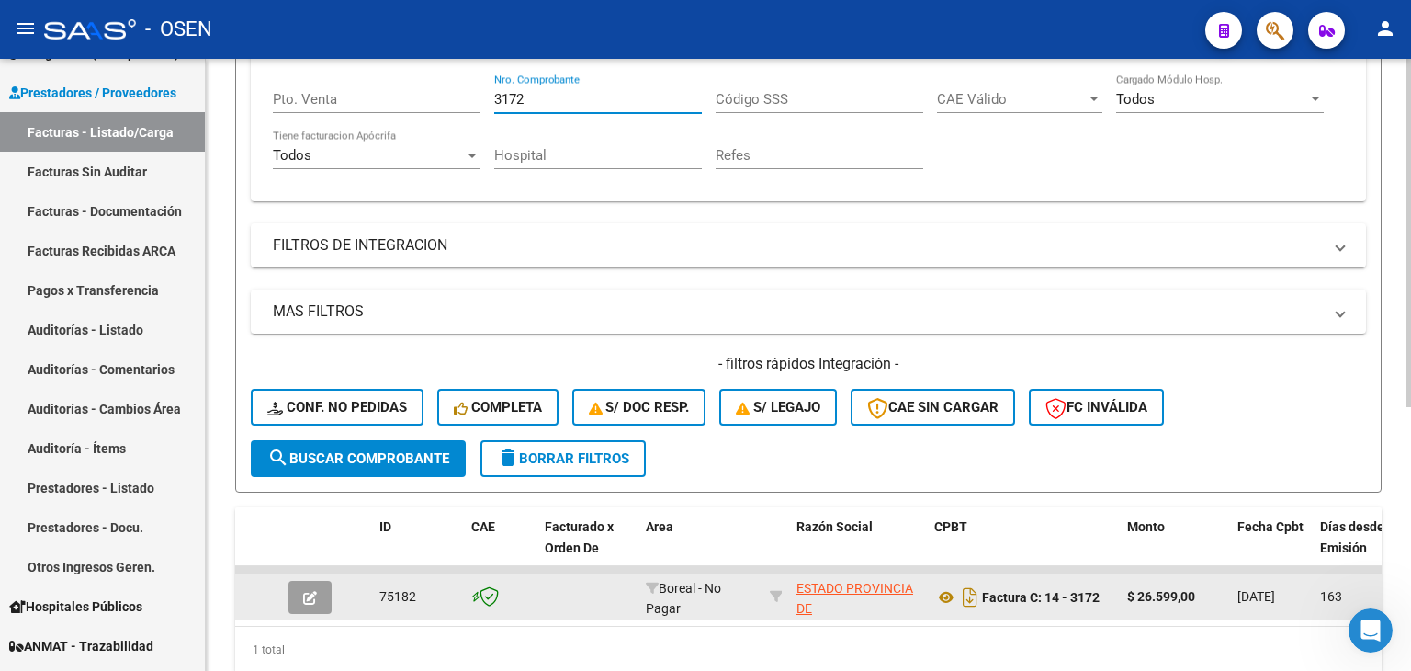
click at [507, 101] on input "3172" at bounding box center [598, 99] width 208 height 17
click at [508, 101] on input "3172" at bounding box center [598, 99] width 208 height 17
click at [978, 592] on icon "Descargar documento" at bounding box center [970, 596] width 24 height 29
click at [539, 96] on input "1166" at bounding box center [598, 99] width 208 height 17
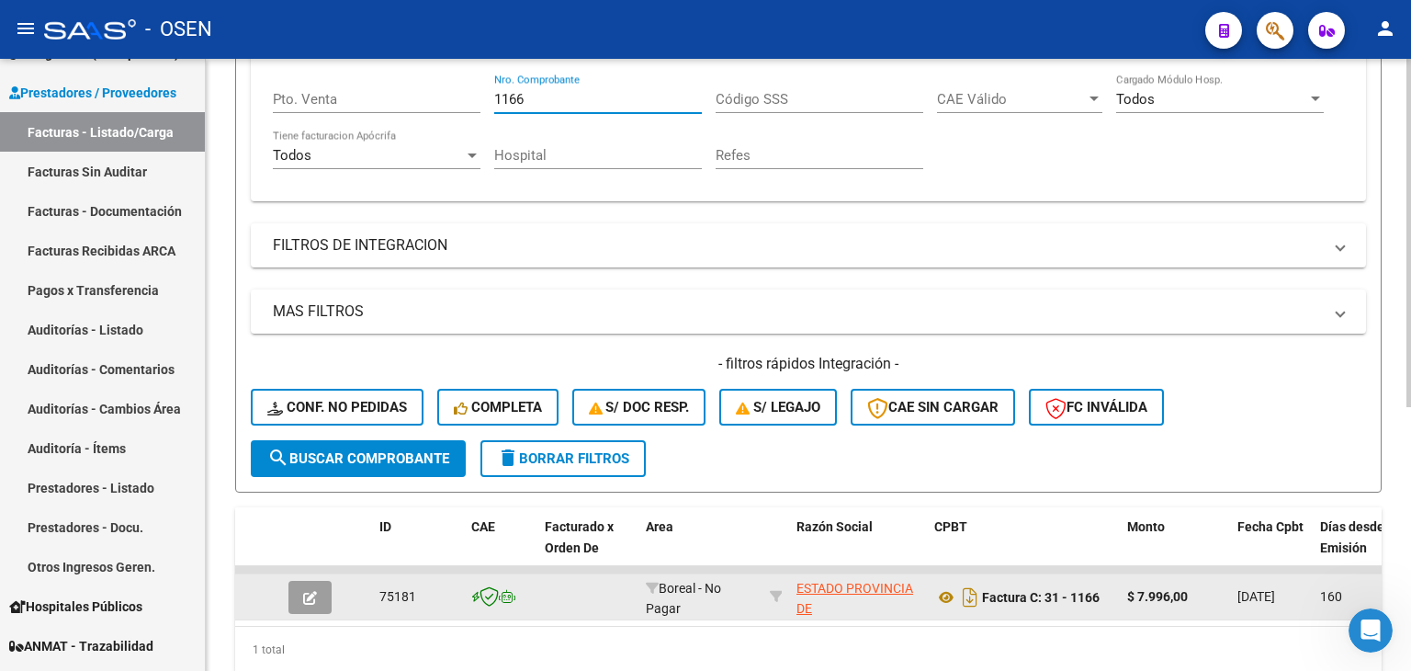
click at [539, 96] on input "1166" at bounding box center [598, 99] width 208 height 17
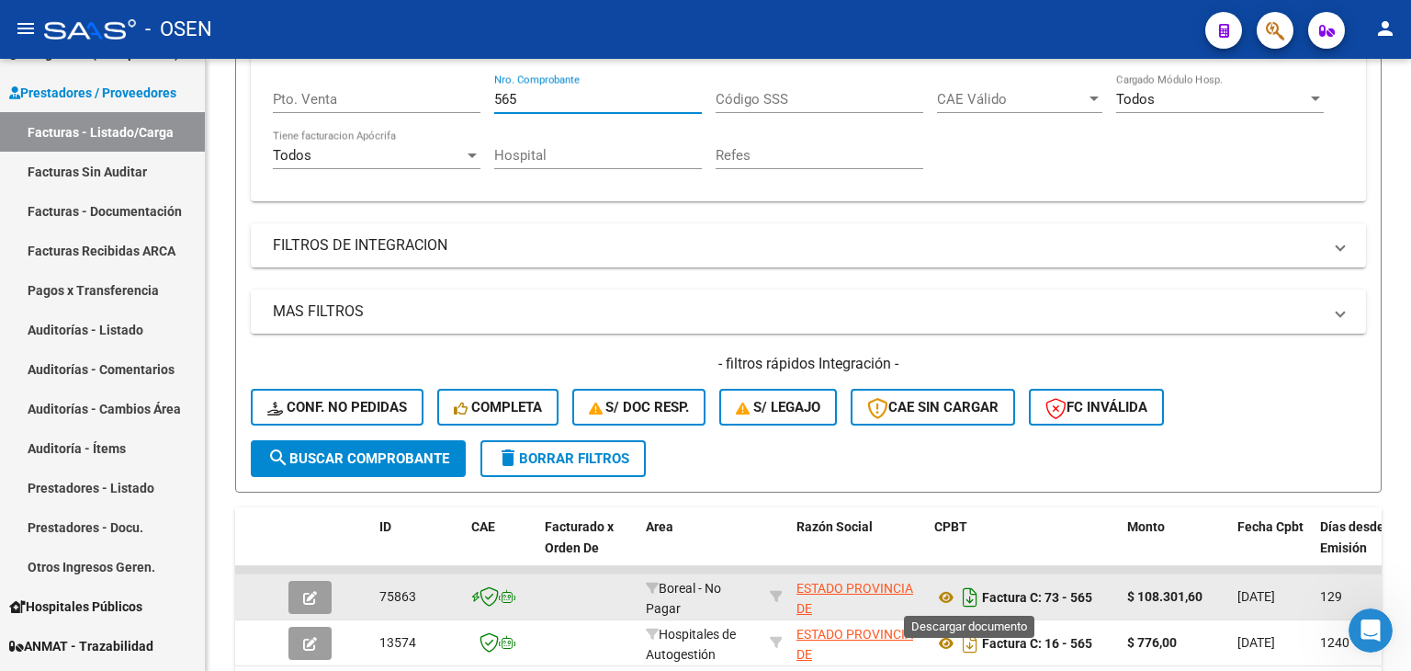
click at [974, 594] on icon "Descargar documento" at bounding box center [970, 596] width 24 height 29
click at [538, 96] on input "565" at bounding box center [598, 99] width 208 height 17
click at [411, 457] on span "search Buscar Comprobante" at bounding box center [358, 458] width 182 height 17
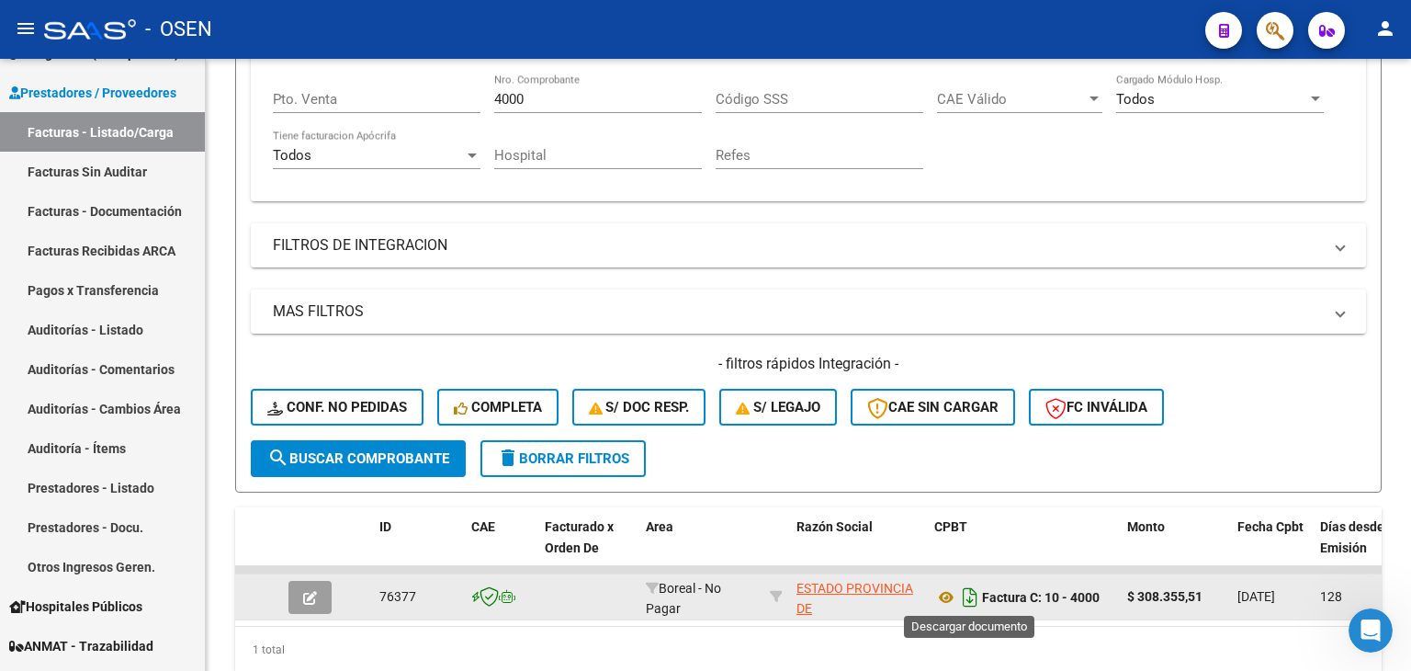
click at [977, 600] on icon "Descargar documento" at bounding box center [970, 596] width 24 height 29
click at [542, 94] on input "4000" at bounding box center [598, 99] width 208 height 17
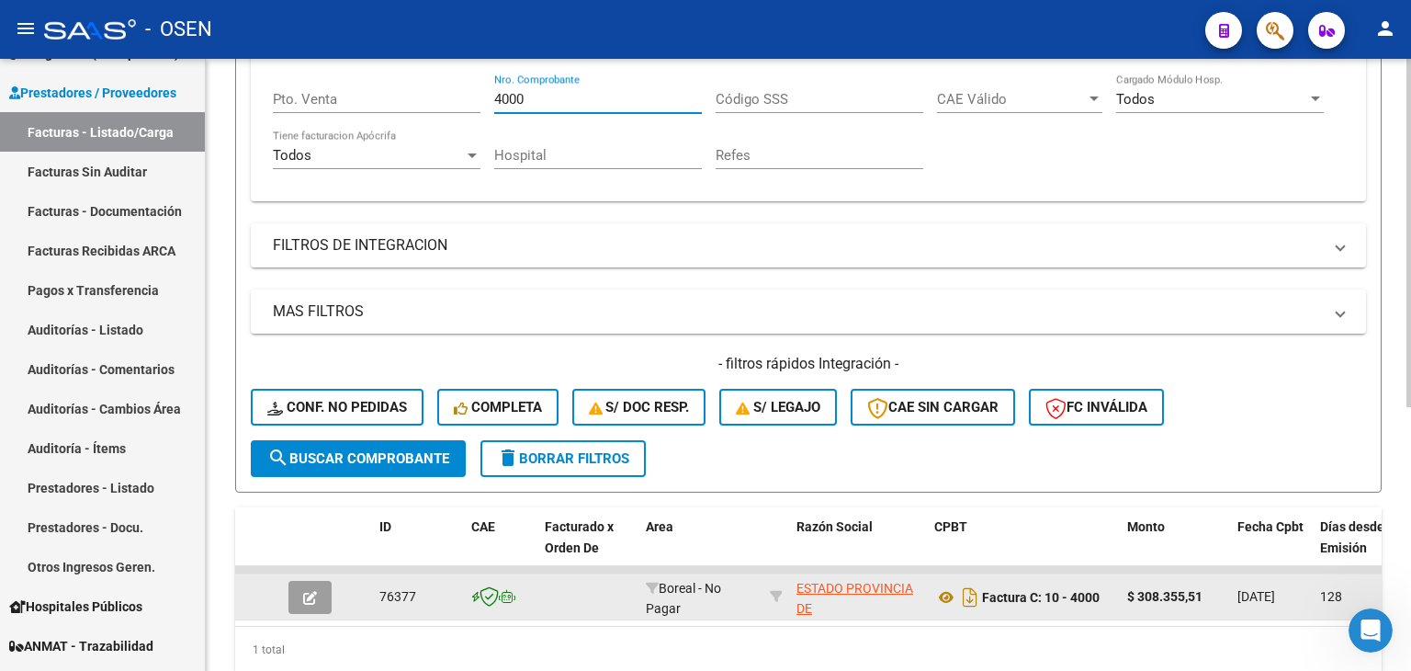
click at [542, 94] on input "4000" at bounding box center [598, 99] width 208 height 17
click at [541, 94] on input "4000" at bounding box center [598, 99] width 208 height 17
click at [971, 598] on icon "Descargar documento" at bounding box center [970, 596] width 24 height 29
click at [533, 93] on input "169" at bounding box center [598, 99] width 208 height 17
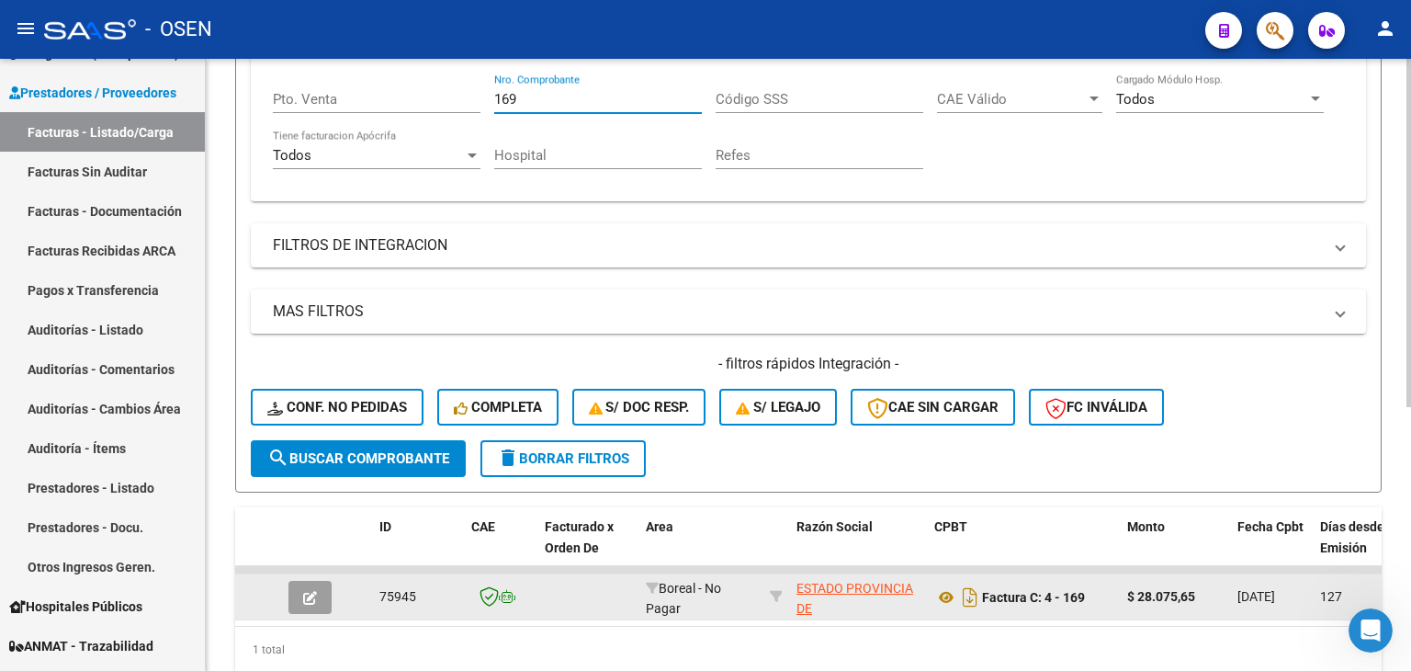
click at [533, 93] on input "169" at bounding box center [598, 99] width 208 height 17
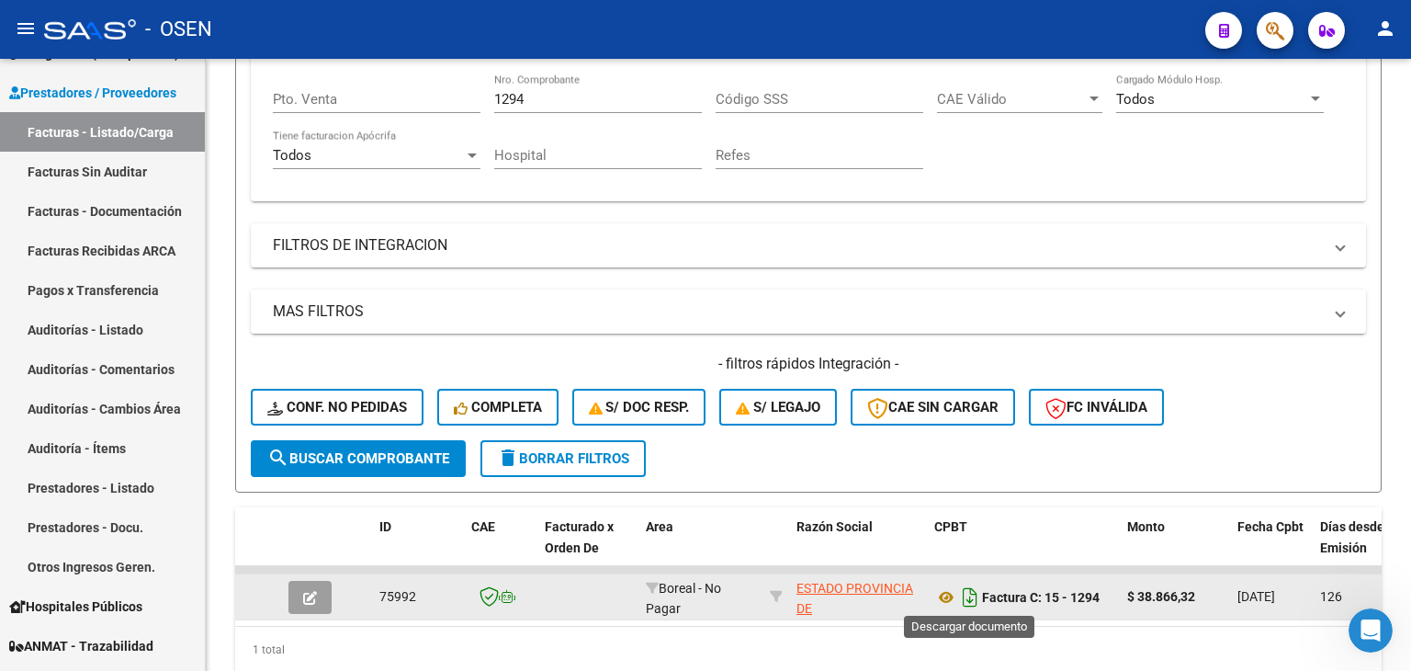
click at [974, 592] on icon "Descargar documento" at bounding box center [970, 596] width 24 height 29
click at [511, 91] on input "1294" at bounding box center [598, 99] width 208 height 17
click at [513, 91] on input "1294" at bounding box center [598, 99] width 208 height 17
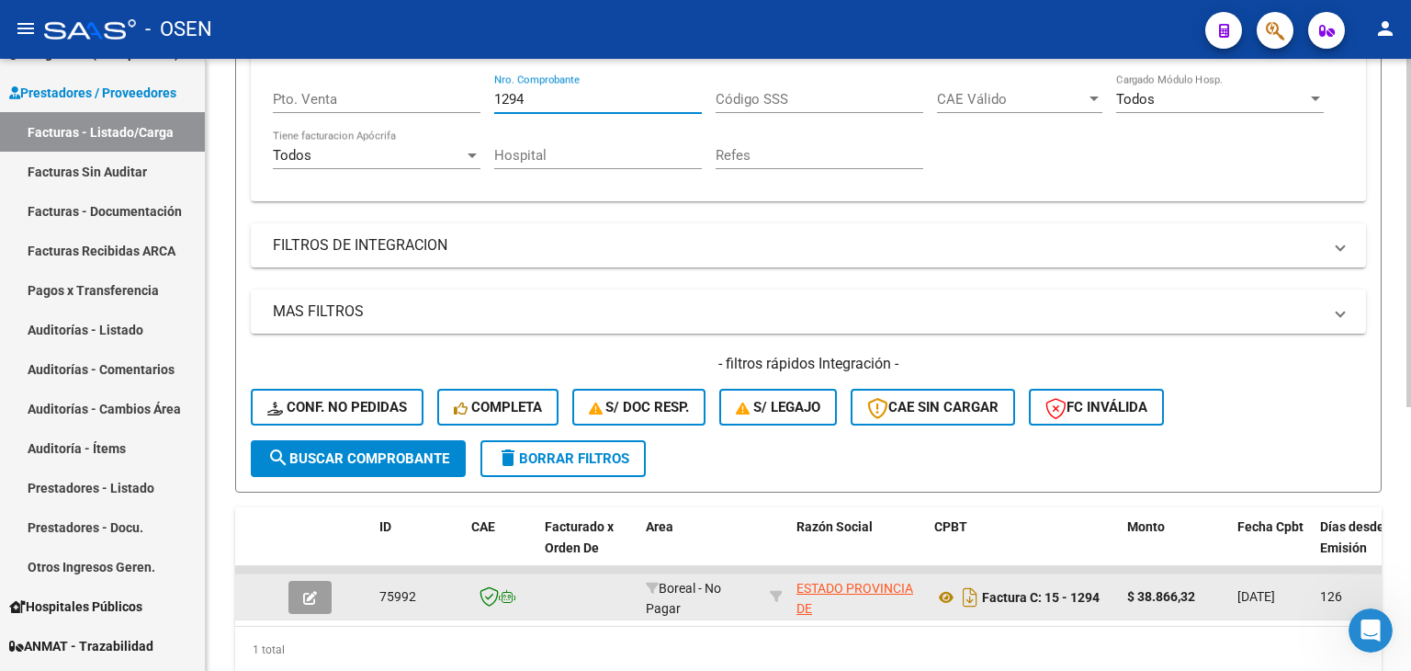
click at [515, 92] on input "1294" at bounding box center [598, 99] width 208 height 17
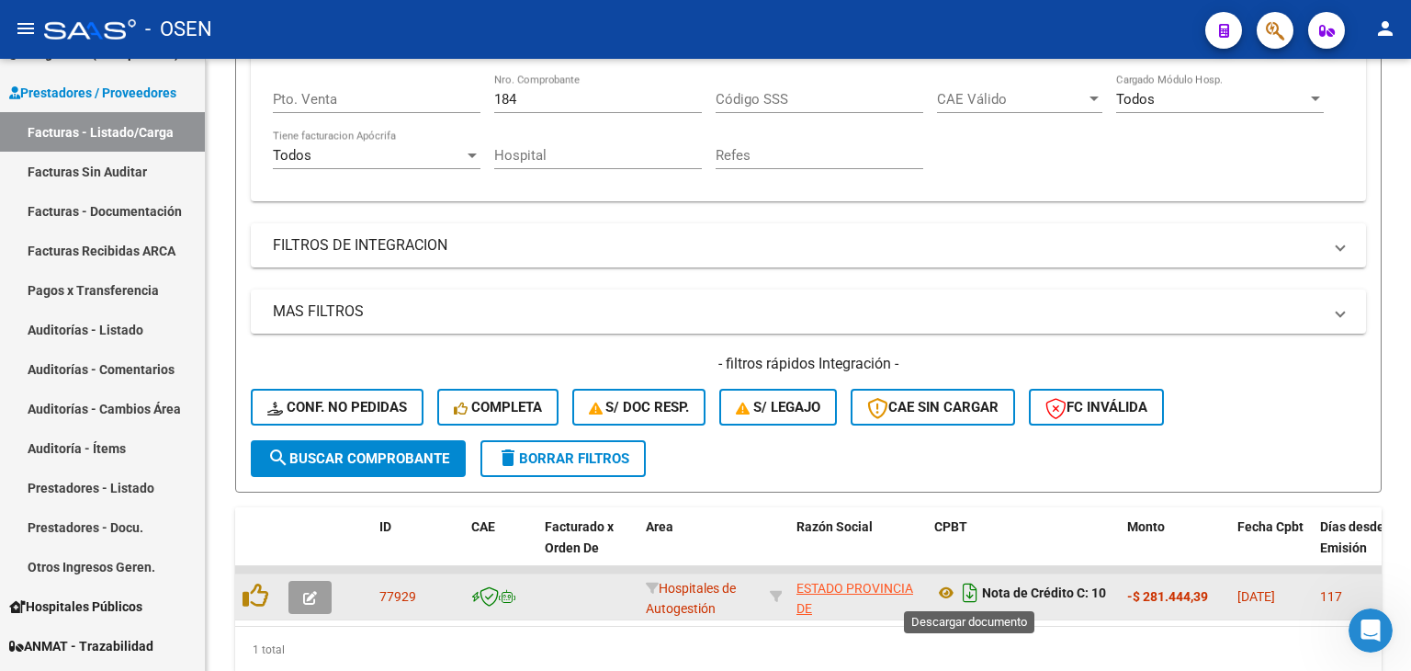
click at [967, 594] on icon "Descargar documento" at bounding box center [970, 592] width 24 height 29
click at [580, 87] on div "184 Nro. Comprobante" at bounding box center [598, 94] width 208 height 40
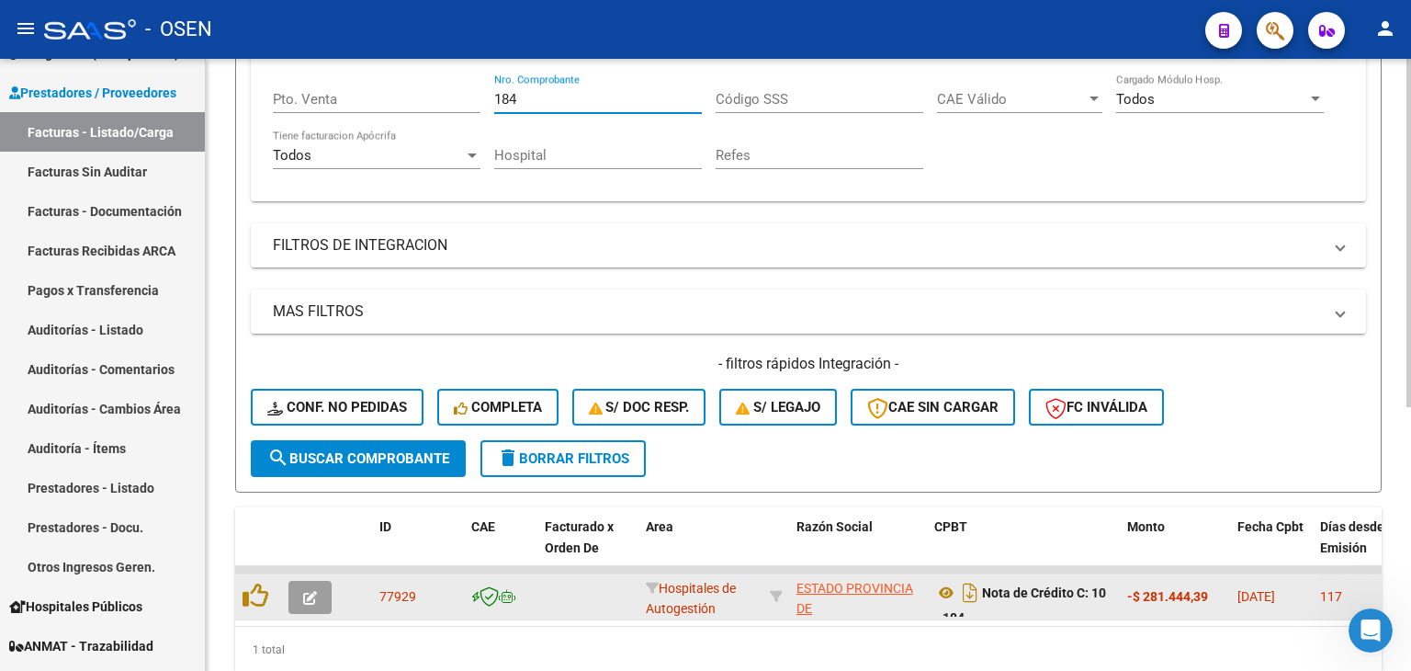
click at [564, 98] on input "184" at bounding box center [598, 99] width 208 height 17
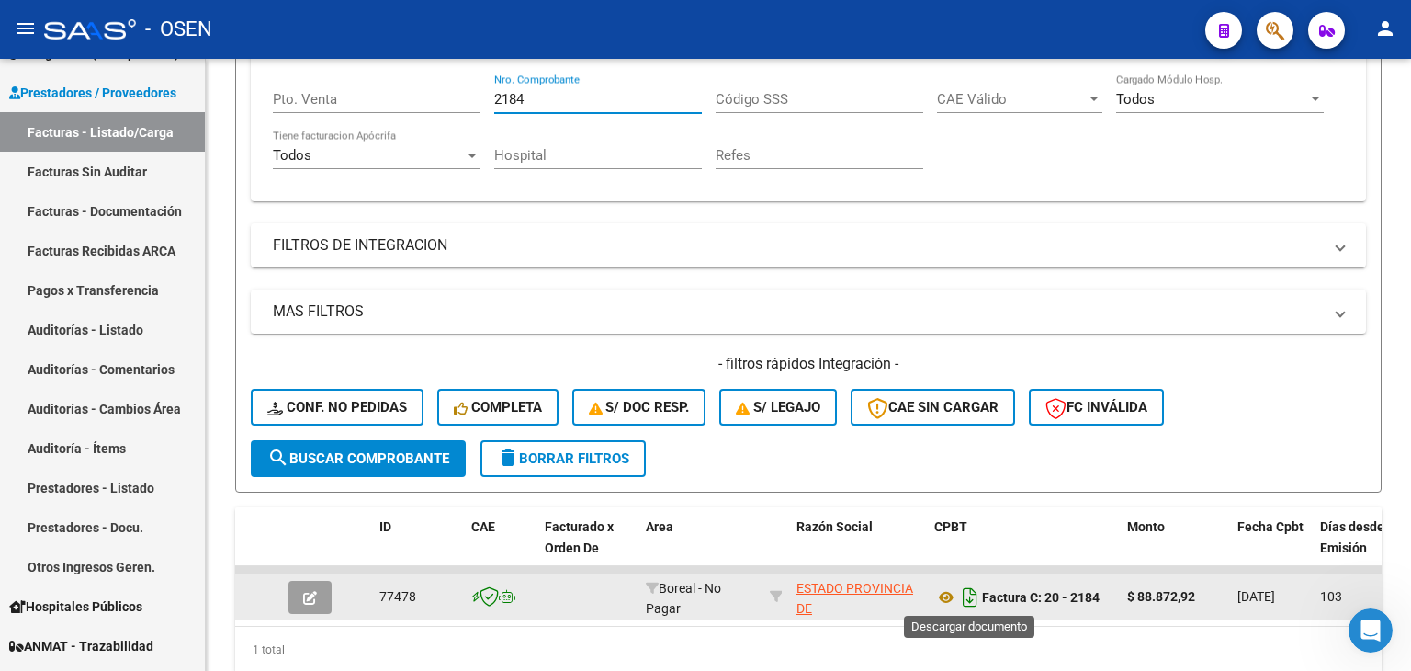
click at [974, 599] on icon "Descargar documento" at bounding box center [970, 596] width 24 height 29
click at [511, 100] on input "2184" at bounding box center [598, 99] width 208 height 17
click at [975, 600] on icon "Descargar documento" at bounding box center [970, 596] width 24 height 29
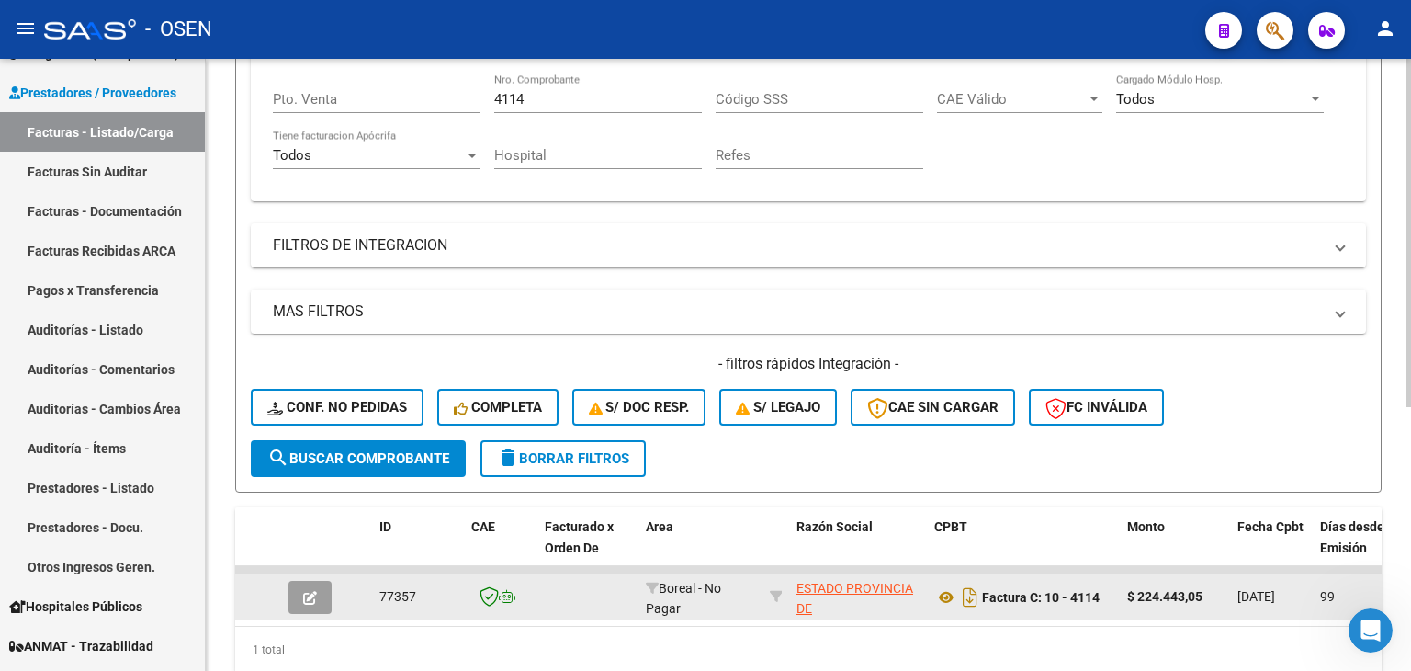
click at [539, 100] on input "4114" at bounding box center [598, 99] width 208 height 17
drag, startPoint x: 539, startPoint y: 100, endPoint x: 534, endPoint y: 111, distance: 12.3
click at [540, 100] on input "4114" at bounding box center [598, 99] width 208 height 17
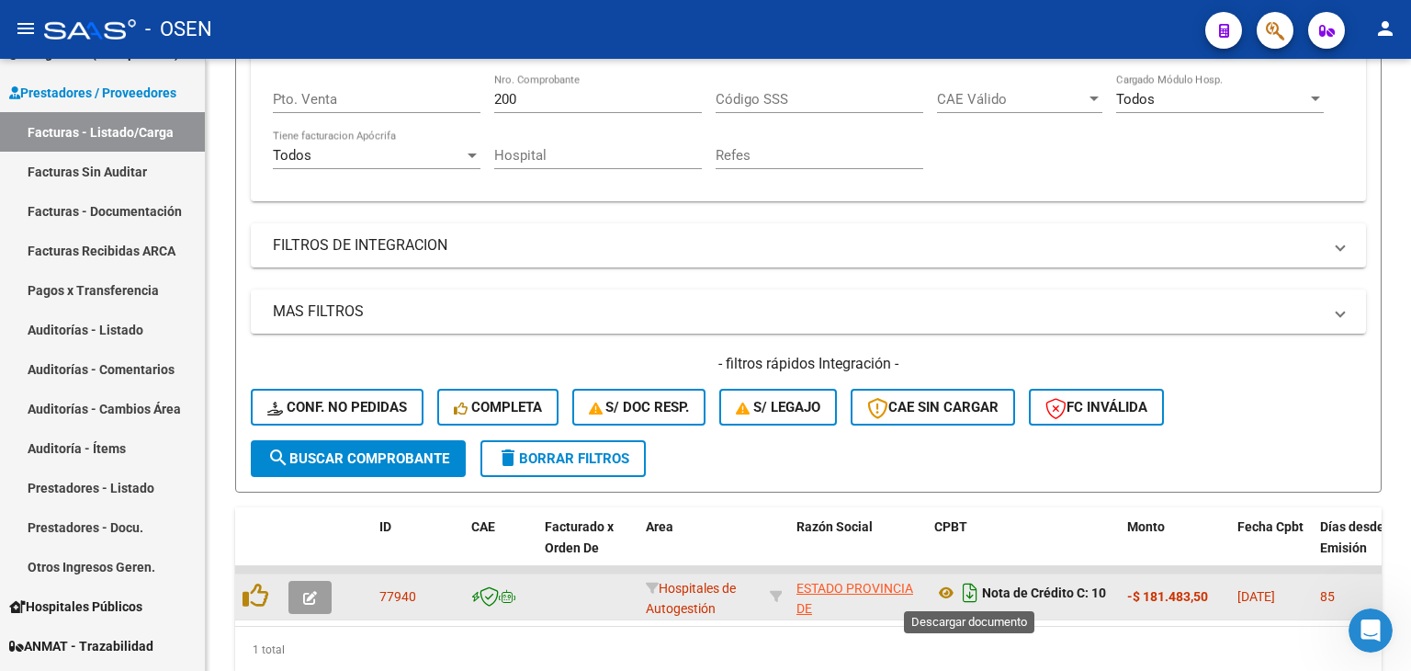
click at [971, 587] on icon "Descargar documento" at bounding box center [970, 592] width 24 height 29
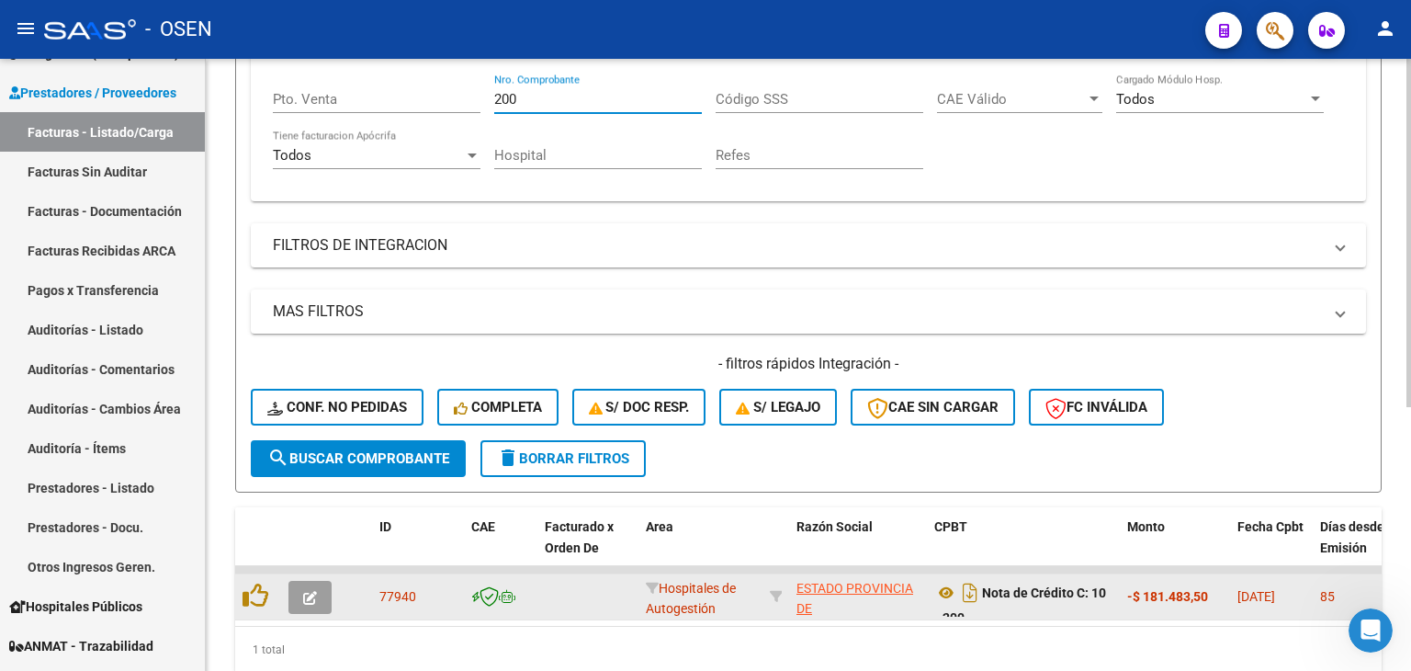
click at [551, 102] on input "200" at bounding box center [598, 99] width 208 height 17
click at [549, 100] on input "200" at bounding box center [598, 99] width 208 height 17
click at [976, 591] on icon "Descargar documento" at bounding box center [970, 592] width 24 height 29
drag, startPoint x: 538, startPoint y: 107, endPoint x: 408, endPoint y: 108, distance: 130.5
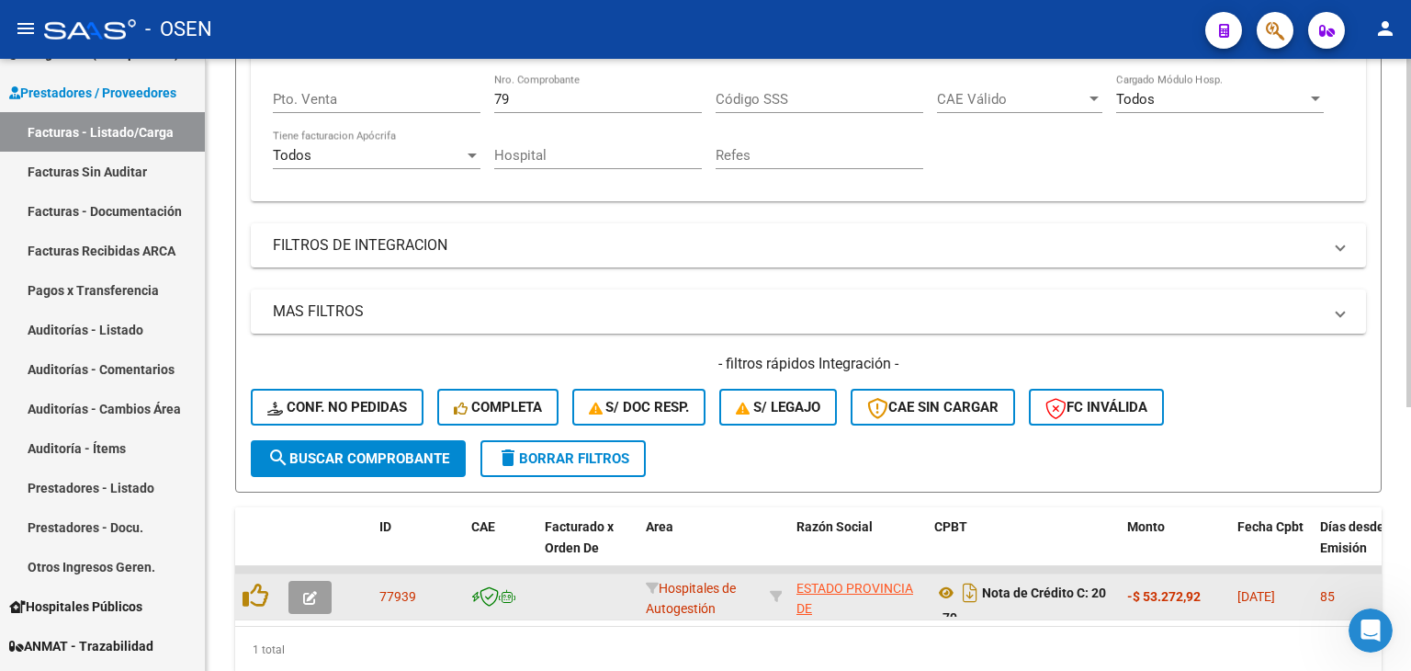
click at [395, 106] on div "Comprobante Tipo Comprobante Tipo Fecha inicio – Fecha fin Fec. Comprobante Des…" at bounding box center [808, 102] width 1071 height 170
click at [503, 96] on input "79" at bounding box center [598, 99] width 208 height 17
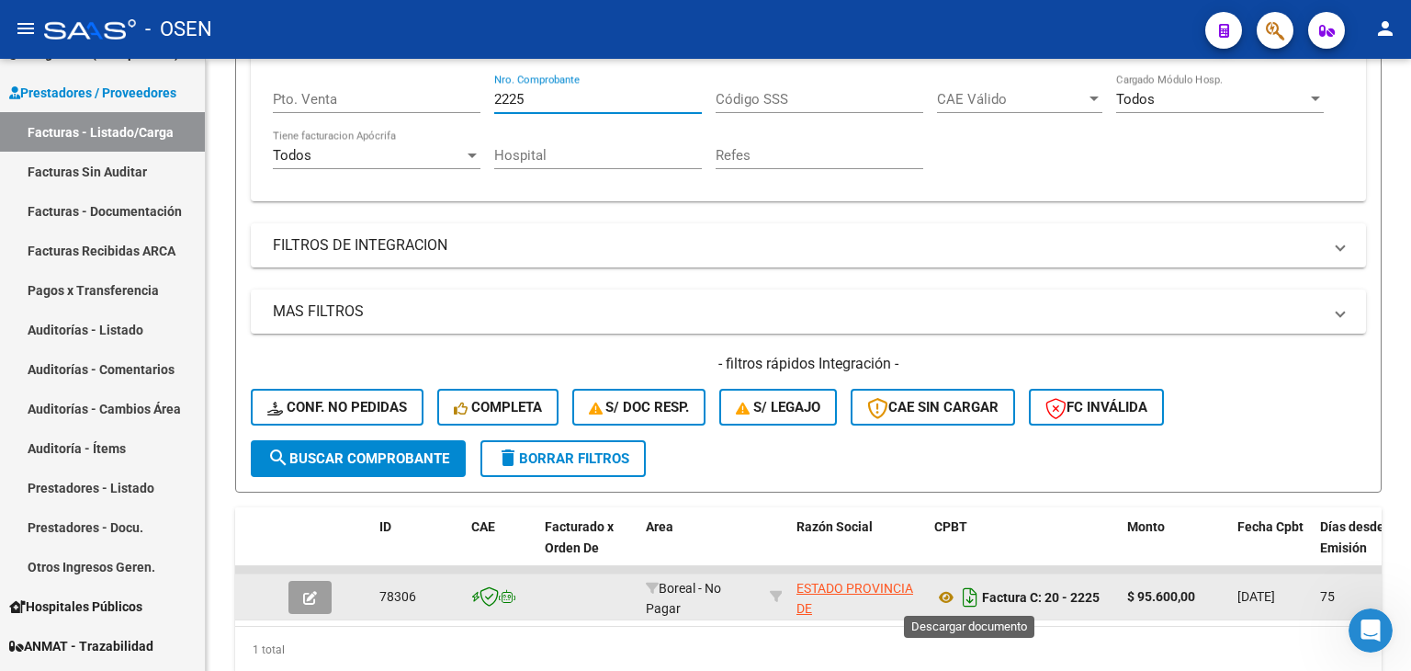
click at [974, 598] on icon "Descargar documento" at bounding box center [970, 596] width 24 height 29
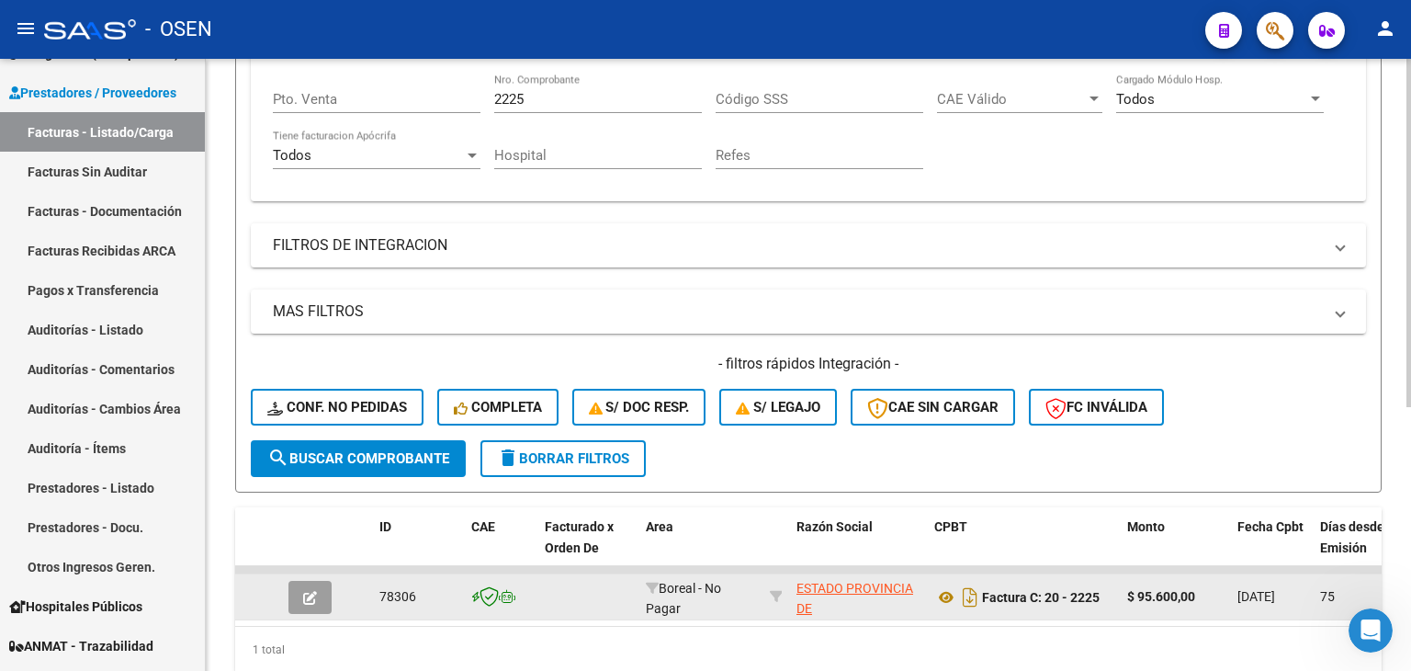
click at [536, 94] on input "2225" at bounding box center [598, 99] width 208 height 17
click at [537, 94] on input "2225" at bounding box center [598, 99] width 208 height 17
drag, startPoint x: 537, startPoint y: 94, endPoint x: 527, endPoint y: 106, distance: 15.1
click at [529, 107] on div "2225 Nro. Comprobante" at bounding box center [598, 94] width 208 height 40
click at [515, 97] on input "2225" at bounding box center [598, 99] width 208 height 17
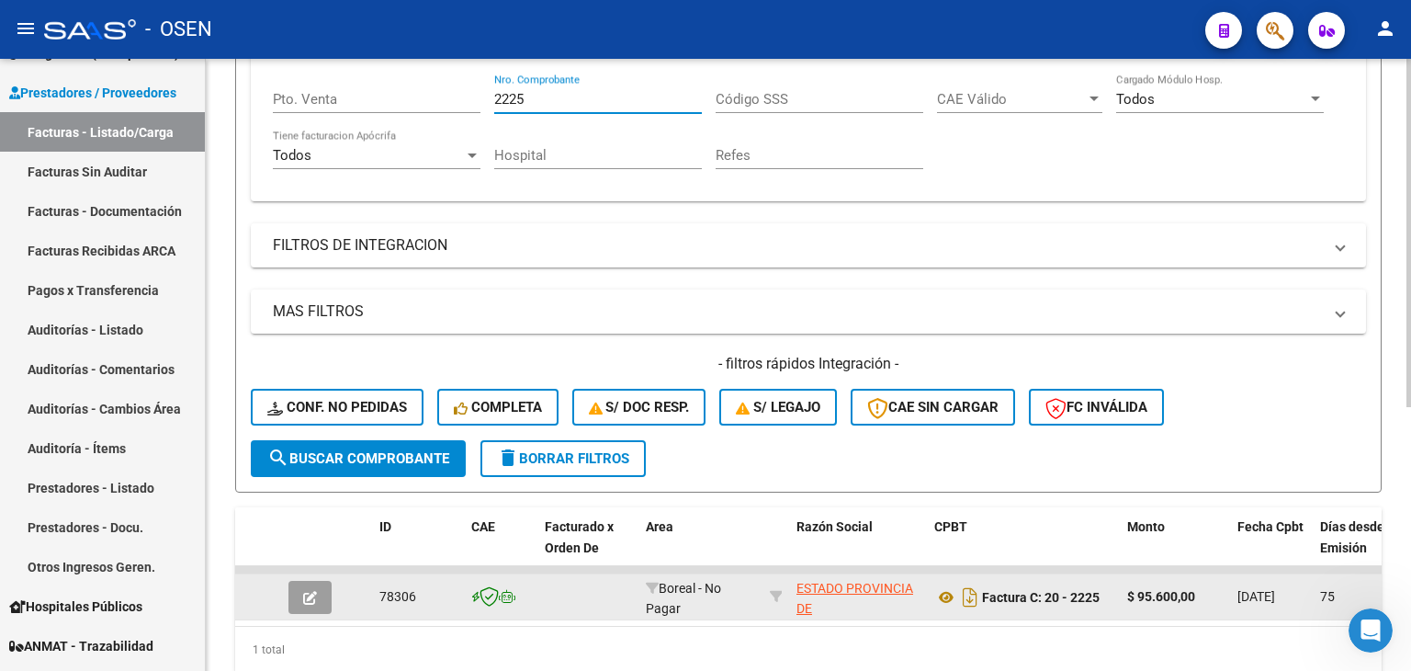
click at [515, 96] on input "2225" at bounding box center [598, 99] width 208 height 17
click at [966, 596] on icon "Descargar documento" at bounding box center [970, 596] width 24 height 29
click at [537, 107] on div "635 Nro. Comprobante" at bounding box center [598, 94] width 208 height 40
click at [537, 106] on div "635 Nro. Comprobante" at bounding box center [598, 94] width 208 height 40
click at [533, 98] on input "635" at bounding box center [598, 99] width 208 height 17
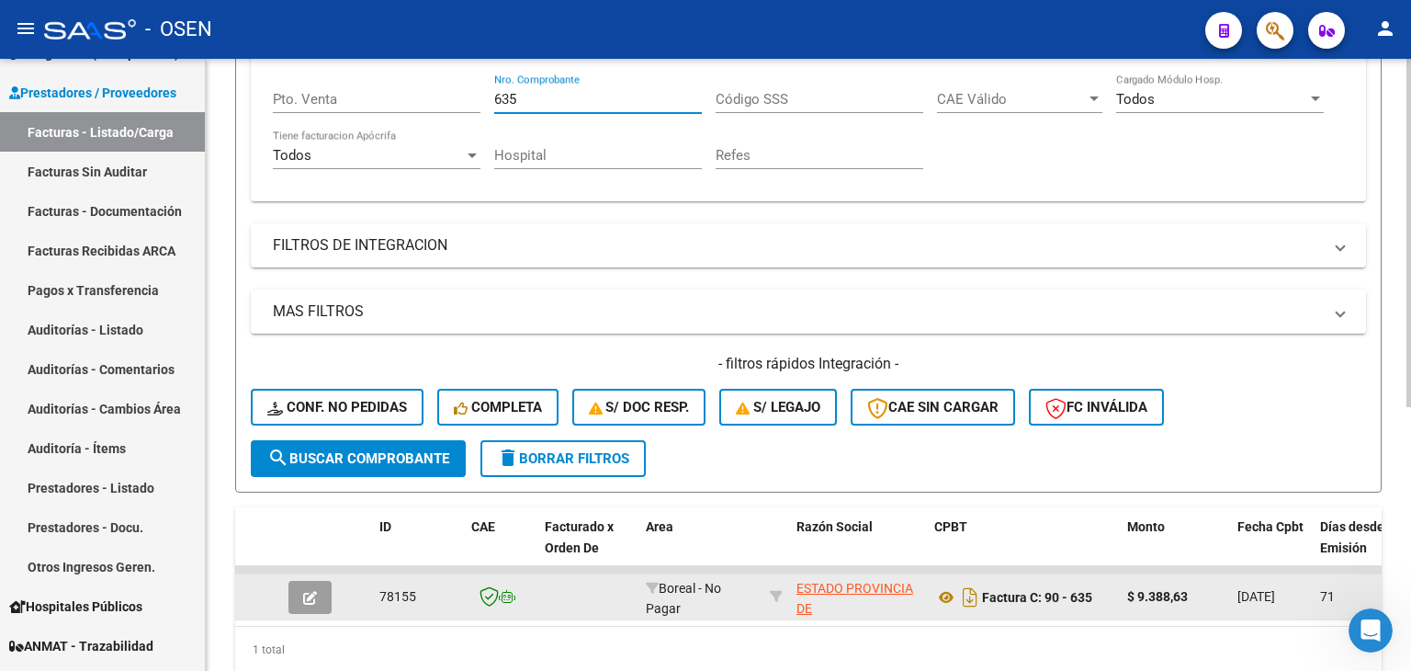
click at [533, 98] on input "635" at bounding box center [598, 99] width 208 height 17
click at [532, 96] on input "635" at bounding box center [598, 99] width 208 height 17
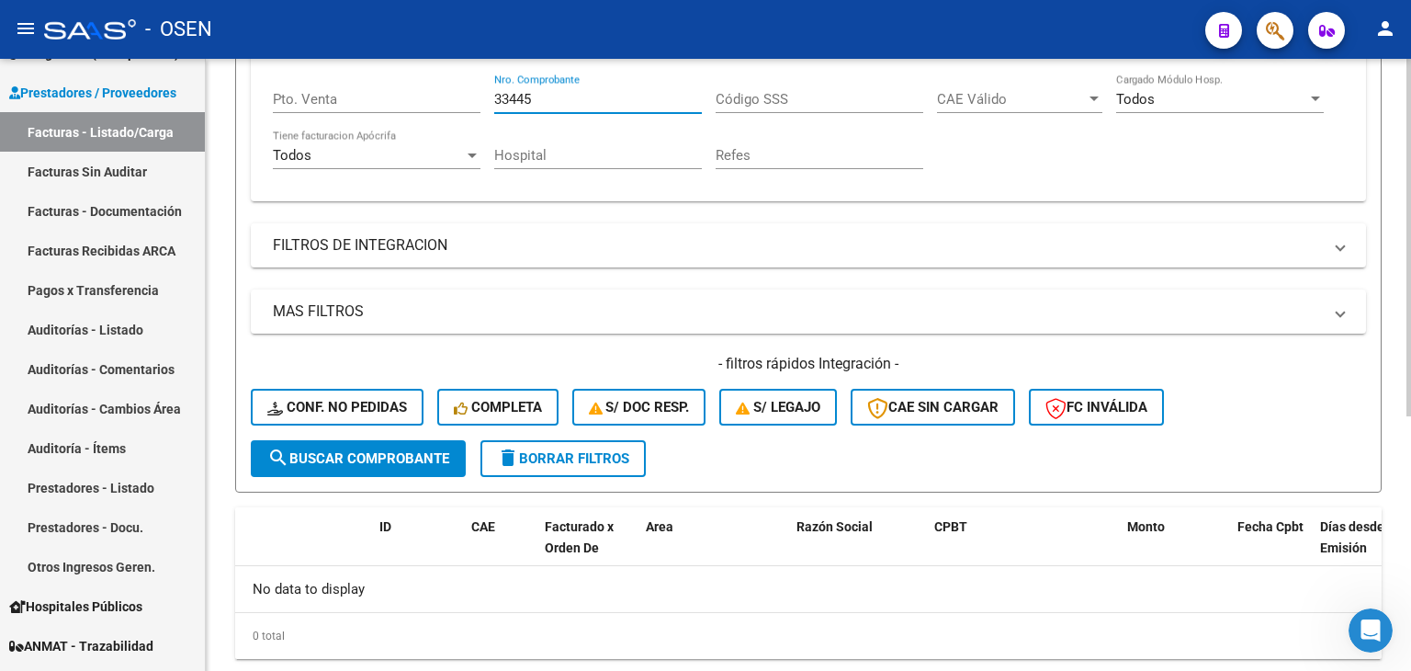
click at [508, 99] on input "33445" at bounding box center [598, 99] width 208 height 17
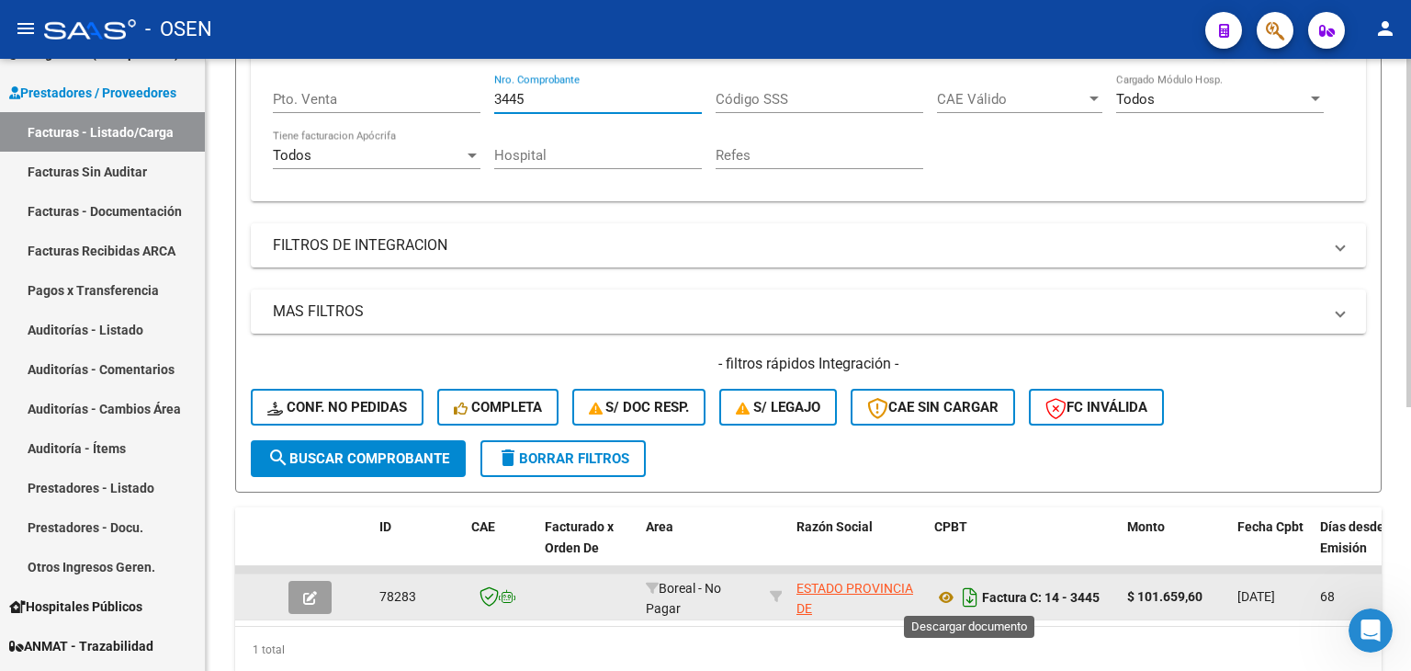
type input "3445"
click at [974, 588] on icon "Descargar documento" at bounding box center [970, 596] width 24 height 29
